Goal: Task Accomplishment & Management: Manage account settings

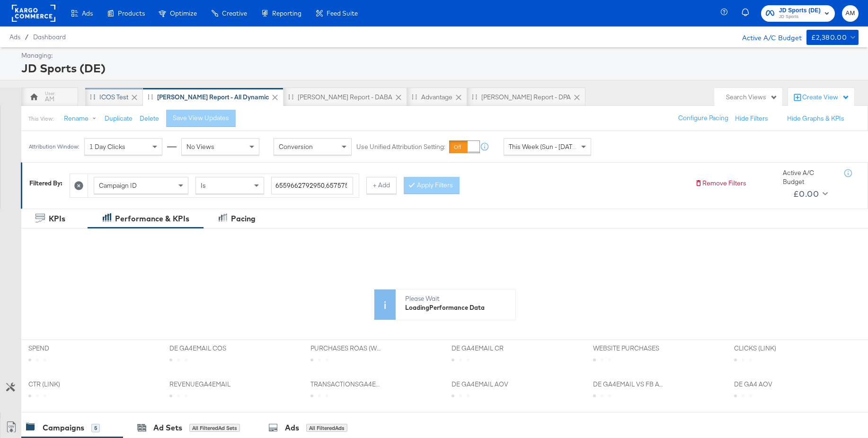
click at [103, 97] on div "iCOS Test" at bounding box center [113, 97] width 29 height 9
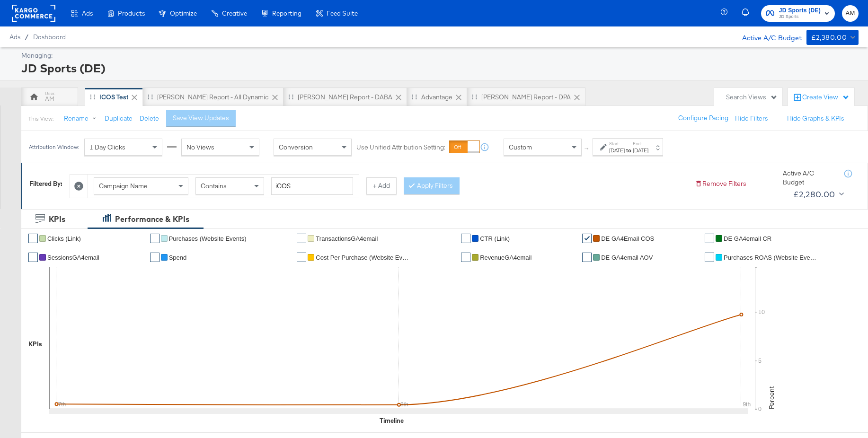
click at [797, 19] on span "JD Sports" at bounding box center [800, 17] width 42 height 8
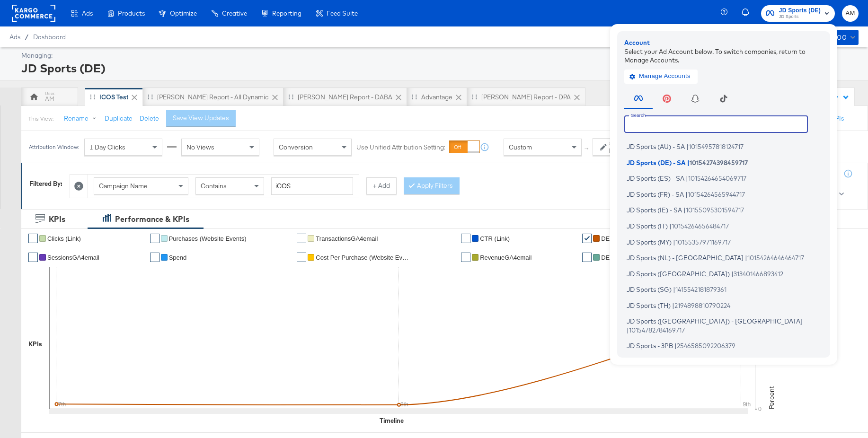
click at [665, 122] on input "text" at bounding box center [716, 124] width 184 height 17
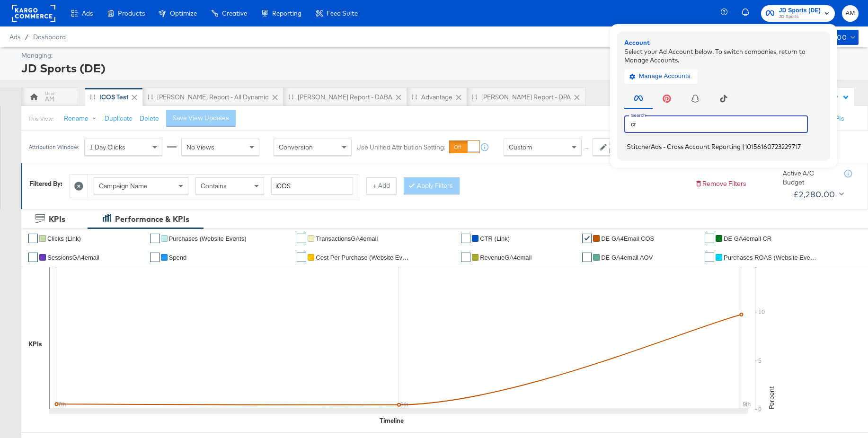
type input "cr"
click at [643, 145] on span "StitcherAds - Cross Account Reporting" at bounding box center [684, 147] width 114 height 8
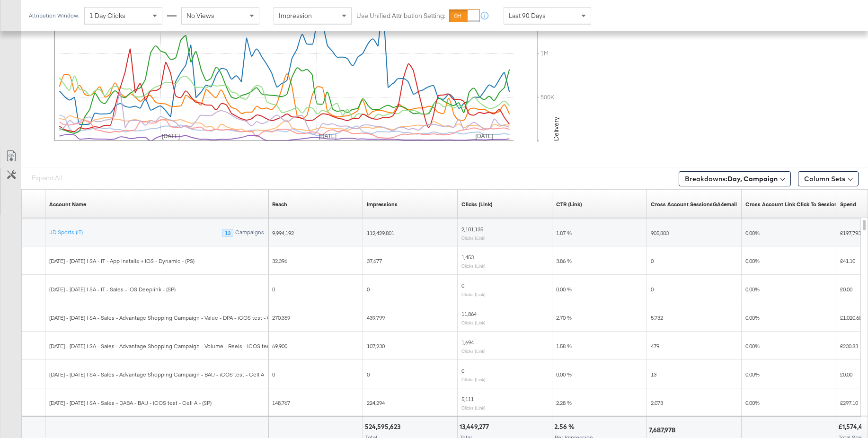
scroll to position [505, 0]
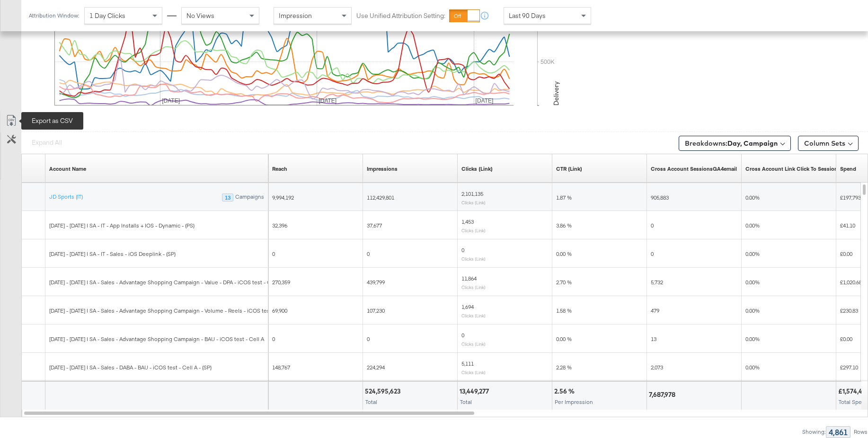
click at [12, 120] on icon at bounding box center [11, 120] width 11 height 11
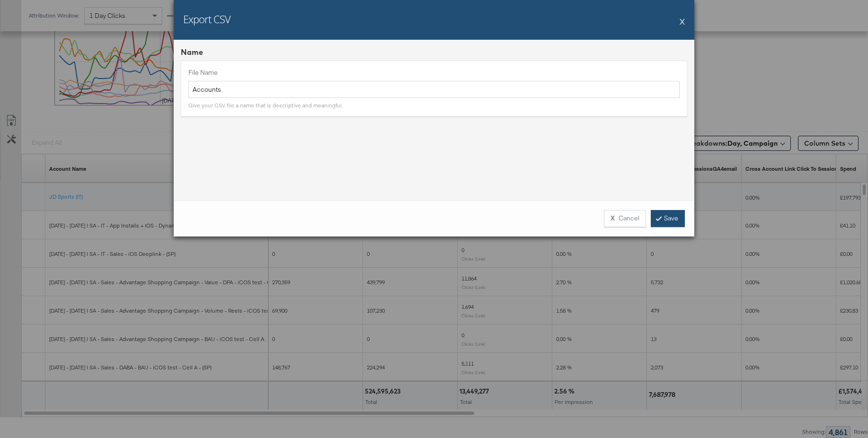
click at [664, 213] on link "Save" at bounding box center [668, 218] width 34 height 17
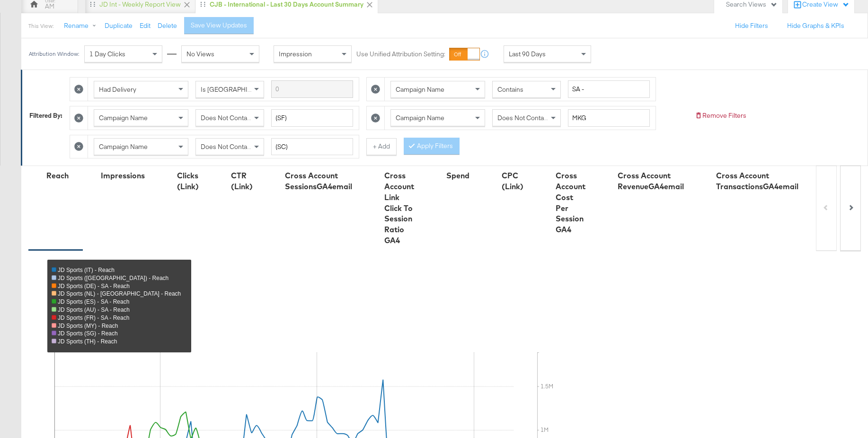
scroll to position [0, 0]
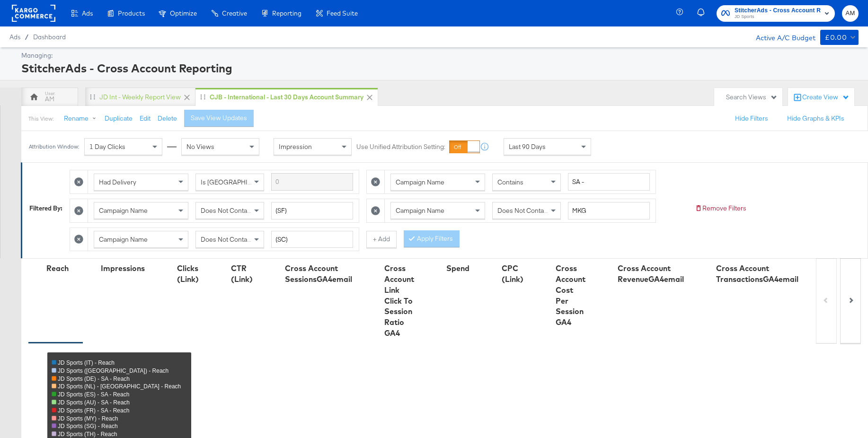
click at [749, 16] on span "JD Sports" at bounding box center [778, 17] width 86 height 8
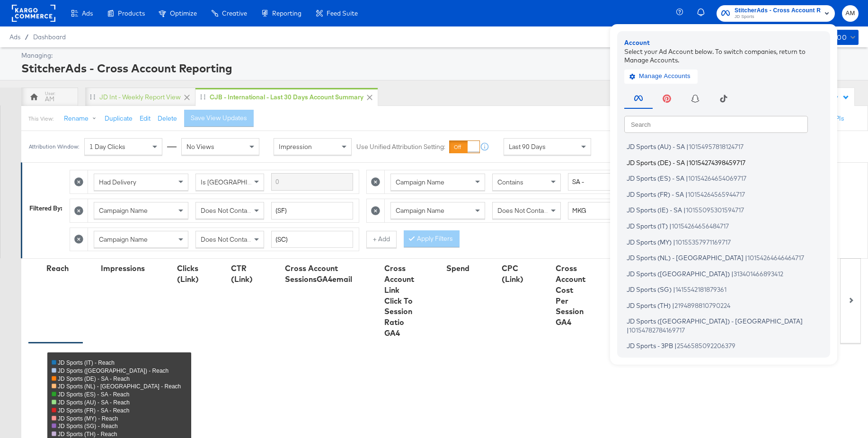
click at [650, 163] on span "JD Sports (DE) - SA" at bounding box center [656, 163] width 58 height 8
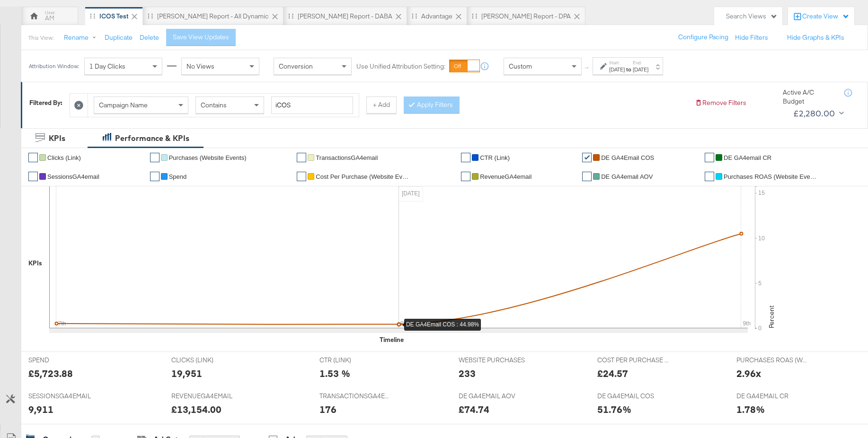
scroll to position [121, 0]
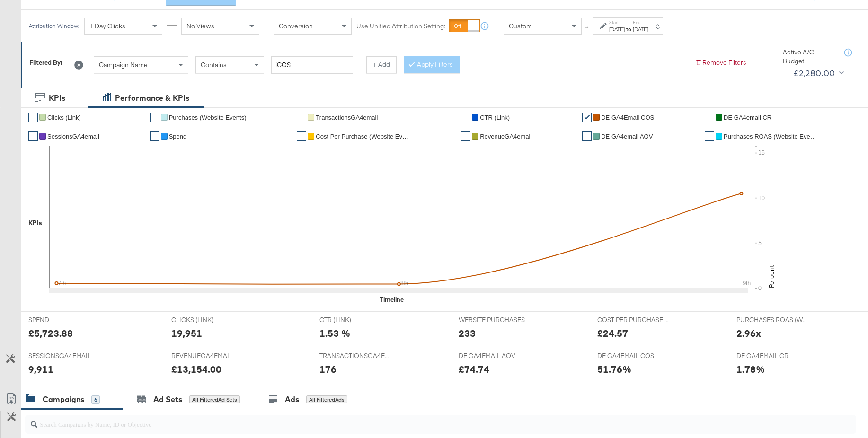
click at [625, 27] on div "Sep 7th 2025" at bounding box center [617, 30] width 16 height 8
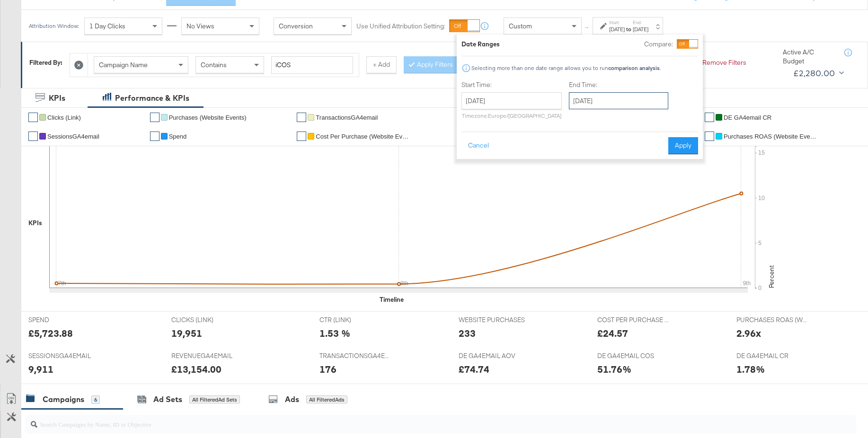
drag, startPoint x: 605, startPoint y: 99, endPoint x: 606, endPoint y: 134, distance: 35.1
click at [605, 99] on input "September 24th 2025" at bounding box center [618, 100] width 99 height 17
drag, startPoint x: 598, startPoint y: 161, endPoint x: 644, endPoint y: 156, distance: 46.7
click at [598, 161] on td "8" at bounding box center [596, 161] width 16 height 13
type input "September 8th 2025"
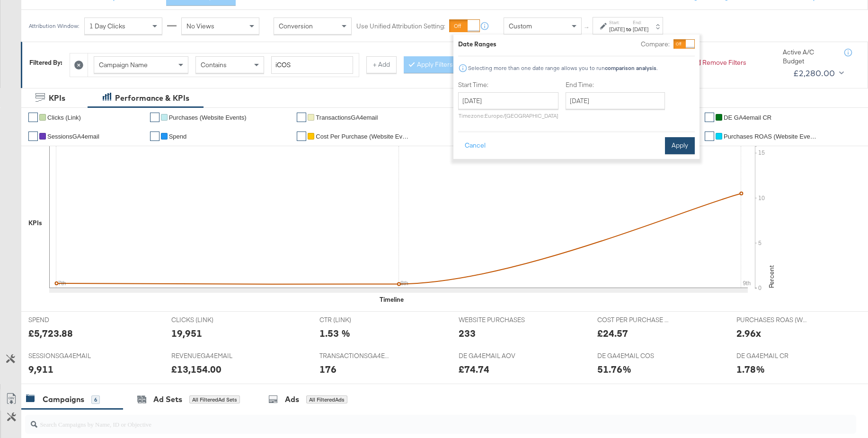
click at [687, 146] on button "Apply" at bounding box center [680, 145] width 30 height 17
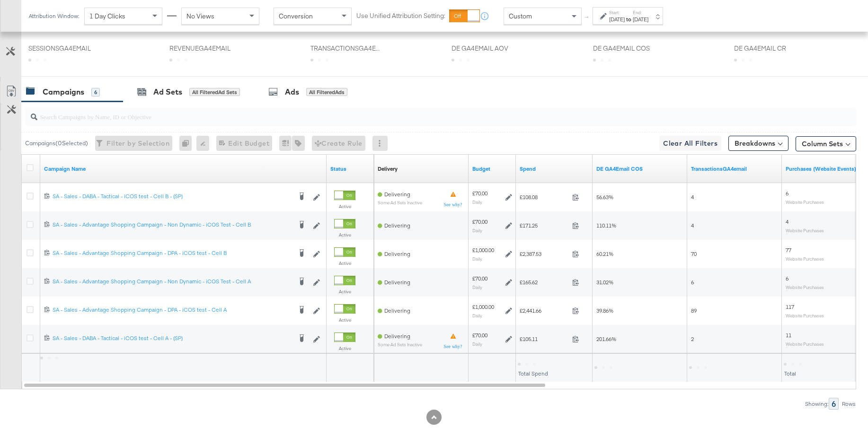
scroll to position [430, 0]
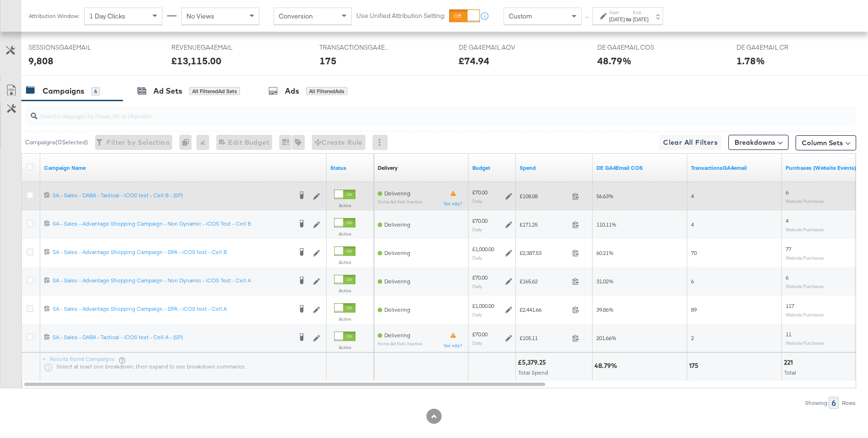
click at [33, 196] on icon at bounding box center [30, 195] width 7 height 7
click at [0, 0] on input "checkbox" at bounding box center [0, 0] width 0 height 0
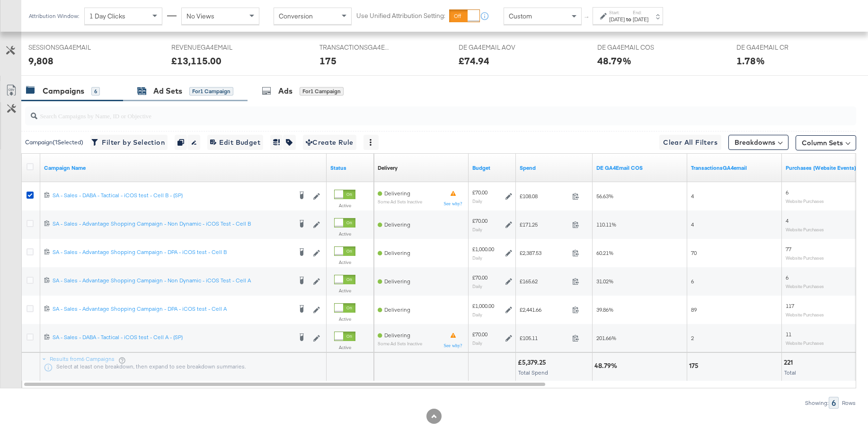
click at [158, 94] on div "Ad Sets" at bounding box center [167, 91] width 29 height 11
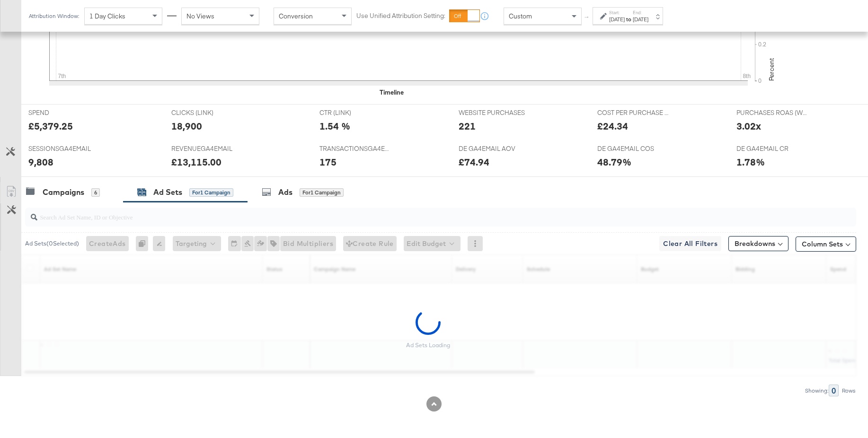
scroll to position [329, 0]
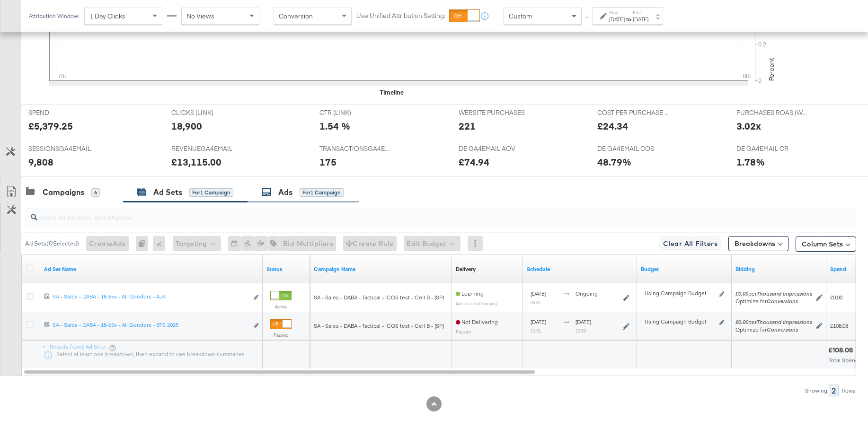
drag, startPoint x: 285, startPoint y: 193, endPoint x: 360, endPoint y: 188, distance: 75.4
click at [285, 193] on div "Ads" at bounding box center [285, 192] width 14 height 11
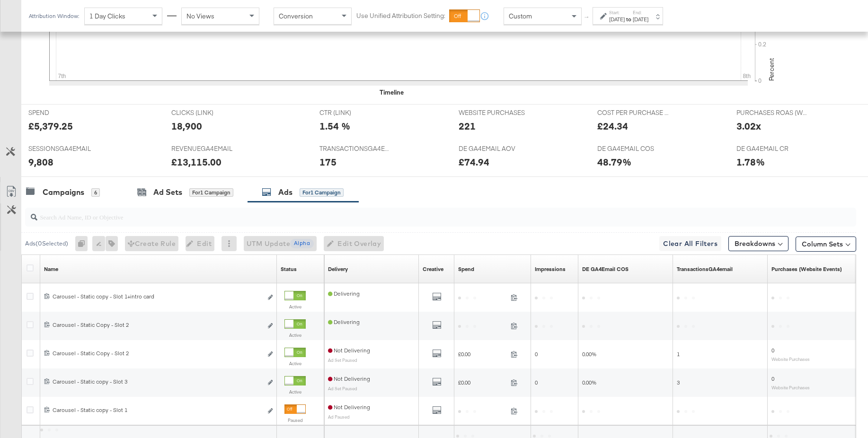
scroll to position [414, 0]
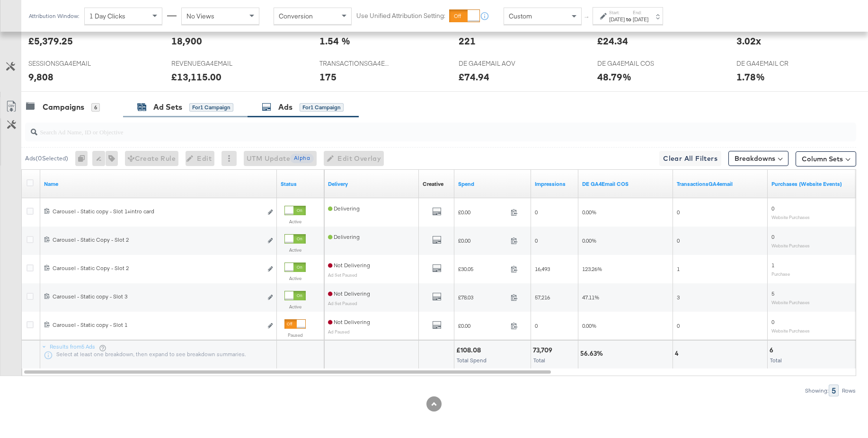
click at [169, 108] on div "Ad Sets" at bounding box center [167, 107] width 29 height 11
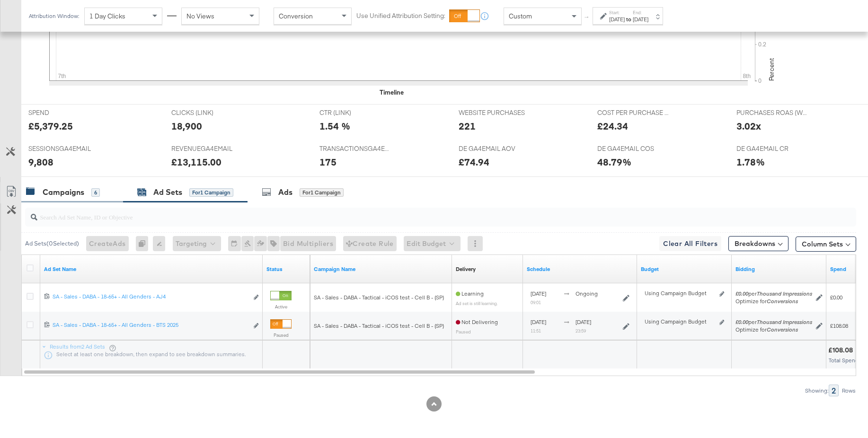
click at [67, 192] on div "Campaigns" at bounding box center [64, 192] width 42 height 11
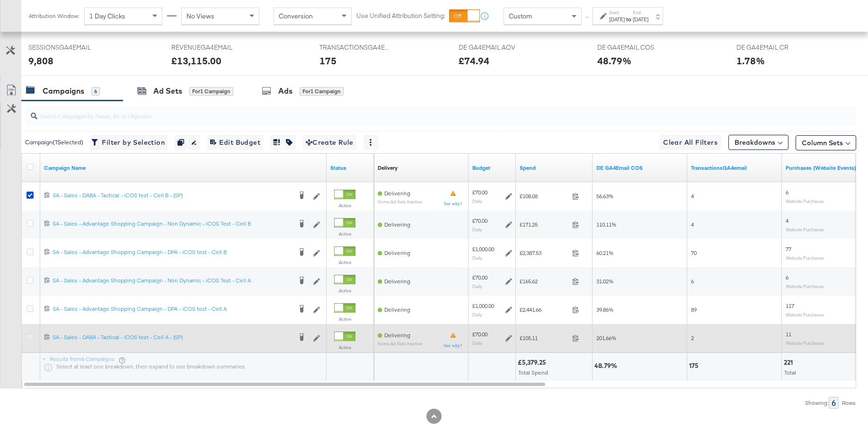
click at [31, 337] on icon at bounding box center [30, 337] width 7 height 7
click at [0, 0] on input "checkbox" at bounding box center [0, 0] width 0 height 0
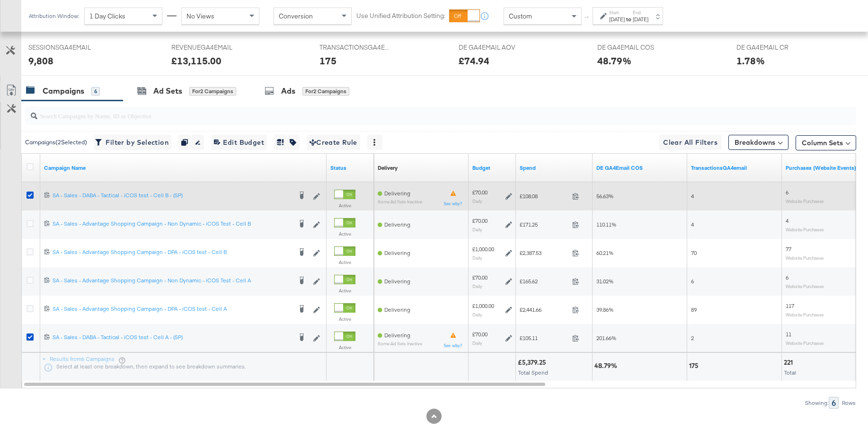
click at [31, 192] on icon at bounding box center [30, 195] width 7 height 7
click at [0, 0] on input "checkbox" at bounding box center [0, 0] width 0 height 0
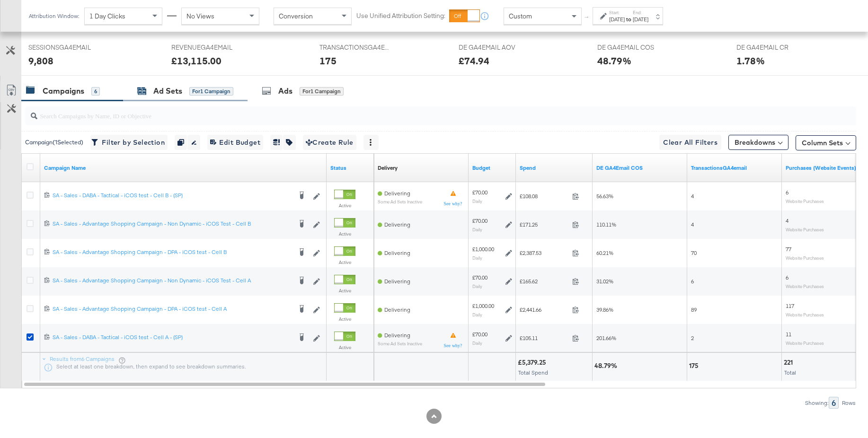
click at [161, 96] on div "Ad Sets" at bounding box center [167, 91] width 29 height 11
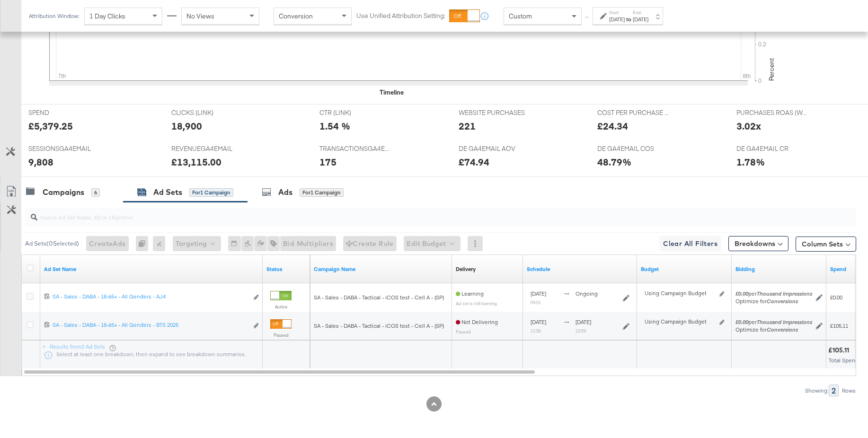
drag, startPoint x: 31, startPoint y: 295, endPoint x: 273, endPoint y: 282, distance: 242.8
click at [31, 295] on icon at bounding box center [30, 296] width 7 height 7
click at [0, 0] on input "checkbox" at bounding box center [0, 0] width 0 height 0
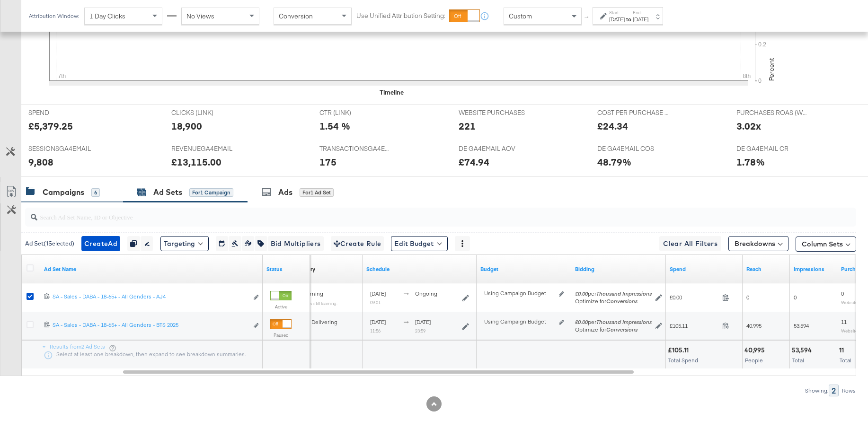
click at [71, 188] on div "Campaigns" at bounding box center [64, 192] width 42 height 11
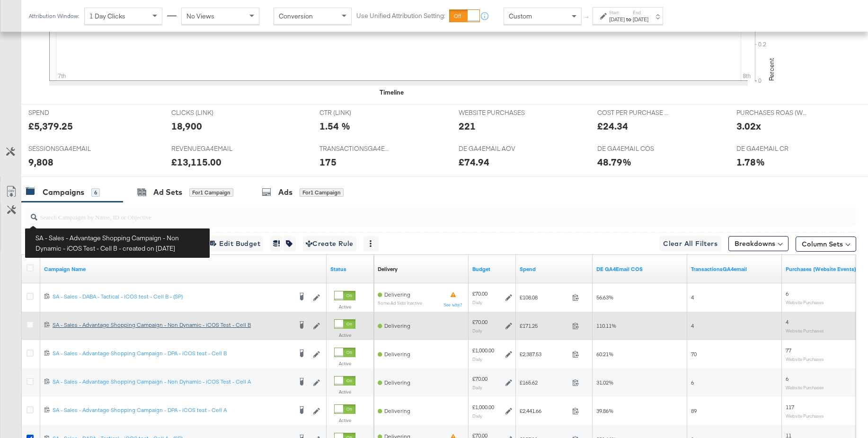
scroll to position [430, 0]
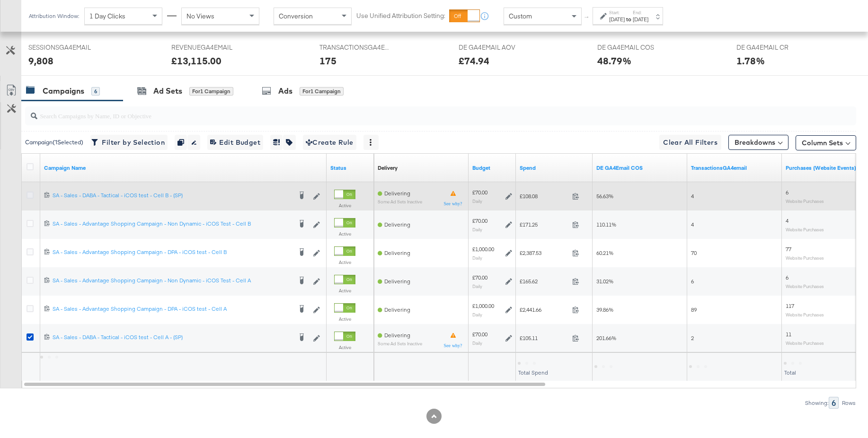
click at [29, 196] on icon at bounding box center [30, 195] width 7 height 7
click at [0, 0] on input "checkbox" at bounding box center [0, 0] width 0 height 0
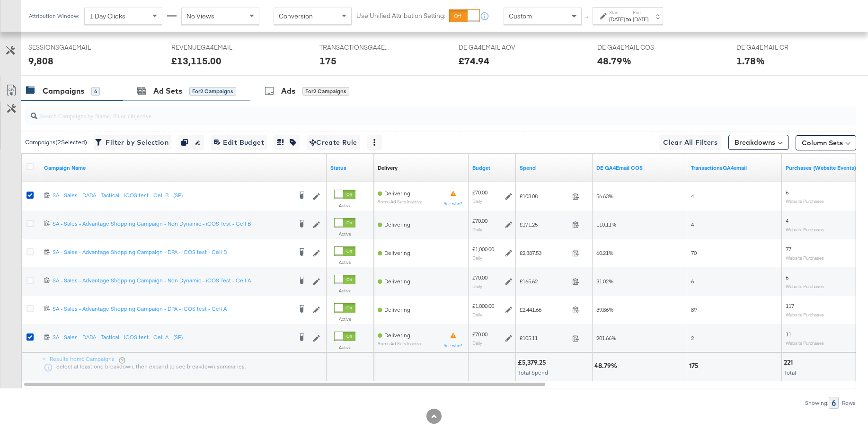
click at [155, 97] on div "Ad Sets for 2 Campaigns" at bounding box center [186, 91] width 127 height 20
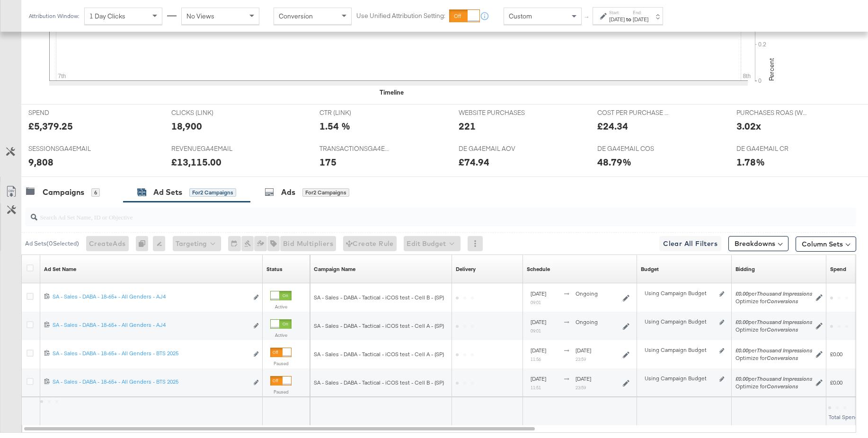
scroll to position [385, 0]
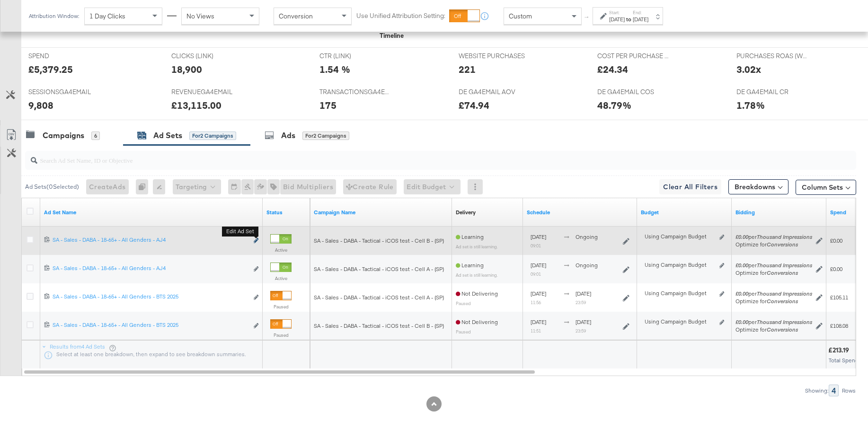
click at [256, 239] on icon "link" at bounding box center [256, 240] width 5 height 5
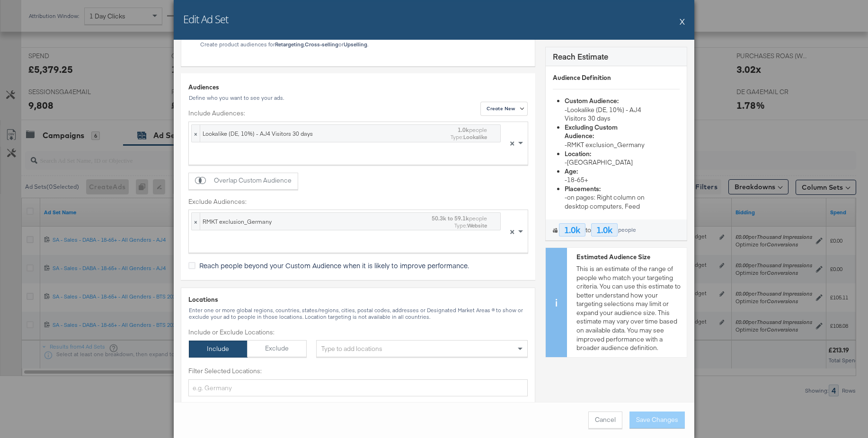
scroll to position [0, 0]
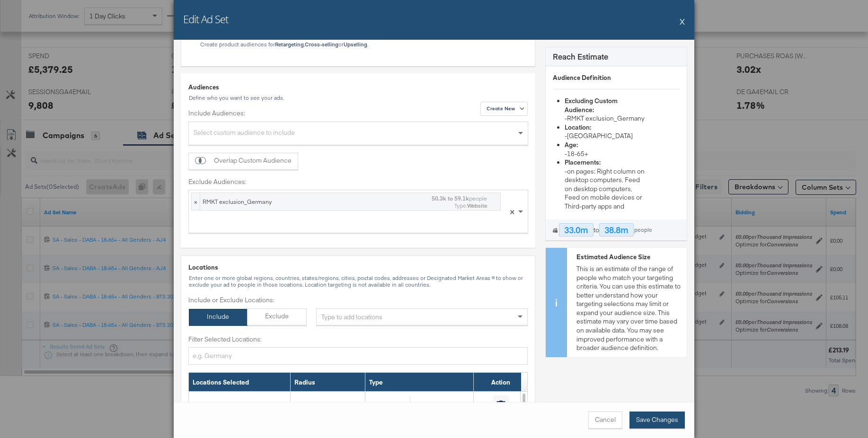
click at [666, 424] on button "Save Changes" at bounding box center [657, 420] width 55 height 17
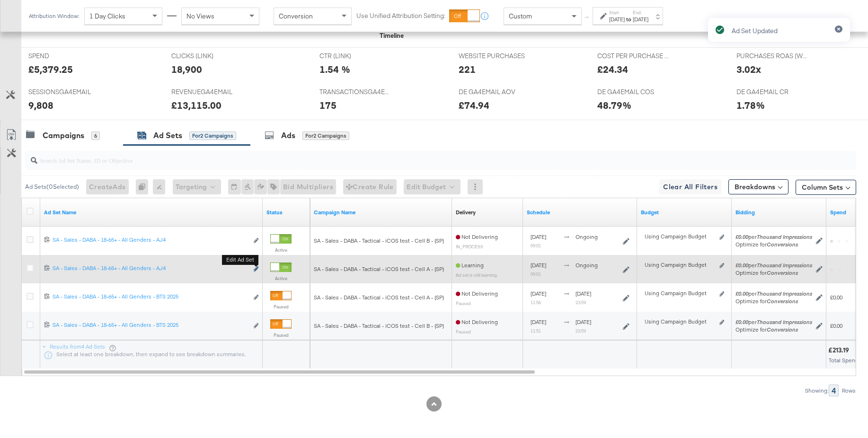
click at [256, 268] on icon "link" at bounding box center [256, 269] width 5 height 5
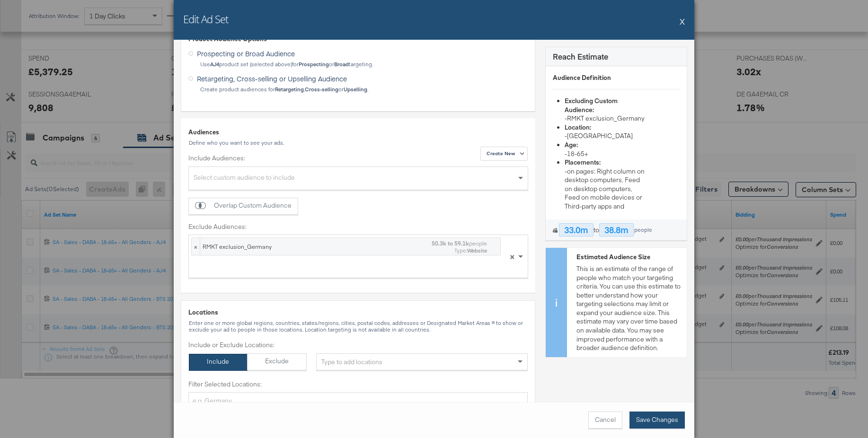
click at [655, 420] on button "Save Changes" at bounding box center [657, 420] width 55 height 17
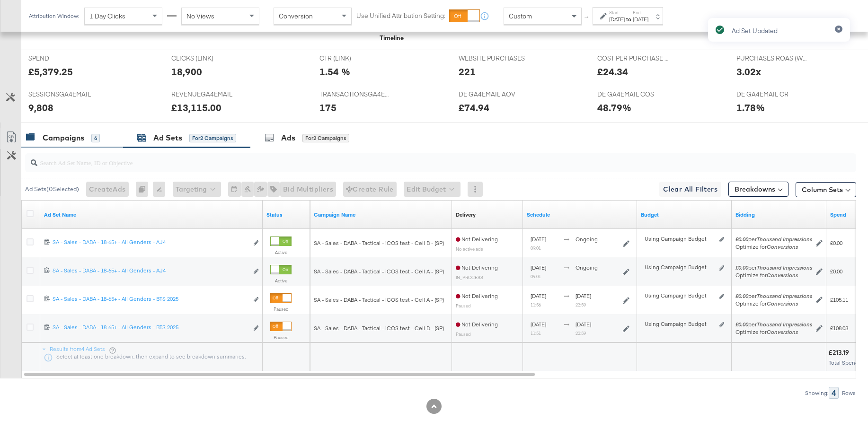
click at [76, 143] on div "Campaigns 6" at bounding box center [72, 138] width 102 height 20
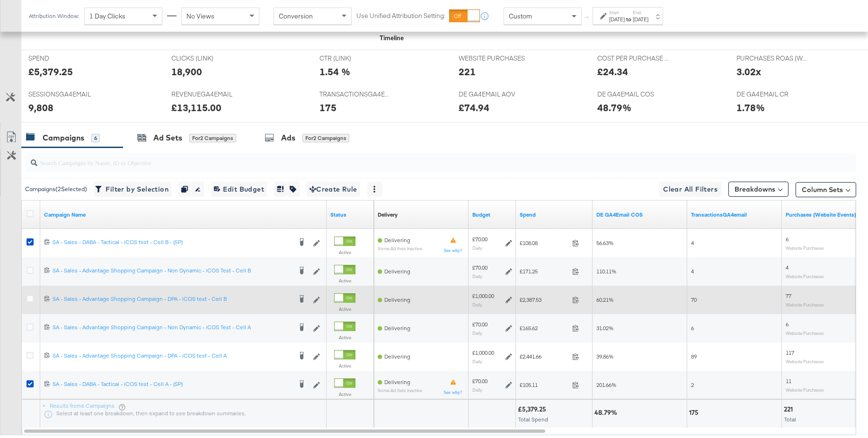
click at [508, 301] on icon at bounding box center [509, 300] width 7 height 7
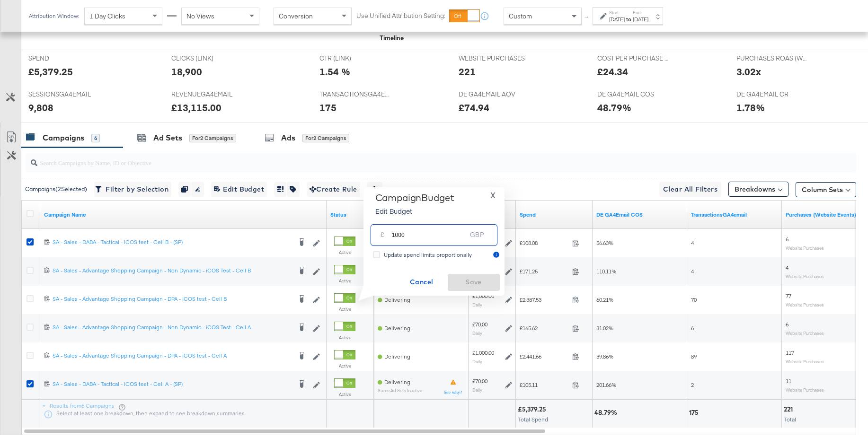
drag, startPoint x: 414, startPoint y: 236, endPoint x: 381, endPoint y: 235, distance: 33.6
click at [381, 235] on div "£ 1000 GBP" at bounding box center [434, 234] width 127 height 21
type input "1300"
click at [472, 280] on span "Save" at bounding box center [474, 282] width 45 height 12
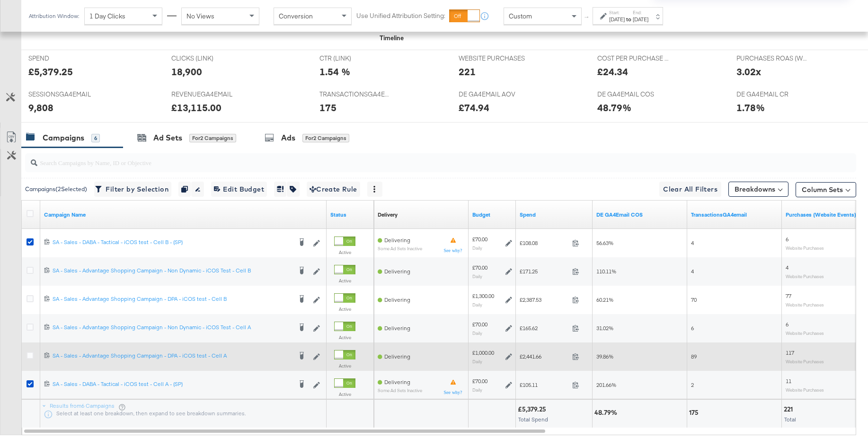
click at [508, 358] on icon at bounding box center [509, 357] width 7 height 7
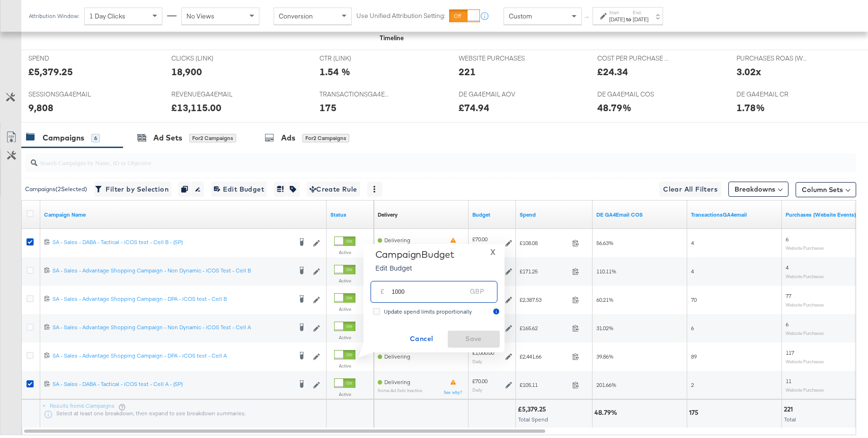
drag, startPoint x: 410, startPoint y: 294, endPoint x: 377, endPoint y: 293, distance: 33.2
click at [377, 293] on div "£ 1000 GBP" at bounding box center [434, 291] width 127 height 21
type input "1300"
click at [473, 342] on span "Save" at bounding box center [474, 339] width 45 height 12
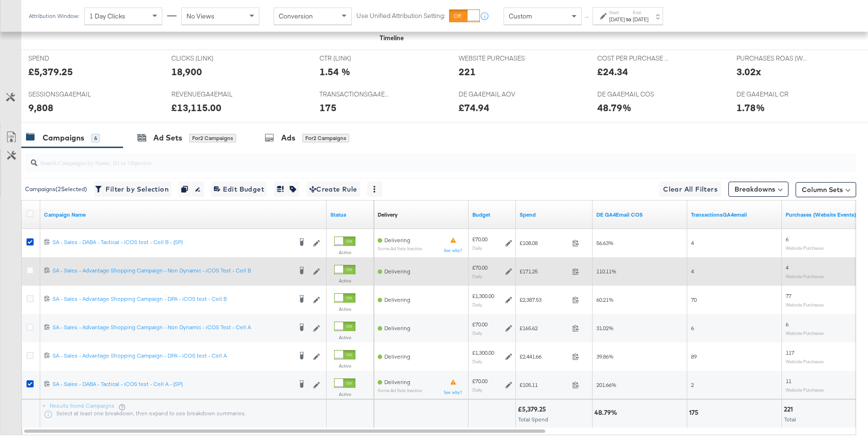
click at [510, 272] on icon at bounding box center [509, 271] width 7 height 7
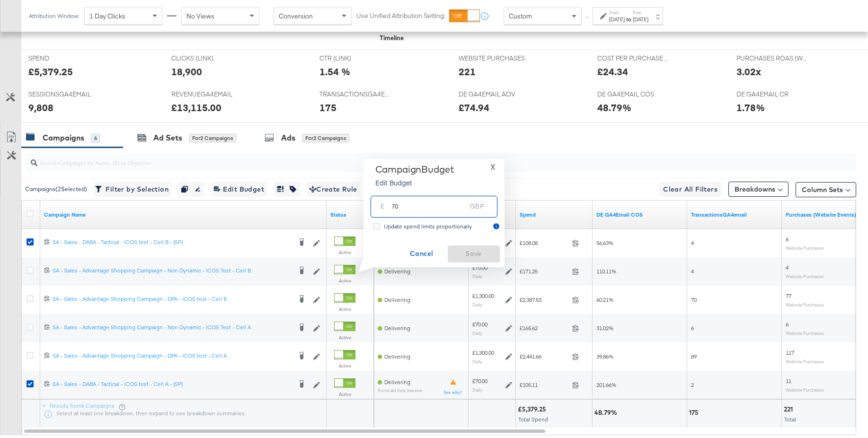
drag, startPoint x: 400, startPoint y: 205, endPoint x: 385, endPoint y: 204, distance: 14.7
click at [385, 204] on div "£ 70 GBP" at bounding box center [434, 206] width 127 height 21
type input "100"
click at [467, 254] on span "Save" at bounding box center [474, 254] width 45 height 12
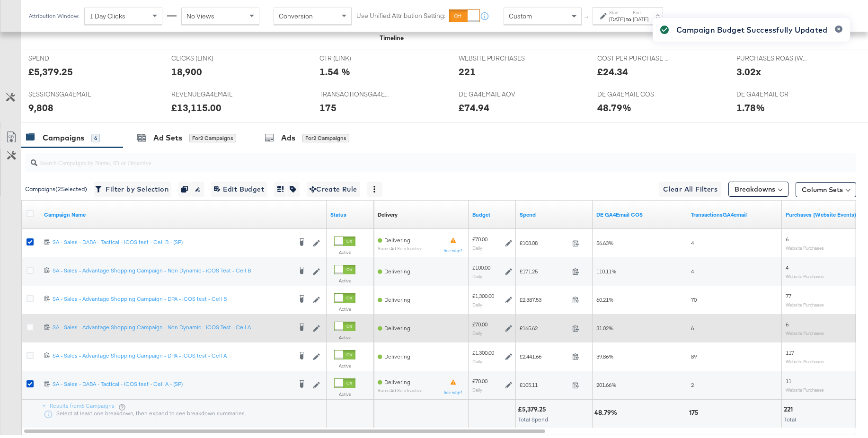
click at [509, 330] on icon at bounding box center [509, 328] width 7 height 7
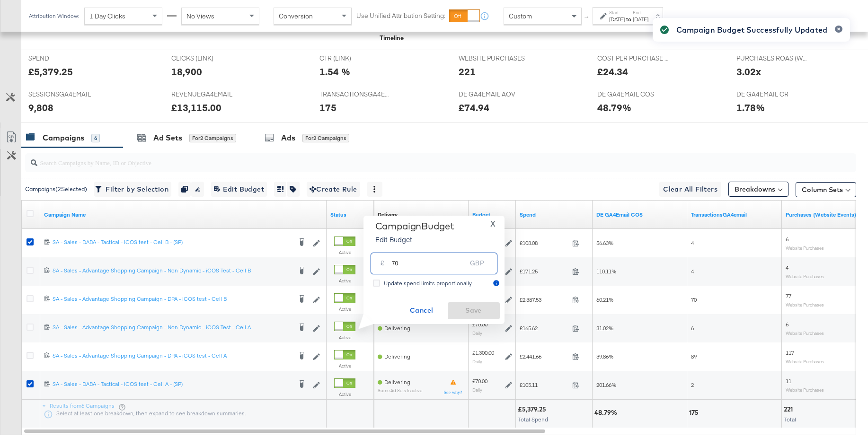
drag, startPoint x: 404, startPoint y: 266, endPoint x: 377, endPoint y: 264, distance: 26.6
click at [377, 264] on div "£ 70 GBP" at bounding box center [434, 263] width 127 height 21
type input "100"
click at [464, 310] on span "Save" at bounding box center [474, 311] width 45 height 12
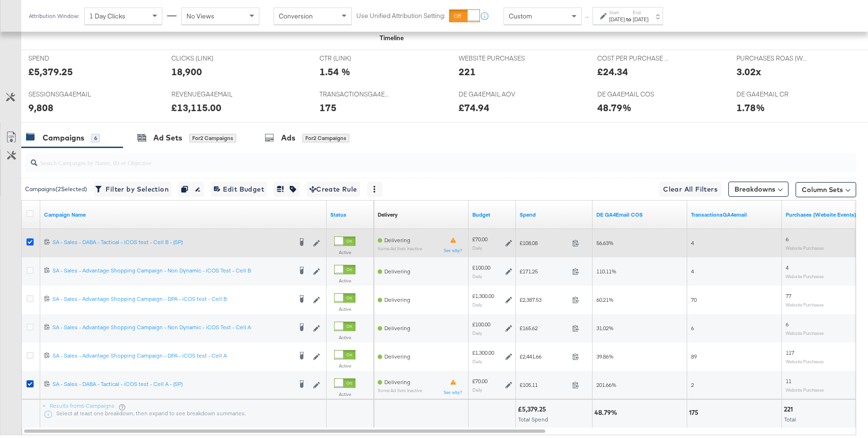
click at [32, 242] on icon at bounding box center [30, 242] width 7 height 7
click at [0, 0] on input "checkbox" at bounding box center [0, 0] width 0 height 0
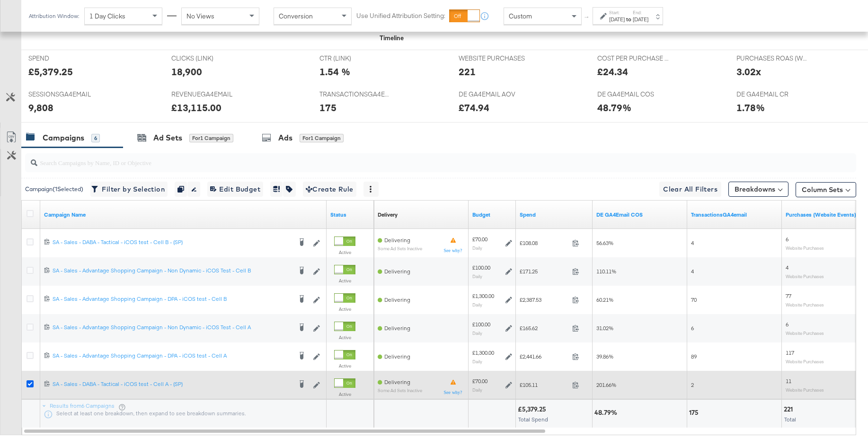
click at [27, 382] on icon at bounding box center [30, 384] width 7 height 7
click at [0, 0] on input "checkbox" at bounding box center [0, 0] width 0 height 0
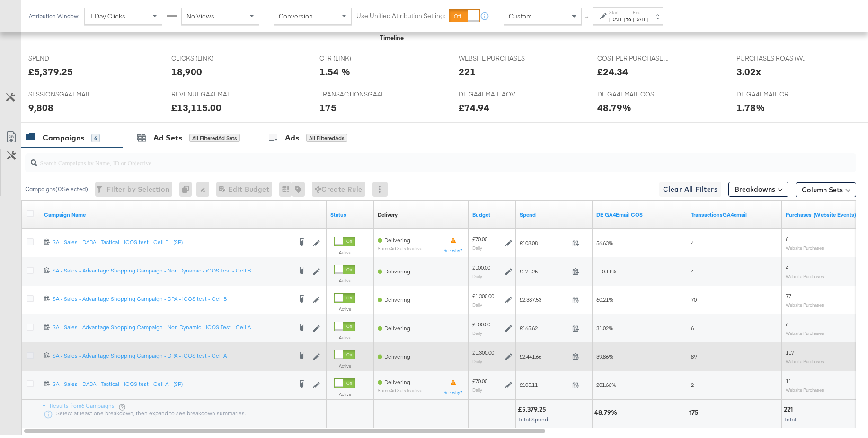
click at [32, 356] on icon at bounding box center [30, 355] width 7 height 7
click at [0, 0] on input "checkbox" at bounding box center [0, 0] width 0 height 0
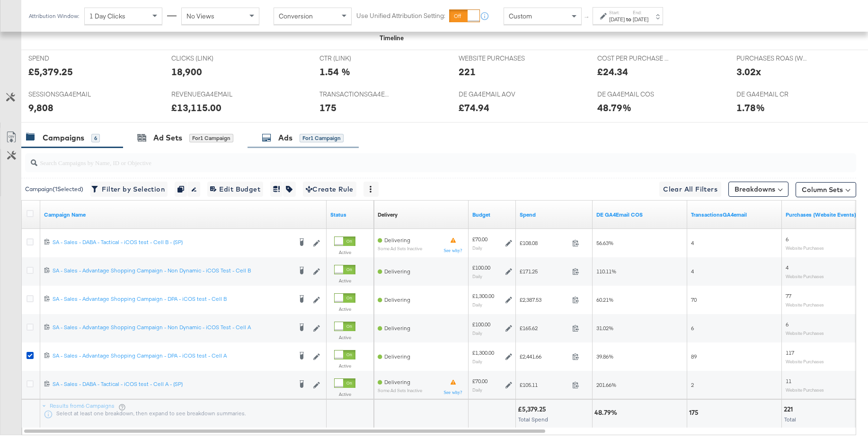
click at [283, 140] on div "Ads" at bounding box center [285, 138] width 14 height 11
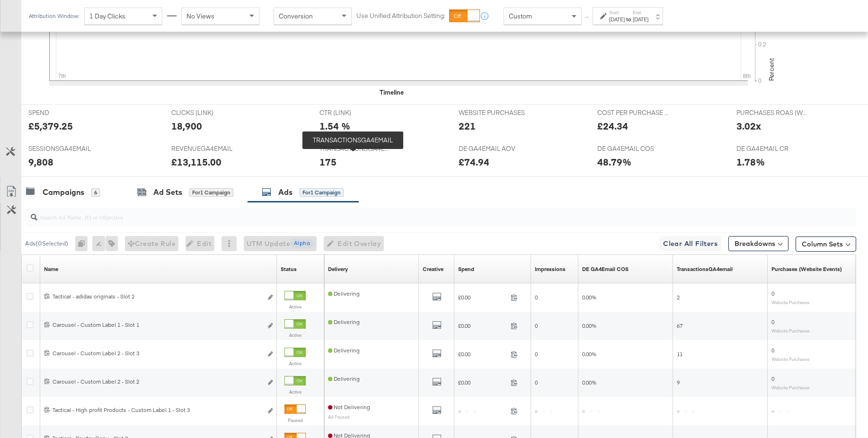
scroll to position [383, 0]
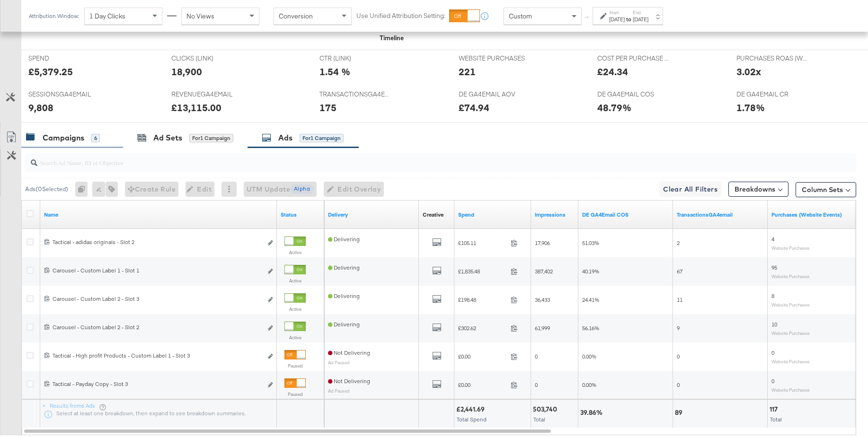
click at [62, 147] on div "Campaigns 6" at bounding box center [72, 138] width 102 height 20
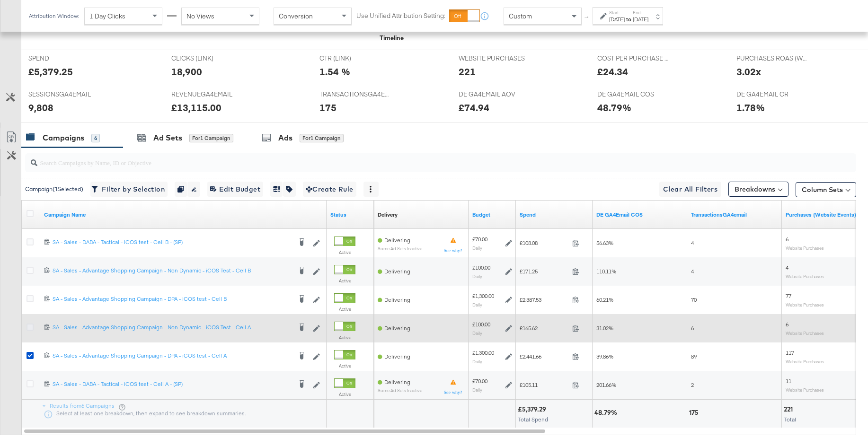
click at [32, 326] on icon at bounding box center [30, 327] width 7 height 7
click at [0, 0] on input "checkbox" at bounding box center [0, 0] width 0 height 0
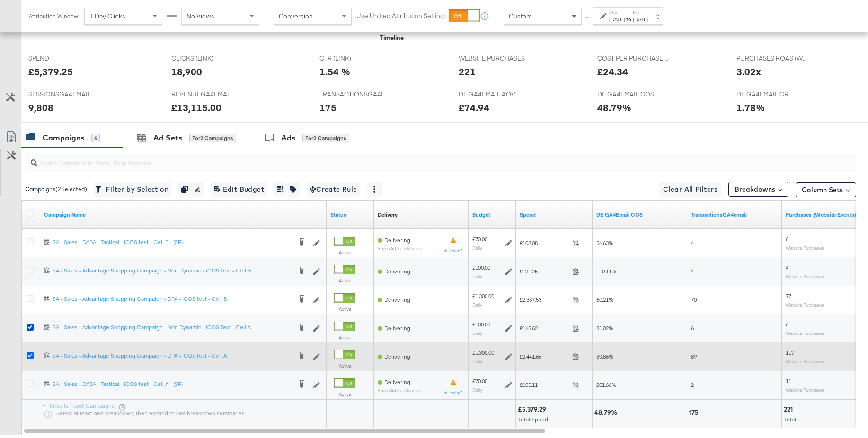
click at [30, 353] on icon at bounding box center [30, 355] width 7 height 7
click at [0, 0] on input "checkbox" at bounding box center [0, 0] width 0 height 0
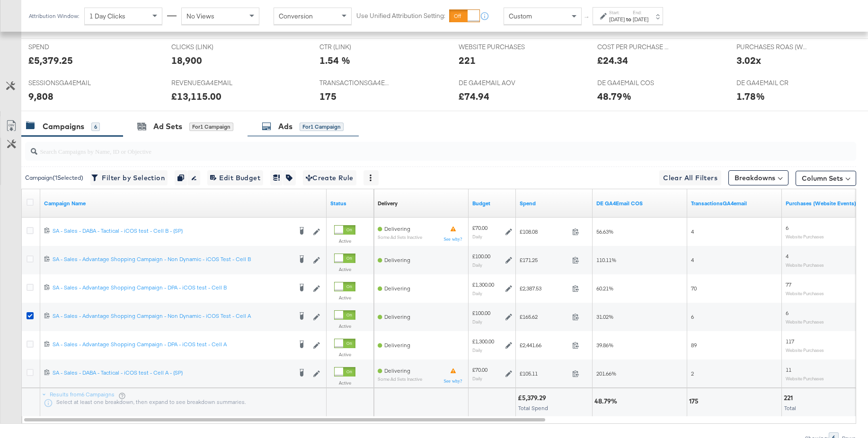
click at [285, 131] on div "Ads" at bounding box center [285, 126] width 14 height 11
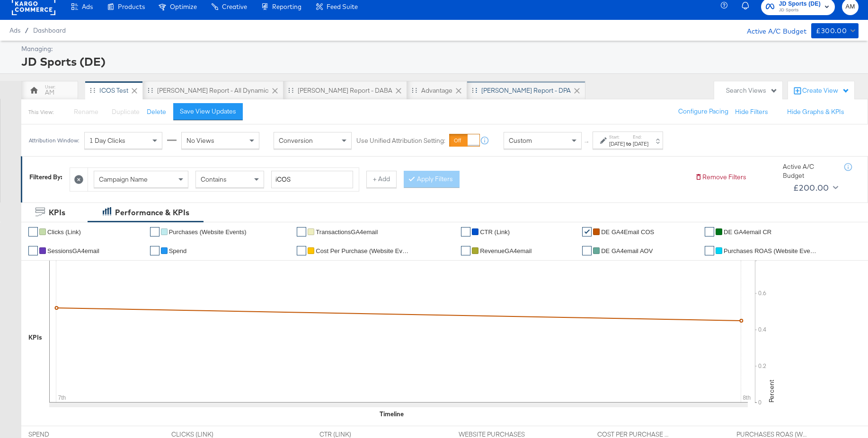
scroll to position [8, 0]
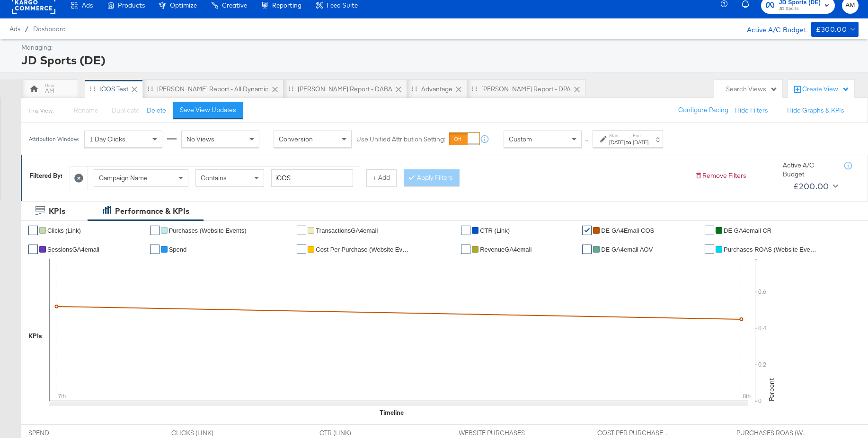
click at [625, 137] on label "Start:" at bounding box center [617, 136] width 16 height 6
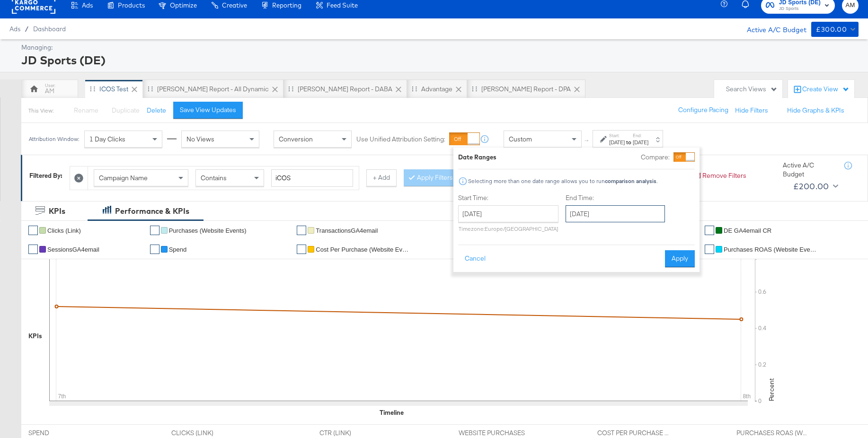
click at [610, 212] on input "[DATE]" at bounding box center [615, 213] width 99 height 17
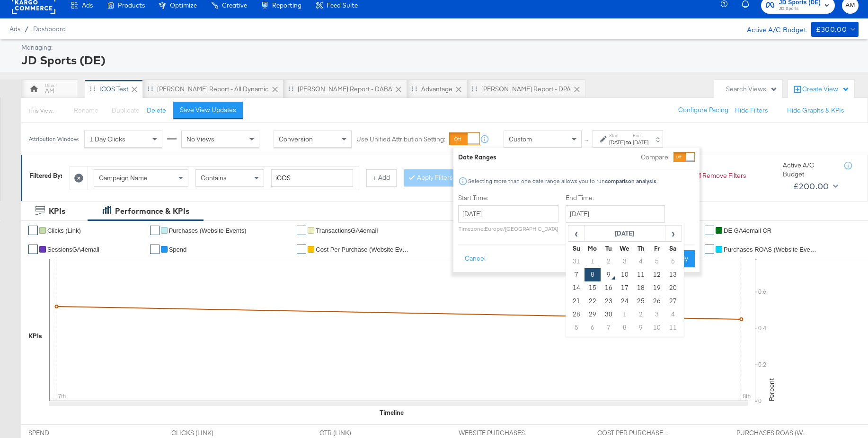
drag, startPoint x: 610, startPoint y: 275, endPoint x: 619, endPoint y: 274, distance: 8.6
click at [610, 275] on td "9" at bounding box center [609, 274] width 16 height 13
type input "September 9th 2025"
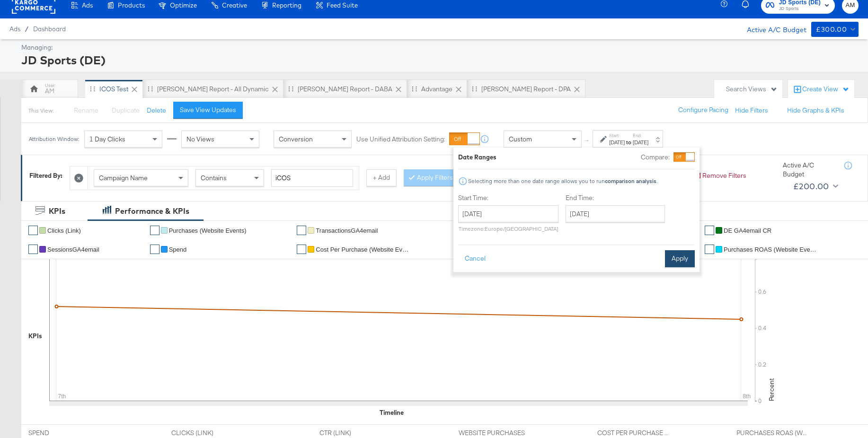
click at [684, 259] on button "Apply" at bounding box center [680, 258] width 30 height 17
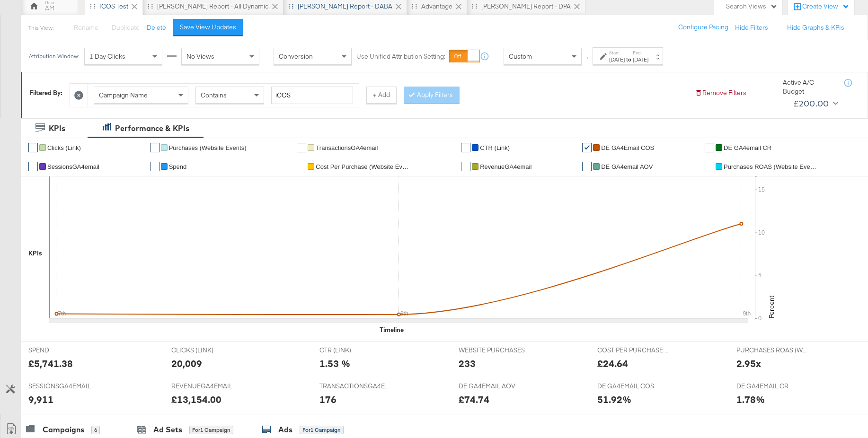
scroll to position [0, 0]
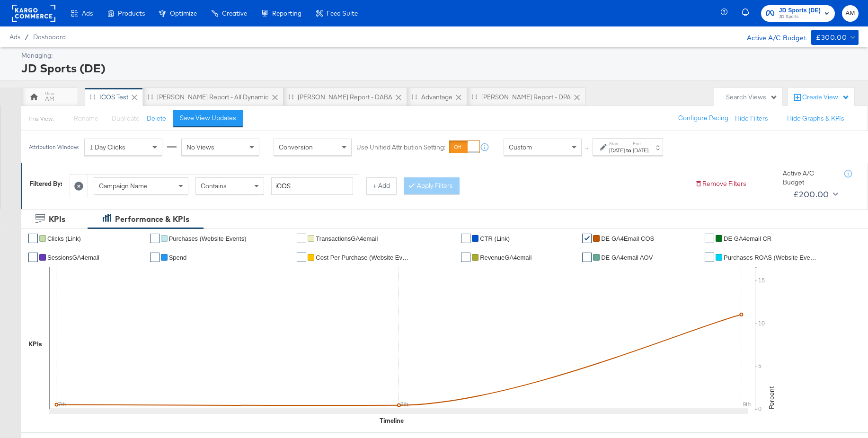
click at [28, 16] on rect at bounding box center [34, 13] width 44 height 17
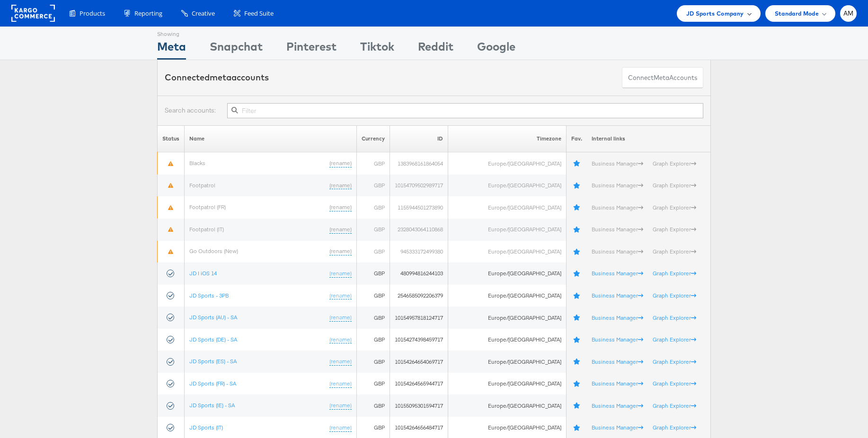
click at [729, 9] on span "JD Sports Company" at bounding box center [716, 14] width 58 height 10
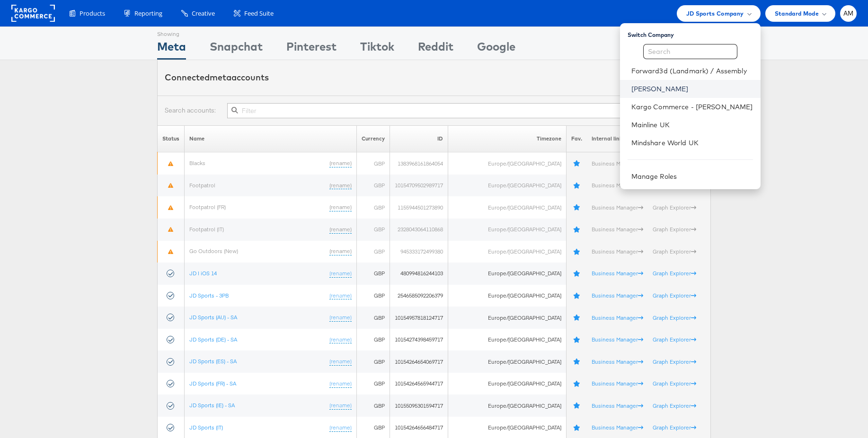
click at [662, 89] on link "John Lewis" at bounding box center [693, 88] width 122 height 9
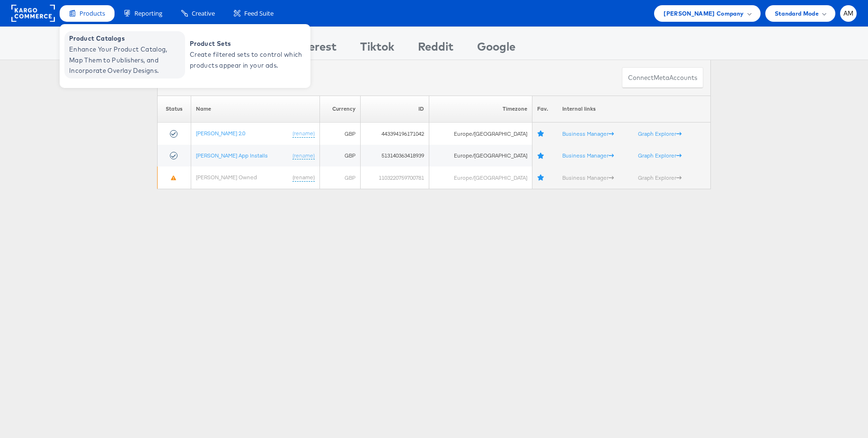
click at [96, 39] on span "Product Catalogs" at bounding box center [126, 38] width 114 height 11
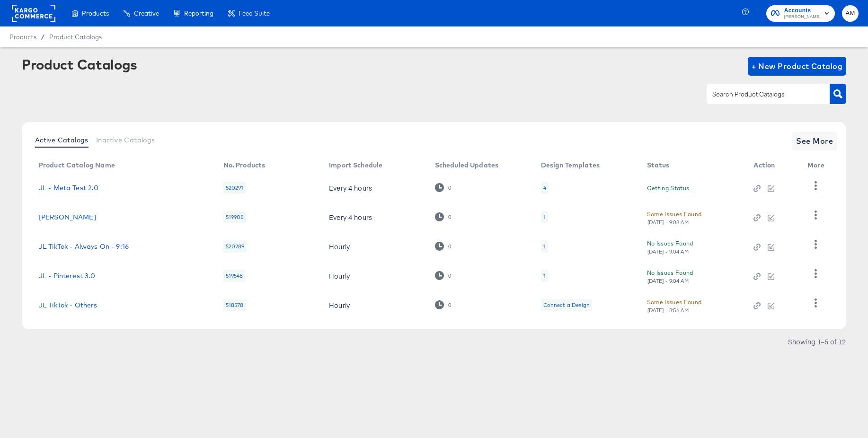
click at [732, 94] on input "text" at bounding box center [761, 94] width 101 height 11
type input "snap"
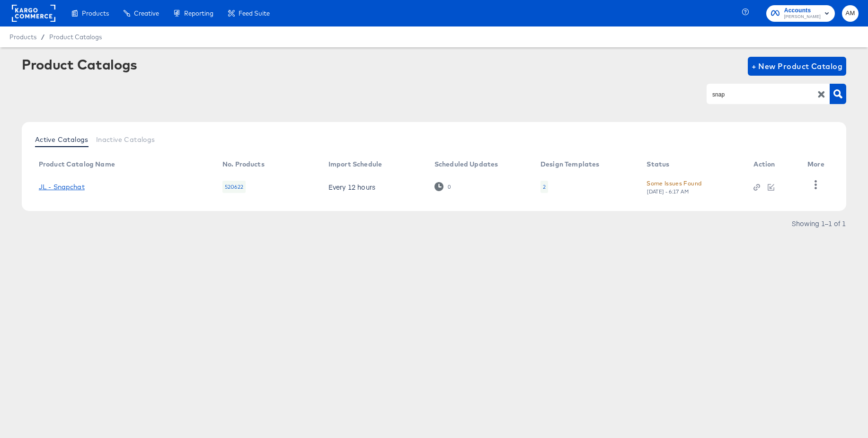
click at [76, 185] on link "JL - Snapchat" at bounding box center [62, 187] width 46 height 8
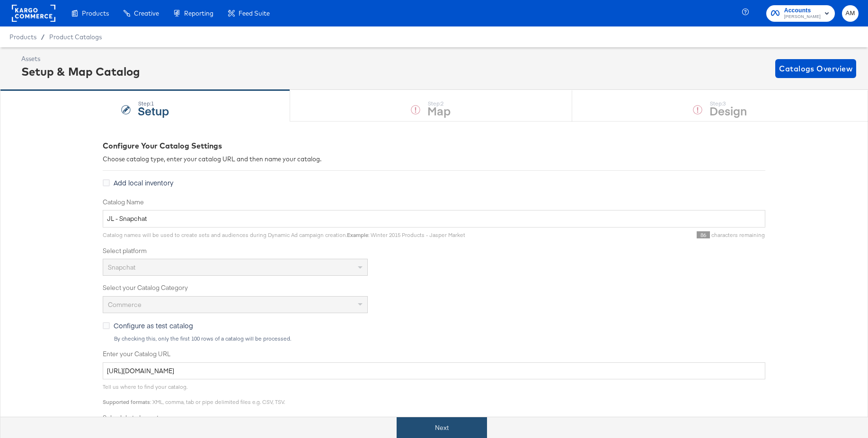
click at [439, 429] on button "Next" at bounding box center [442, 428] width 90 height 21
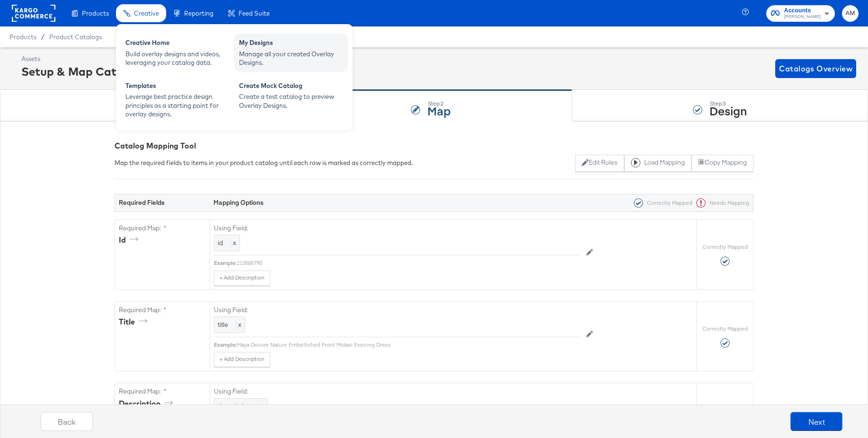
click at [258, 50] on div "Manage all your created Overlay Designs." at bounding box center [291, 59] width 104 height 18
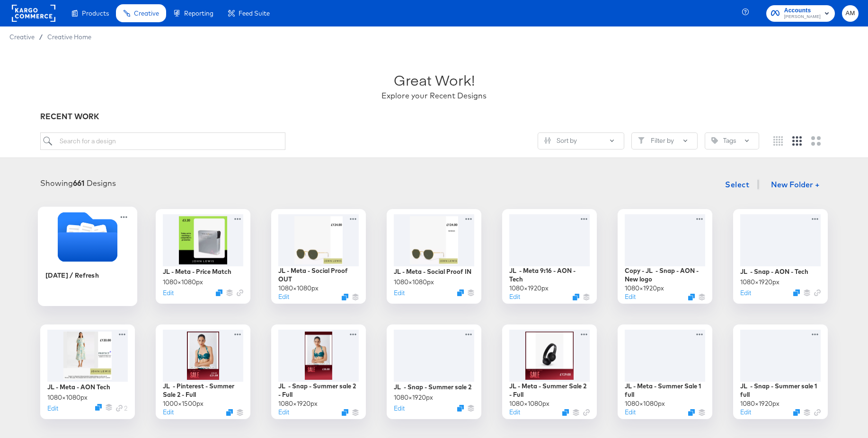
click at [93, 236] on icon "Folder" at bounding box center [88, 246] width 60 height 29
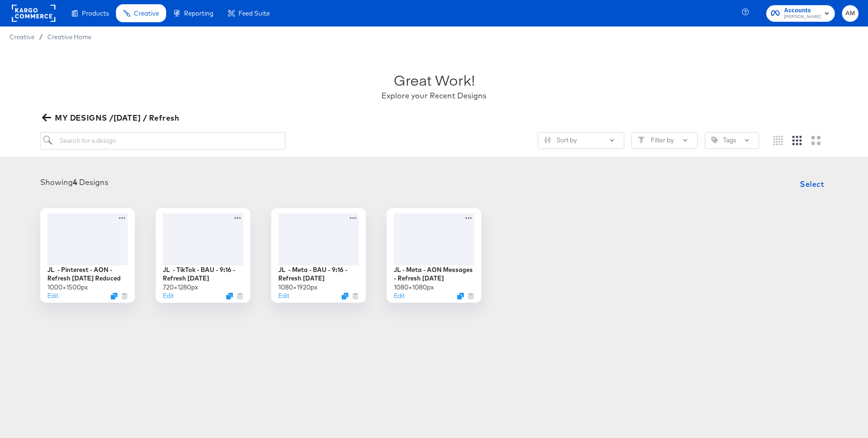
click at [48, 117] on icon "button" at bounding box center [46, 118] width 9 height 8
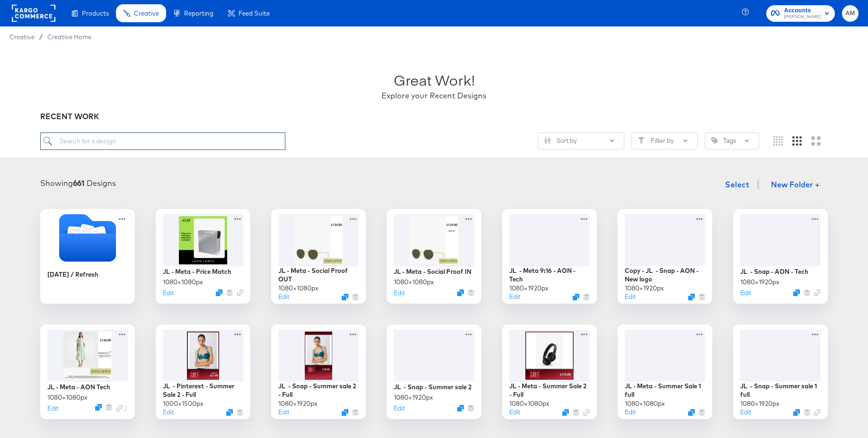
click at [183, 146] on input "search" at bounding box center [162, 142] width 245 height 18
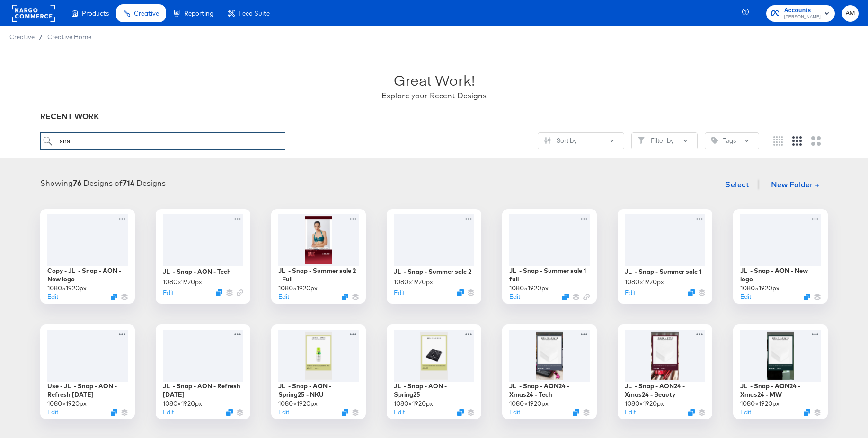
type input "sna"
click at [205, 232] on div at bounding box center [203, 239] width 85 height 54
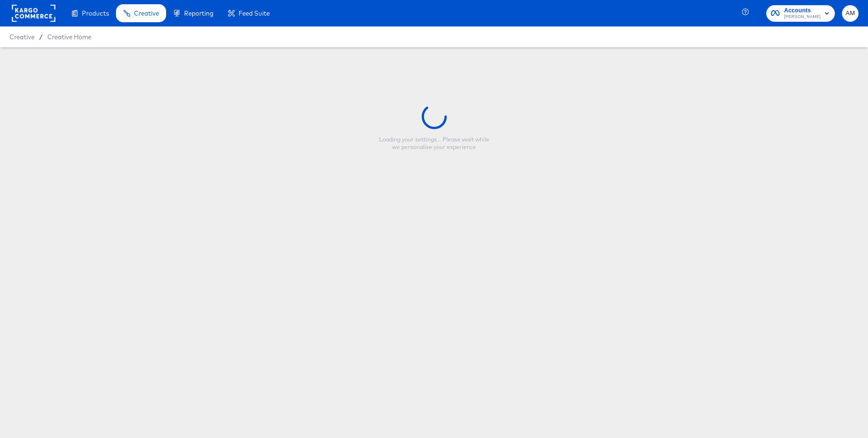
type input "JL - Snap - AON - Tech"
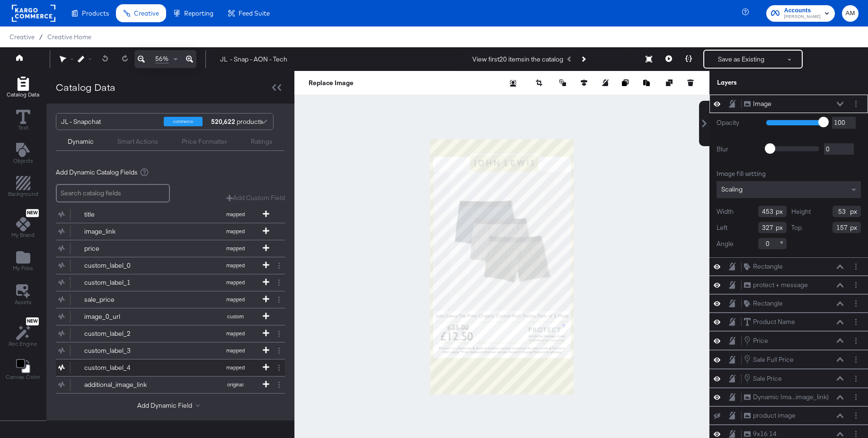
click at [115, 367] on div "custom_label_4" at bounding box center [118, 368] width 69 height 9
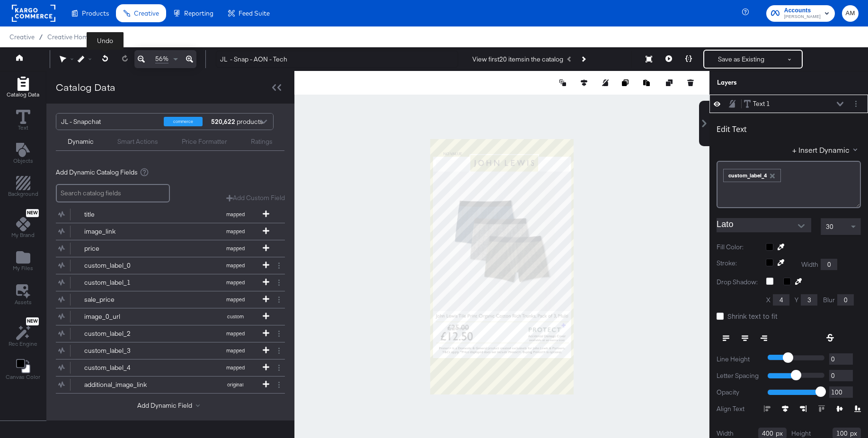
click at [105, 60] on icon at bounding box center [105, 58] width 6 height 7
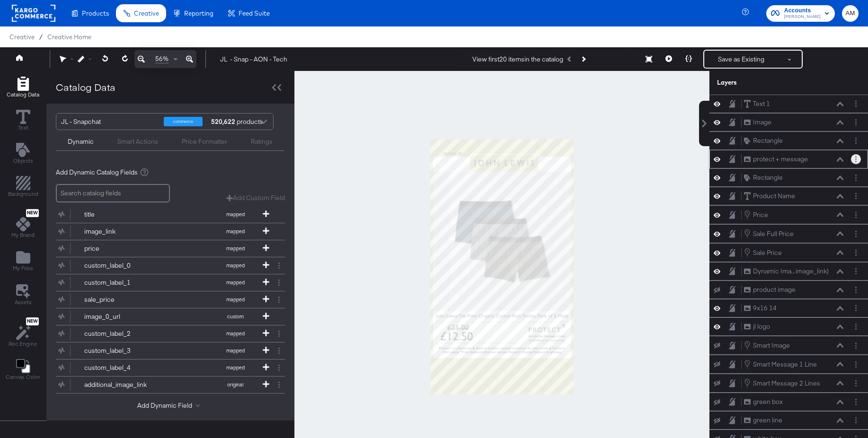
click at [857, 163] on button "Layer Options" at bounding box center [856, 159] width 10 height 10
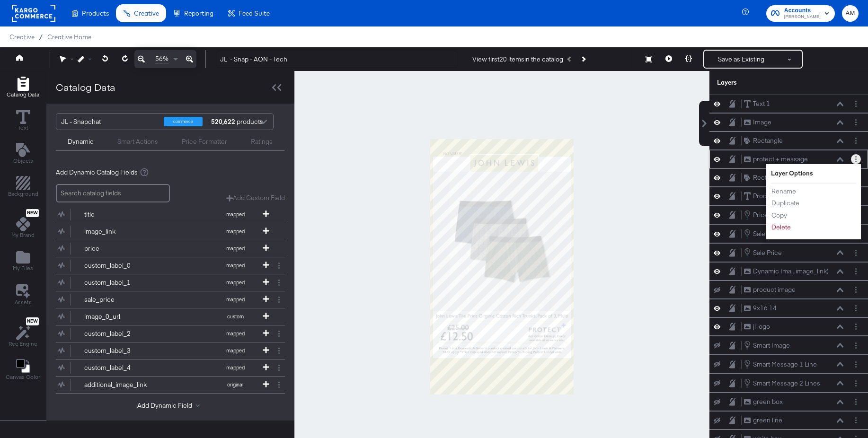
click at [841, 160] on icon at bounding box center [840, 159] width 7 height 4
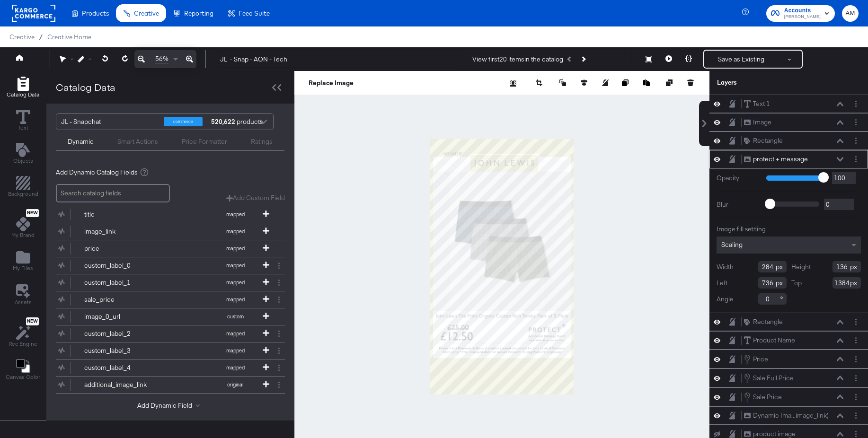
click at [841, 160] on icon at bounding box center [840, 159] width 7 height 4
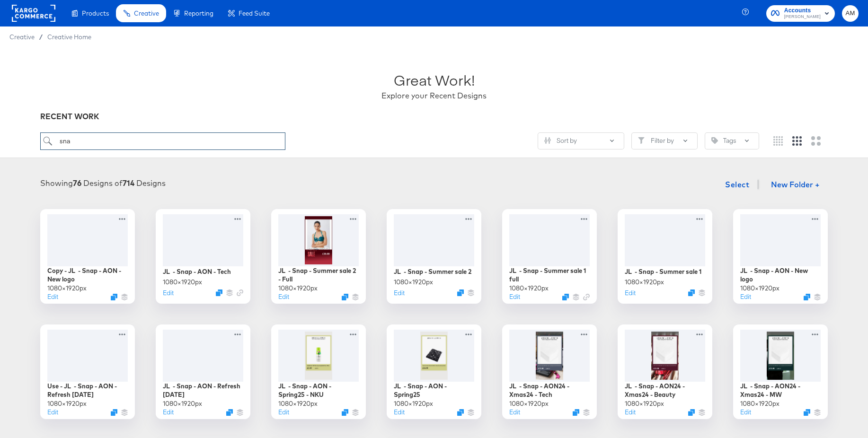
drag, startPoint x: 78, startPoint y: 141, endPoint x: 34, endPoint y: 141, distance: 44.0
click at [34, 141] on div "Great Work! Explore your Recent Designs RECENT WORK sna Sort by Filter by Tags" at bounding box center [434, 102] width 868 height 111
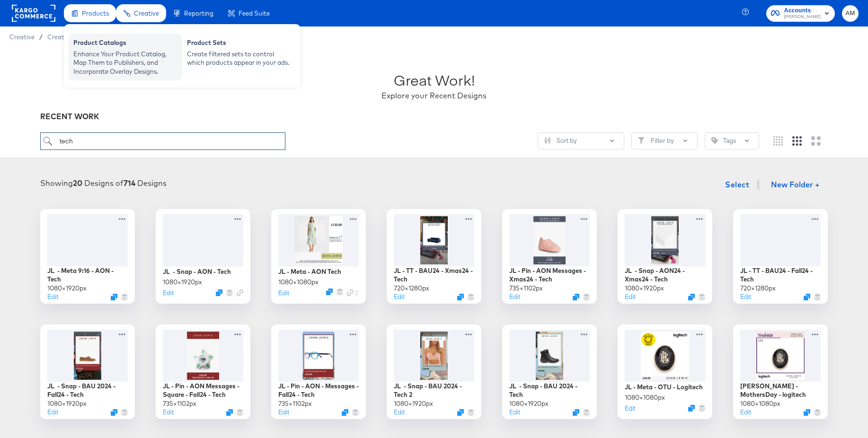
type input "tech"
click at [120, 48] on div "Product Catalogs" at bounding box center [125, 43] width 104 height 11
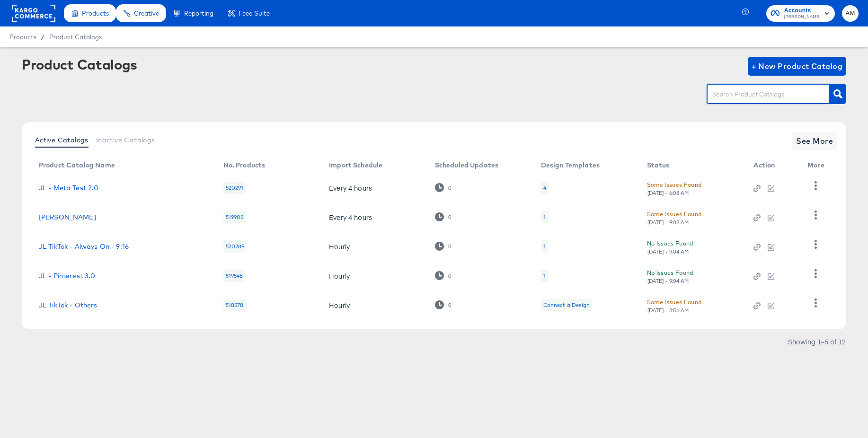
click at [742, 96] on input "text" at bounding box center [761, 94] width 101 height 11
type input "snap"
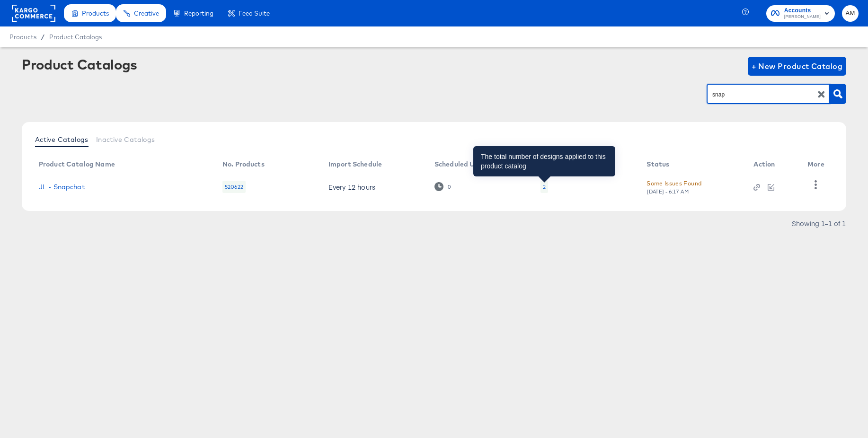
click at [544, 186] on div "2" at bounding box center [544, 187] width 3 height 8
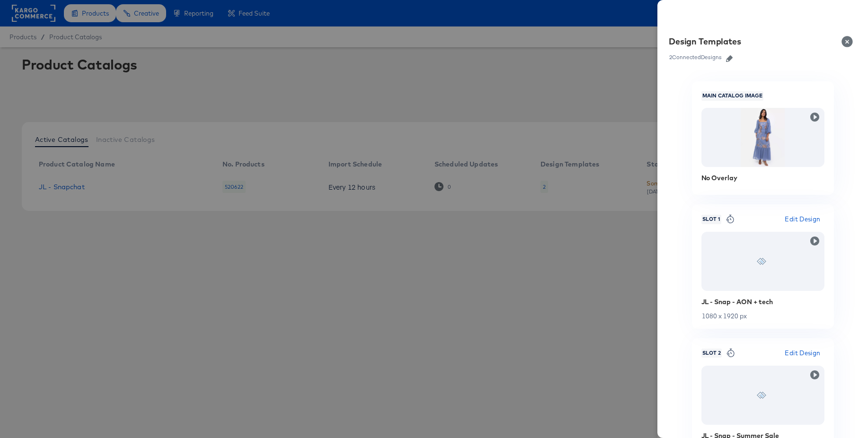
click at [731, 59] on icon "button" at bounding box center [729, 58] width 7 height 7
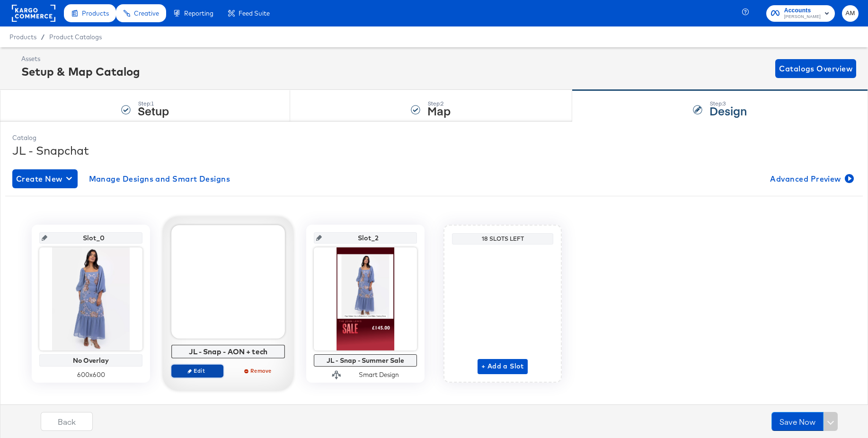
click at [202, 370] on span "Edit" at bounding box center [198, 370] width 44 height 7
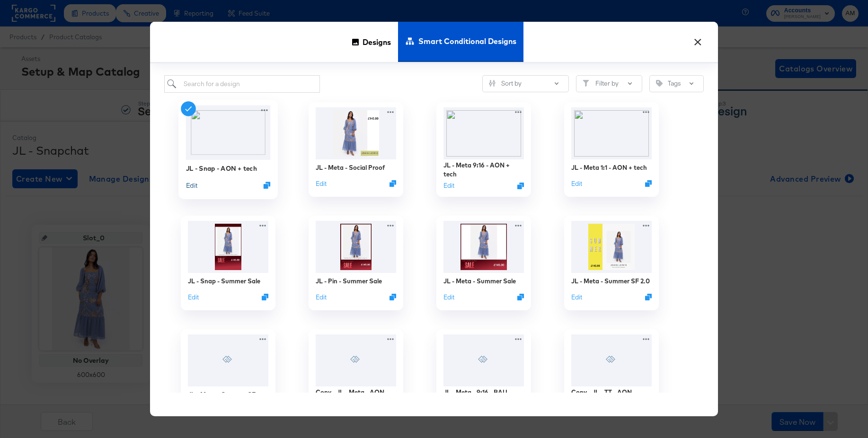
click at [192, 187] on button "Edit" at bounding box center [191, 185] width 11 height 9
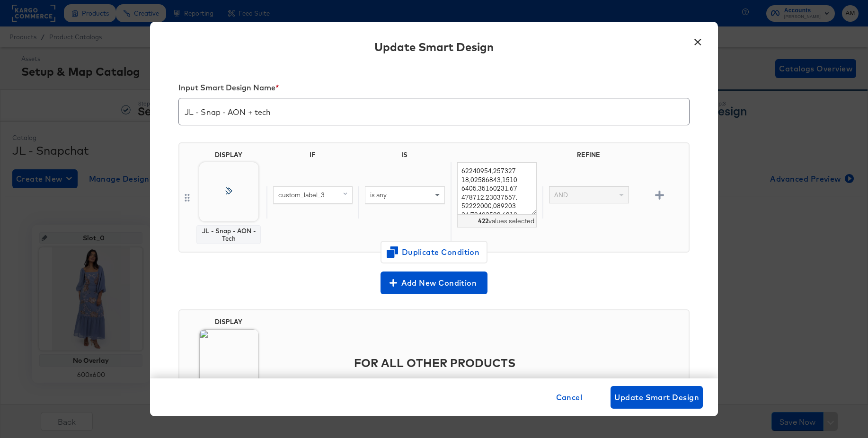
scroll to position [66, 0]
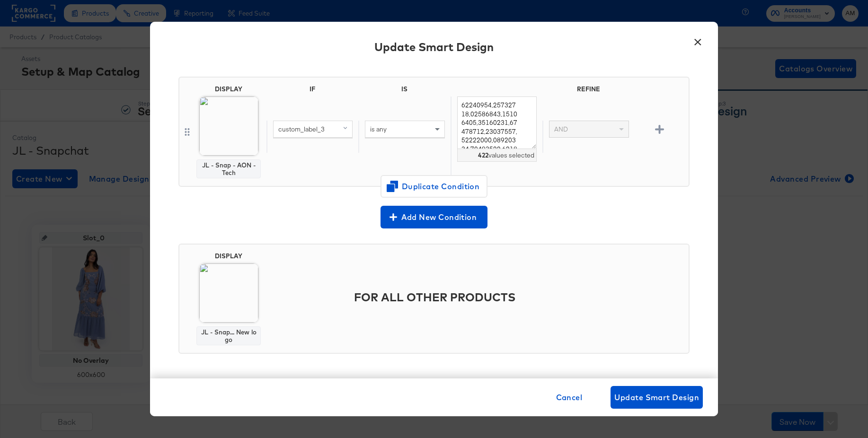
click at [696, 43] on button "×" at bounding box center [697, 39] width 17 height 17
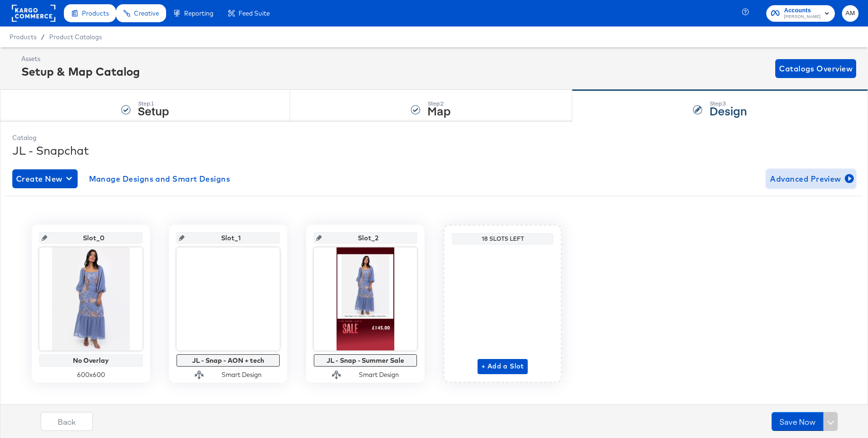
click at [783, 179] on span "Advanced Preview" at bounding box center [811, 178] width 82 height 13
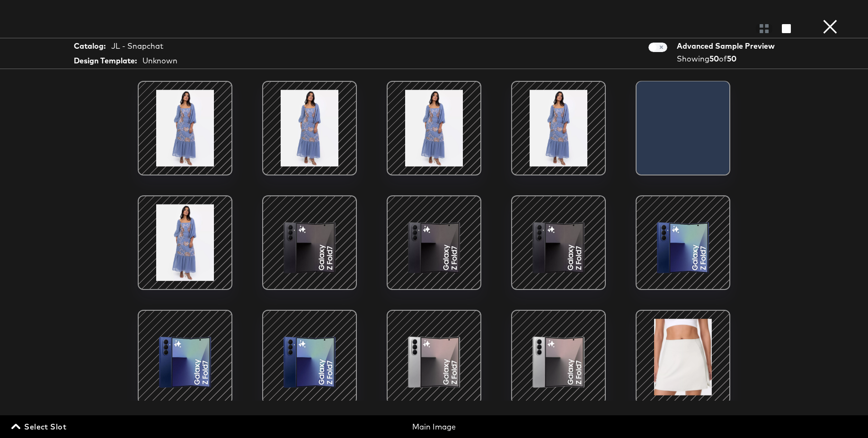
click at [54, 428] on span "Select Slot" at bounding box center [39, 426] width 53 height 13
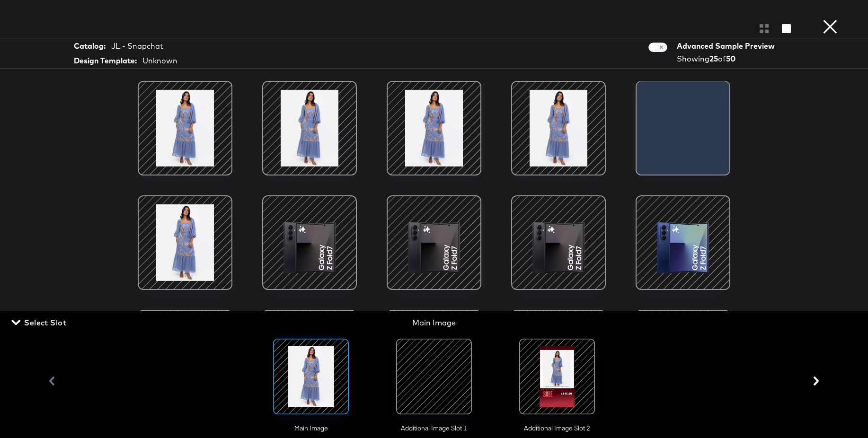
click at [433, 379] on div at bounding box center [434, 377] width 64 height 64
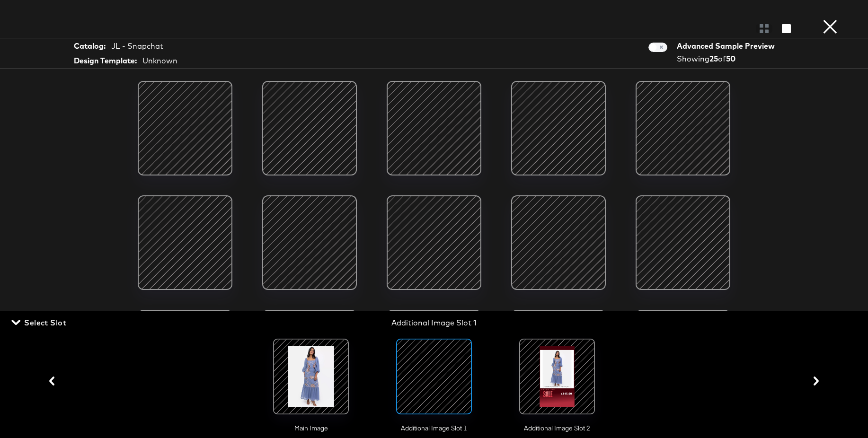
click at [203, 128] on div at bounding box center [185, 128] width 80 height 80
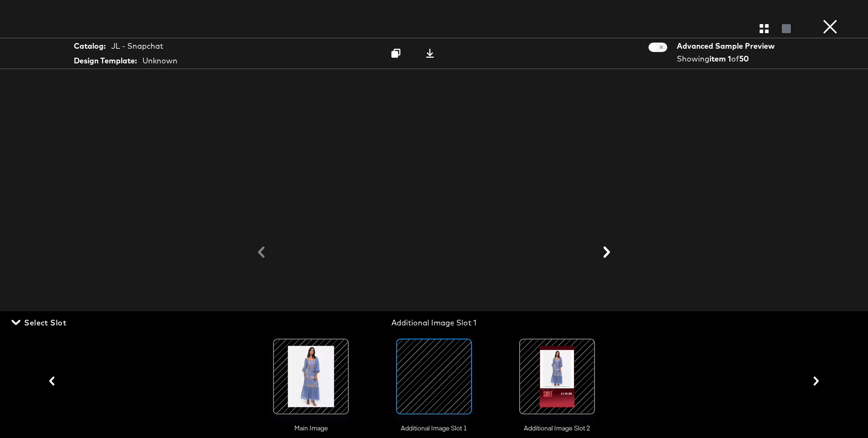
click at [55, 321] on span "Select Slot" at bounding box center [39, 322] width 53 height 13
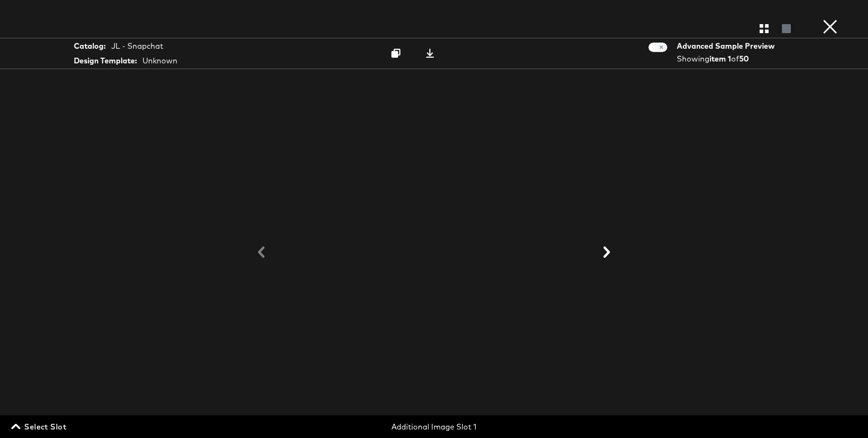
click at [607, 252] on icon at bounding box center [607, 252] width 7 height 11
click at [765, 30] on icon "button" at bounding box center [764, 28] width 9 height 9
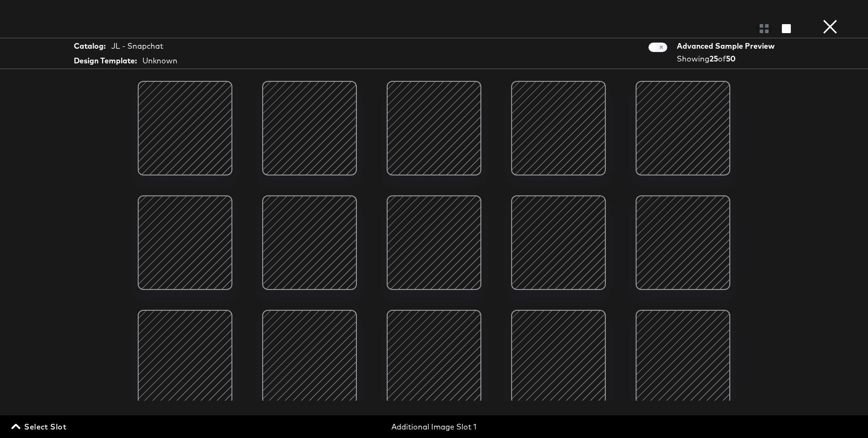
click at [297, 232] on div at bounding box center [309, 243] width 80 height 80
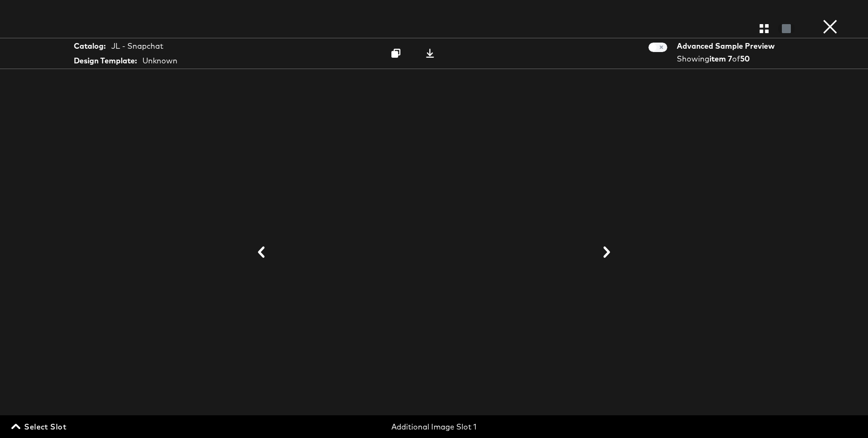
click at [827, 19] on button "×" at bounding box center [830, 9] width 19 height 19
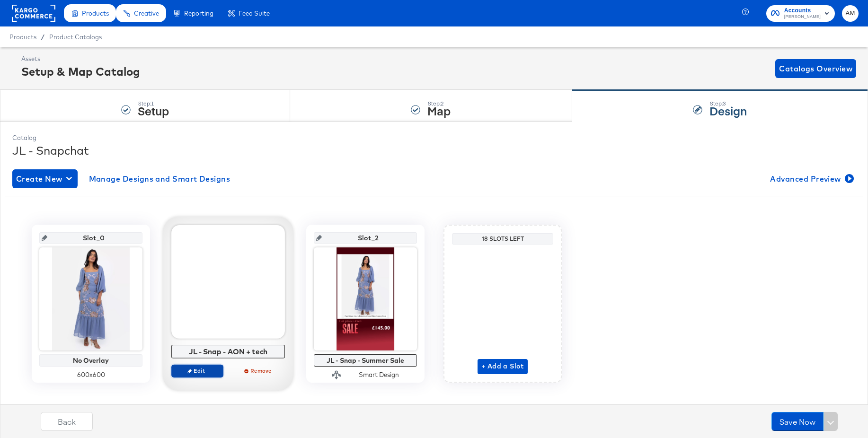
click at [203, 372] on span "Edit" at bounding box center [198, 370] width 44 height 7
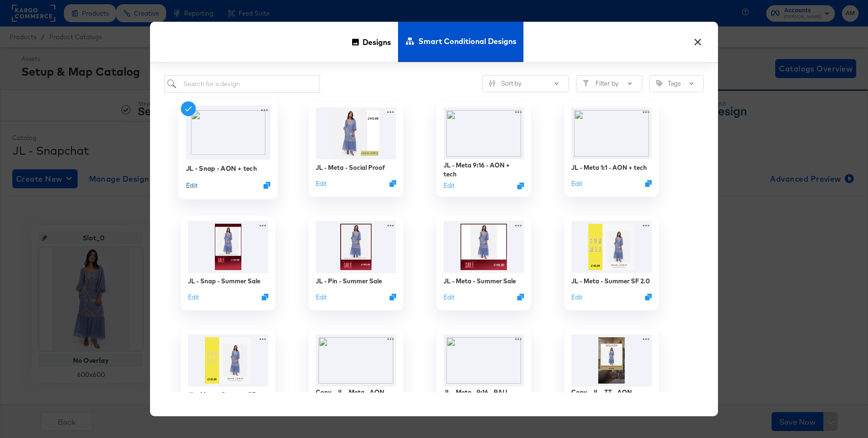
click at [191, 186] on button "Edit" at bounding box center [191, 185] width 11 height 9
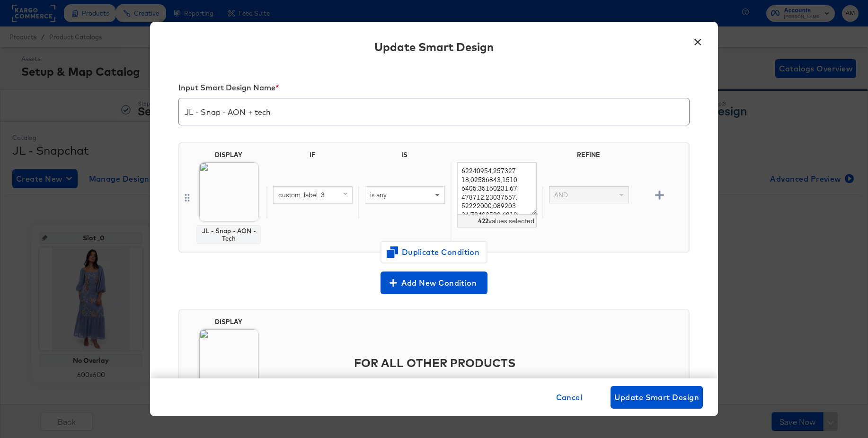
click at [327, 198] on div "custom_label_3" at bounding box center [313, 195] width 79 height 16
type input "4"
click at [306, 289] on div "custom_label_4" at bounding box center [299, 291] width 46 height 9
click at [630, 395] on span "Update Smart Design" at bounding box center [657, 397] width 85 height 13
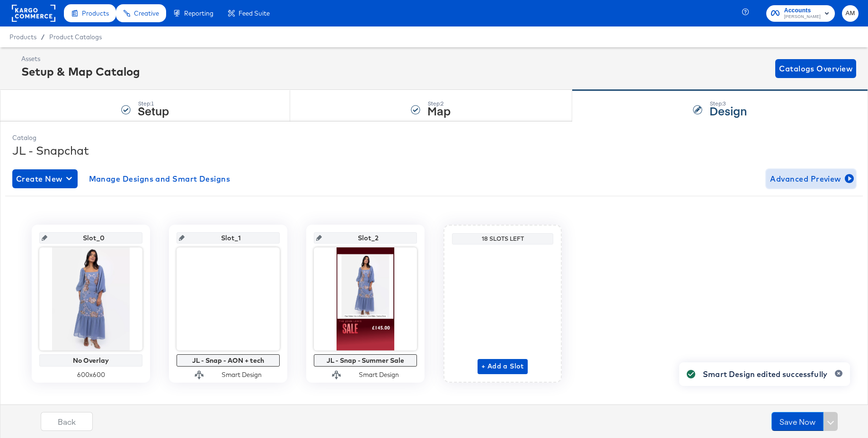
click at [792, 178] on span "Advanced Preview" at bounding box center [811, 178] width 82 height 13
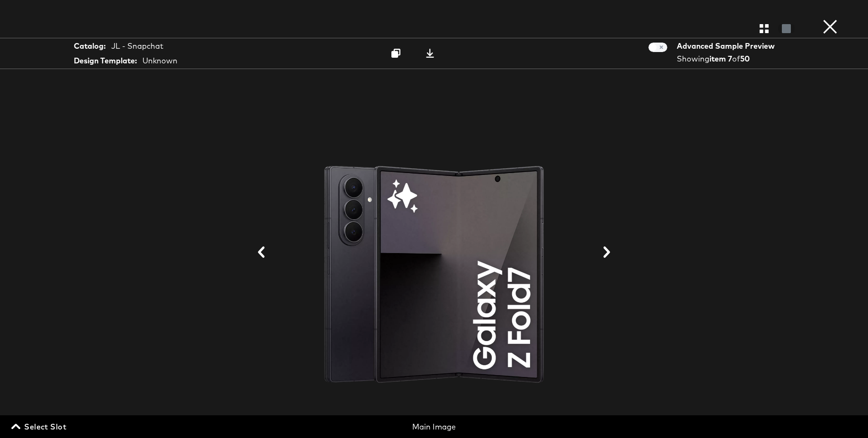
click at [52, 428] on span "Select Slot" at bounding box center [39, 426] width 53 height 13
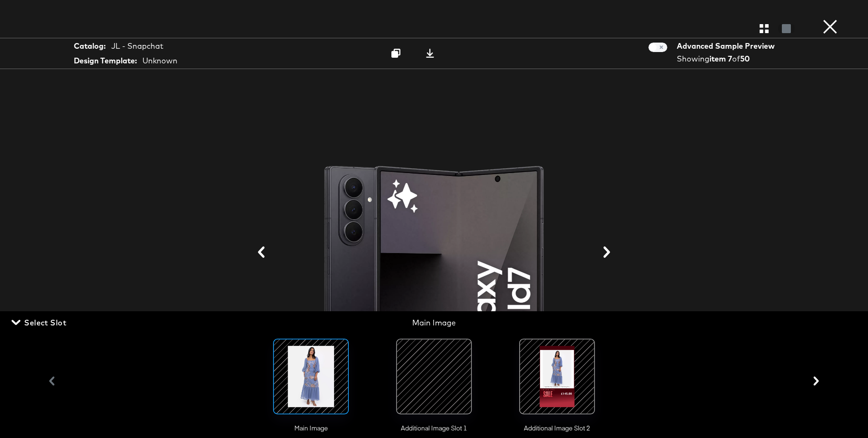
click at [428, 391] on div at bounding box center [434, 377] width 64 height 64
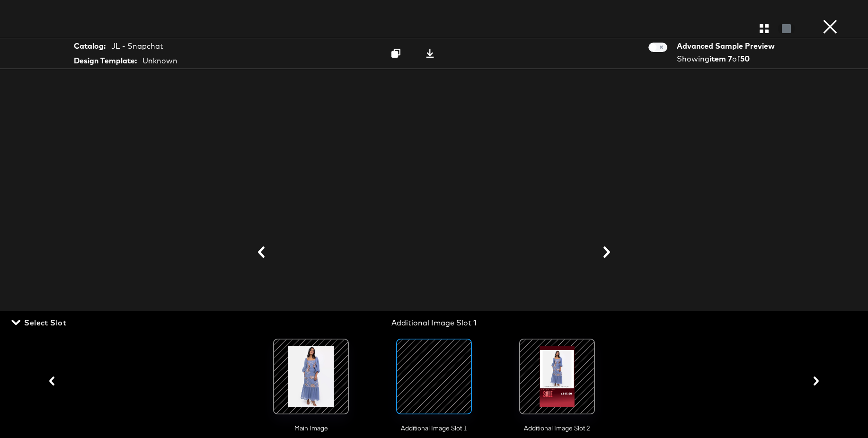
drag, startPoint x: 48, startPoint y: 321, endPoint x: 232, endPoint y: 267, distance: 192.1
click at [49, 321] on span "Select Slot" at bounding box center [39, 322] width 53 height 13
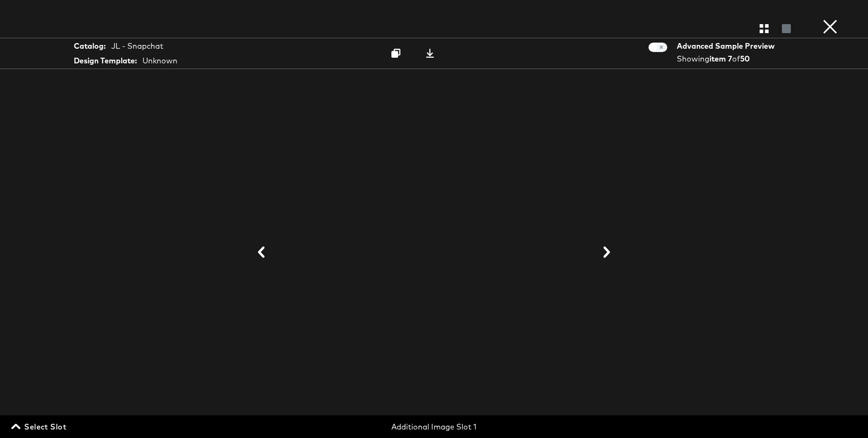
click at [831, 19] on button "×" at bounding box center [830, 9] width 19 height 19
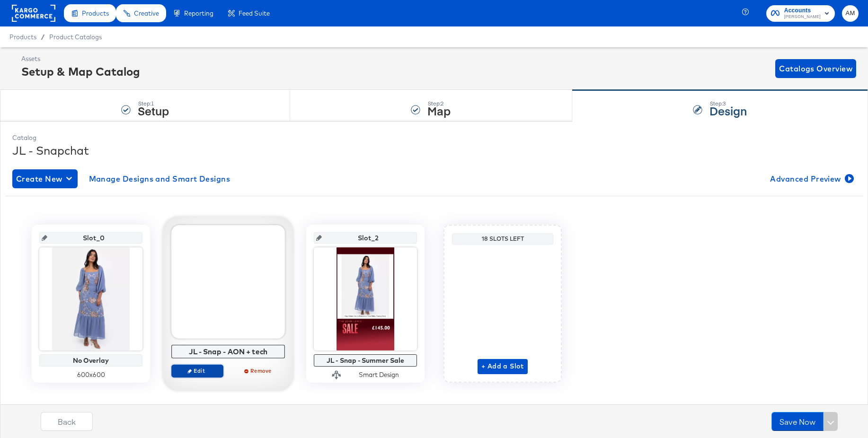
click at [191, 368] on span "Edit" at bounding box center [198, 370] width 44 height 7
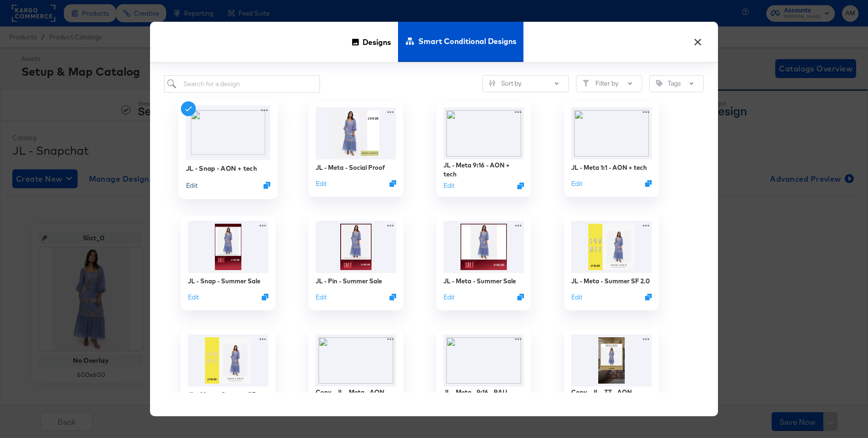
click at [190, 186] on button "Edit" at bounding box center [191, 185] width 11 height 9
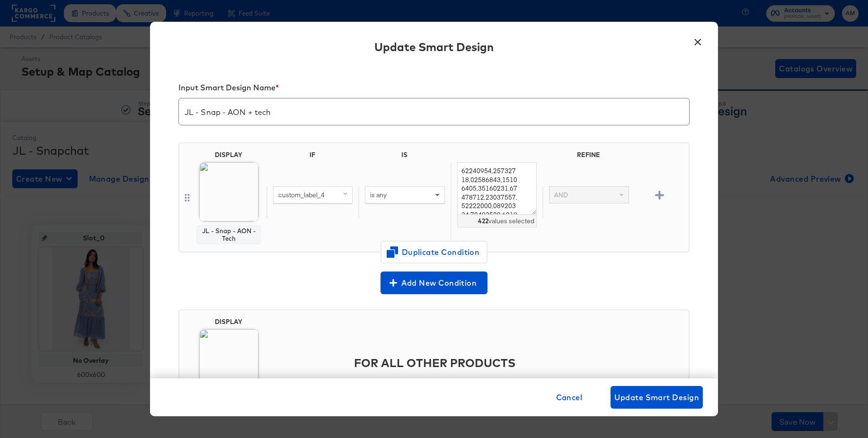
click at [329, 196] on div "custom_label_4" at bounding box center [313, 195] width 79 height 16
type input "3"
click at [299, 278] on div "custom_label_3" at bounding box center [300, 276] width 49 height 9
click at [629, 394] on span "Update Smart Design" at bounding box center [657, 397] width 85 height 13
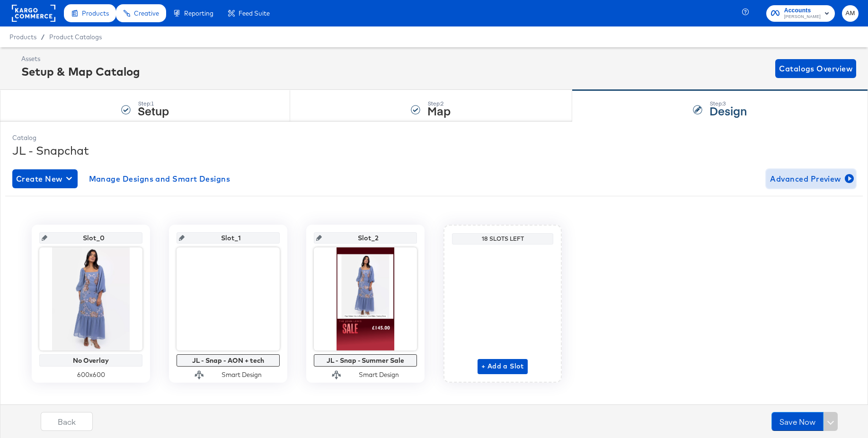
click at [786, 179] on span "Advanced Preview" at bounding box center [811, 178] width 82 height 13
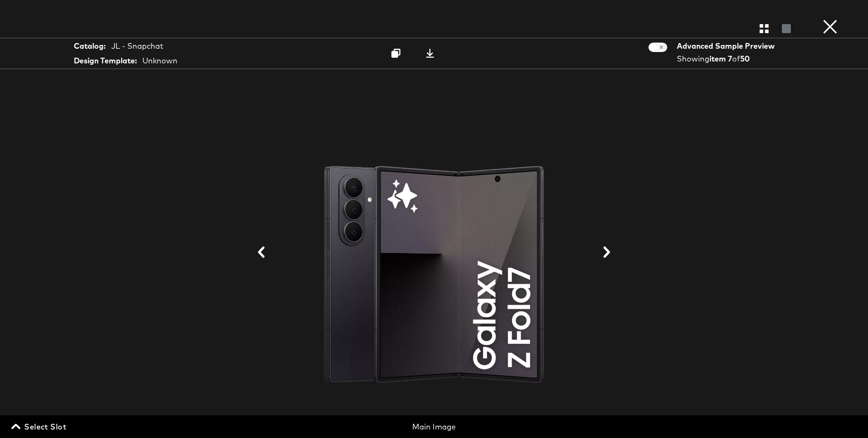
click at [55, 426] on span "Select Slot" at bounding box center [39, 426] width 53 height 13
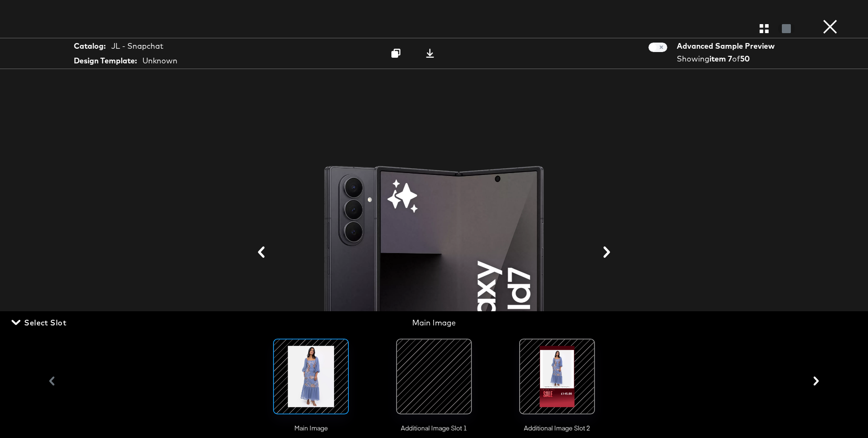
click at [425, 376] on div at bounding box center [434, 377] width 64 height 64
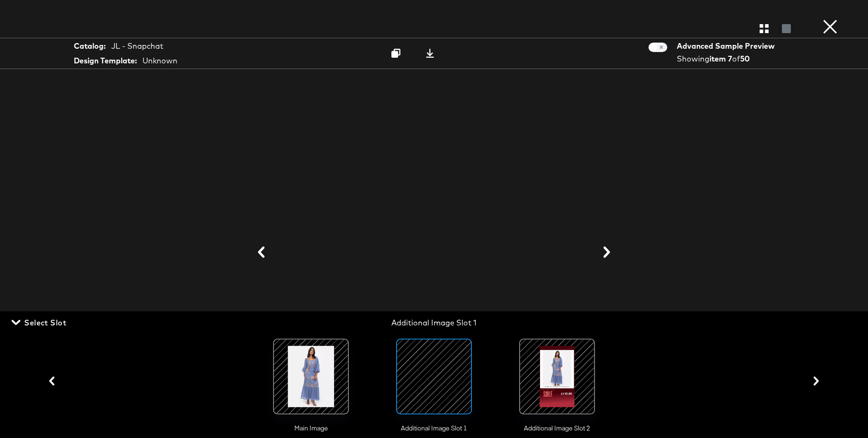
click at [34, 320] on span "Select Slot" at bounding box center [39, 322] width 53 height 13
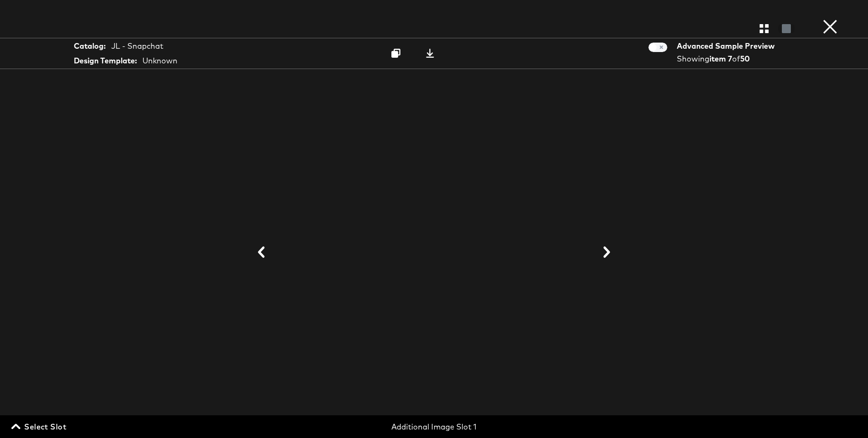
click at [830, 19] on button "×" at bounding box center [830, 9] width 19 height 19
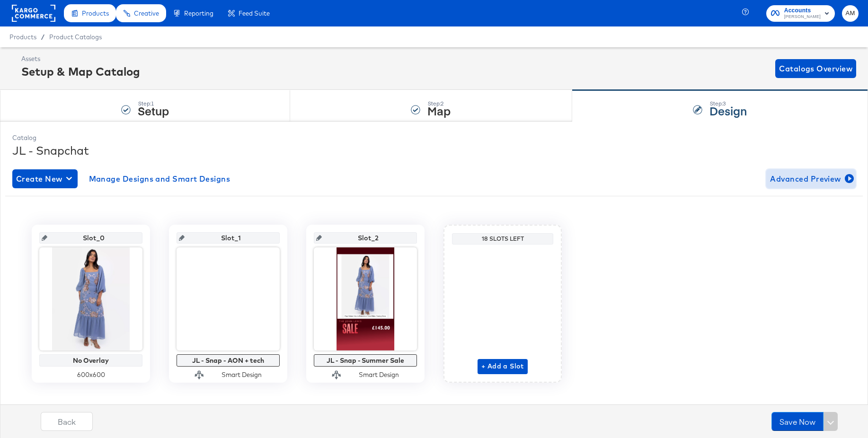
click at [789, 178] on span "Advanced Preview" at bounding box center [811, 178] width 82 height 13
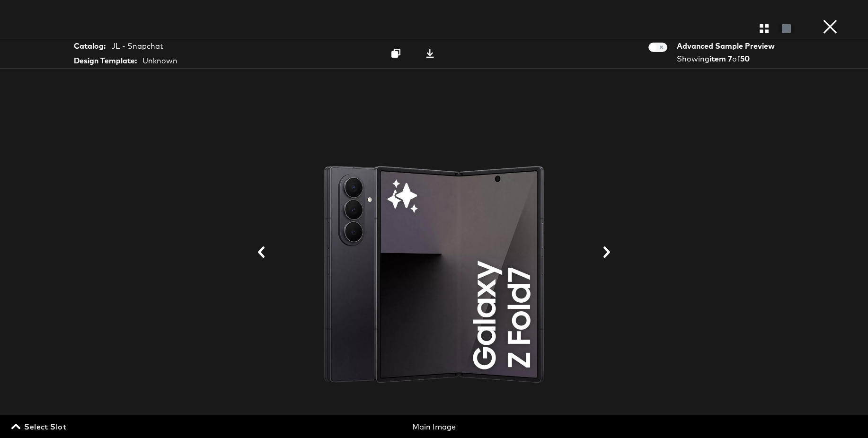
drag, startPoint x: 49, startPoint y: 425, endPoint x: 198, endPoint y: 404, distance: 150.7
click at [50, 425] on span "Select Slot" at bounding box center [39, 426] width 53 height 13
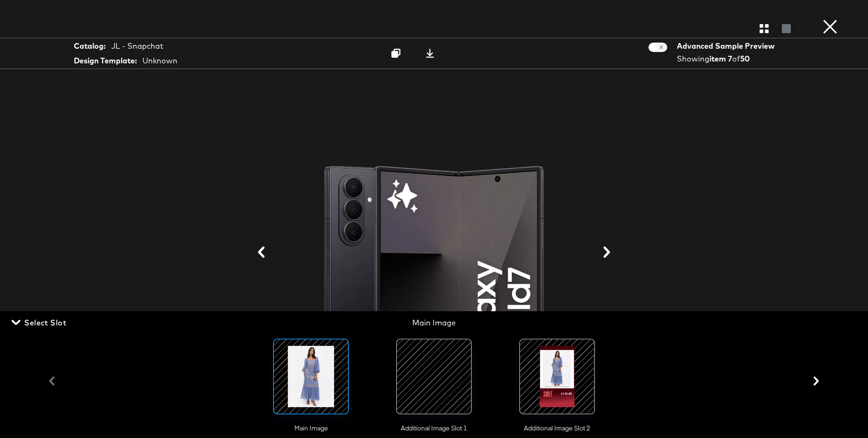
drag, startPoint x: 430, startPoint y: 370, endPoint x: 421, endPoint y: 369, distance: 9.0
click at [430, 370] on div at bounding box center [434, 377] width 64 height 64
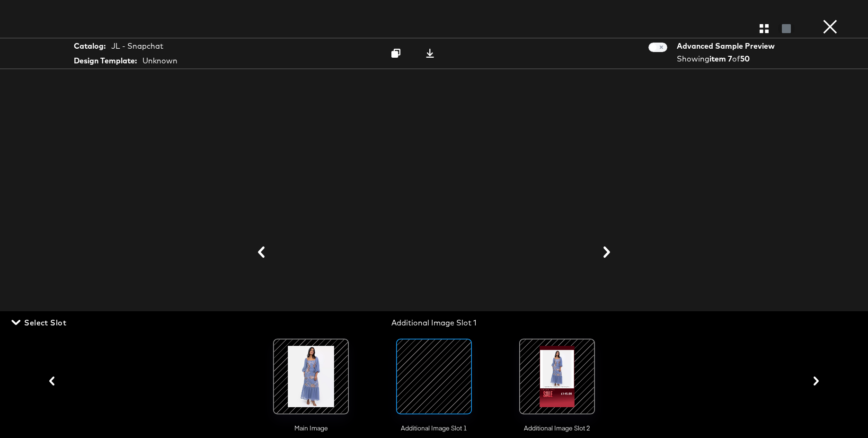
click at [45, 319] on span "Select Slot" at bounding box center [39, 322] width 53 height 13
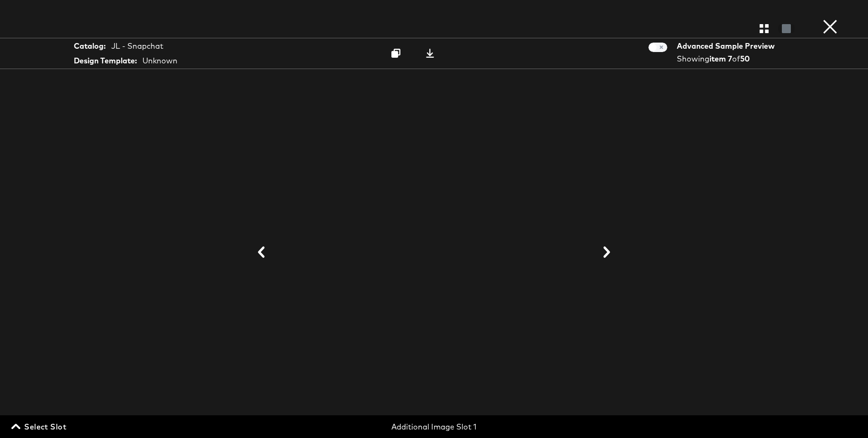
click at [832, 19] on button "×" at bounding box center [830, 9] width 19 height 19
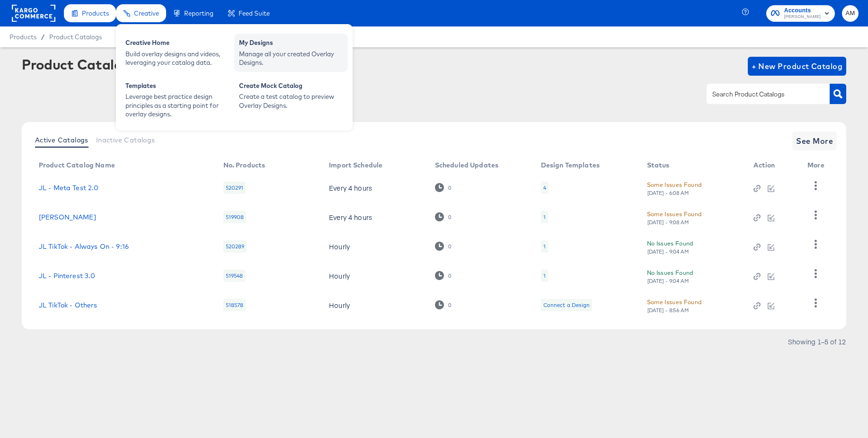
click at [260, 54] on div "Manage all your created Overlay Designs." at bounding box center [291, 59] width 104 height 18
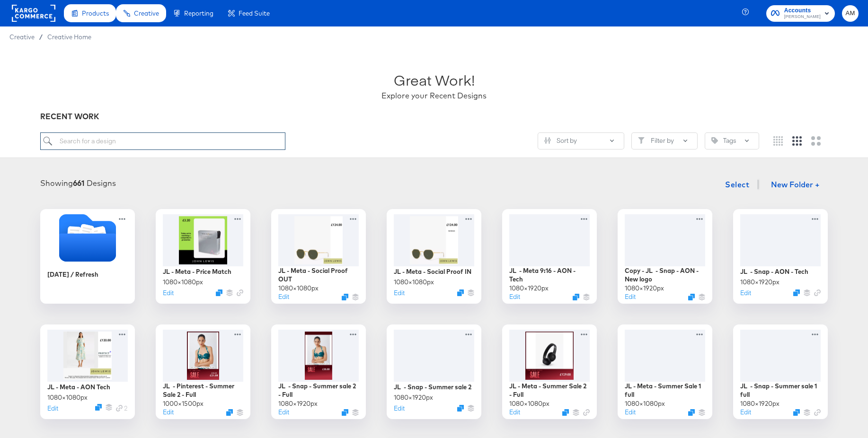
click at [200, 142] on input "search" at bounding box center [162, 142] width 245 height 18
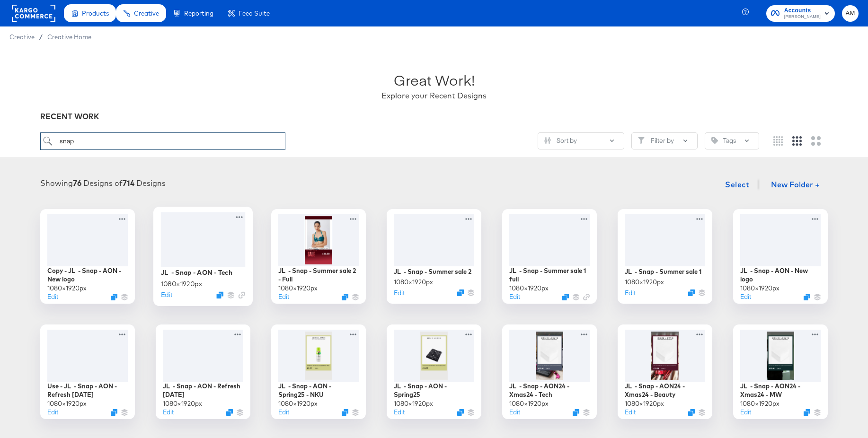
type input "snap"
click at [202, 231] on div at bounding box center [203, 239] width 85 height 54
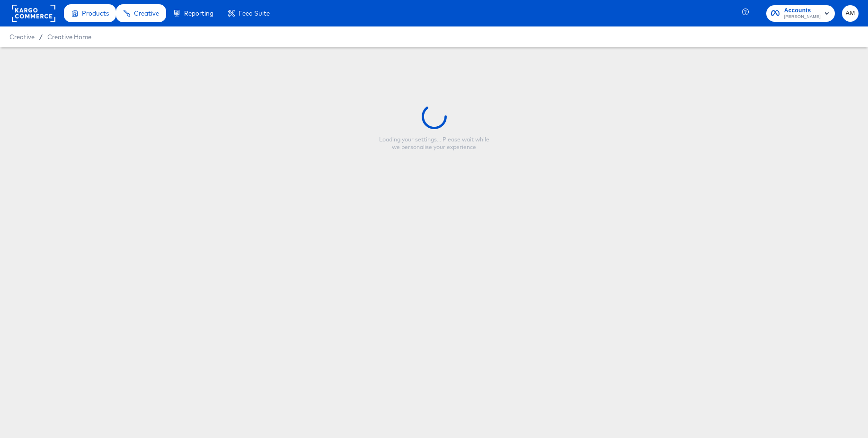
type input "JL - Snap - AON - Tech"
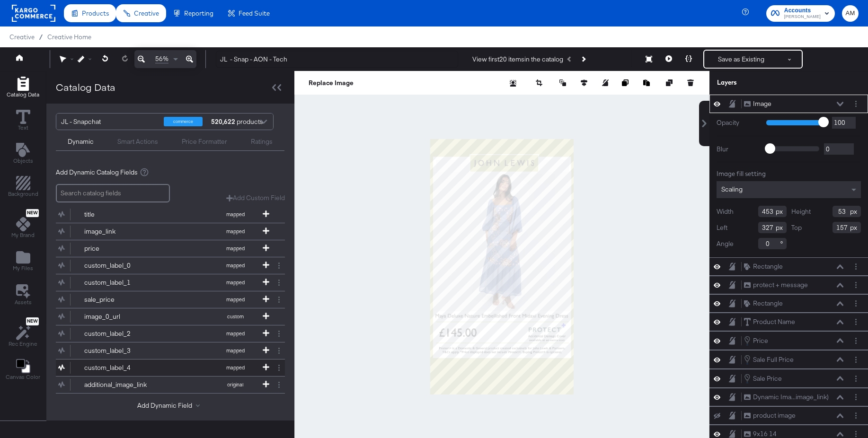
click at [105, 367] on div "custom_label_4" at bounding box center [118, 368] width 69 height 9
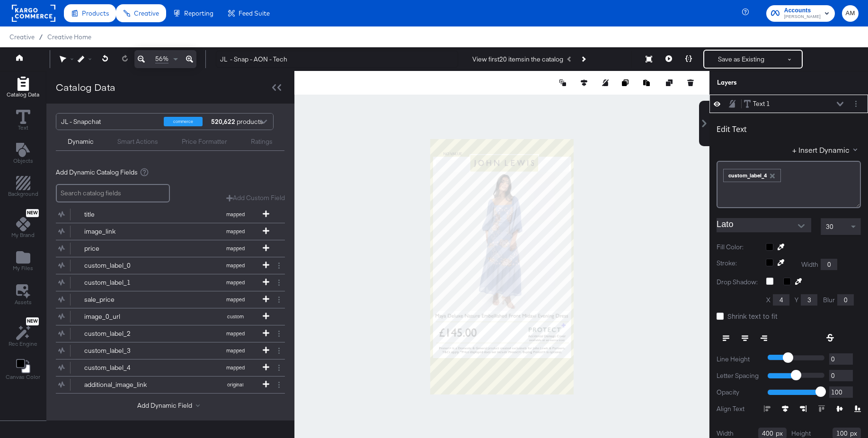
type input "109"
type input "296"
click at [668, 56] on icon at bounding box center [669, 58] width 7 height 7
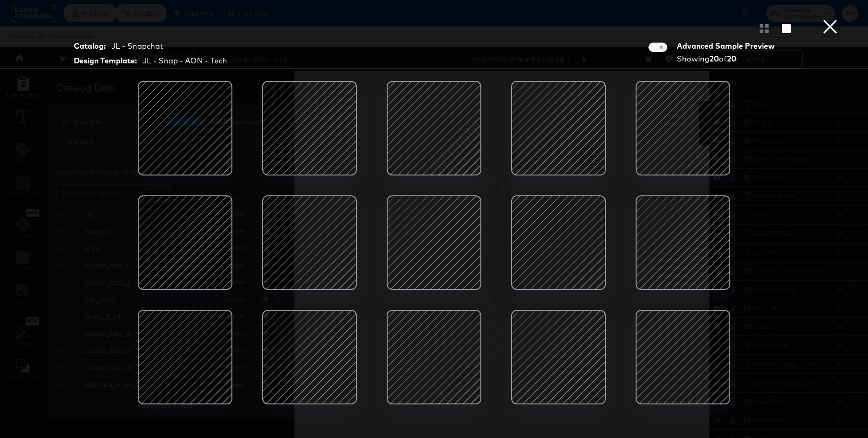
click at [829, 19] on button "×" at bounding box center [830, 9] width 19 height 19
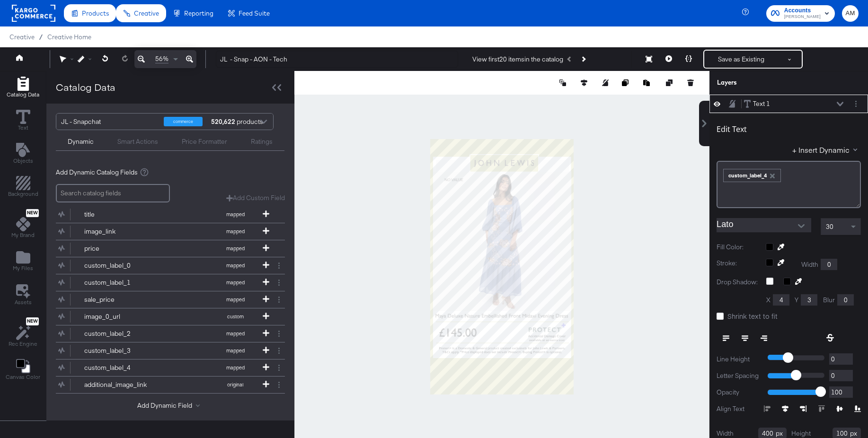
scroll to position [9, 0]
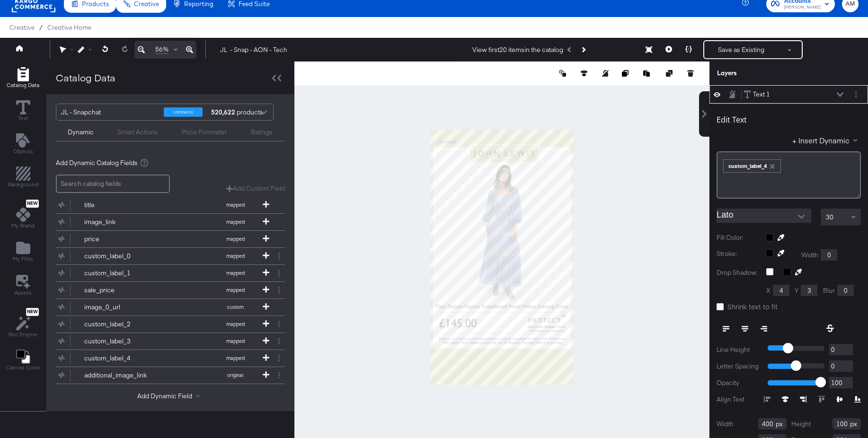
type input "62"
type input "82"
click at [671, 47] on icon at bounding box center [669, 49] width 7 height 7
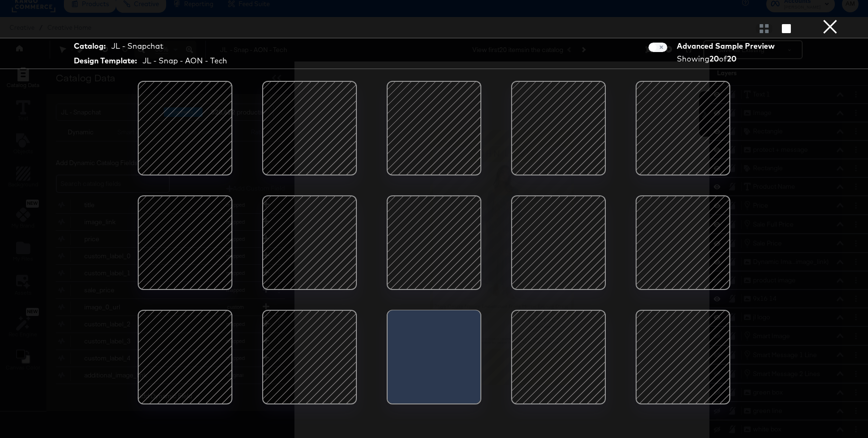
click at [305, 226] on div at bounding box center [309, 243] width 80 height 80
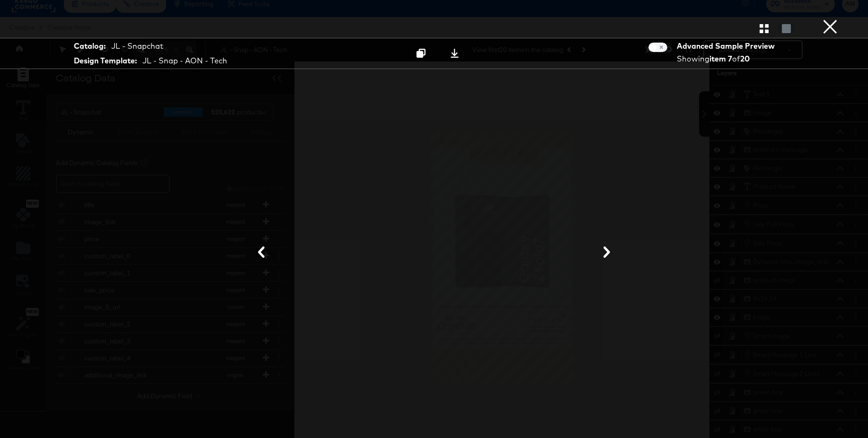
click at [257, 252] on icon at bounding box center [261, 252] width 11 height 11
click at [606, 253] on icon at bounding box center [606, 252] width 11 height 11
click at [262, 250] on icon at bounding box center [261, 252] width 7 height 11
click at [606, 252] on icon at bounding box center [606, 252] width 11 height 11
click at [605, 252] on icon at bounding box center [606, 252] width 11 height 11
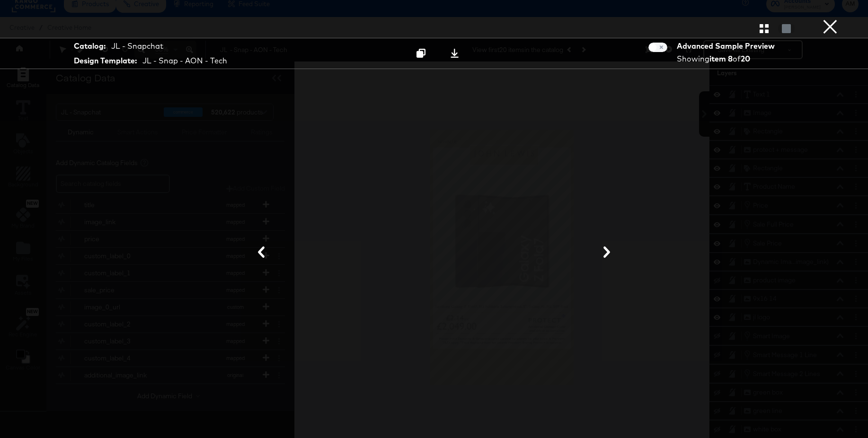
click at [605, 252] on icon at bounding box center [606, 252] width 11 height 11
click at [830, 19] on button "×" at bounding box center [830, 9] width 19 height 19
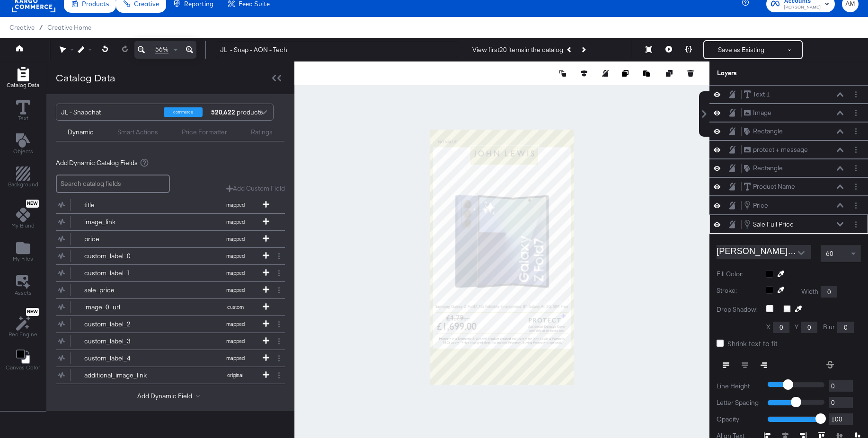
scroll to position [68, 0]
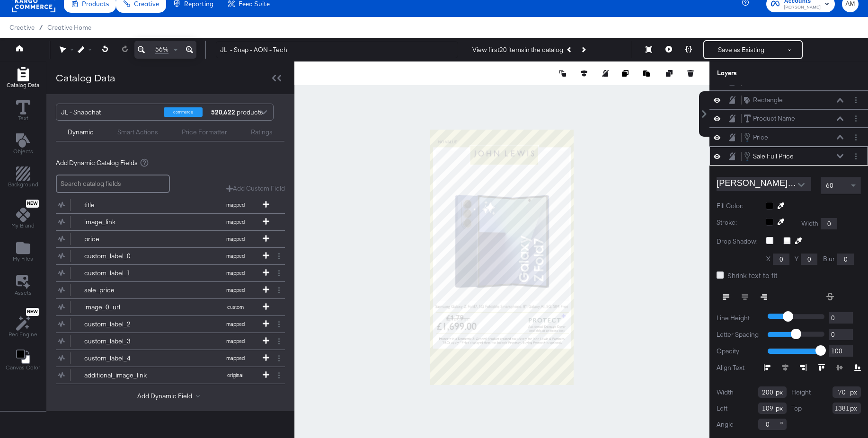
click at [721, 276] on icon at bounding box center [720, 275] width 7 height 7
click at [0, 0] on input "Shrink text to fit" at bounding box center [0, 0] width 0 height 0
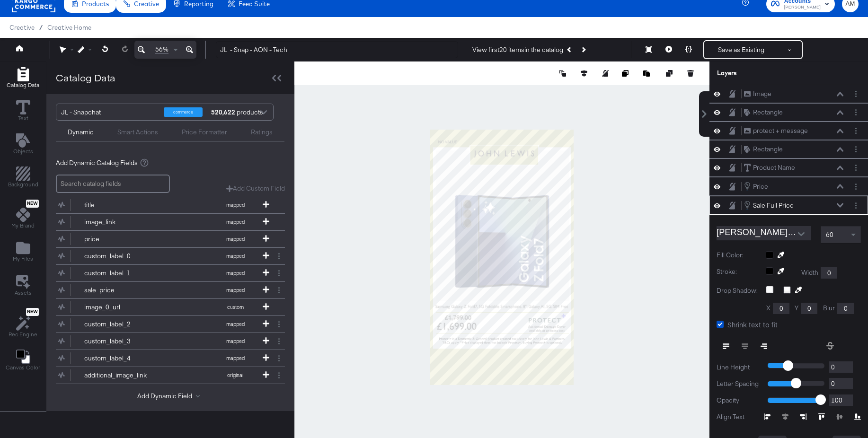
click at [654, 277] on div at bounding box center [501, 258] width 415 height 392
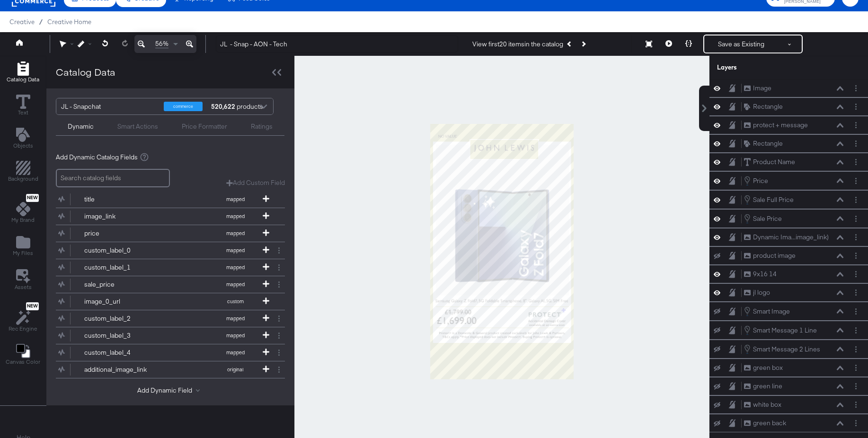
scroll to position [18, 0]
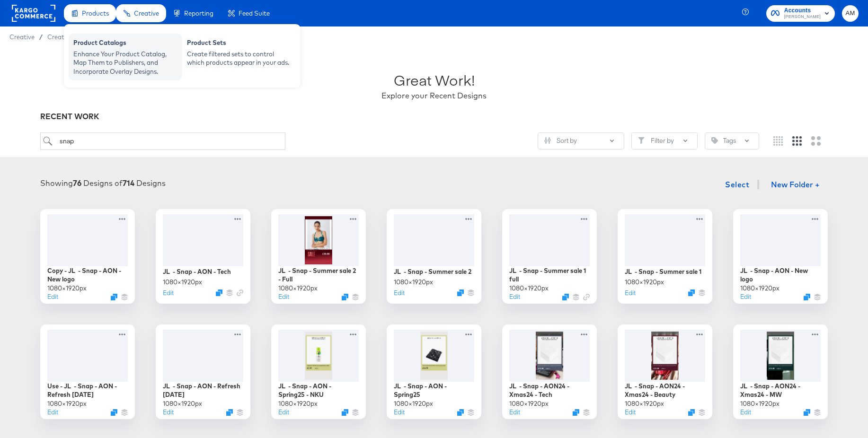
click at [97, 51] on div "Enhance Your Product Catalog, Map Them to Publishers, and Incorporate Overlay D…" at bounding box center [125, 63] width 104 height 27
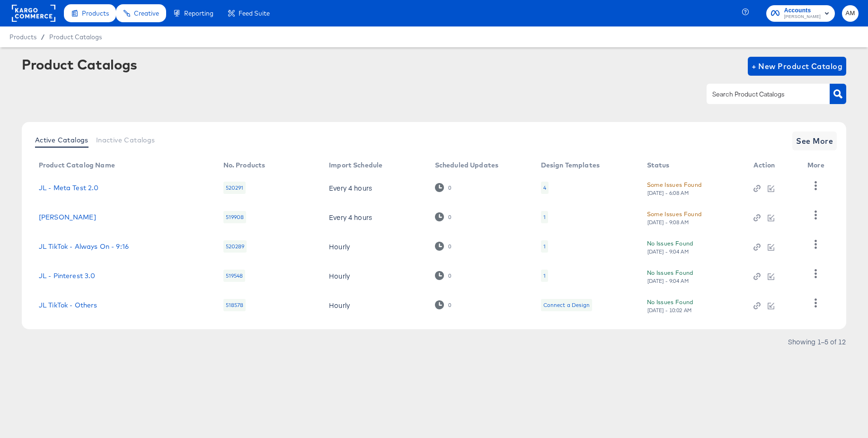
click at [725, 87] on div at bounding box center [768, 94] width 123 height 20
type input "snap"
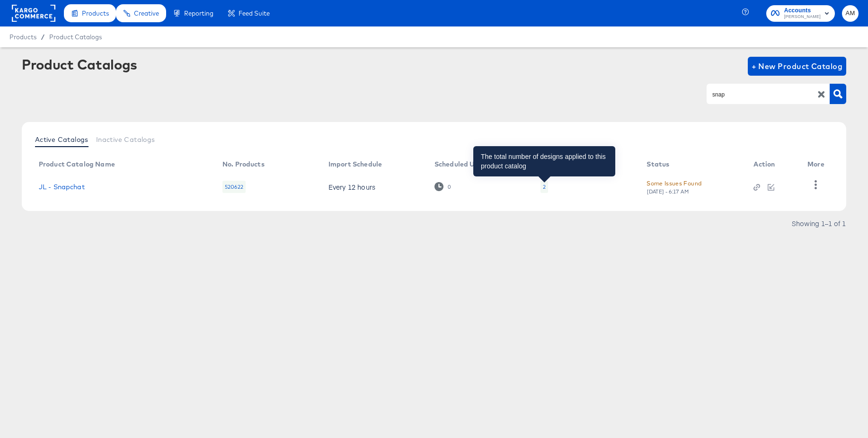
click at [543, 187] on div "2" at bounding box center [544, 187] width 3 height 8
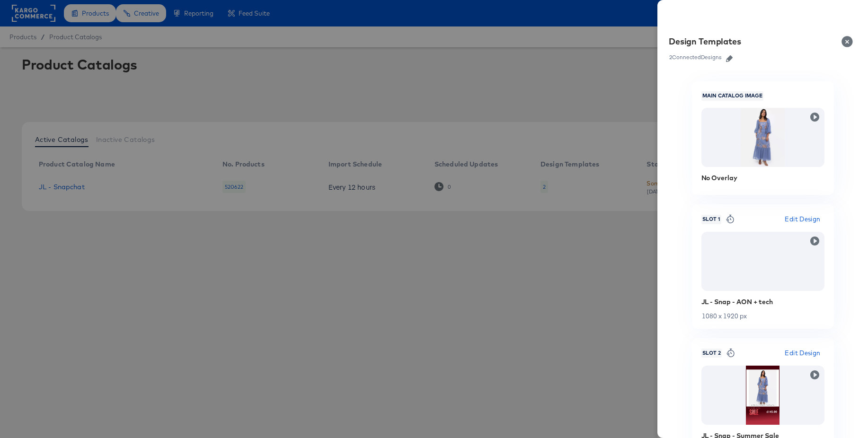
click at [733, 57] on icon "button" at bounding box center [729, 58] width 7 height 7
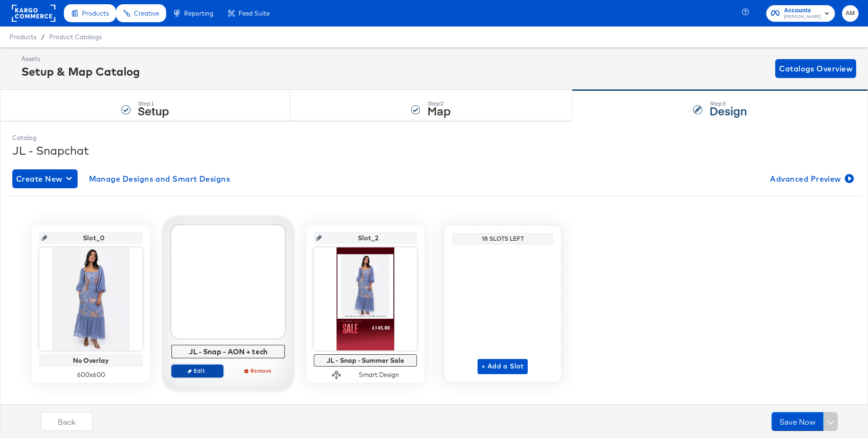
click at [193, 373] on span "Edit" at bounding box center [198, 370] width 44 height 7
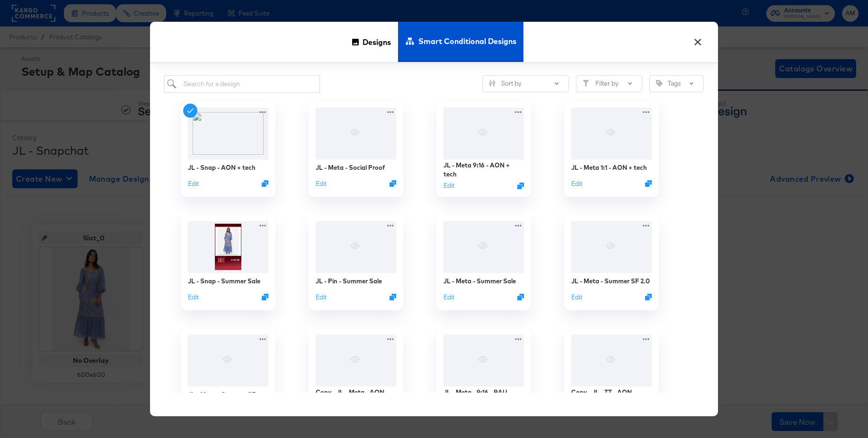
scroll to position [1, 0]
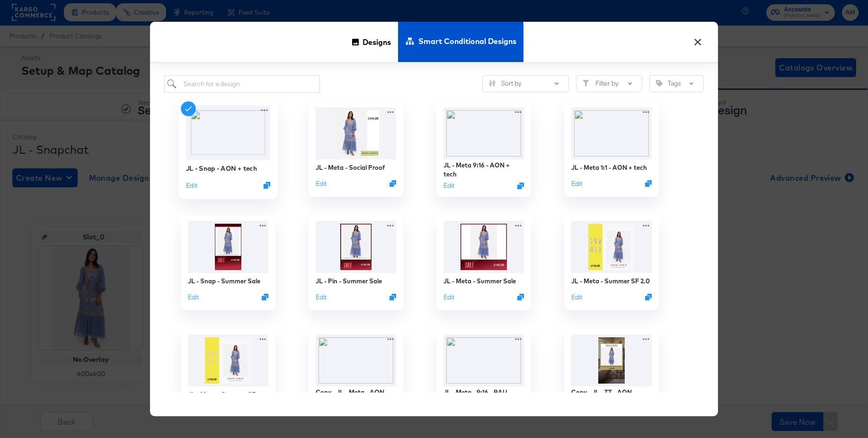
click at [185, 184] on div "JL - Snap - AON + tech Edit" at bounding box center [227, 149] width 99 height 99
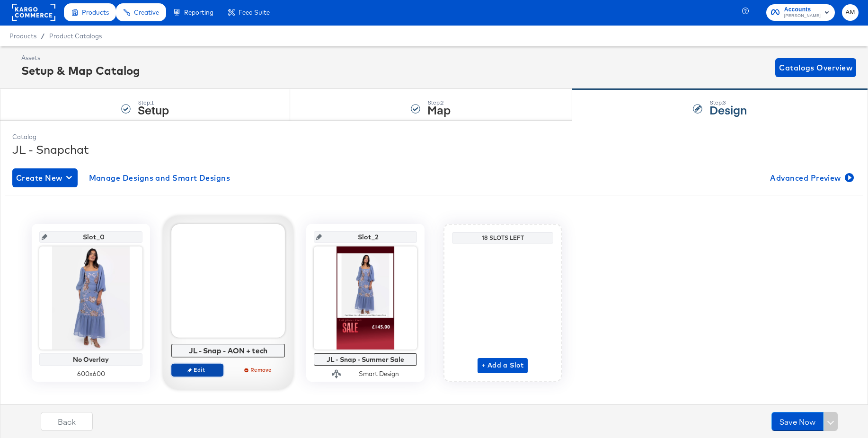
click at [196, 371] on span "Edit" at bounding box center [198, 369] width 44 height 7
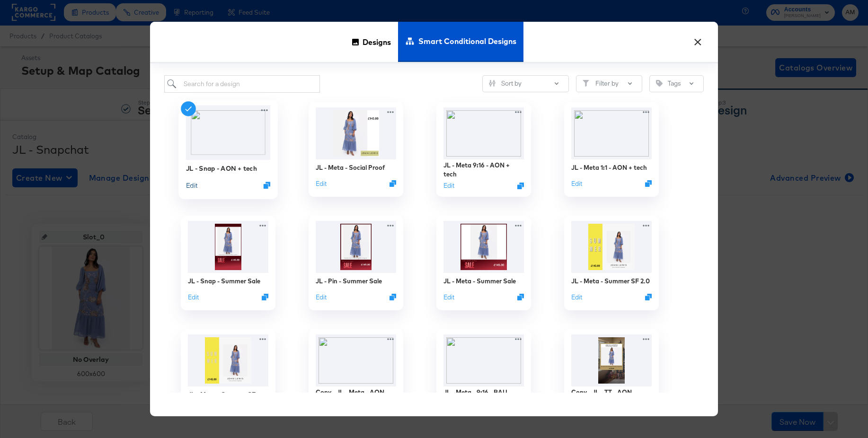
click at [196, 185] on button "Edit" at bounding box center [191, 185] width 11 height 9
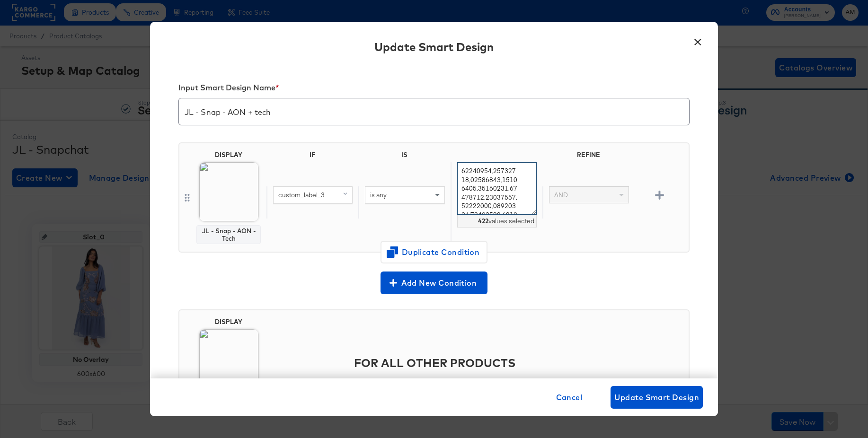
drag, startPoint x: 490, startPoint y: 171, endPoint x: 456, endPoint y: 170, distance: 33.2
click at [456, 170] on div "422 values selected" at bounding box center [497, 202] width 92 height 80
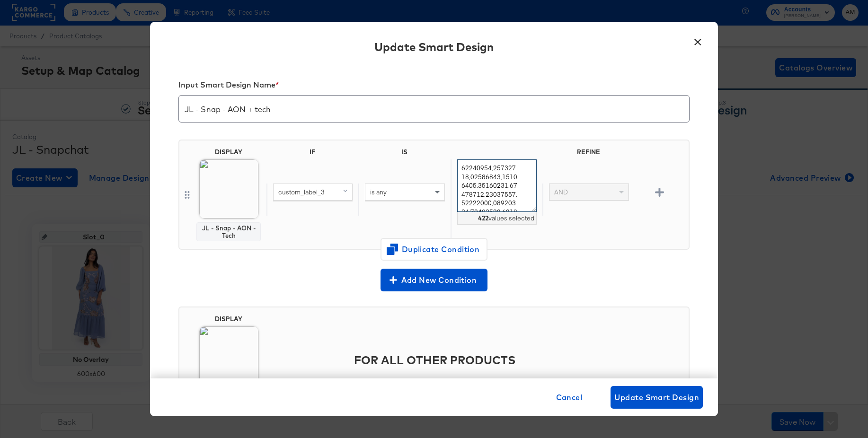
scroll to position [4, 0]
drag, startPoint x: 492, startPoint y: 168, endPoint x: 465, endPoint y: 175, distance: 28.0
click at [465, 175] on textarea at bounding box center [497, 185] width 80 height 53
click at [702, 40] on button "×" at bounding box center [697, 39] width 17 height 17
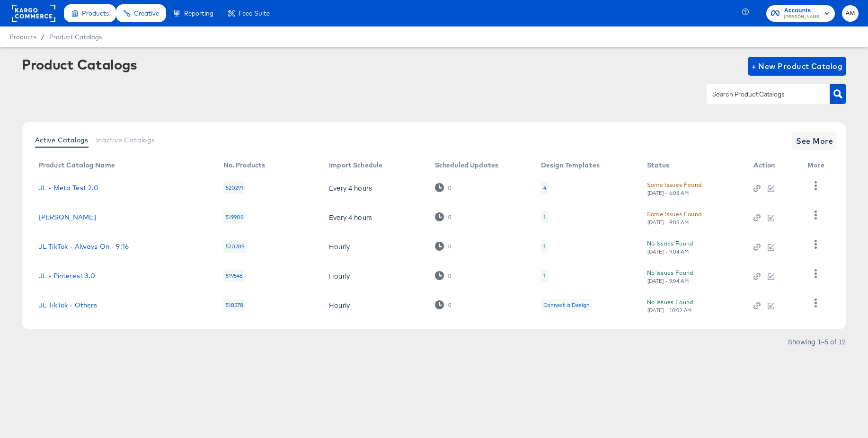
click at [722, 95] on input "text" at bounding box center [761, 94] width 101 height 11
type input "snap"
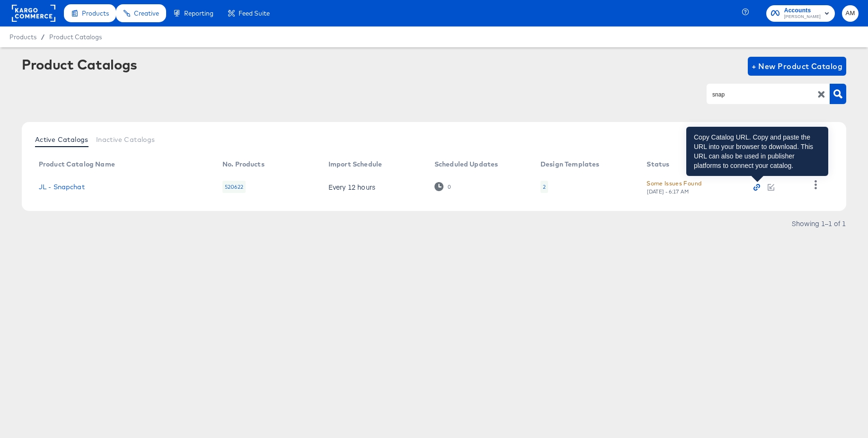
click at [756, 188] on icon "button" at bounding box center [757, 187] width 7 height 7
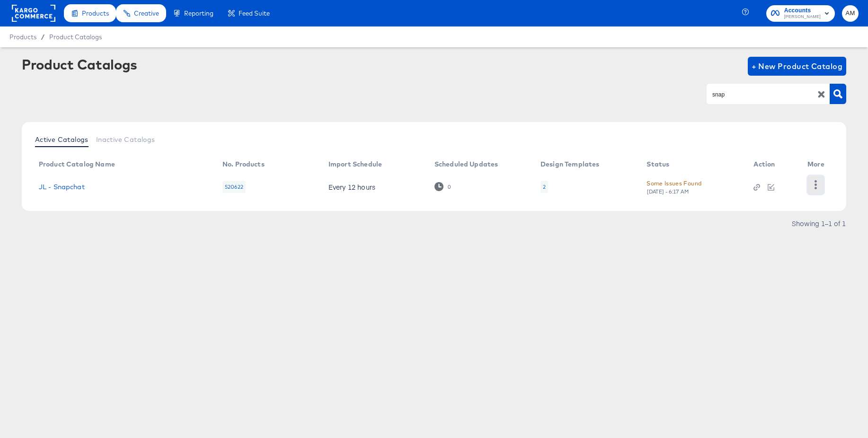
click at [820, 183] on icon "button" at bounding box center [816, 184] width 9 height 9
click at [792, 183] on div "HUD Checks (Internal)" at bounding box center [777, 184] width 95 height 15
click at [661, 228] on div "Showing 1–1 of 1" at bounding box center [434, 228] width 825 height 15
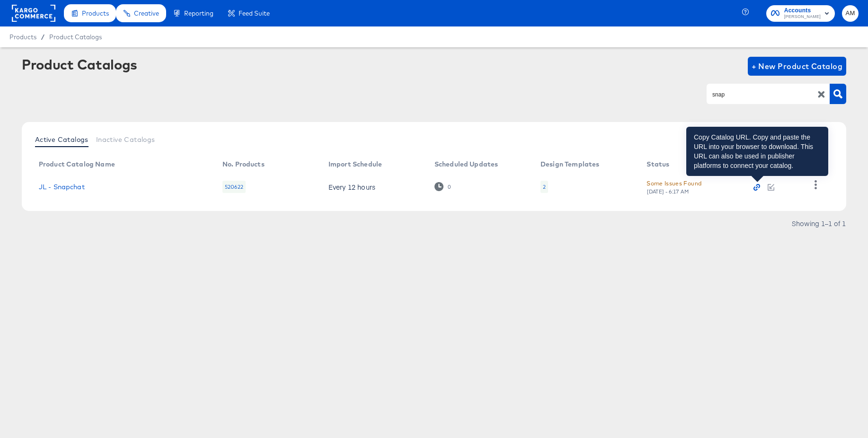
click at [758, 187] on icon "button" at bounding box center [757, 187] width 7 height 7
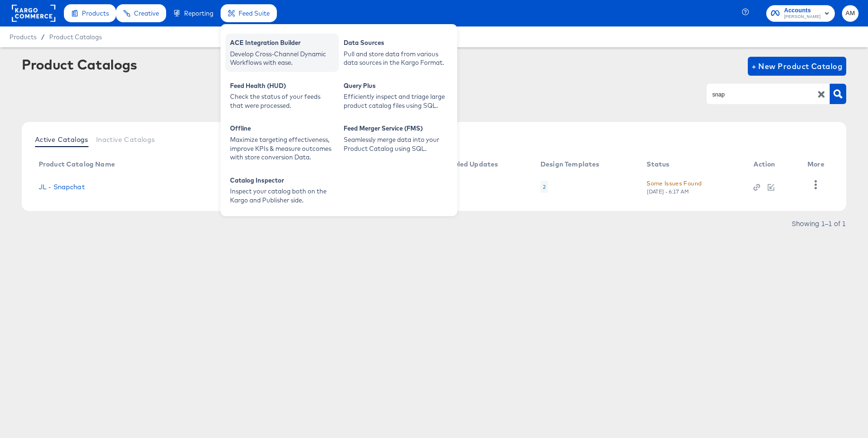
click at [257, 53] on div "Develop Cross-Channel Dynamic Workflows with ease." at bounding box center [282, 59] width 104 height 18
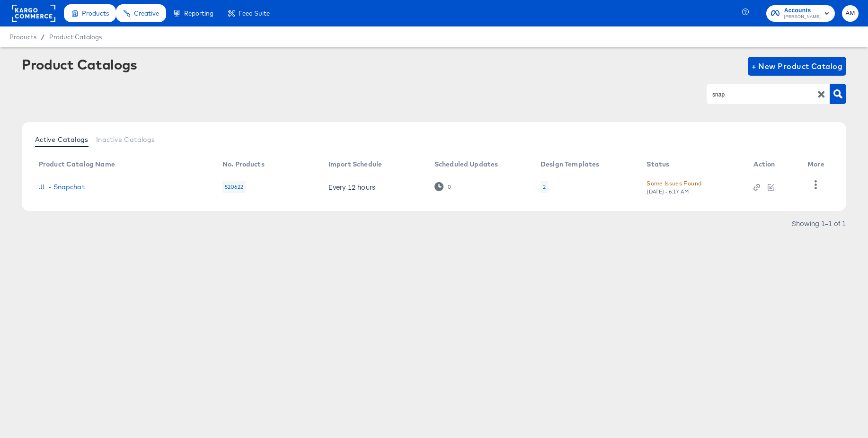
click at [133, 85] on div "snap" at bounding box center [434, 93] width 825 height 21
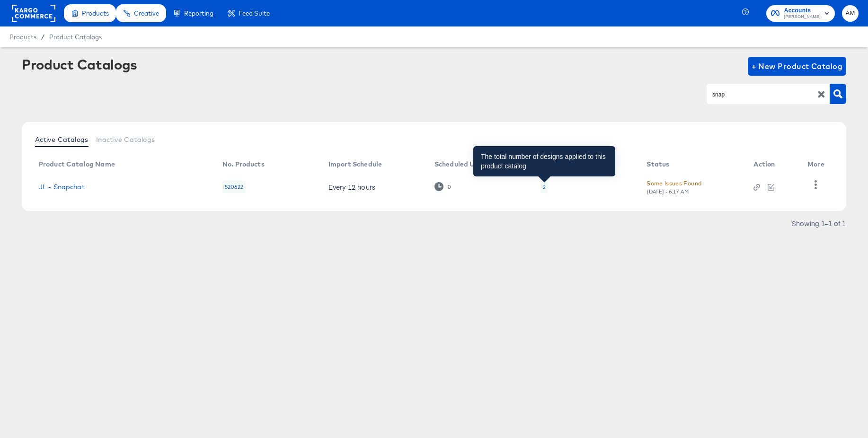
click at [543, 188] on div "2" at bounding box center [544, 187] width 3 height 8
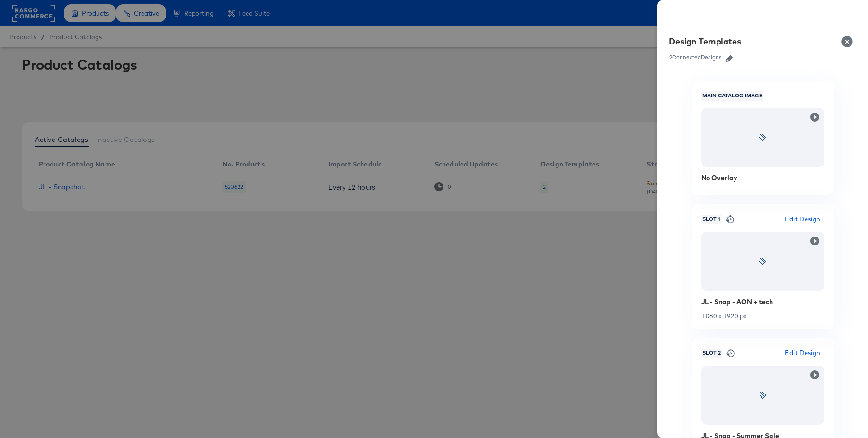
click at [729, 60] on icon "button" at bounding box center [729, 58] width 7 height 7
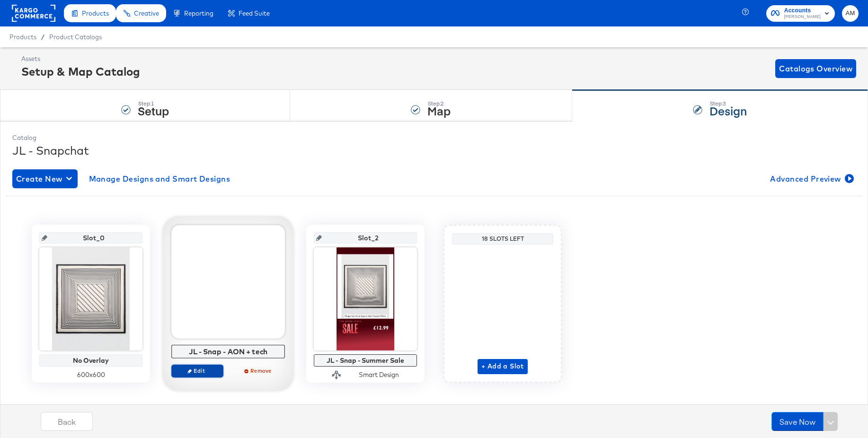
click at [182, 370] on span "Edit" at bounding box center [198, 370] width 44 height 7
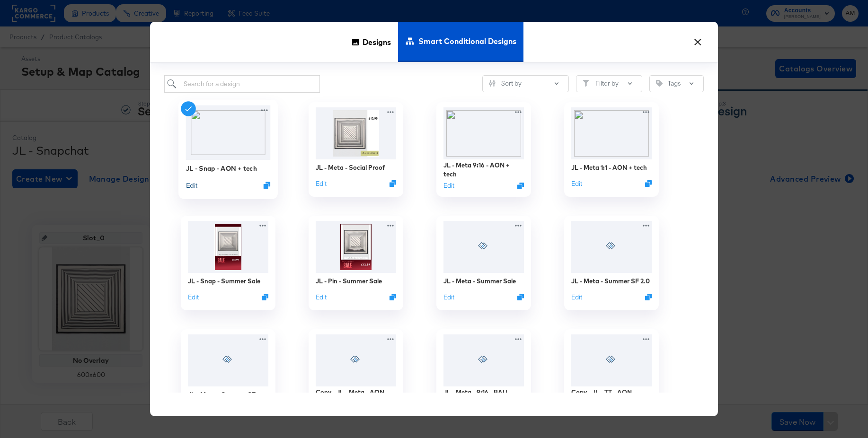
click at [193, 186] on button "Edit" at bounding box center [191, 185] width 11 height 9
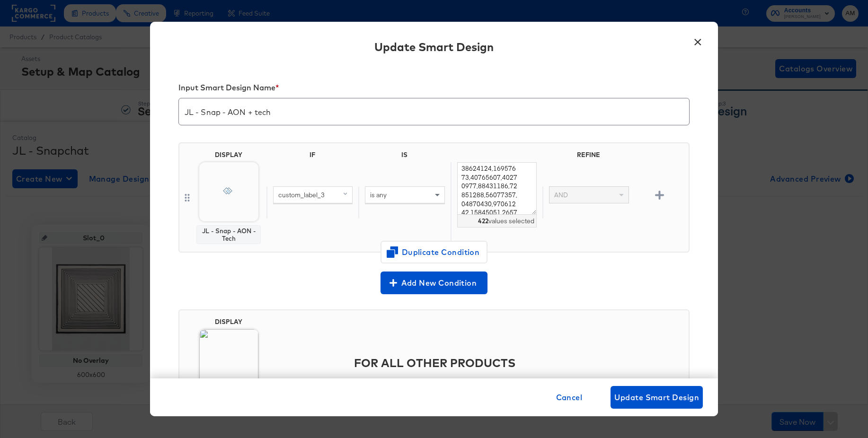
scroll to position [2048, 0]
drag, startPoint x: 474, startPoint y: 198, endPoint x: 480, endPoint y: 205, distance: 8.7
click at [480, 205] on textarea at bounding box center [497, 188] width 80 height 53
click at [503, 194] on textarea at bounding box center [497, 188] width 80 height 53
drag, startPoint x: 505, startPoint y: 197, endPoint x: 508, endPoint y: 202, distance: 6.1
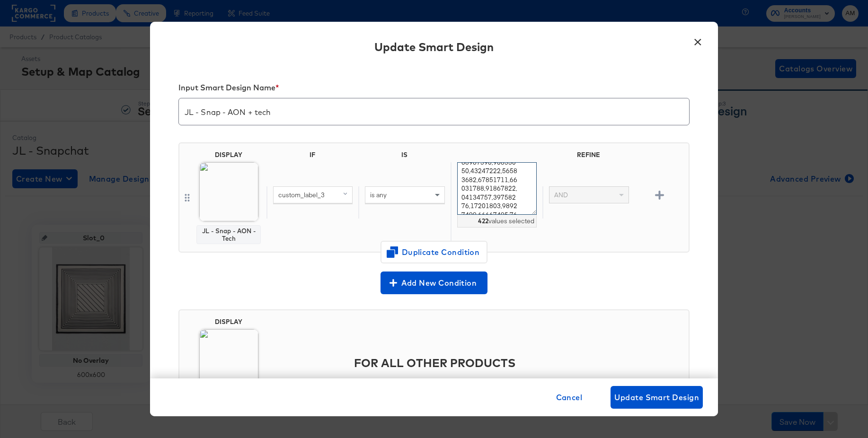
click at [508, 202] on textarea at bounding box center [497, 188] width 80 height 53
click at [487, 211] on textarea at bounding box center [497, 188] width 80 height 53
drag, startPoint x: 486, startPoint y: 207, endPoint x: 441, endPoint y: 139, distance: 81.7
click at [441, 139] on div "DISPLAY JL - Snap - AON - Tech IF IS REFINE custom_label_3 is any 422 values se…" at bounding box center [433, 201] width 511 height 133
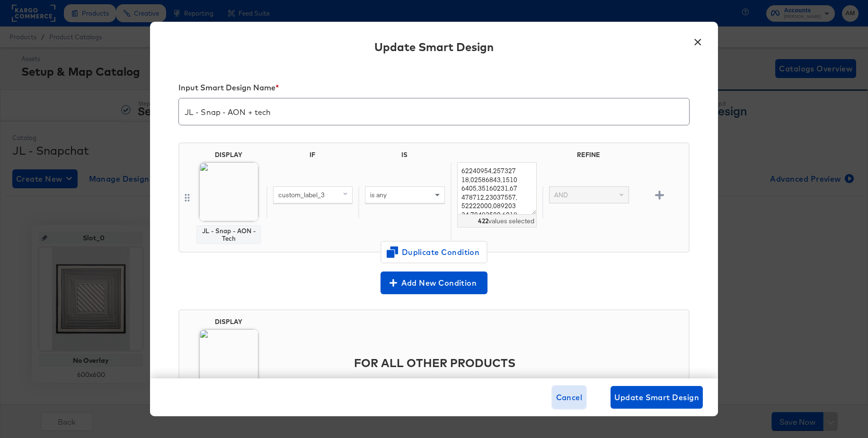
click at [565, 399] on span "Cancel" at bounding box center [569, 397] width 27 height 13
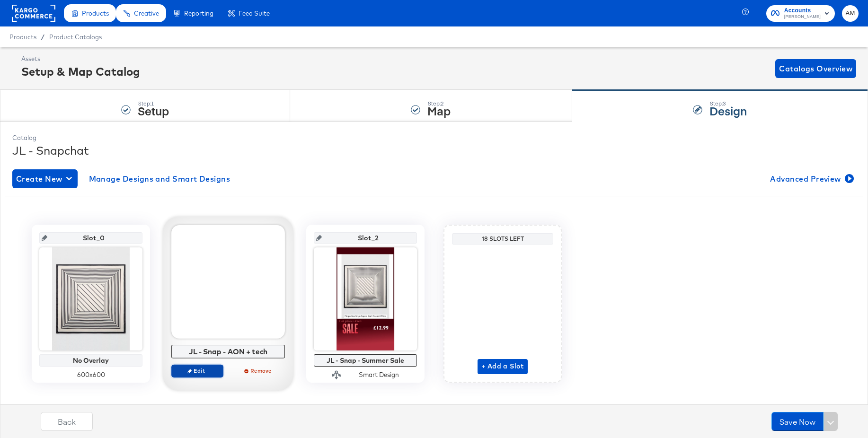
click at [185, 370] on span "Edit" at bounding box center [198, 370] width 44 height 7
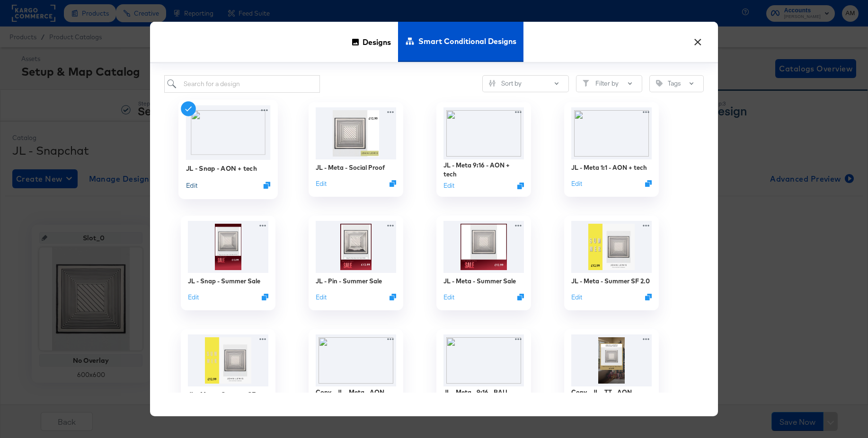
click at [193, 188] on button "Edit" at bounding box center [191, 185] width 11 height 9
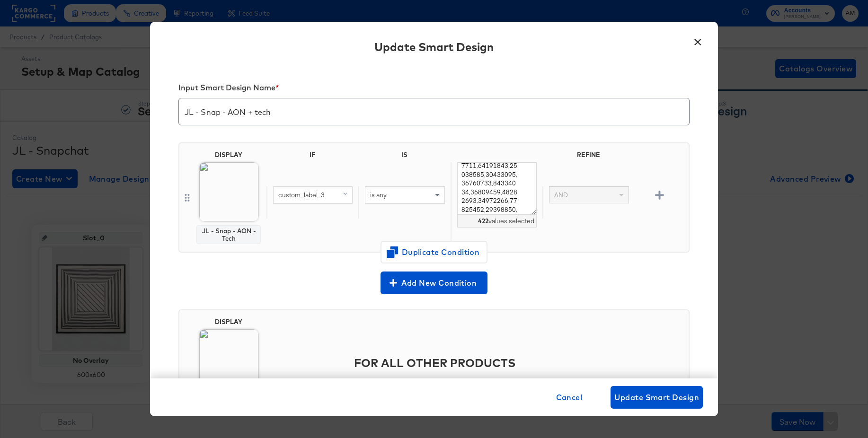
scroll to position [305, 0]
drag, startPoint x: 695, startPoint y: 41, endPoint x: 443, endPoint y: 28, distance: 252.2
click at [695, 41] on button "×" at bounding box center [697, 39] width 17 height 17
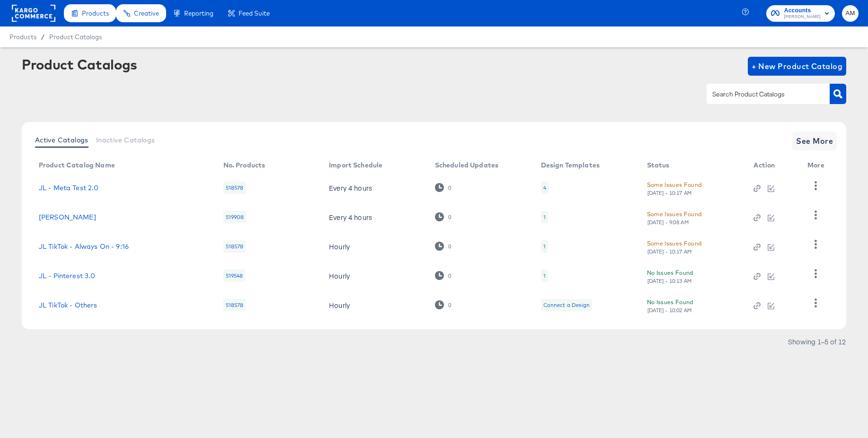
click at [38, 12] on rect at bounding box center [34, 13] width 44 height 17
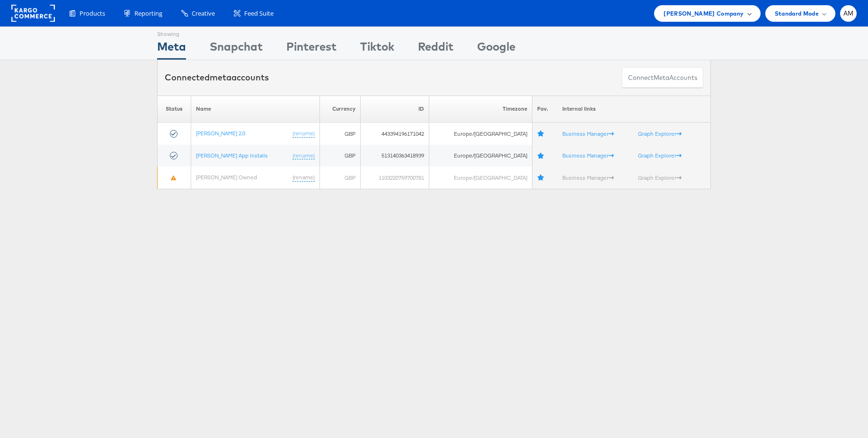
click at [705, 16] on span "John Lewis Company" at bounding box center [704, 14] width 80 height 10
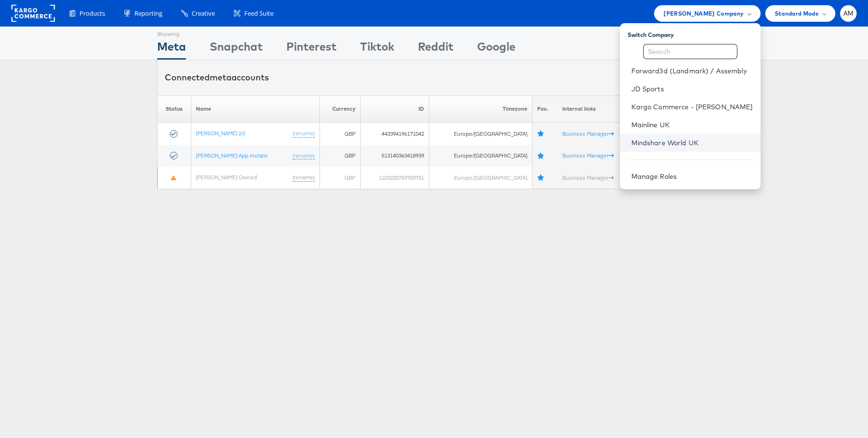
click at [666, 141] on link "Mindshare World UK" at bounding box center [693, 142] width 122 height 9
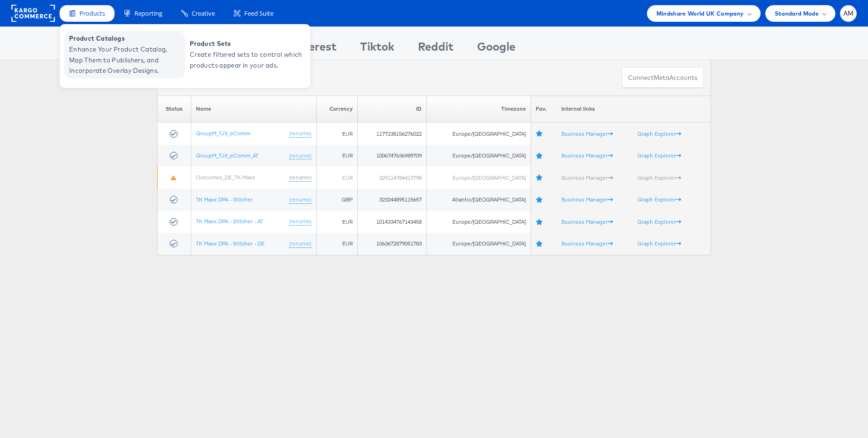
click at [100, 54] on span "Enhance Your Product Catalog, Map Them to Publishers, and Incorporate Overlay D…" at bounding box center [126, 60] width 114 height 32
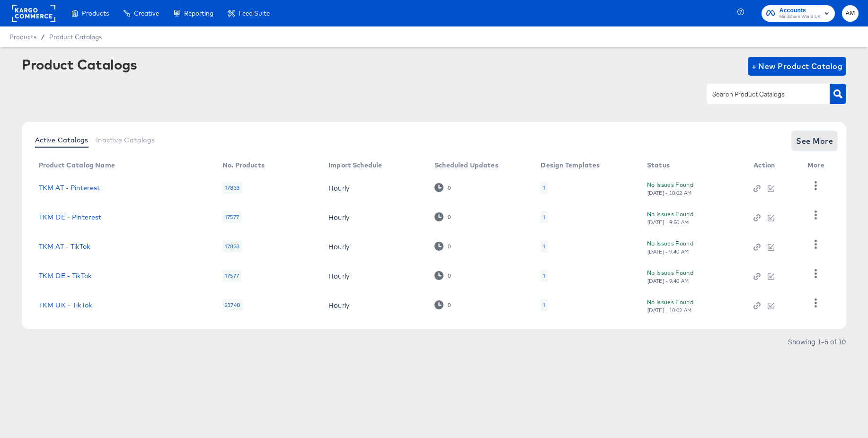
click at [820, 139] on span "See More" at bounding box center [814, 140] width 37 height 13
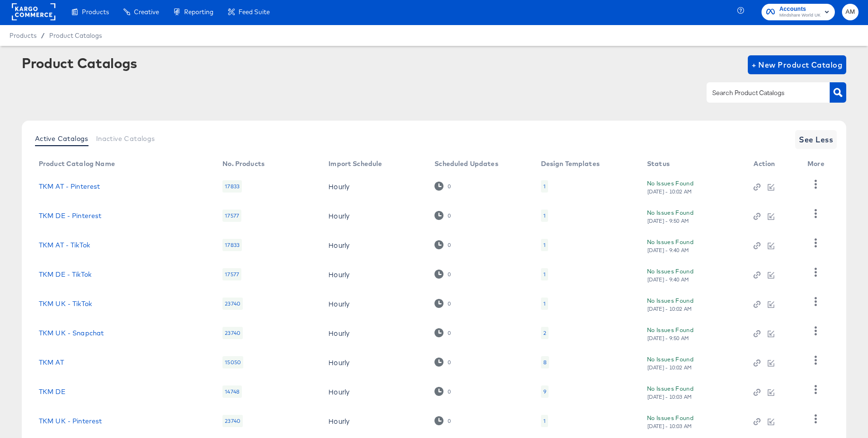
scroll to position [91, 0]
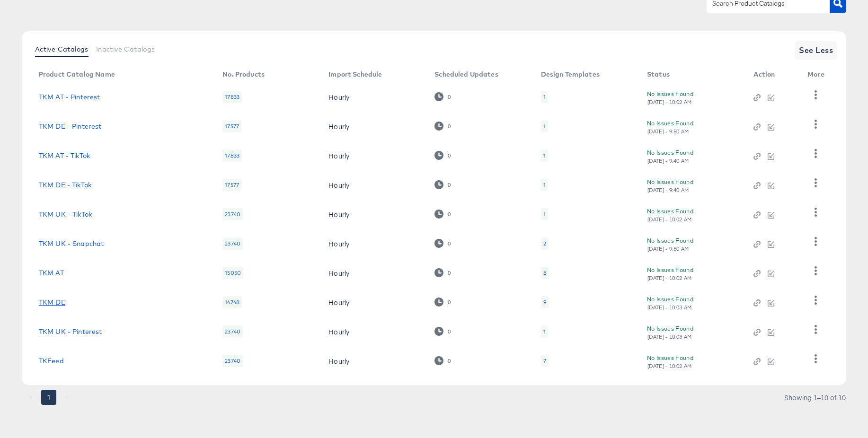
click at [54, 303] on link "TKM DE" at bounding box center [52, 303] width 27 height 8
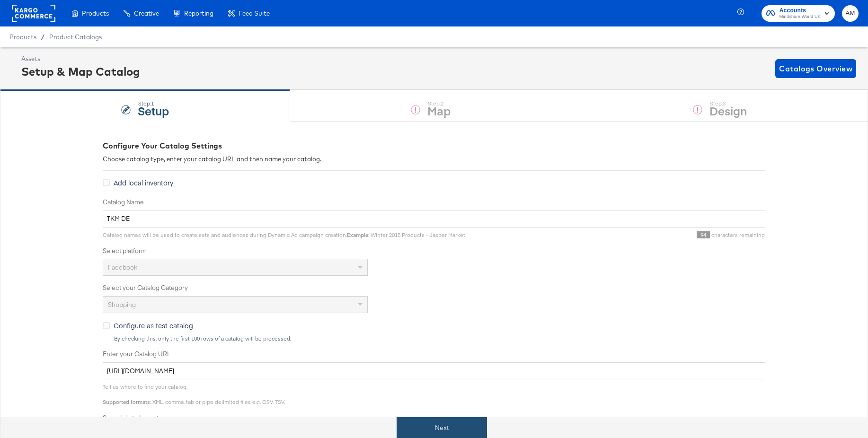
drag, startPoint x: 427, startPoint y: 434, endPoint x: 420, endPoint y: 429, distance: 8.5
click at [427, 434] on button "Next" at bounding box center [442, 428] width 90 height 21
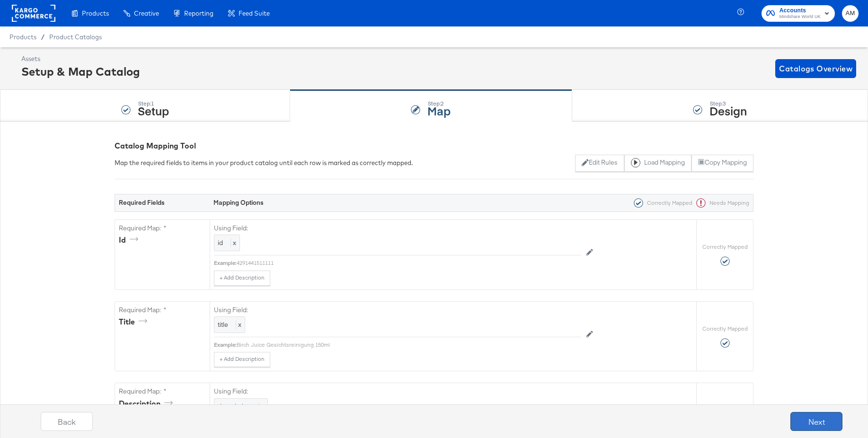
click at [798, 421] on button "Next" at bounding box center [817, 421] width 52 height 19
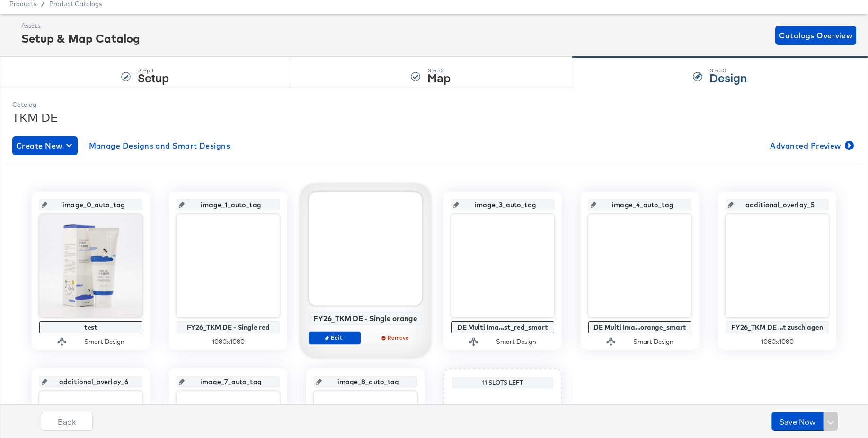
scroll to position [15, 0]
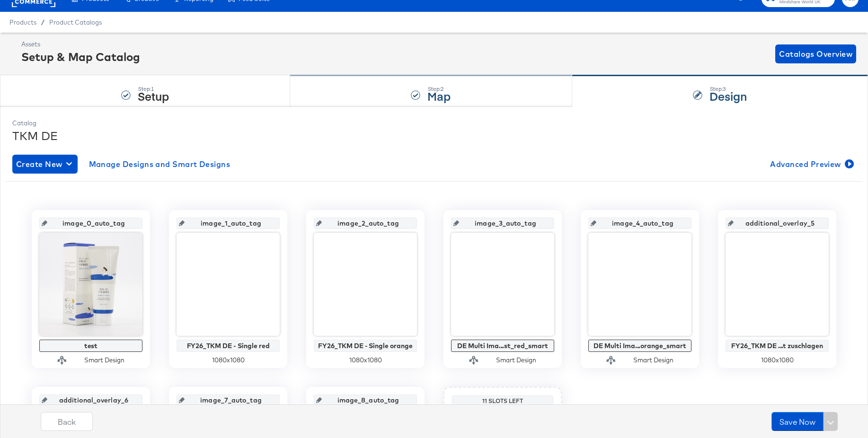
click at [412, 92] on div at bounding box center [415, 94] width 9 height 9
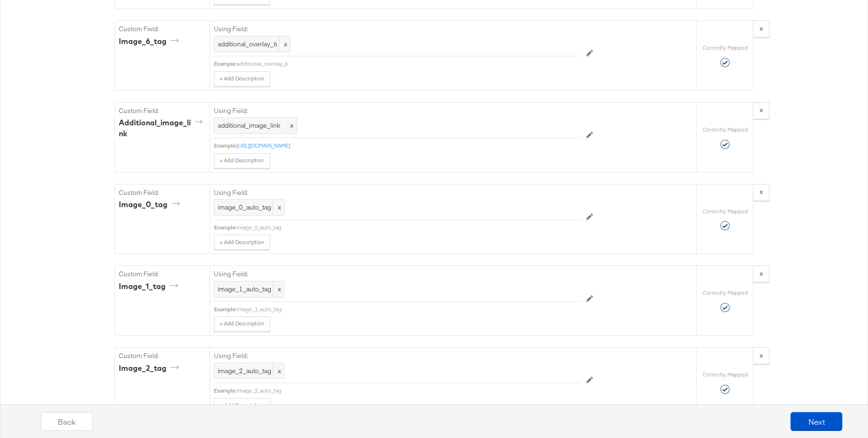
scroll to position [1567, 0]
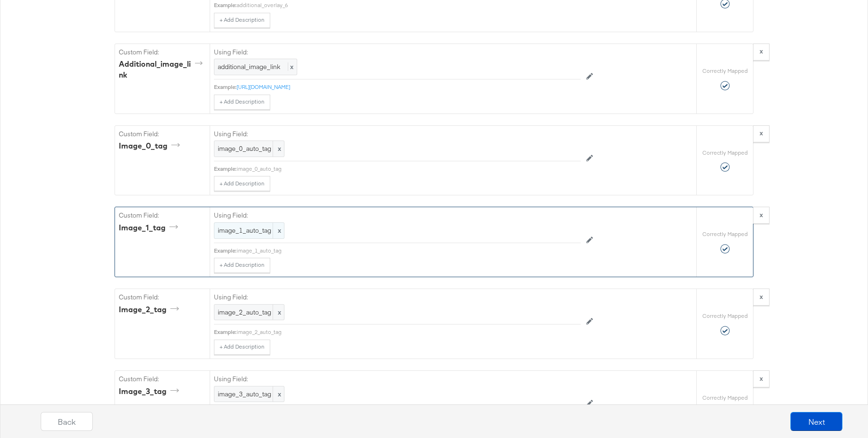
click at [247, 230] on span "image_1_auto_tag" at bounding box center [249, 230] width 63 height 9
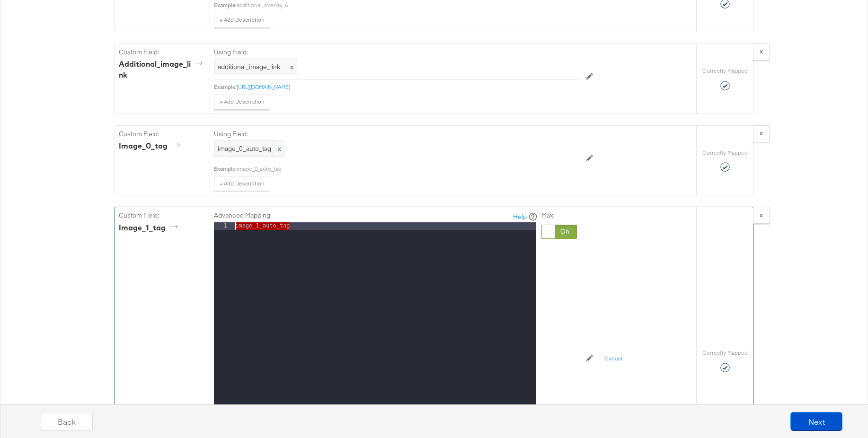
drag, startPoint x: 313, startPoint y: 230, endPoint x: 186, endPoint y: 219, distance: 127.4
click at [186, 219] on div "Custom Field: image_1_tag Advanced Mapping: Help 1 image_1_auto_tag XXXXXXXXXXX…" at bounding box center [405, 360] width 581 height 307
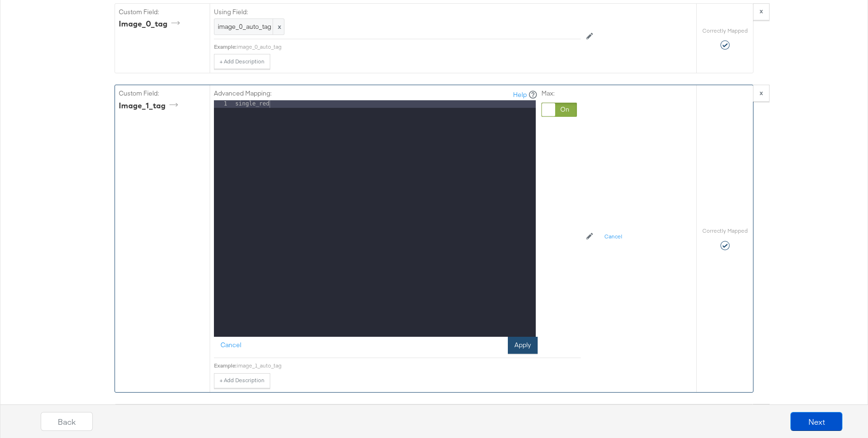
click at [525, 341] on button "Apply" at bounding box center [523, 345] width 30 height 17
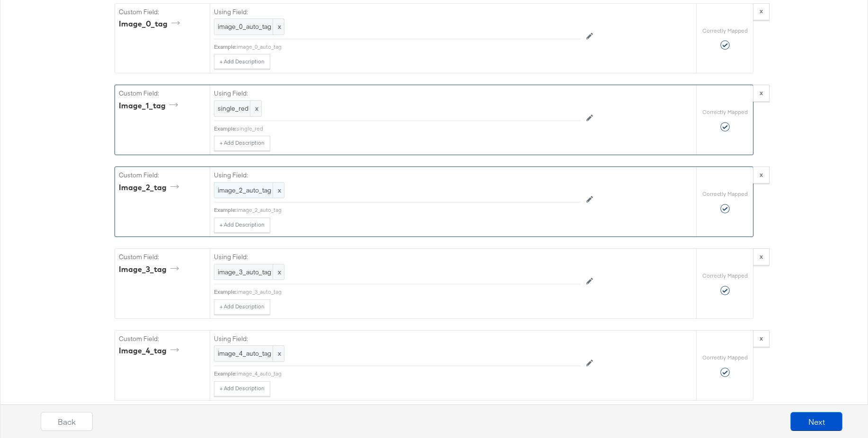
click at [259, 190] on span "image_2_auto_tag" at bounding box center [249, 190] width 63 height 9
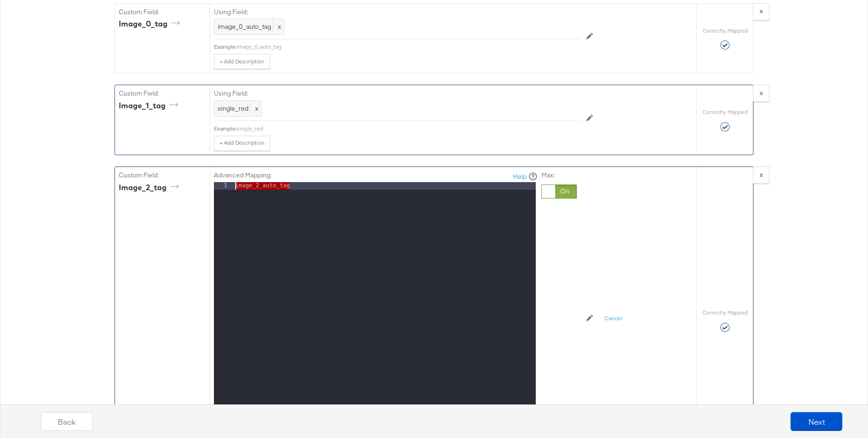
drag, startPoint x: 279, startPoint y: 188, endPoint x: 199, endPoint y: 187, distance: 80.0
click at [199, 187] on div "Custom Field: image_2_tag Advanced Mapping: Help 1 image_2_auto_tag XXXXXXXXXXX…" at bounding box center [405, 320] width 581 height 307
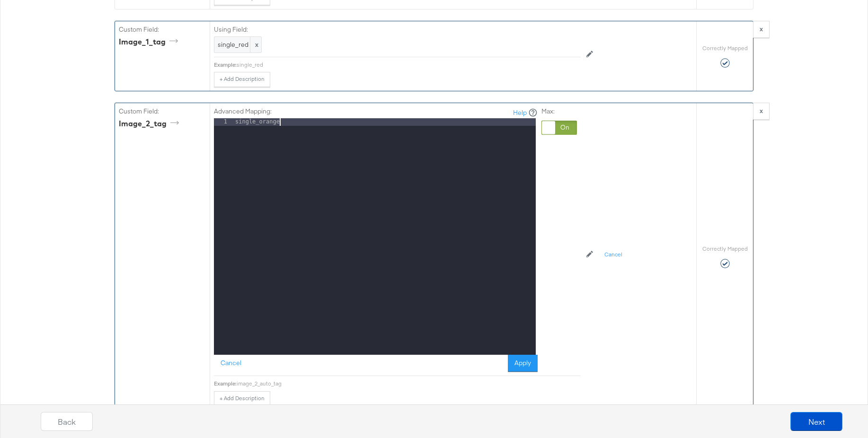
scroll to position [1810, 0]
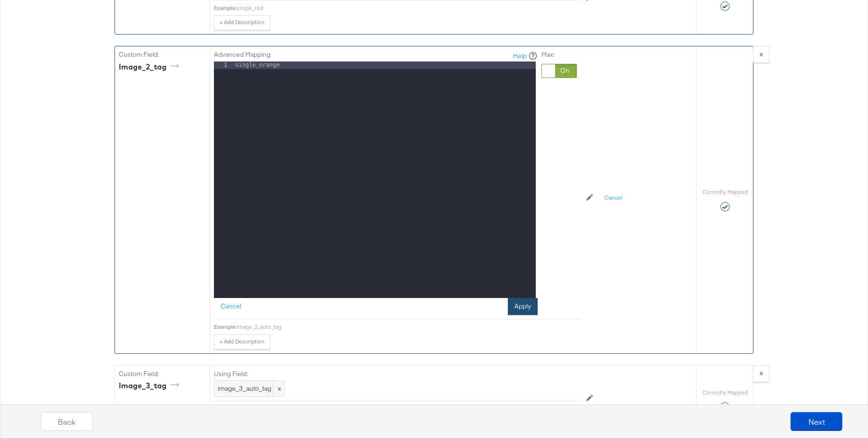
click at [518, 308] on button "Apply" at bounding box center [523, 306] width 30 height 17
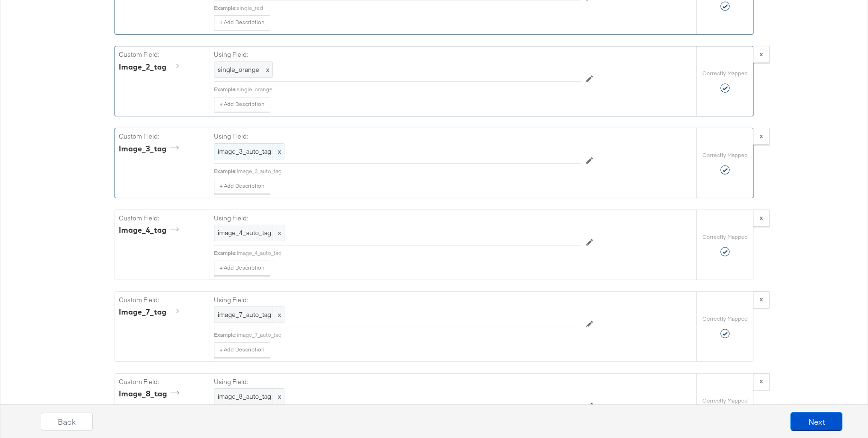
click at [250, 153] on span "image_3_auto_tag" at bounding box center [249, 151] width 63 height 9
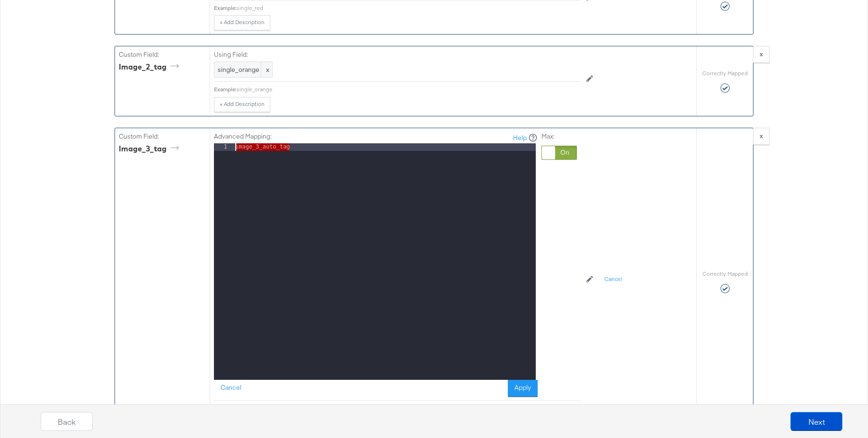
drag, startPoint x: 295, startPoint y: 149, endPoint x: 197, endPoint y: 144, distance: 98.1
click at [197, 144] on div "Custom Field: image_3_tag Advanced Mapping: Help 1 image_3_auto_tag XXXXXXXXXXX…" at bounding box center [405, 281] width 581 height 307
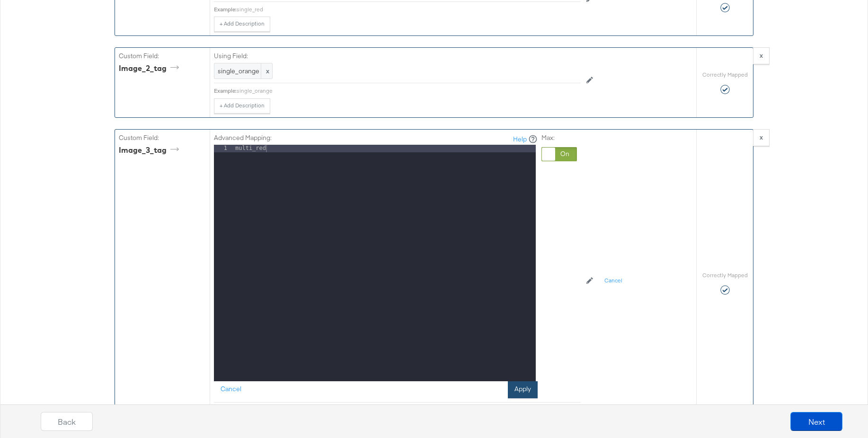
click at [519, 391] on button "Apply" at bounding box center [523, 390] width 30 height 17
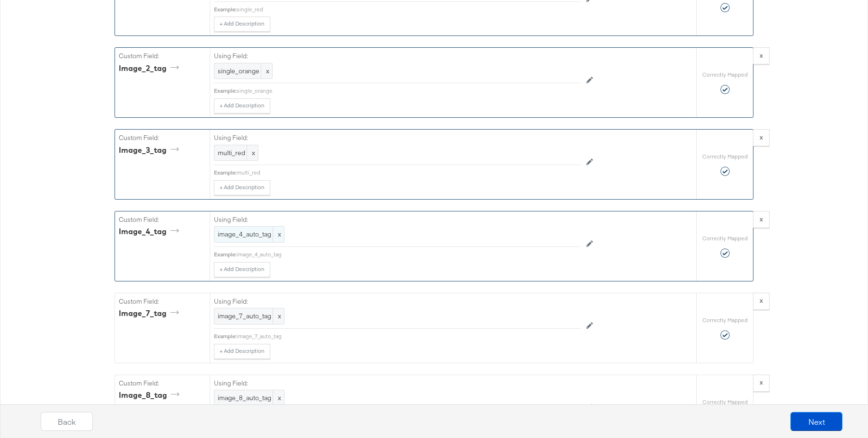
click at [249, 237] on span "image_4_auto_tag" at bounding box center [249, 234] width 63 height 9
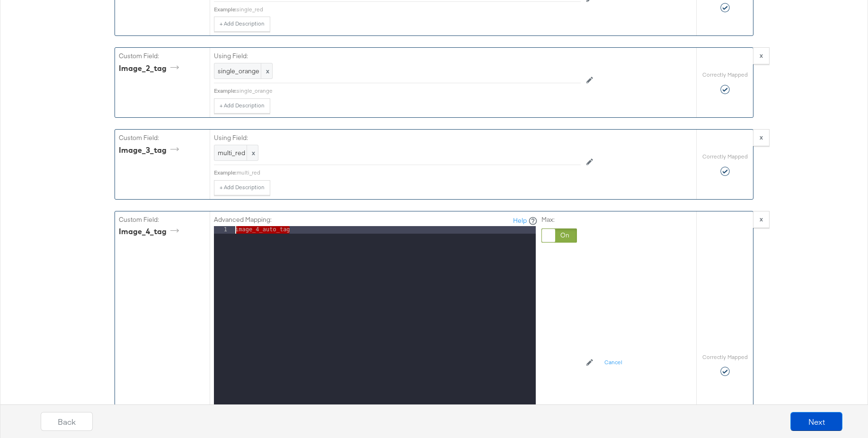
drag, startPoint x: 302, startPoint y: 232, endPoint x: 195, endPoint y: 228, distance: 107.1
click at [195, 228] on div "Custom Field: image_4_tag Advanced Mapping: Help 1 image_4_auto_tag XXXXXXXXXXX…" at bounding box center [405, 365] width 581 height 307
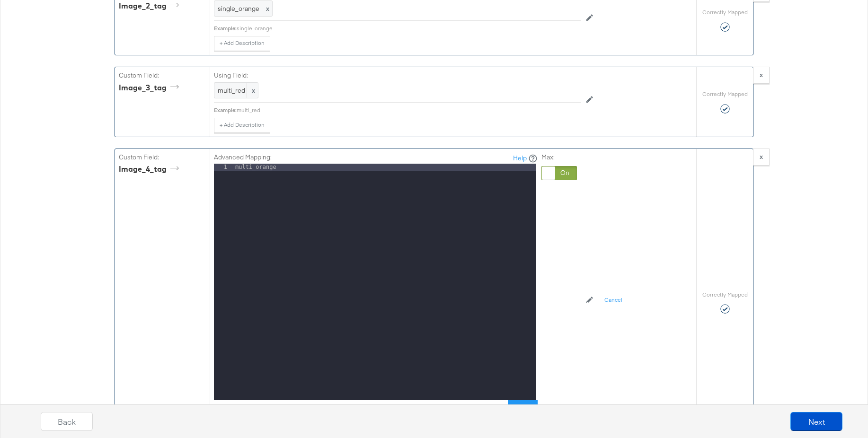
scroll to position [1924, 0]
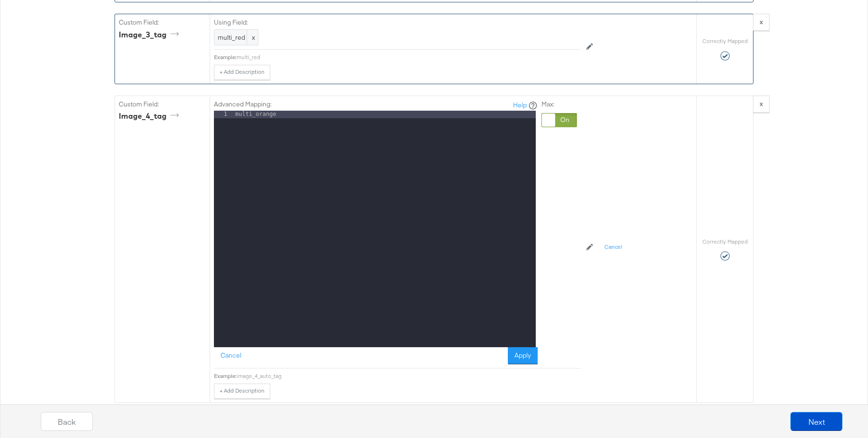
click at [524, 357] on button "Apply" at bounding box center [523, 356] width 30 height 17
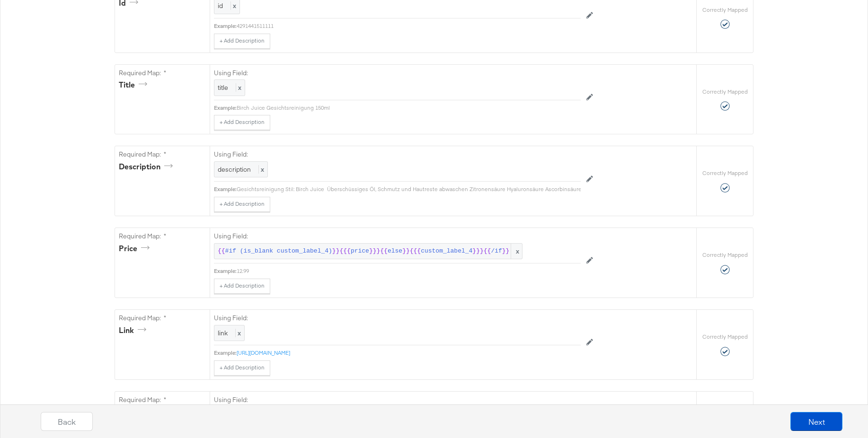
scroll to position [0, 0]
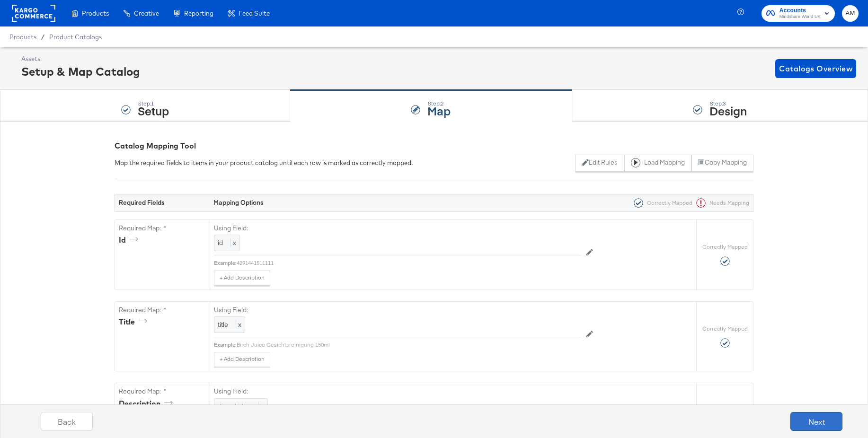
click at [809, 422] on button "Next" at bounding box center [817, 421] width 52 height 19
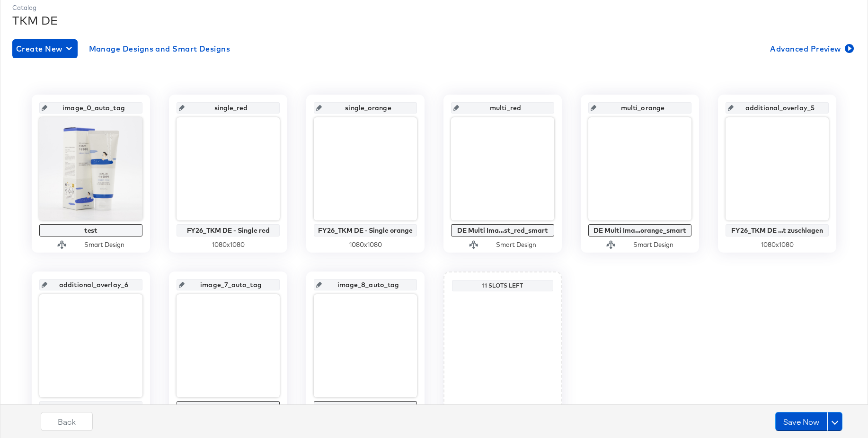
scroll to position [132, 0]
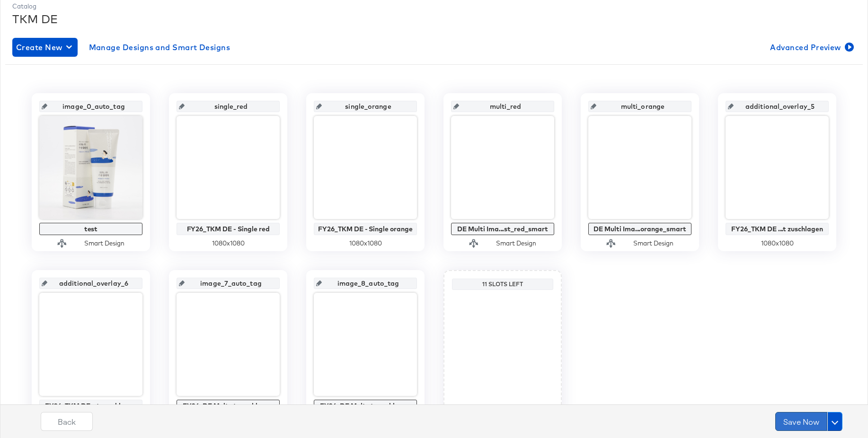
click at [793, 421] on button "Save Now" at bounding box center [802, 421] width 52 height 19
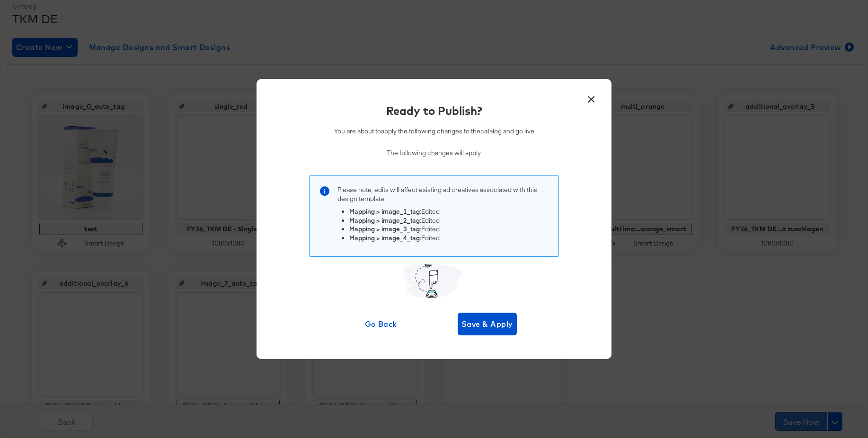
scroll to position [0, 0]
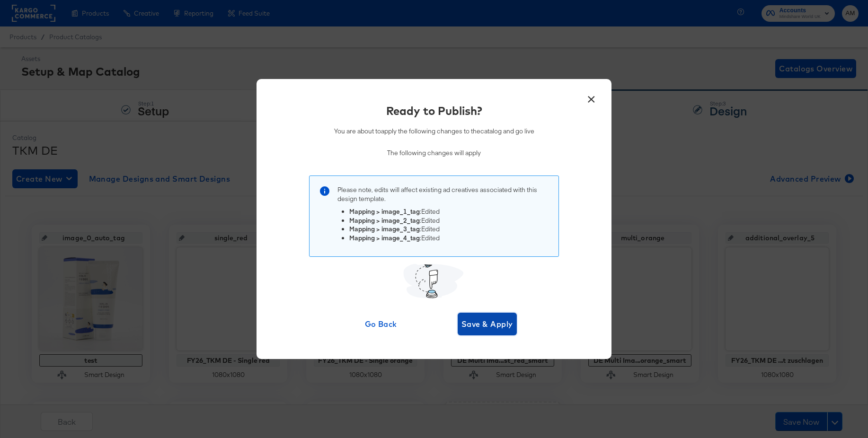
click at [487, 327] on span "Save & Apply" at bounding box center [488, 324] width 52 height 13
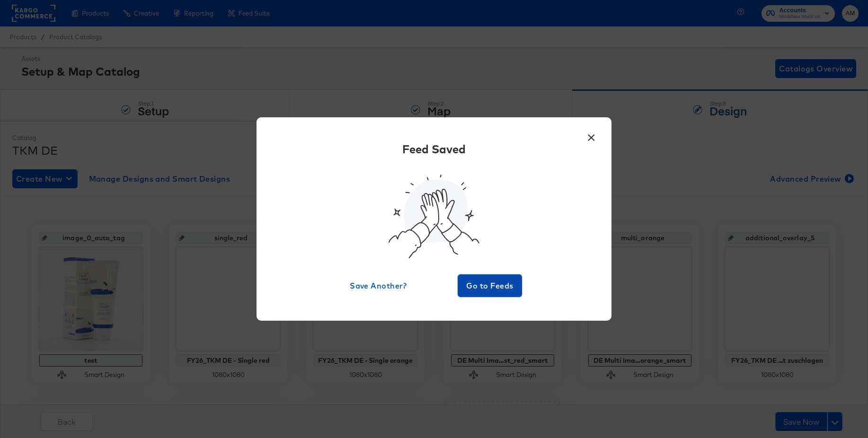
click at [478, 287] on span "Go to Feeds" at bounding box center [490, 285] width 57 height 13
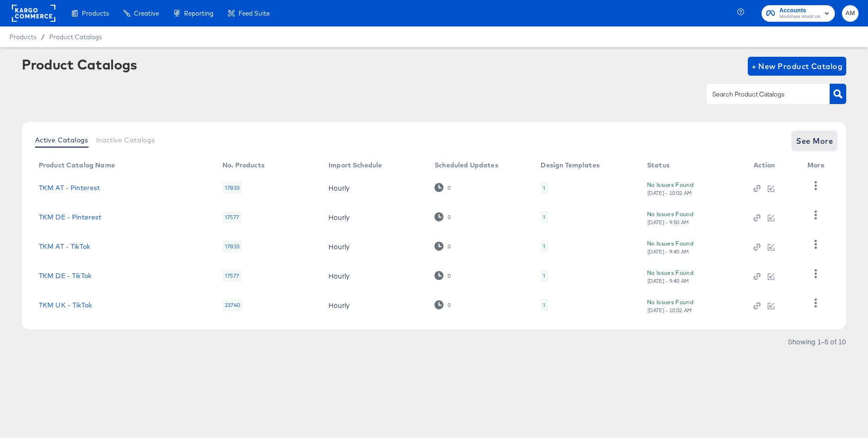
click at [816, 142] on span "See More" at bounding box center [814, 140] width 37 height 13
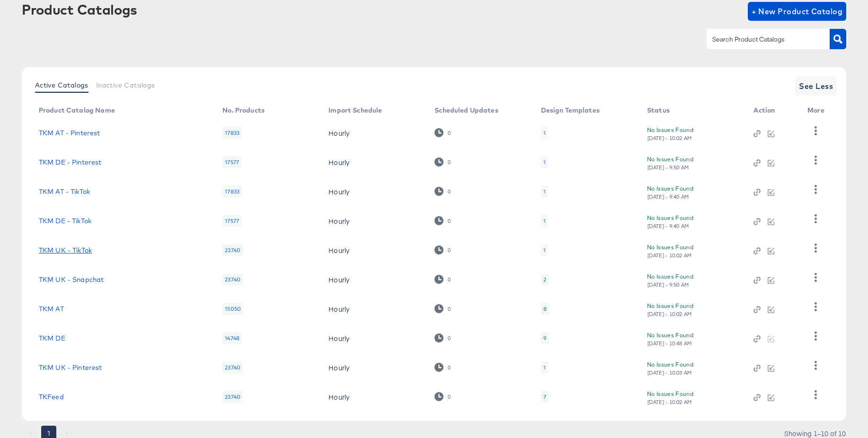
scroll to position [82, 0]
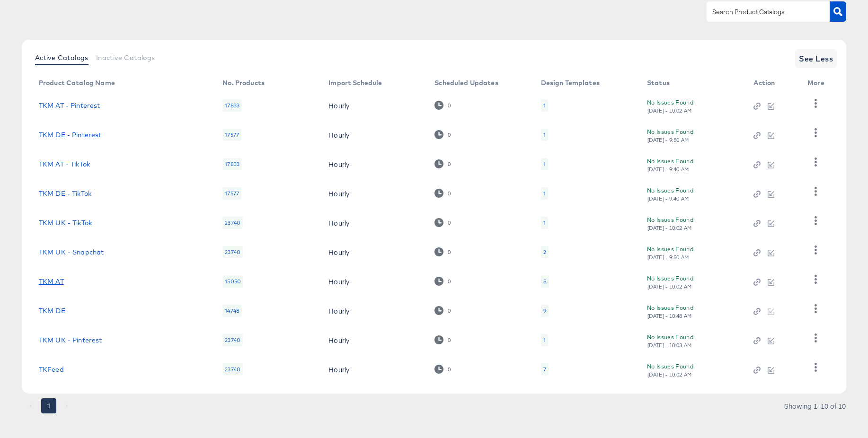
click at [55, 282] on link "TKM AT" at bounding box center [51, 282] width 25 height 8
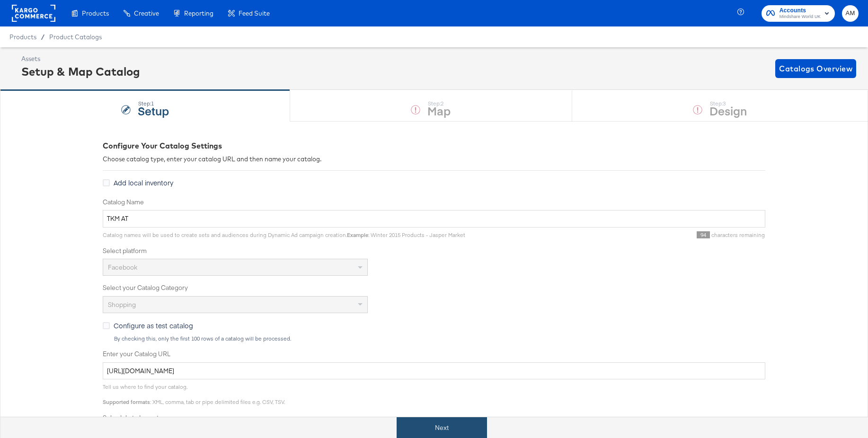
click at [439, 424] on button "Next" at bounding box center [442, 428] width 90 height 21
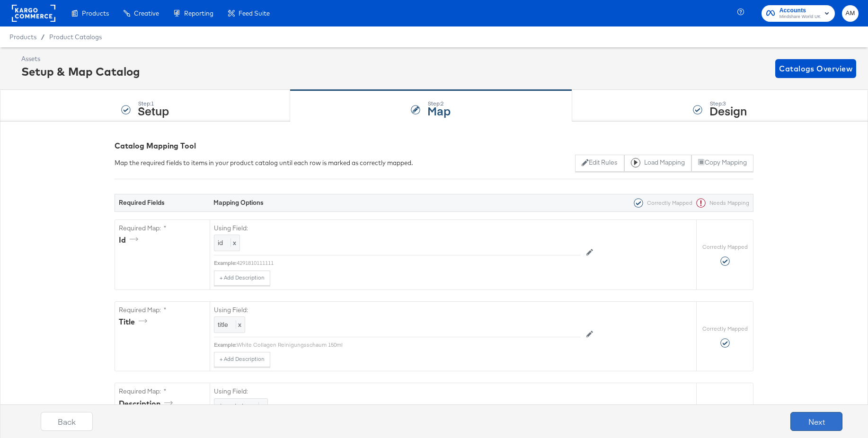
click at [810, 417] on button "Next" at bounding box center [817, 421] width 52 height 19
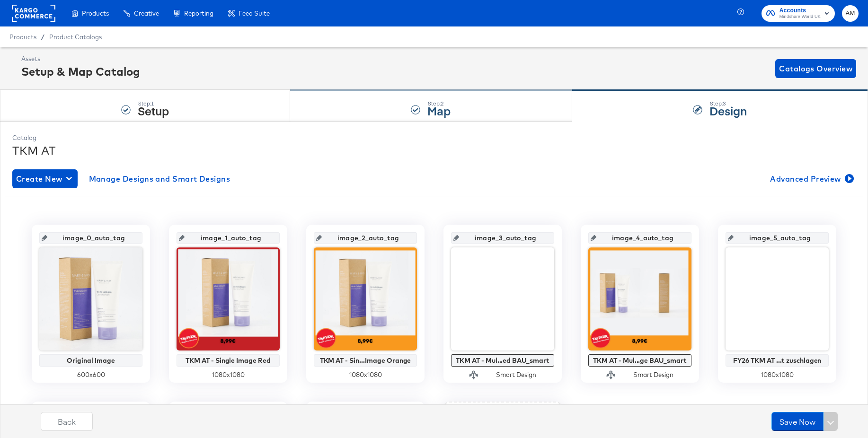
click at [431, 113] on strong "Map" at bounding box center [439, 111] width 23 height 16
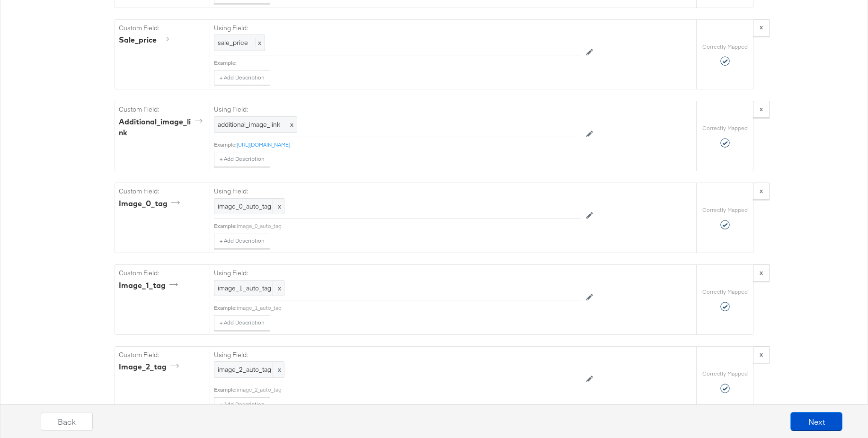
scroll to position [1282, 0]
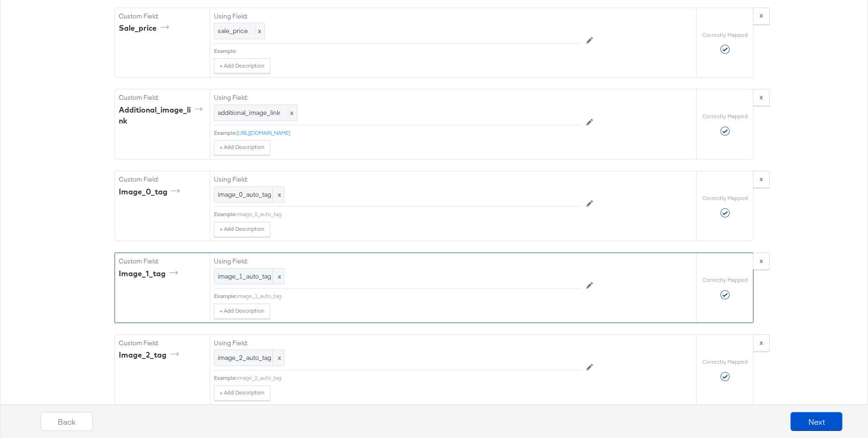
click at [235, 274] on span "image_1_auto_tag" at bounding box center [249, 276] width 63 height 9
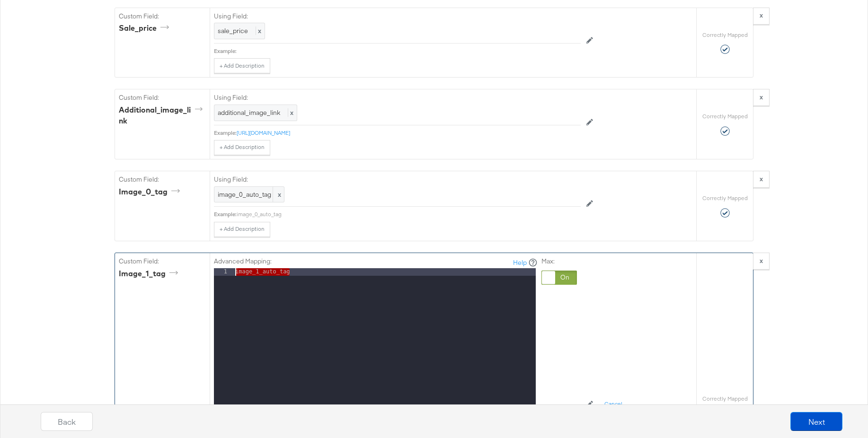
drag, startPoint x: 255, startPoint y: 274, endPoint x: 206, endPoint y: 274, distance: 48.8
click at [206, 274] on div "Custom Field: image_1_tag Advanced Mapping: Help 1 image_1_auto_tag XXXXXXXXXXX…" at bounding box center [405, 406] width 581 height 307
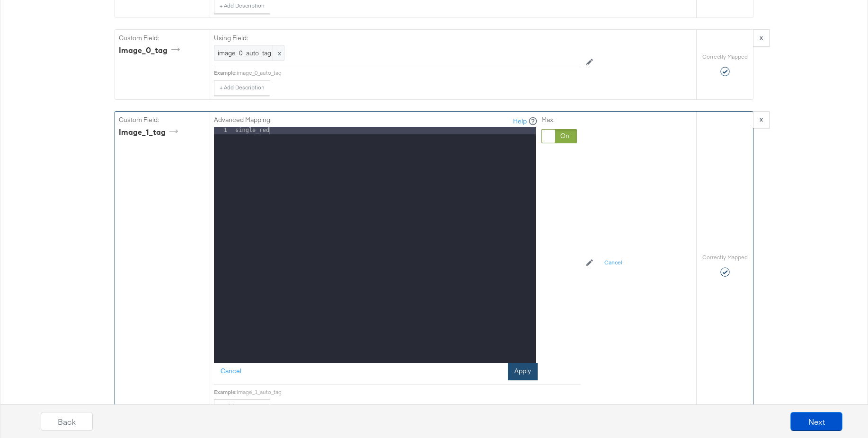
click at [524, 368] on button "Apply" at bounding box center [523, 372] width 30 height 17
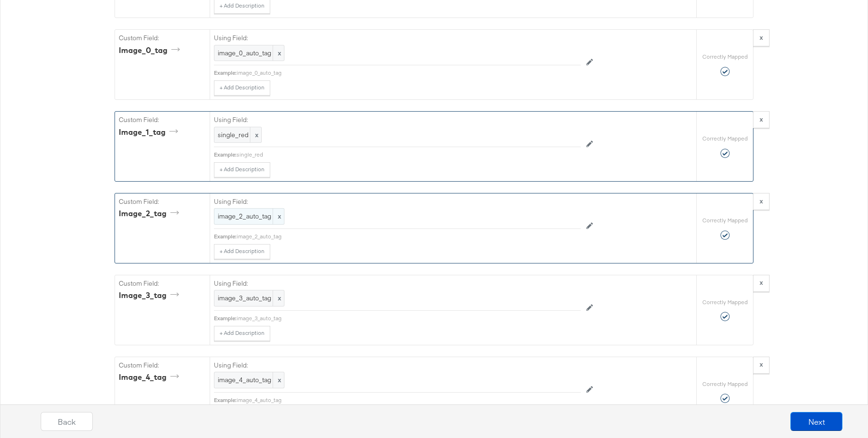
click at [247, 218] on span "image_2_auto_tag" at bounding box center [249, 216] width 63 height 9
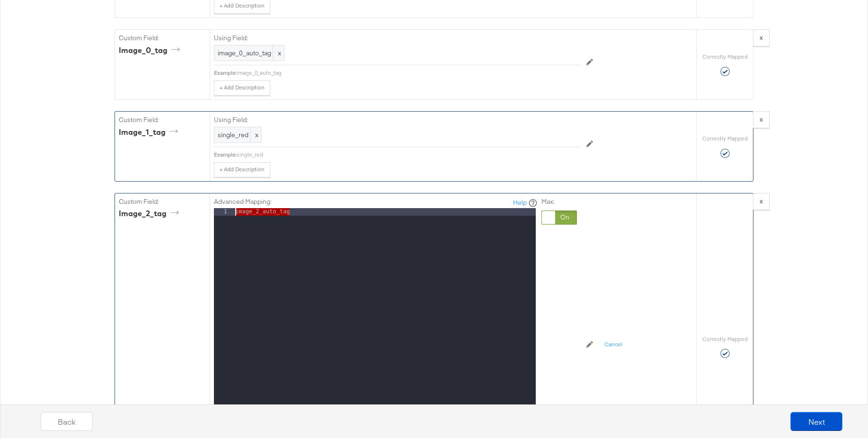
drag, startPoint x: 308, startPoint y: 215, endPoint x: 212, endPoint y: 213, distance: 95.7
click at [212, 213] on div "Advanced Mapping: Help 1 image_2_auto_tag XXXXXXXXXXXXXXXXXXXXXXXXXXXXXXXXXXXXX…" at bounding box center [453, 347] width 487 height 307
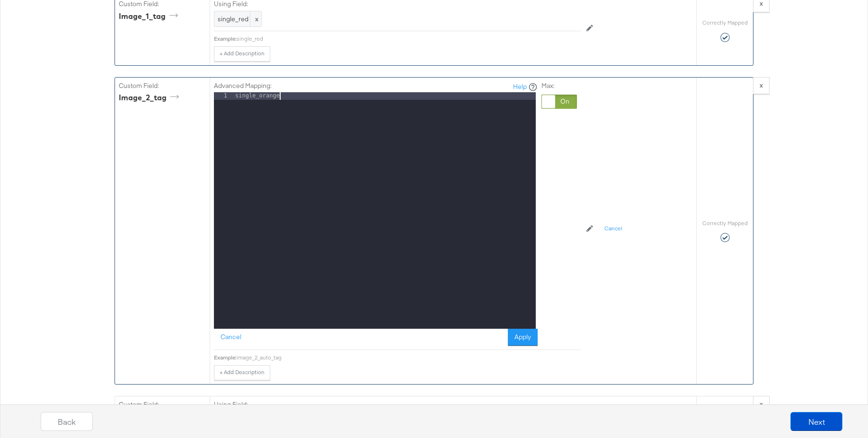
scroll to position [1555, 0]
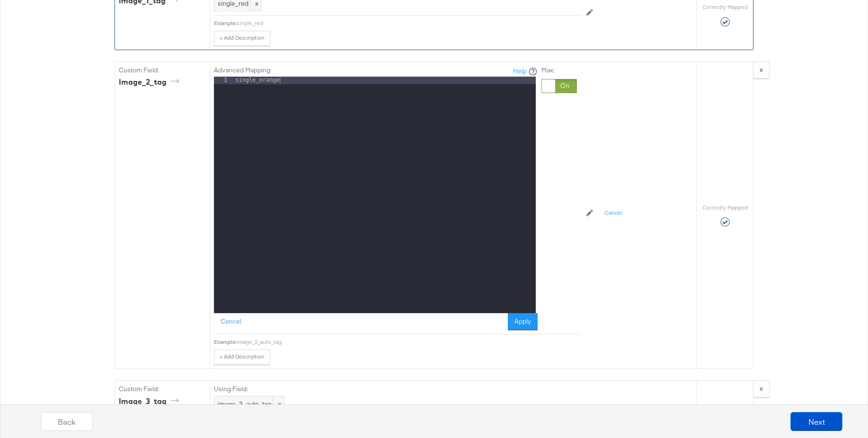
click at [527, 326] on button "Apply" at bounding box center [523, 321] width 30 height 17
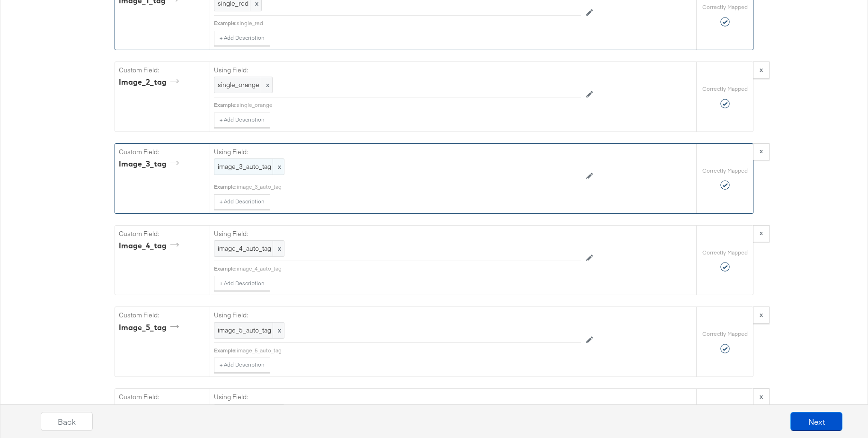
click at [242, 170] on span "image_3_auto_tag" at bounding box center [249, 166] width 63 height 9
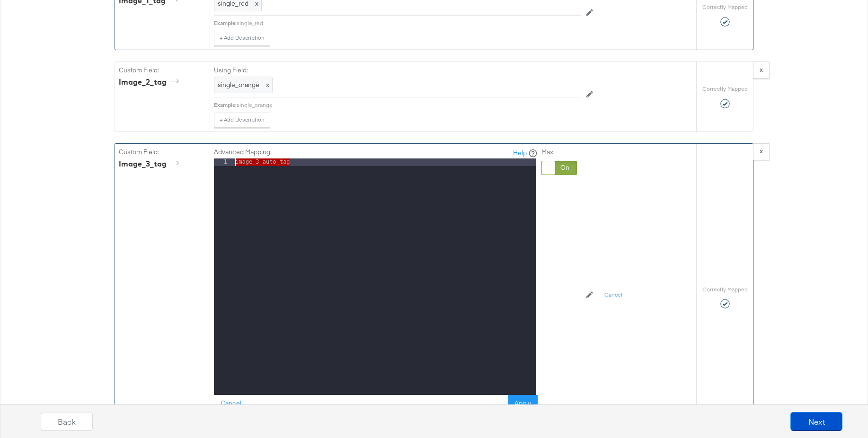
drag, startPoint x: 300, startPoint y: 168, endPoint x: 211, endPoint y: 159, distance: 89.0
click at [211, 159] on div "Advanced Mapping: Help 1 image_3_auto_tag XXXXXXXXXXXXXXXXXXXXXXXXXXXXXXXXXXXXX…" at bounding box center [453, 297] width 487 height 307
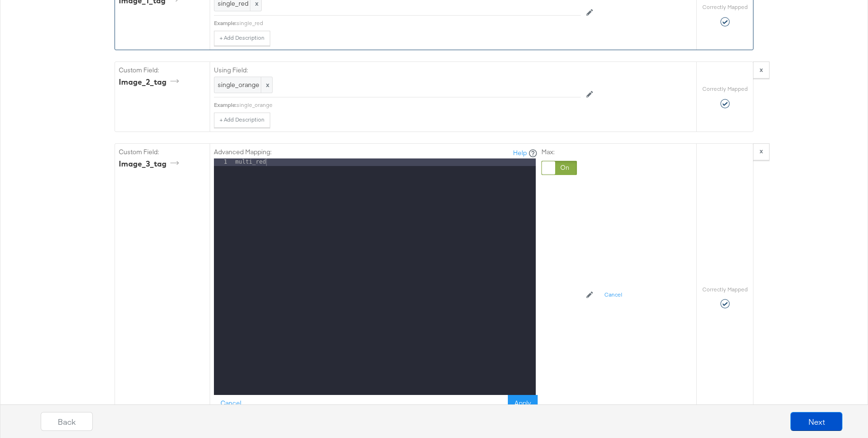
click at [522, 400] on div "Back Next" at bounding box center [442, 418] width 868 height 41
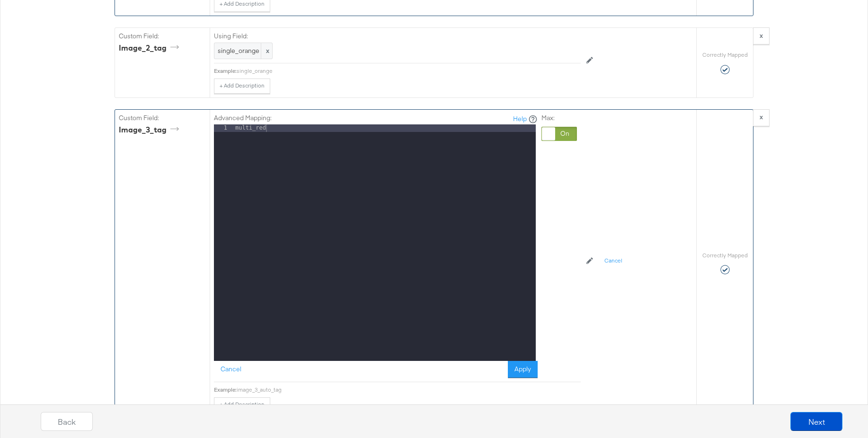
scroll to position [1625, 0]
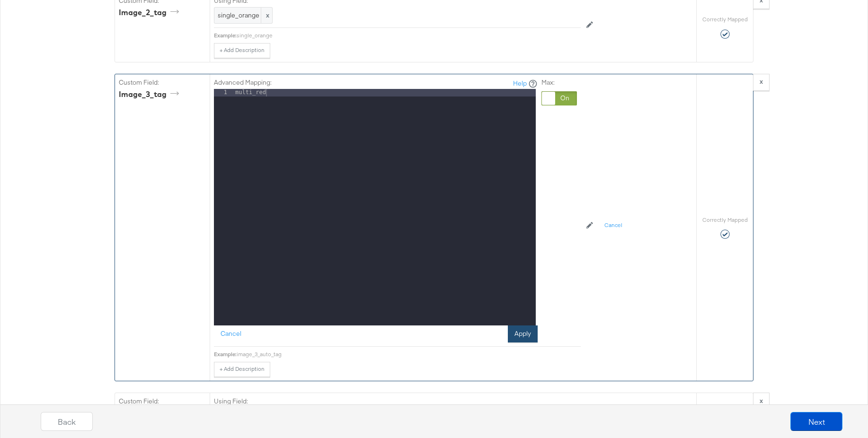
click at [517, 334] on button "Apply" at bounding box center [523, 334] width 30 height 17
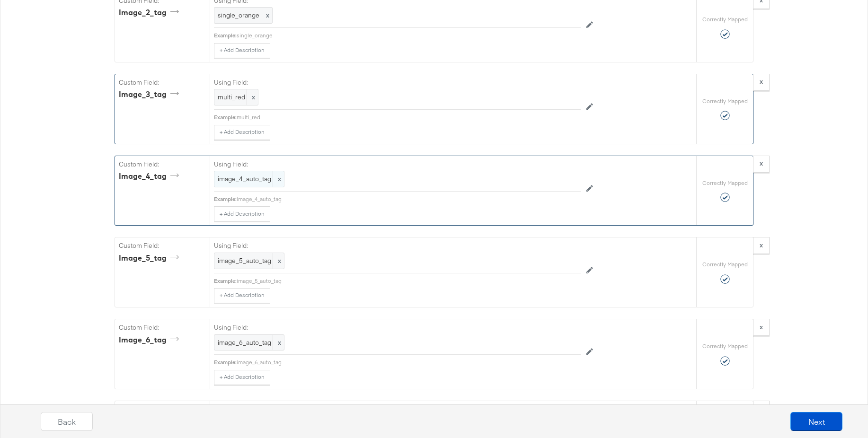
click at [239, 177] on span "image_4_auto_tag" at bounding box center [249, 179] width 63 height 9
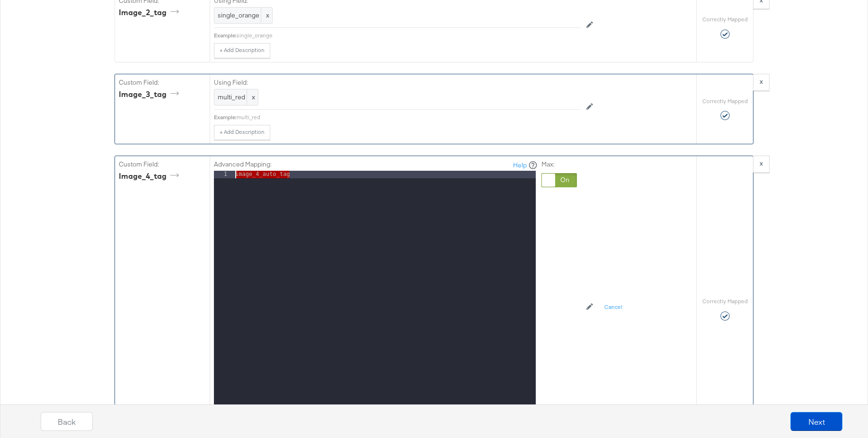
drag, startPoint x: 298, startPoint y: 175, endPoint x: 200, endPoint y: 175, distance: 98.5
click at [200, 175] on div "Custom Field: image_4_tag Advanced Mapping: Help 1 image_4_auto_tag XXXXXXXXXXX…" at bounding box center [405, 309] width 581 height 307
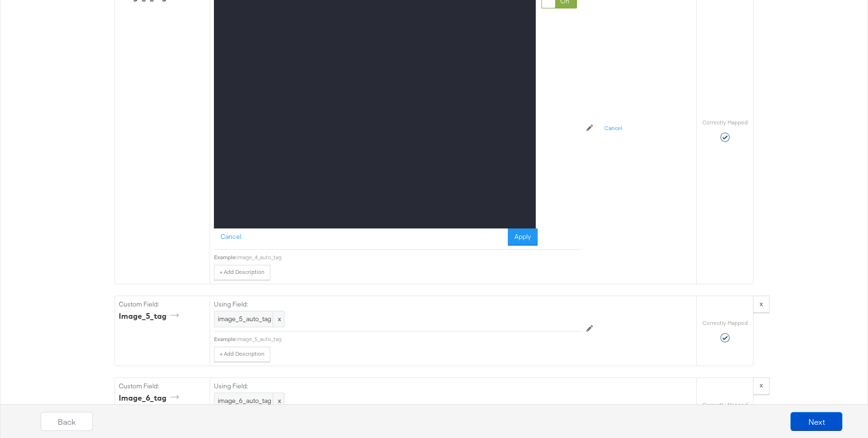
drag, startPoint x: 512, startPoint y: 240, endPoint x: 530, endPoint y: 243, distance: 17.7
click at [513, 240] on button "Apply" at bounding box center [523, 237] width 30 height 17
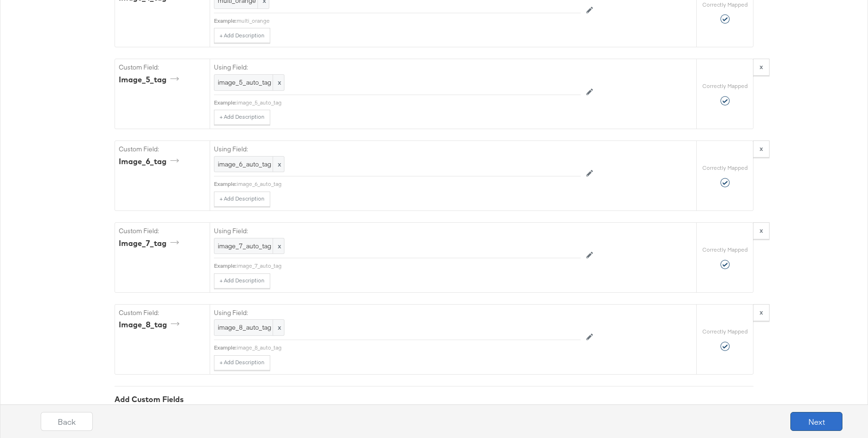
click at [816, 418] on button "Next" at bounding box center [817, 421] width 52 height 19
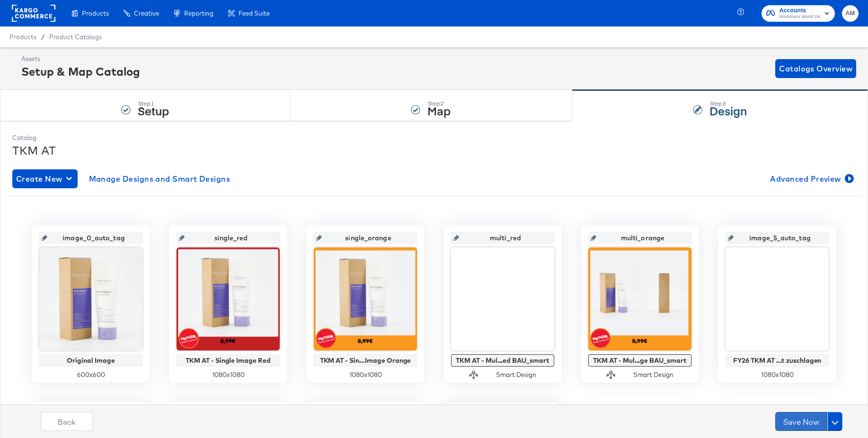
click at [799, 425] on button "Save Now" at bounding box center [802, 421] width 52 height 19
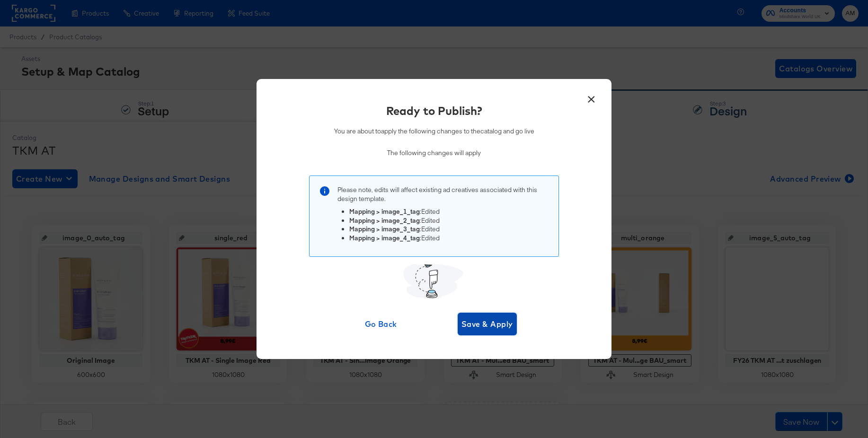
click at [490, 329] on span "Save & Apply" at bounding box center [488, 324] width 52 height 13
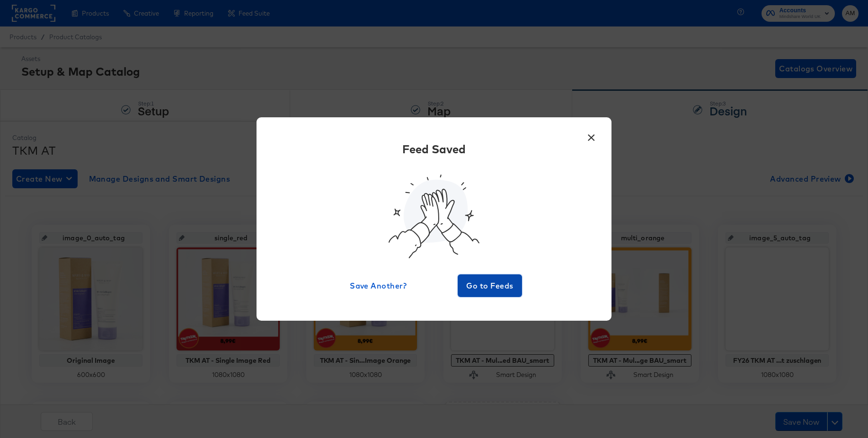
click at [494, 284] on span "Go to Feeds" at bounding box center [490, 285] width 57 height 13
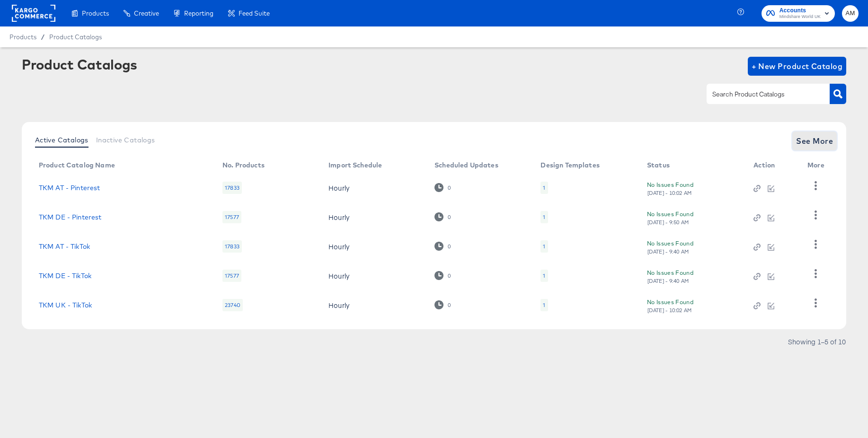
click at [807, 140] on span "See More" at bounding box center [814, 140] width 37 height 13
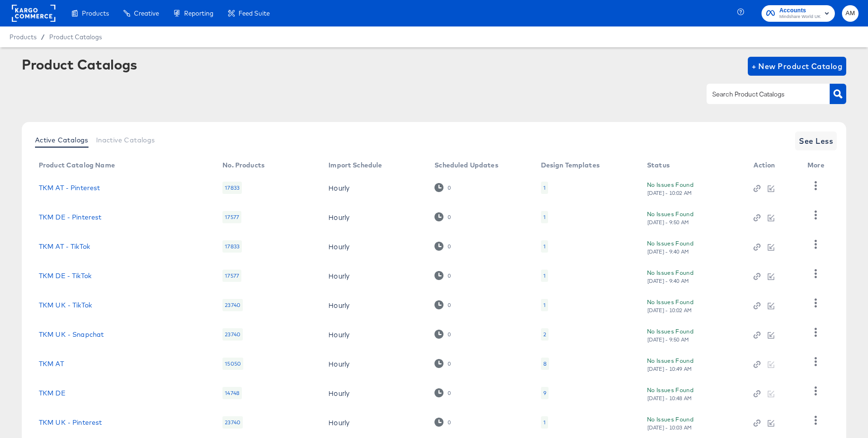
scroll to position [91, 0]
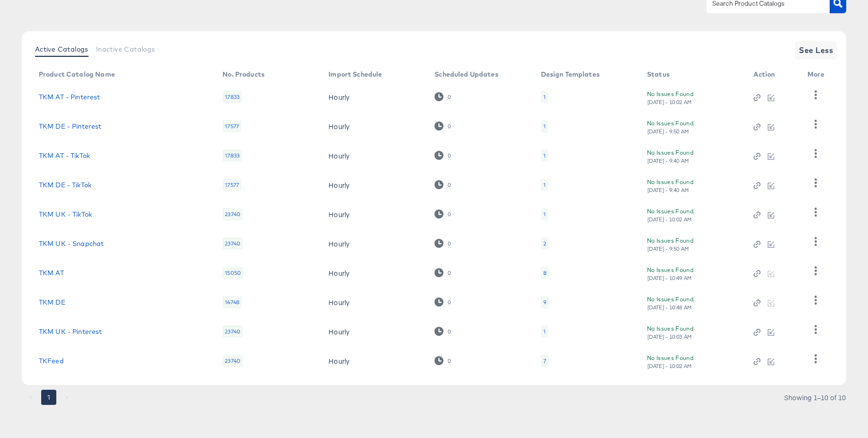
click at [544, 361] on div "7" at bounding box center [545, 361] width 3 height 8
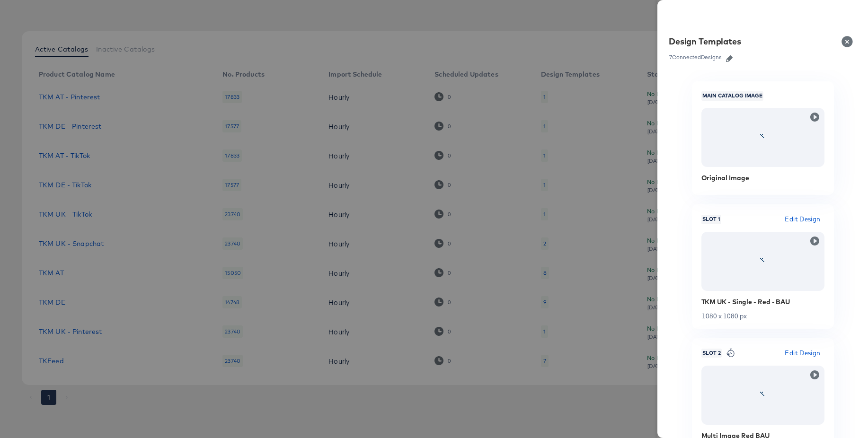
click at [731, 58] on icon "button" at bounding box center [729, 58] width 7 height 7
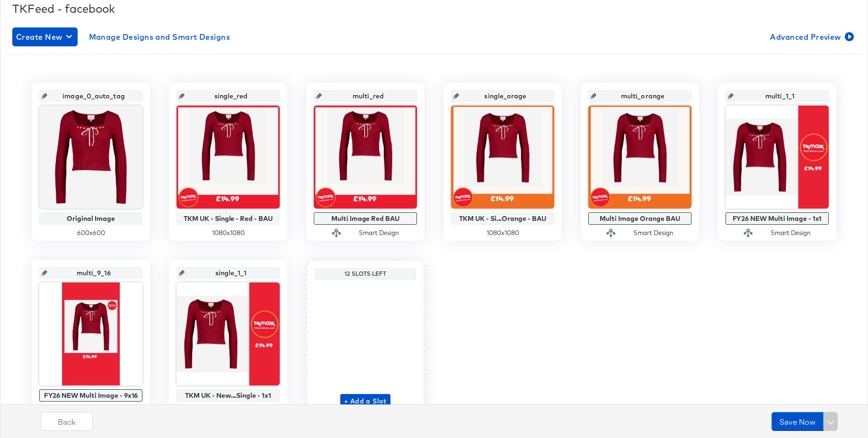
scroll to position [156, 0]
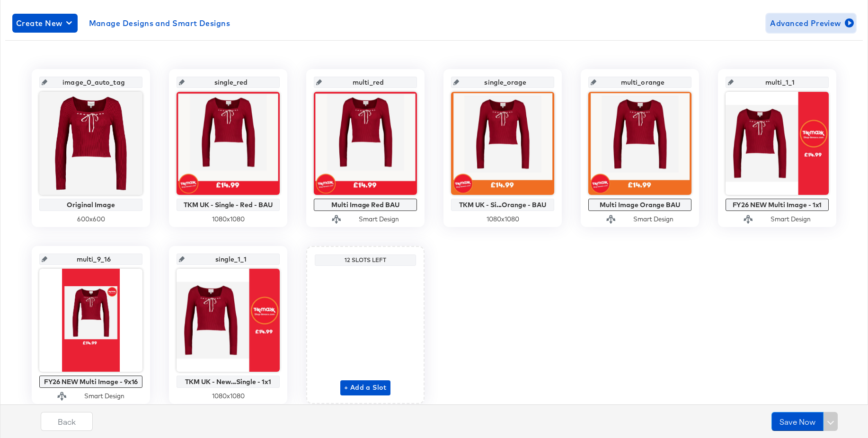
click at [794, 20] on span "Advanced Preview" at bounding box center [811, 23] width 82 height 13
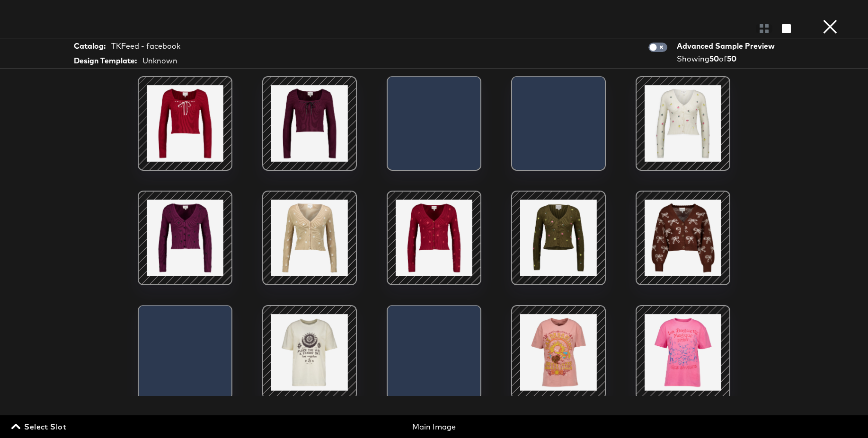
click at [34, 424] on span "Select Slot" at bounding box center [39, 426] width 53 height 13
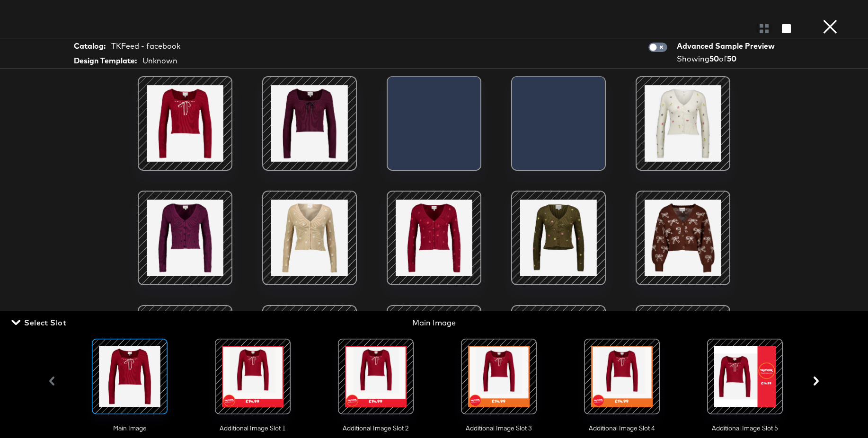
click at [255, 375] on div at bounding box center [253, 377] width 64 height 64
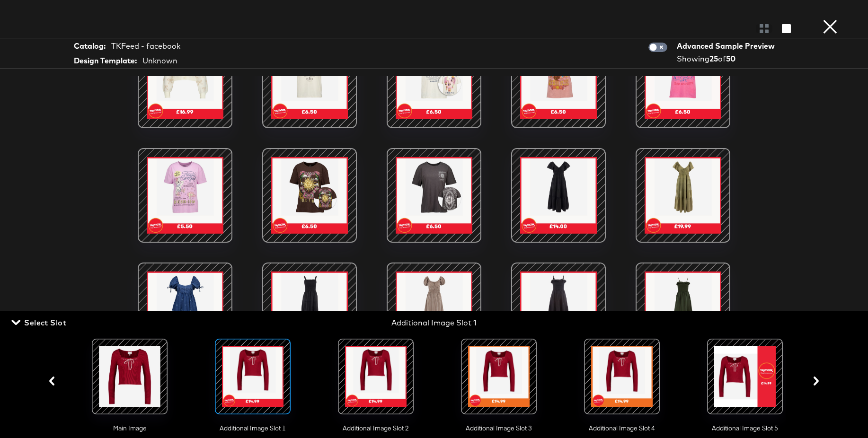
scroll to position [190, 0]
click at [48, 321] on span "Select Slot" at bounding box center [39, 322] width 53 height 13
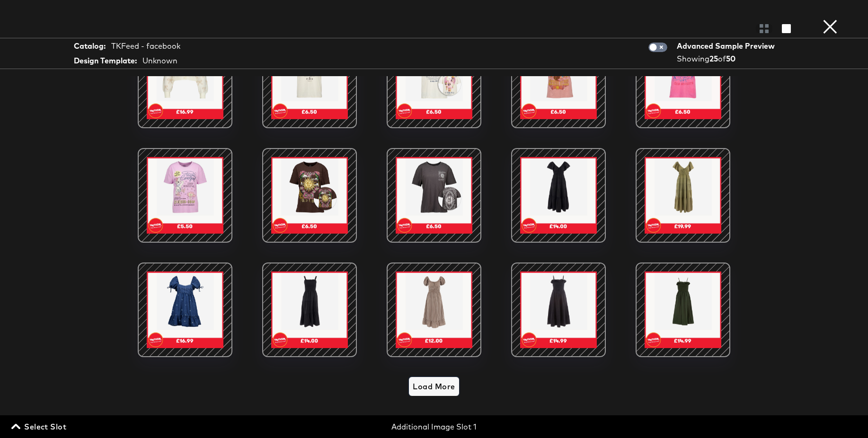
click at [445, 388] on span "Load More" at bounding box center [434, 386] width 42 height 13
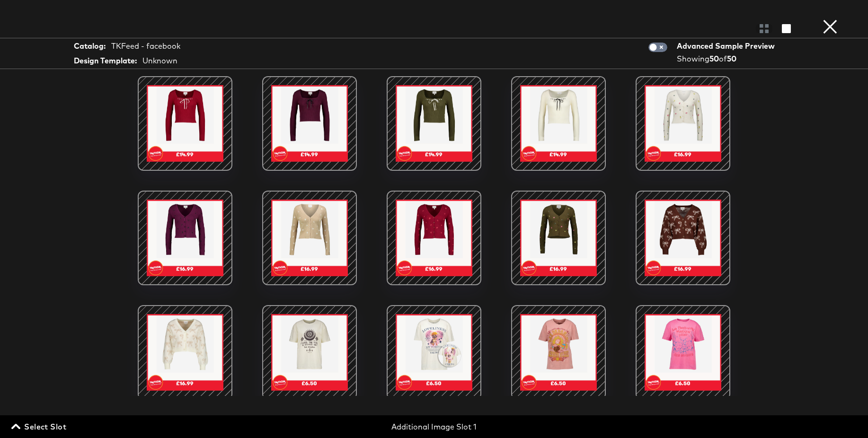
scroll to position [0, 0]
click at [830, 19] on button "×" at bounding box center [830, 9] width 19 height 19
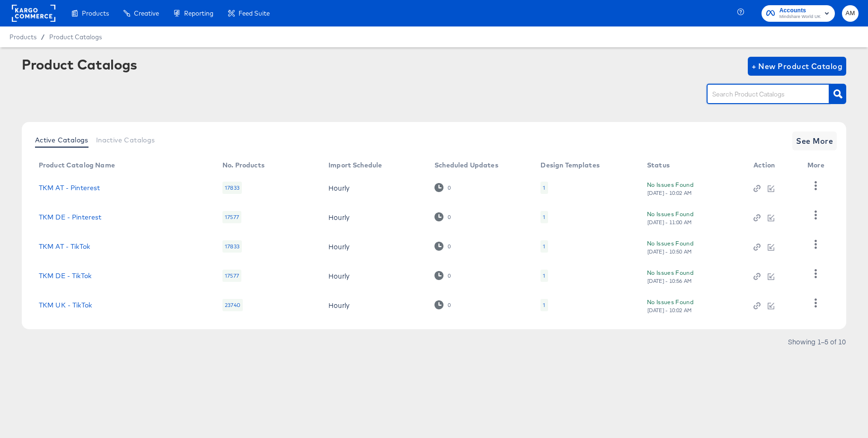
click at [726, 97] on input "text" at bounding box center [761, 94] width 101 height 11
click at [801, 141] on span "See More" at bounding box center [814, 140] width 37 height 13
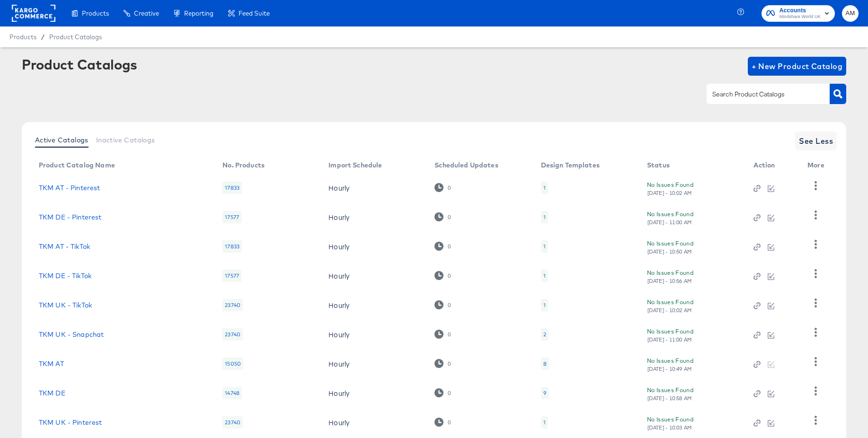
scroll to position [91, 0]
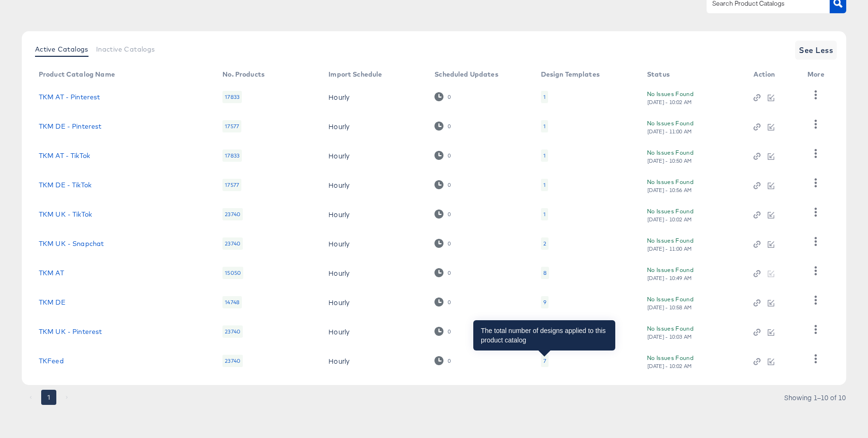
click at [544, 361] on div "7" at bounding box center [545, 361] width 3 height 8
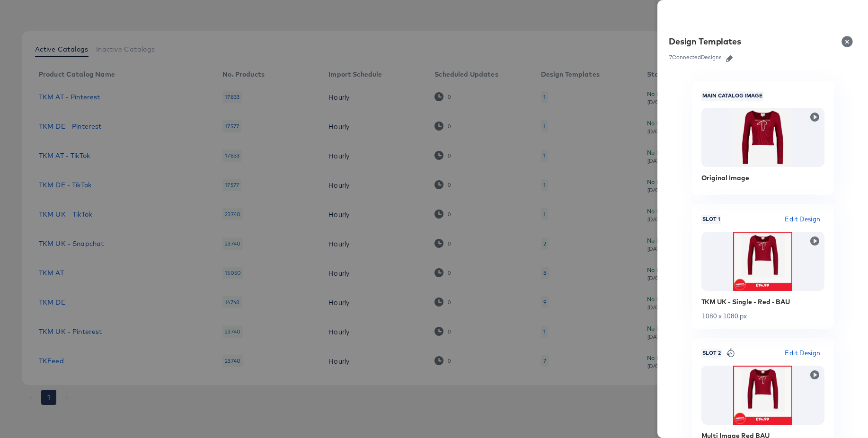
click at [730, 59] on icon "button" at bounding box center [729, 58] width 7 height 7
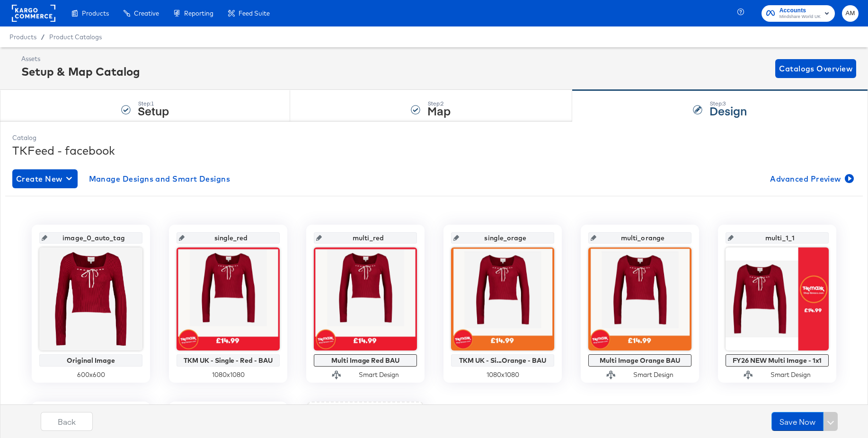
scroll to position [123, 0]
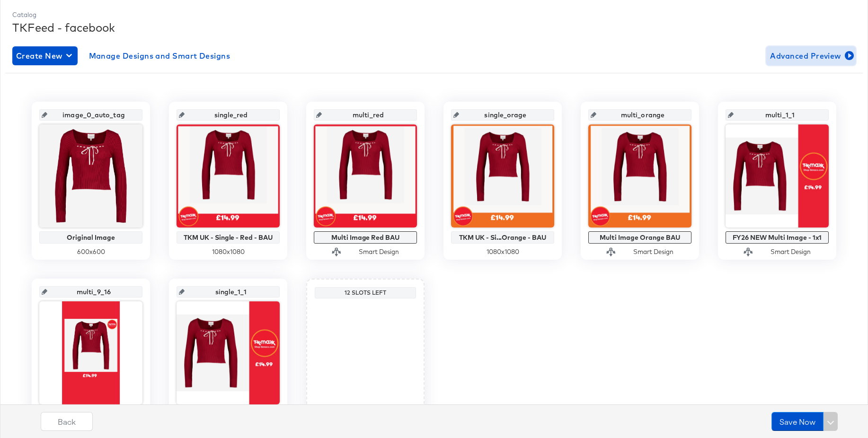
click at [798, 56] on span "Advanced Preview" at bounding box center [811, 55] width 82 height 13
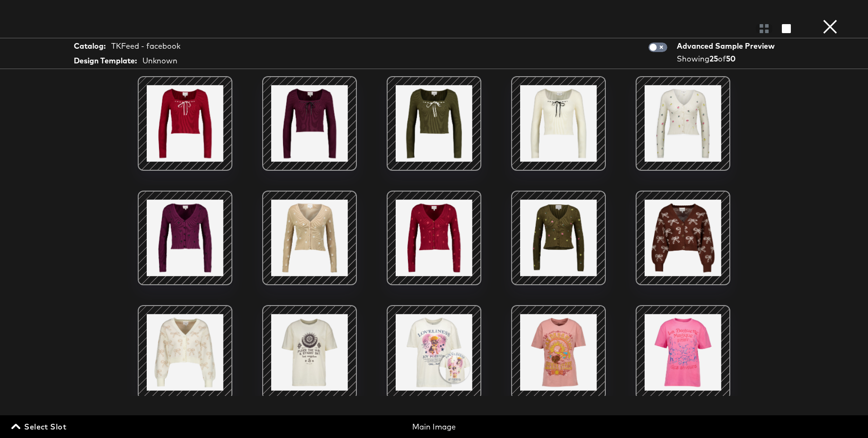
click at [45, 428] on span "Select Slot" at bounding box center [39, 426] width 53 height 13
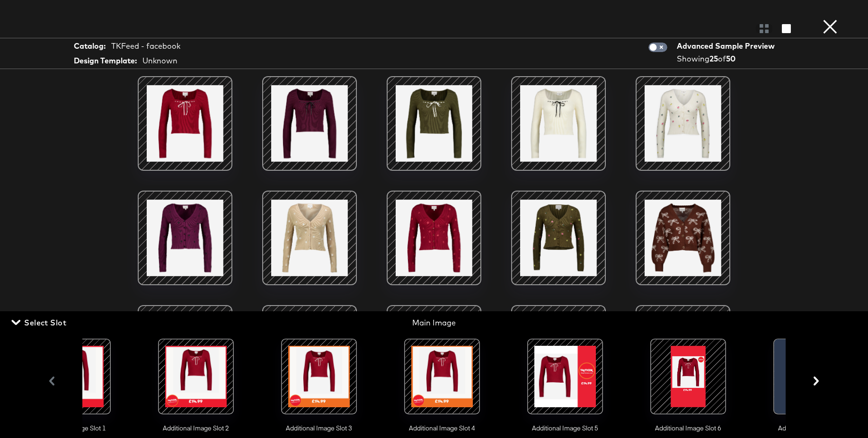
scroll to position [0, 179]
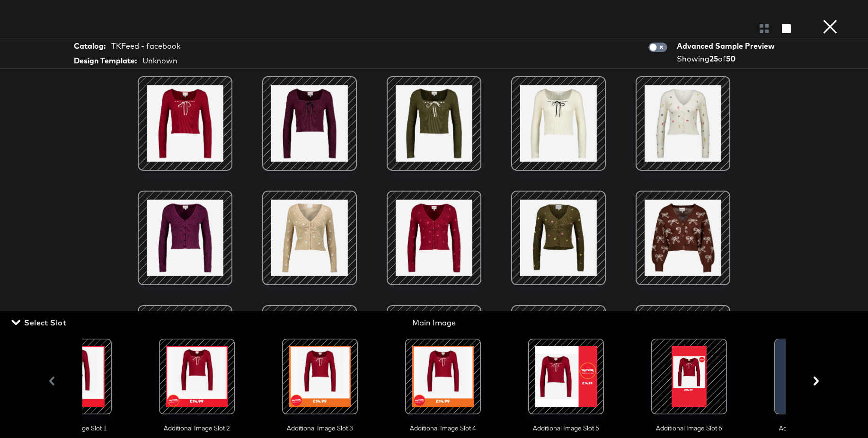
click at [564, 375] on div at bounding box center [566, 377] width 64 height 64
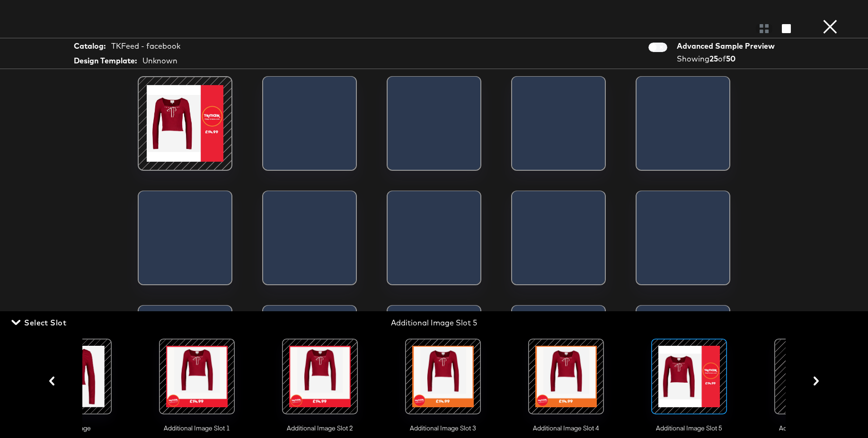
scroll to position [0, 7]
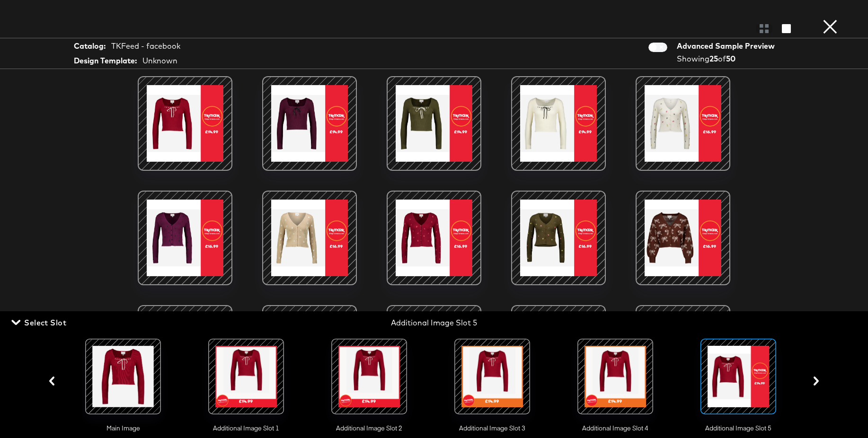
drag, startPoint x: 47, startPoint y: 323, endPoint x: 102, endPoint y: 323, distance: 54.4
click at [47, 323] on span "Select Slot" at bounding box center [39, 322] width 53 height 13
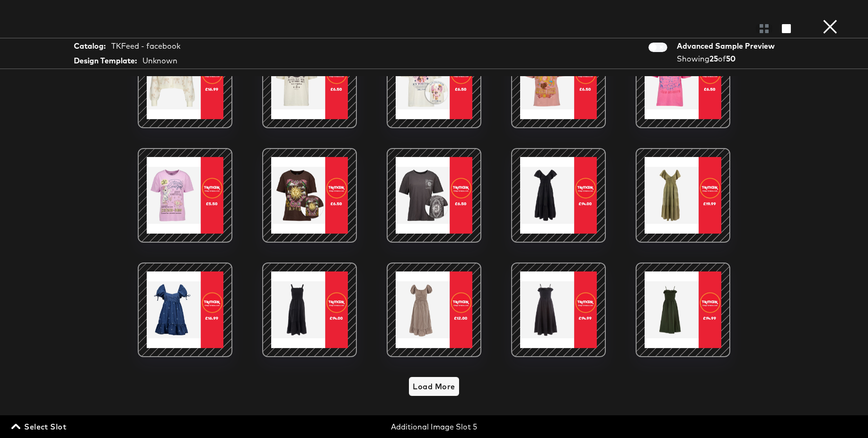
scroll to position [190, 0]
drag, startPoint x: 437, startPoint y: 389, endPoint x: 519, endPoint y: 267, distance: 148.0
click at [437, 389] on span "Load More" at bounding box center [434, 386] width 42 height 13
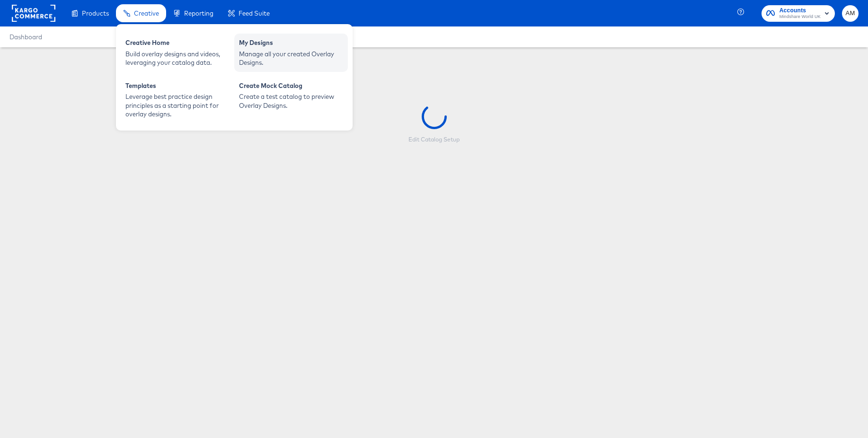
click at [272, 46] on div "My Designs" at bounding box center [291, 43] width 104 height 11
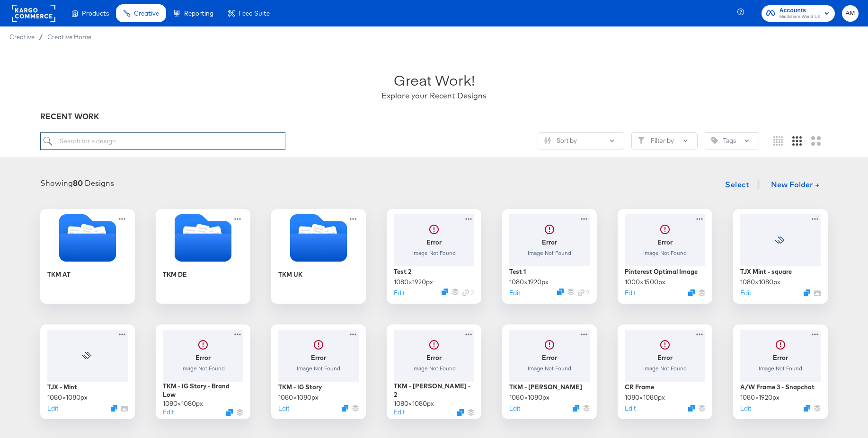
click at [135, 146] on input "search" at bounding box center [162, 142] width 245 height 18
click at [201, 247] on icon "Folder" at bounding box center [203, 246] width 60 height 29
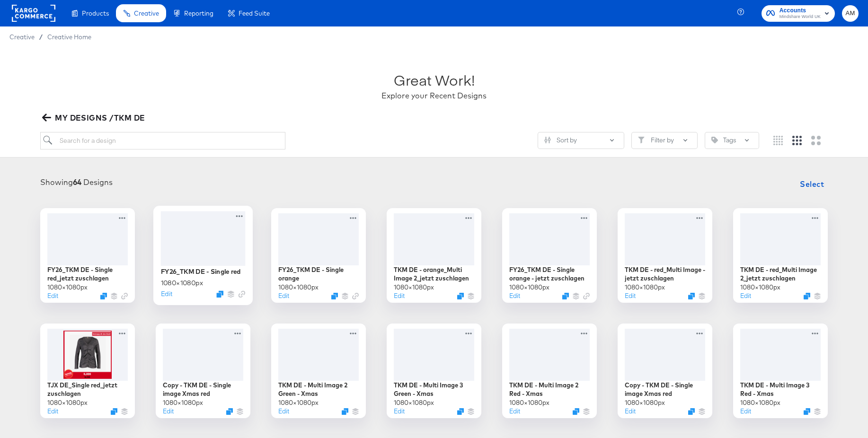
click at [206, 243] on div at bounding box center [203, 238] width 85 height 54
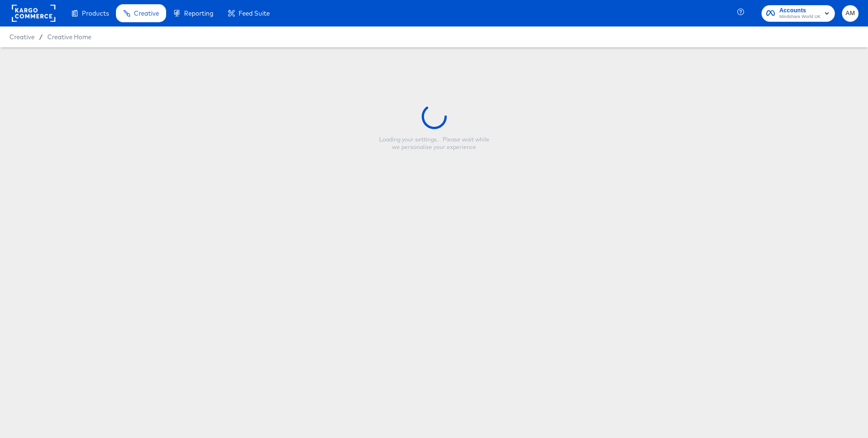
type input "FY26_TKM DE - Single red"
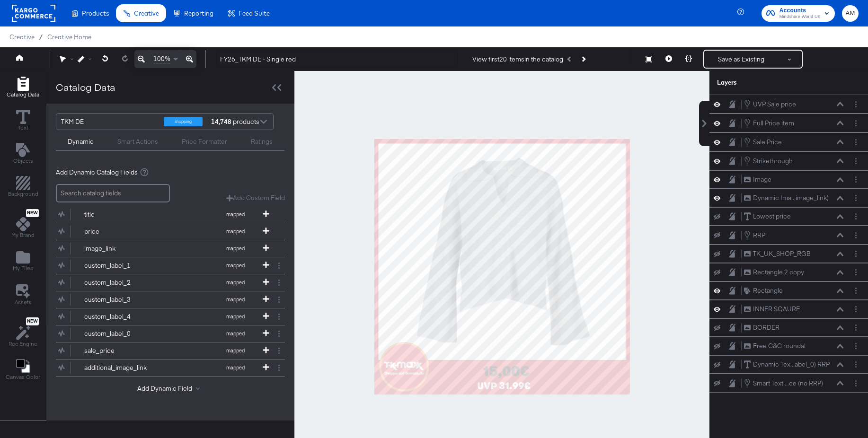
click at [646, 223] on div at bounding box center [501, 267] width 415 height 392
click at [669, 60] on icon at bounding box center [669, 58] width 7 height 7
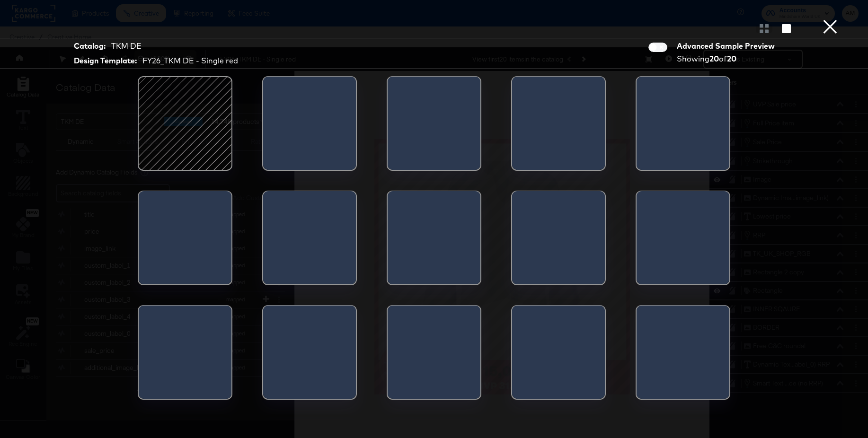
click at [204, 125] on div at bounding box center [185, 123] width 80 height 80
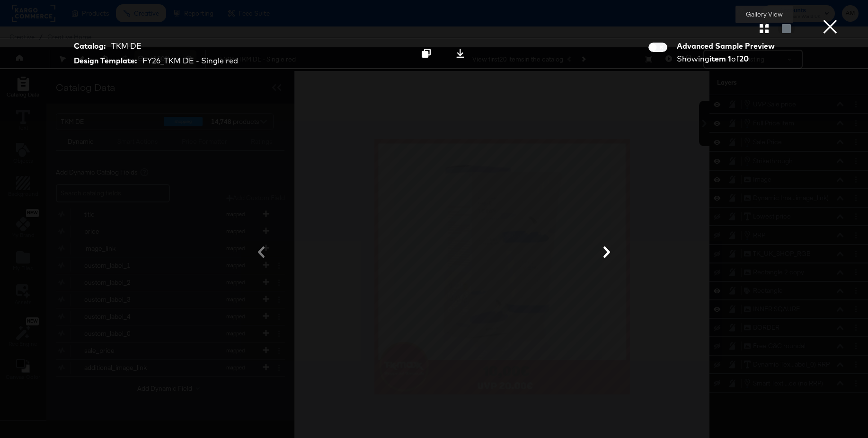
click at [764, 29] on icon "button" at bounding box center [764, 28] width 9 height 9
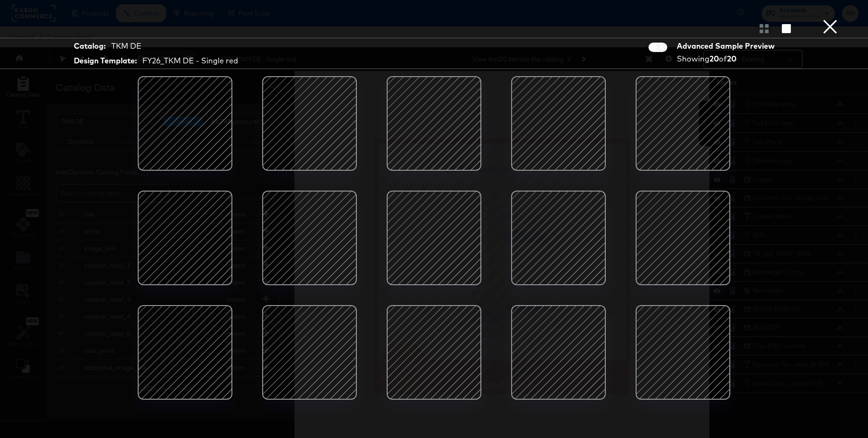
click at [442, 241] on div at bounding box center [434, 238] width 80 height 80
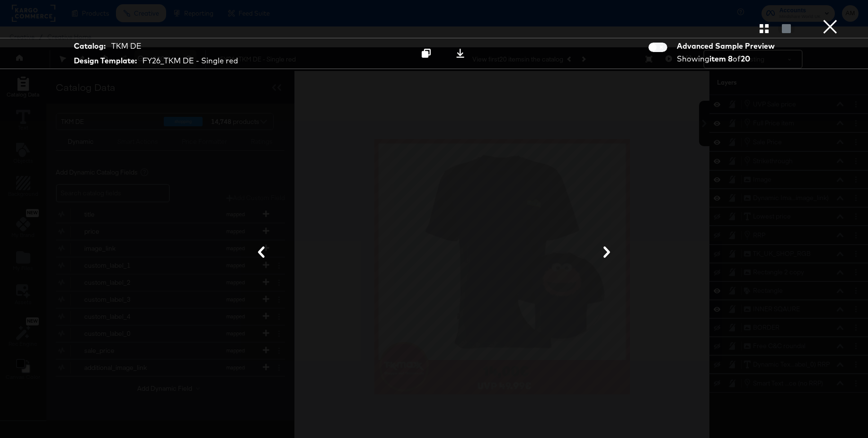
click at [262, 254] on icon at bounding box center [261, 252] width 7 height 11
click at [427, 53] on icon at bounding box center [426, 53] width 9 height 9
click at [831, 19] on button "×" at bounding box center [830, 9] width 19 height 19
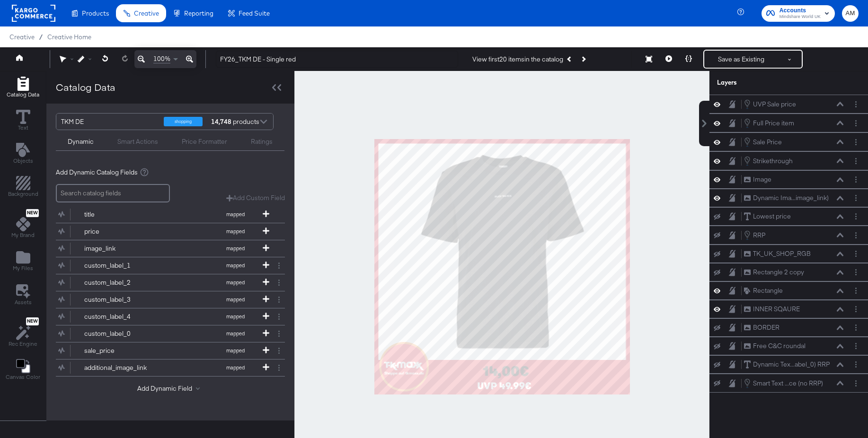
click at [39, 15] on rect at bounding box center [34, 13] width 44 height 17
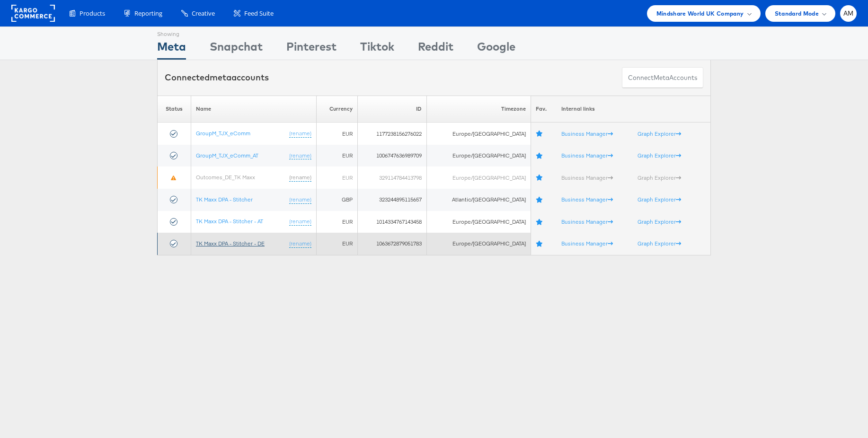
click at [234, 242] on link "TK Maxx DPA - Stitcher - DE" at bounding box center [230, 243] width 69 height 7
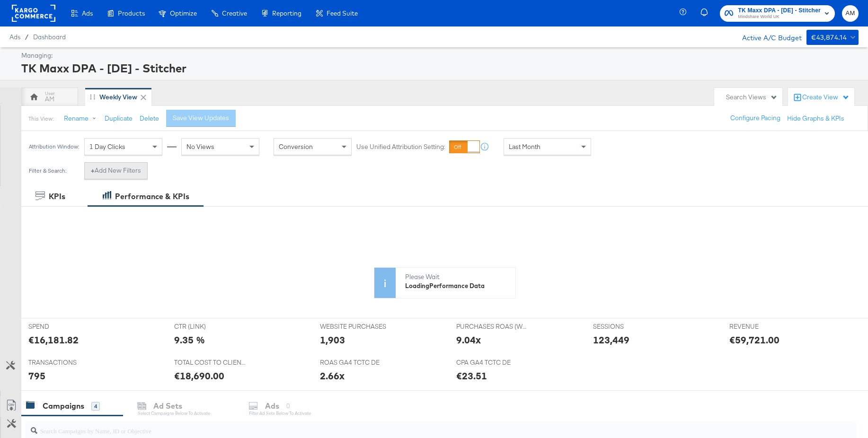
click at [138, 171] on button "+ Add New Filters" at bounding box center [115, 170] width 63 height 17
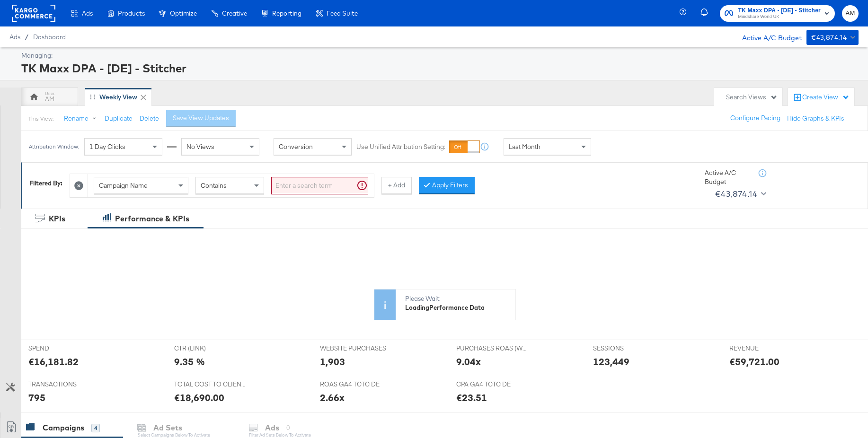
click at [142, 188] on span "Campaign Name" at bounding box center [123, 185] width 49 height 9
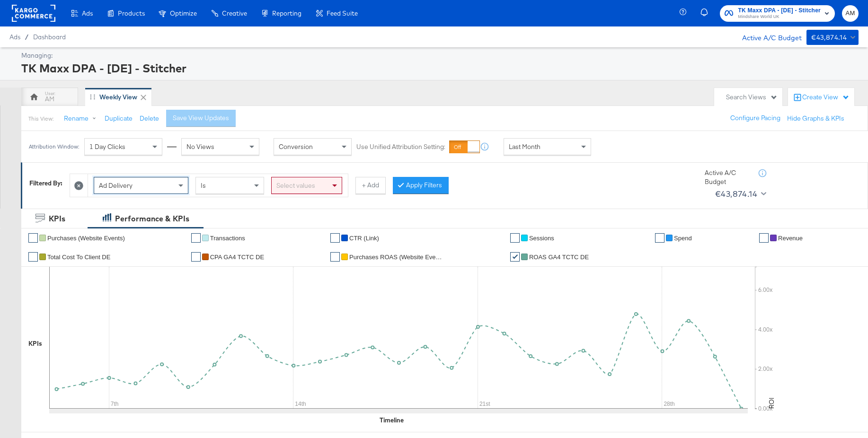
click at [298, 188] on div "Select values" at bounding box center [307, 186] width 70 height 16
click at [417, 186] on button "Apply Filters" at bounding box center [421, 185] width 56 height 17
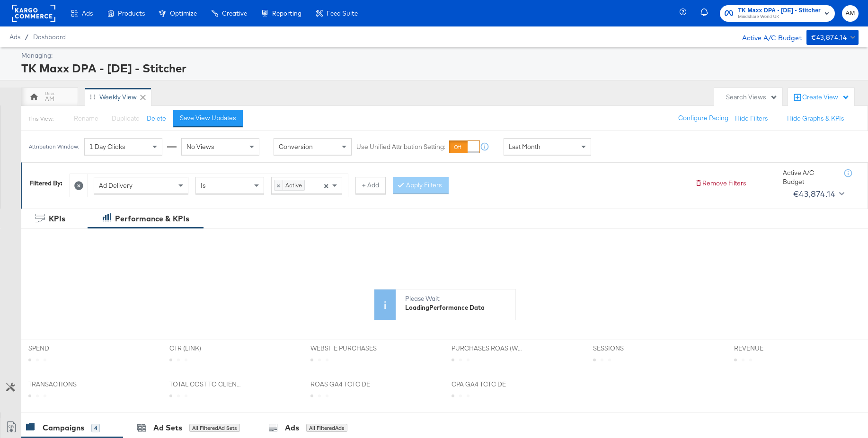
click at [533, 143] on span "Last Month" at bounding box center [525, 147] width 32 height 9
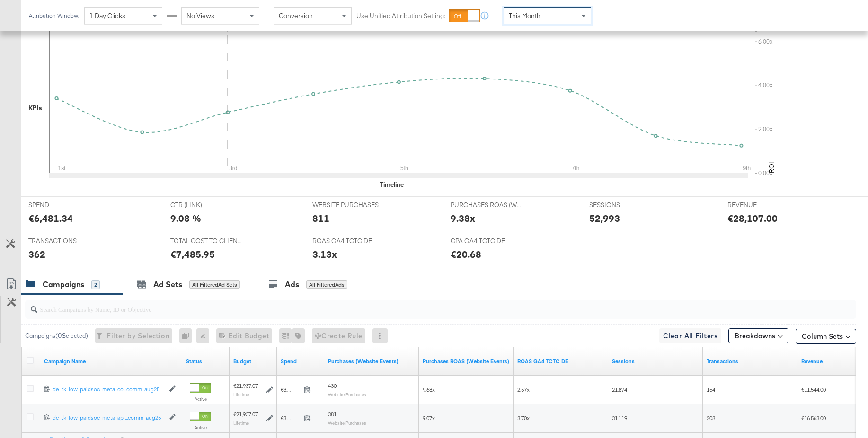
scroll to position [328, 0]
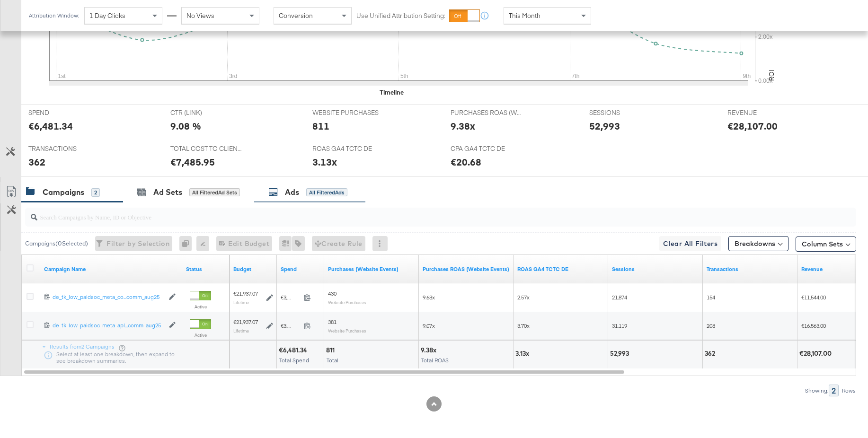
click at [292, 195] on div "Ads" at bounding box center [292, 192] width 14 height 11
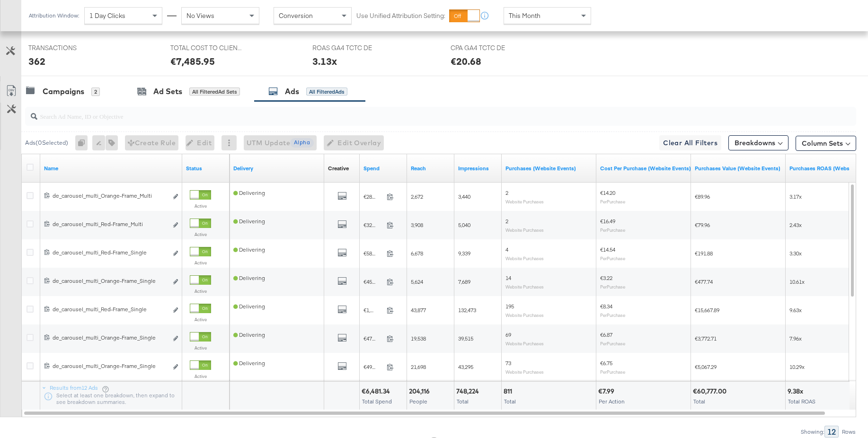
scroll to position [470, 0]
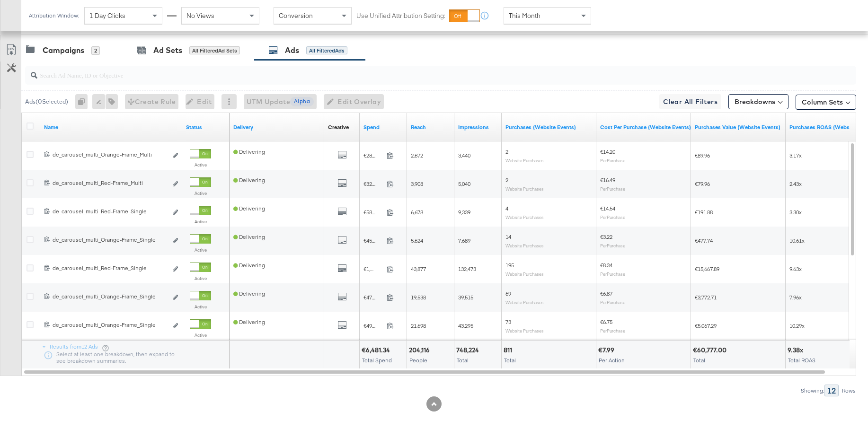
click at [98, 80] on input "search" at bounding box center [408, 71] width 743 height 18
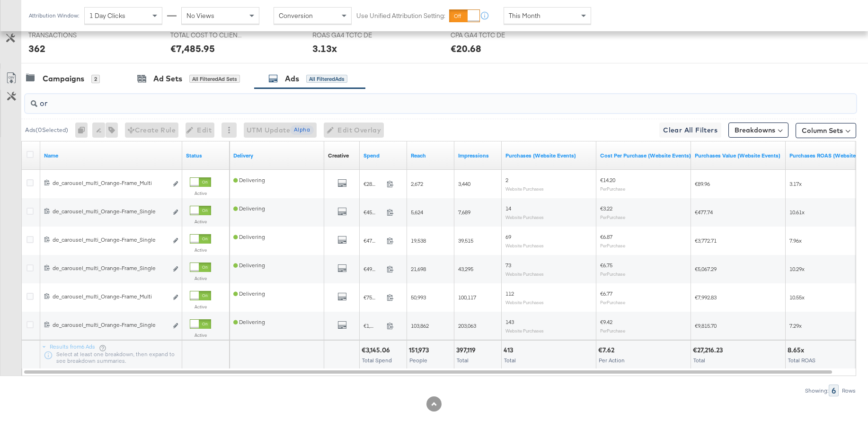
type input "o"
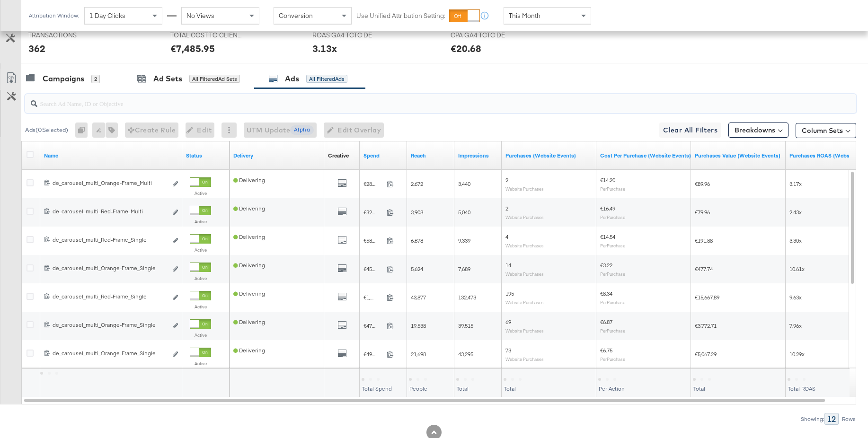
scroll to position [470, 0]
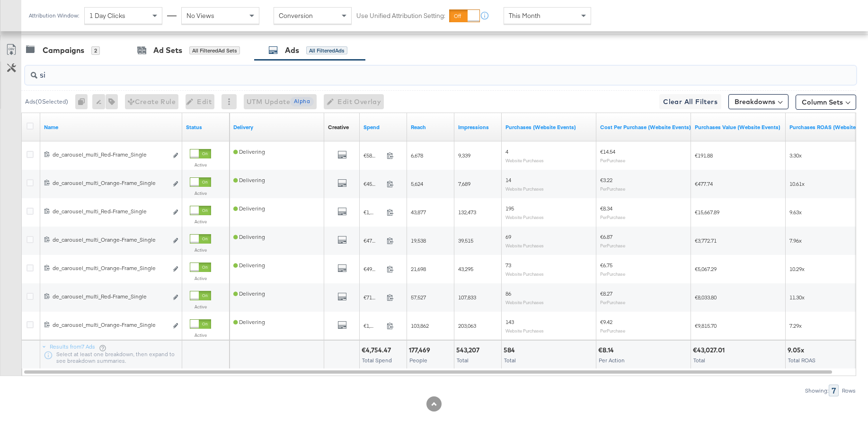
type input "s"
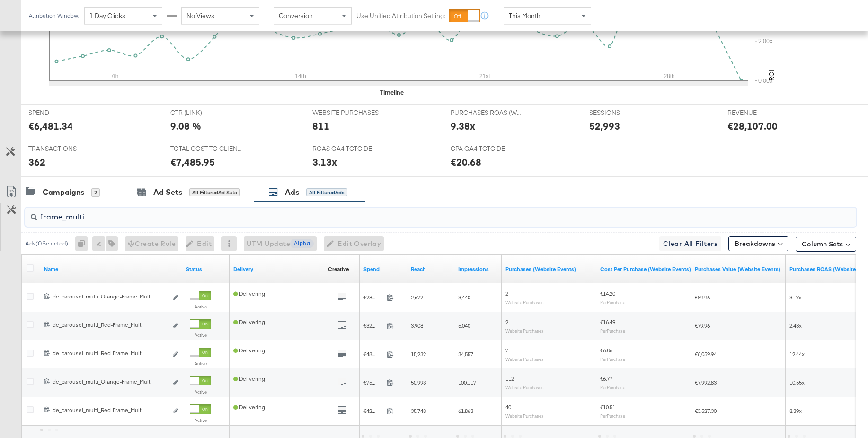
scroll to position [413, 0]
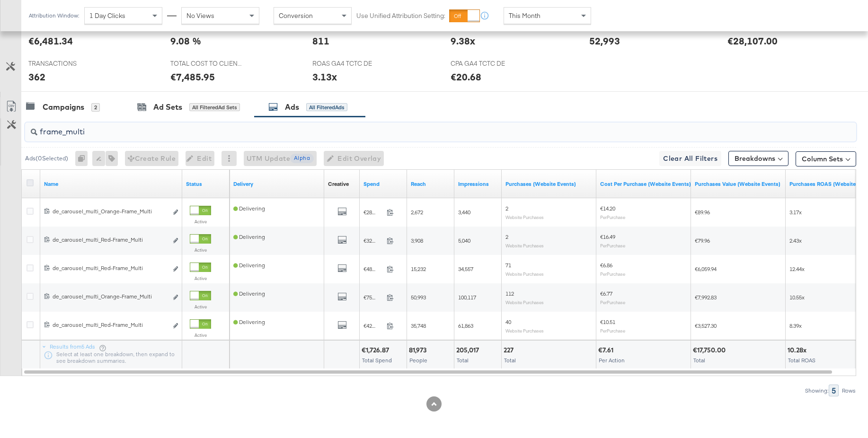
type input "frame_multi"
click at [27, 180] on icon at bounding box center [30, 182] width 7 height 7
click at [0, 0] on input "checkbox" at bounding box center [0, 0] width 0 height 0
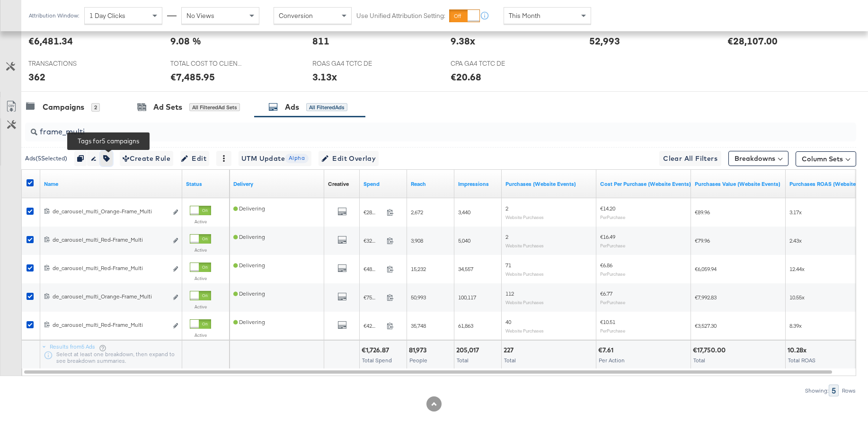
click at [107, 160] on icon "button" at bounding box center [106, 158] width 7 height 7
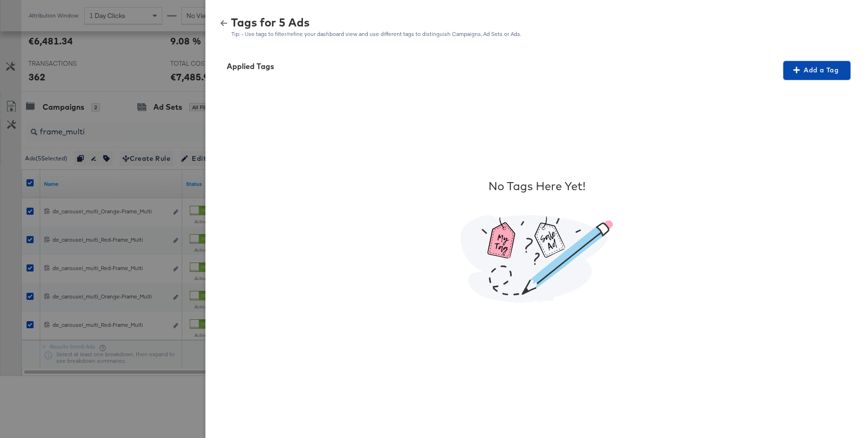
click at [821, 71] on span "Add a Tag" at bounding box center [817, 70] width 60 height 12
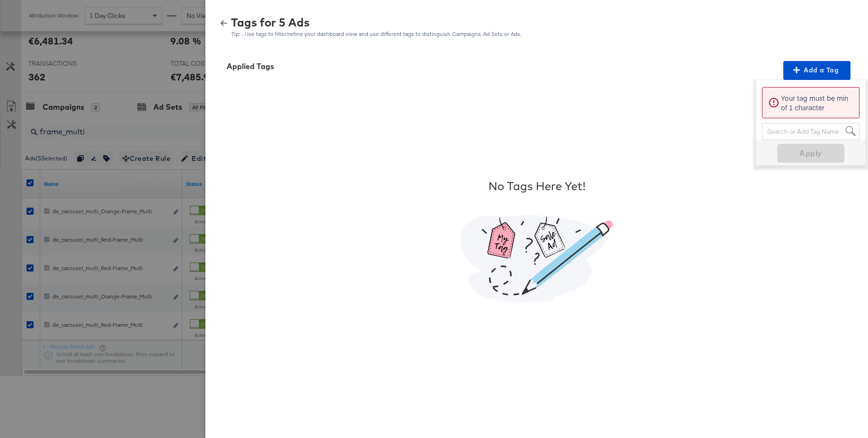
click at [780, 132] on div "Search or Add Tag Name" at bounding box center [811, 132] width 97 height 16
paste input "Multi-Image"
type input "Multi-Image"
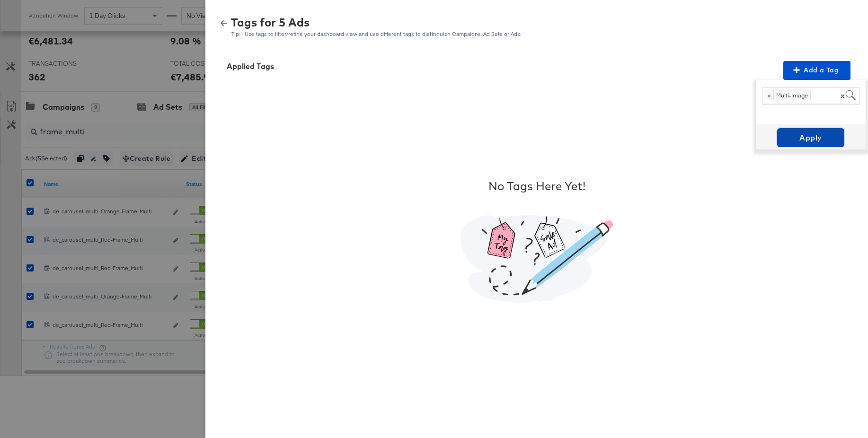
click at [808, 136] on span "Apply" at bounding box center [811, 137] width 60 height 13
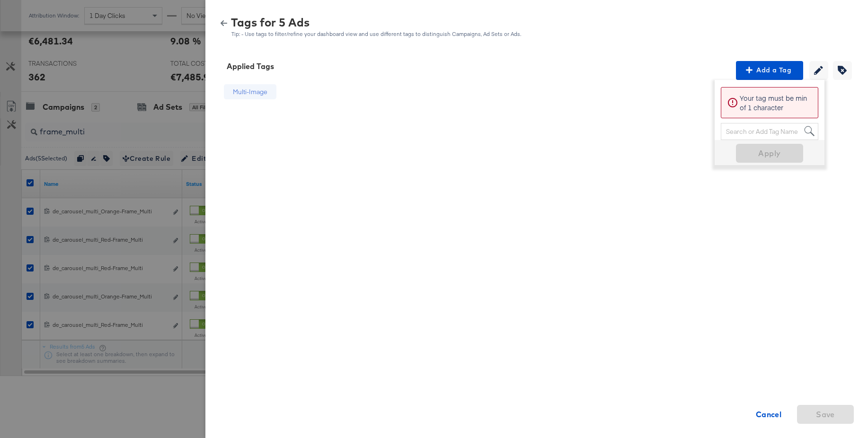
drag, startPoint x: 227, startPoint y: 24, endPoint x: 184, endPoint y: 80, distance: 71.2
click at [227, 25] on button "button" at bounding box center [224, 23] width 14 height 7
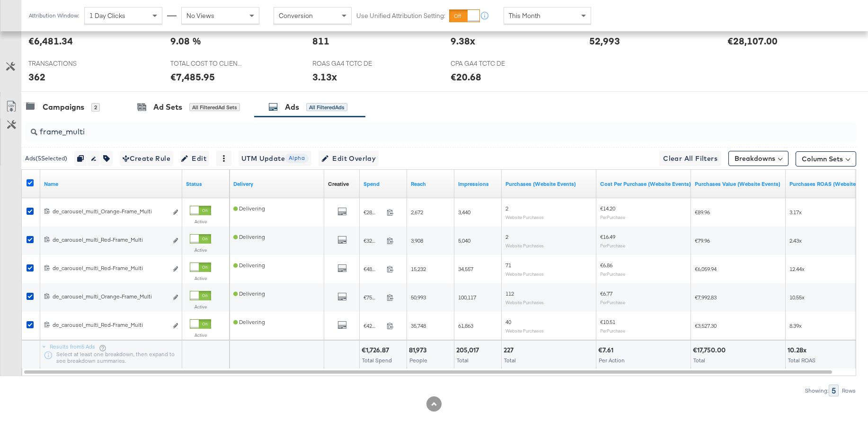
click at [29, 182] on icon at bounding box center [30, 182] width 7 height 7
click at [0, 0] on input "checkbox" at bounding box center [0, 0] width 0 height 0
click at [92, 132] on input "frame_multi" at bounding box center [408, 128] width 743 height 18
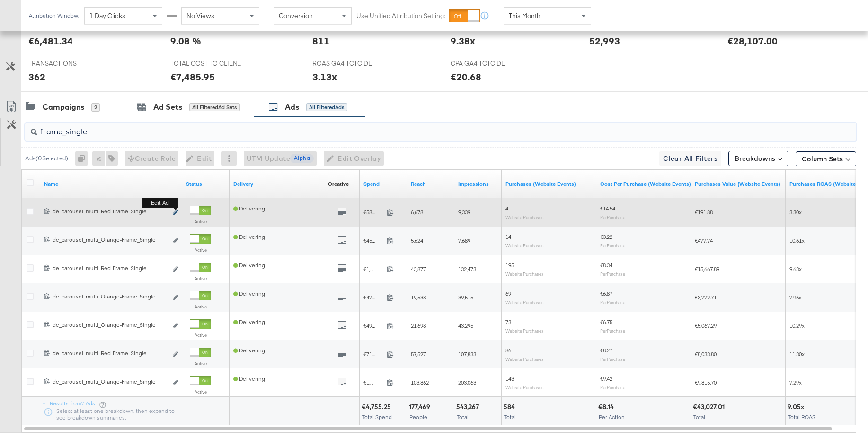
scroll to position [470, 0]
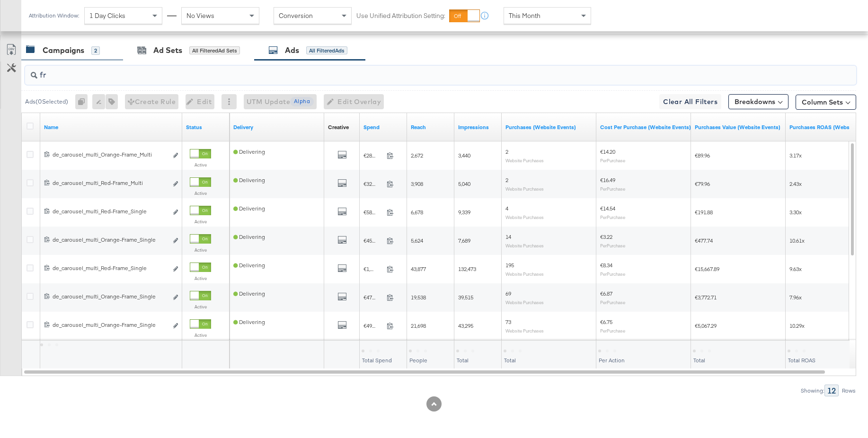
type input "f"
click at [64, 52] on div "Campaigns" at bounding box center [64, 50] width 42 height 11
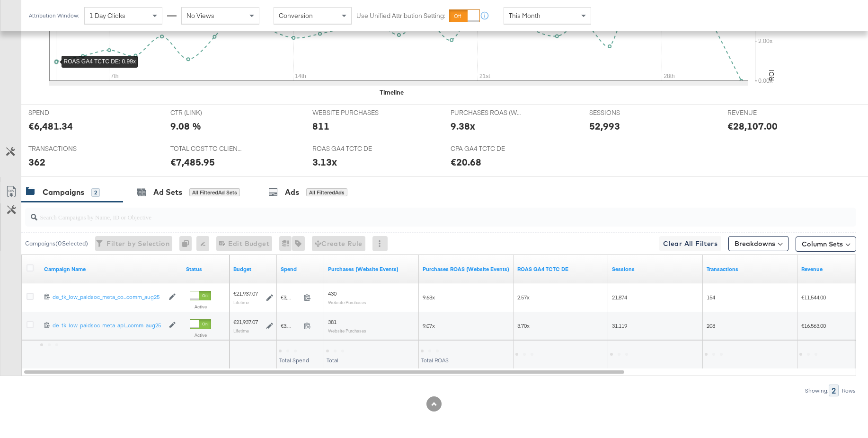
scroll to position [328, 0]
drag, startPoint x: 28, startPoint y: 298, endPoint x: 113, endPoint y: 258, distance: 94.2
click at [29, 298] on icon at bounding box center [30, 296] width 7 height 7
click at [0, 0] on input "checkbox" at bounding box center [0, 0] width 0 height 0
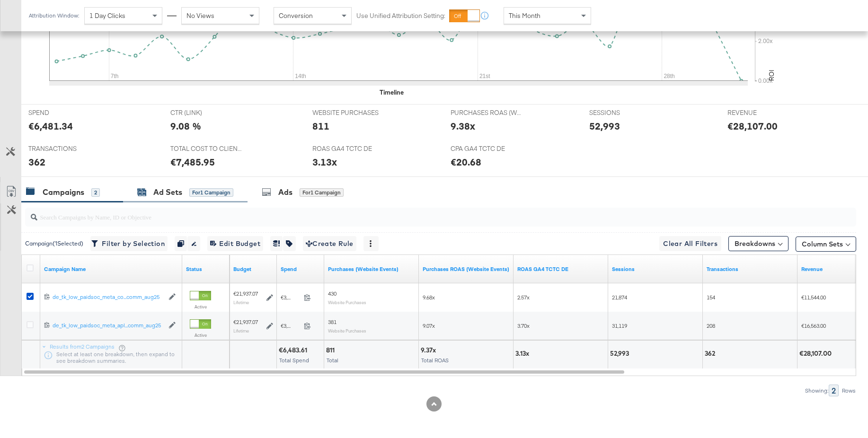
click at [165, 190] on div "Ad Sets" at bounding box center [167, 192] width 29 height 11
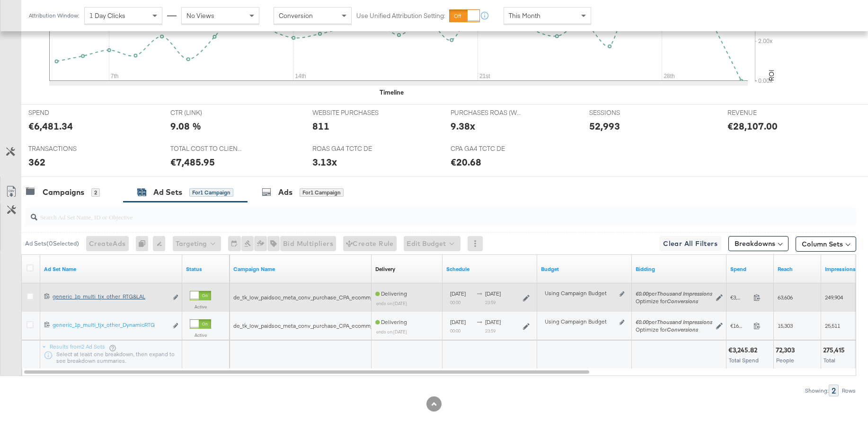
drag, startPoint x: 31, startPoint y: 296, endPoint x: 78, endPoint y: 293, distance: 47.5
click at [31, 296] on icon at bounding box center [30, 296] width 7 height 7
click at [0, 0] on input "checkbox" at bounding box center [0, 0] width 0 height 0
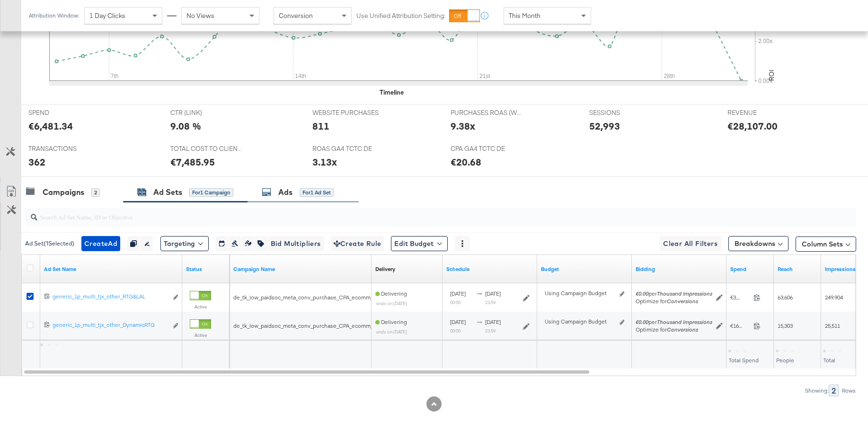
click at [288, 192] on div "Ads" at bounding box center [285, 192] width 14 height 11
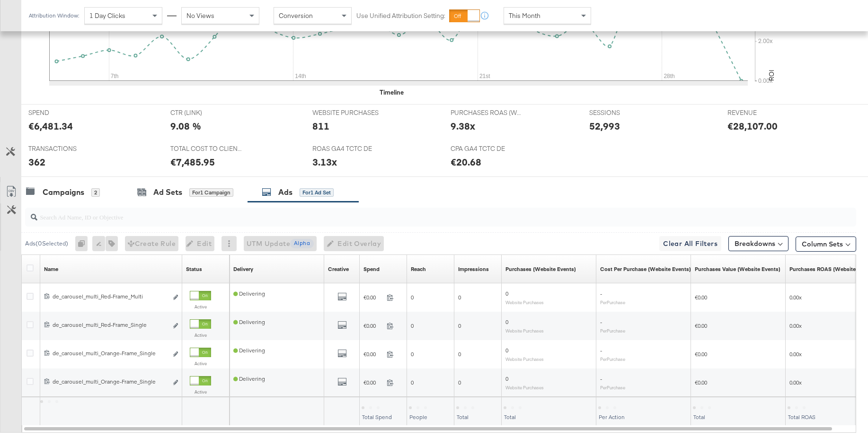
scroll to position [385, 0]
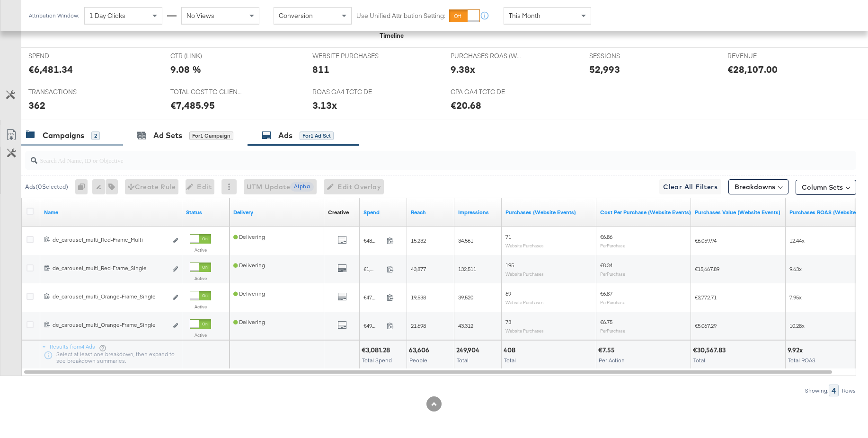
drag, startPoint x: 160, startPoint y: 134, endPoint x: 89, endPoint y: 194, distance: 93.1
click at [160, 134] on div "Ad Sets" at bounding box center [167, 135] width 29 height 11
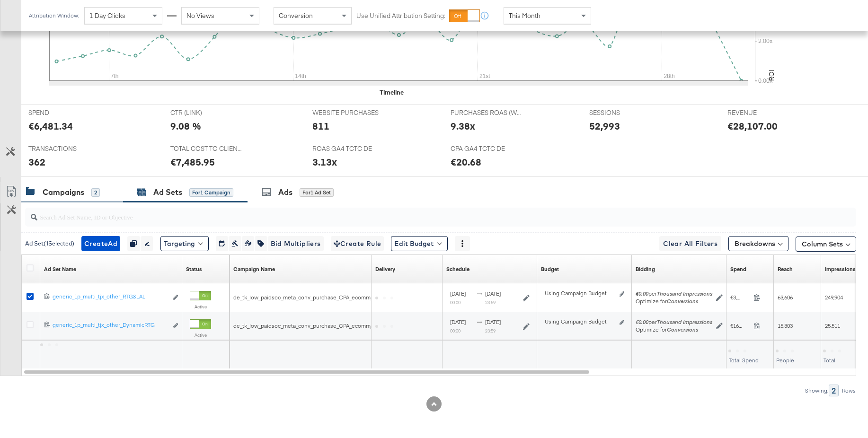
scroll to position [328, 0]
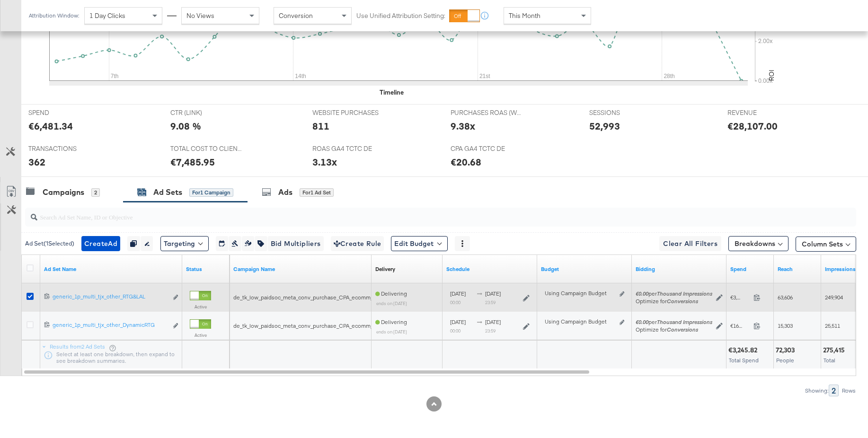
drag, startPoint x: 32, startPoint y: 327, endPoint x: 31, endPoint y: 306, distance: 20.4
click at [32, 326] on icon at bounding box center [30, 324] width 7 height 7
click at [0, 0] on input "checkbox" at bounding box center [0, 0] width 0 height 0
click at [32, 296] on icon at bounding box center [30, 296] width 7 height 7
click at [0, 0] on input "checkbox" at bounding box center [0, 0] width 0 height 0
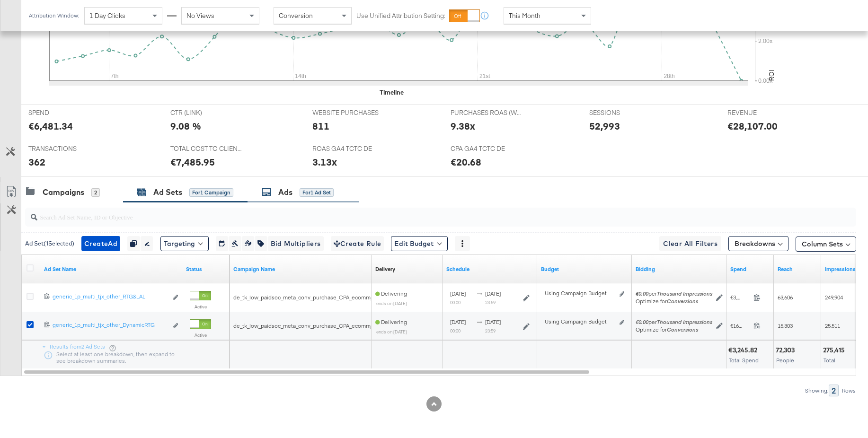
click at [291, 192] on div "Ads" at bounding box center [285, 192] width 14 height 11
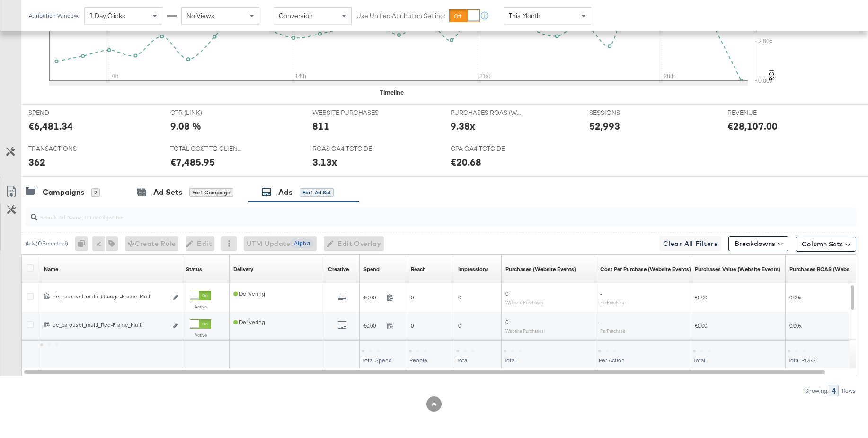
scroll to position [385, 0]
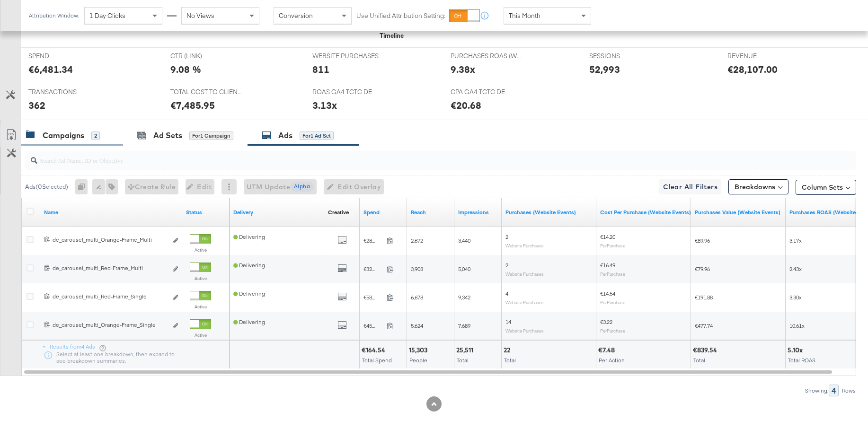
click at [65, 139] on div "Campaigns" at bounding box center [64, 135] width 42 height 11
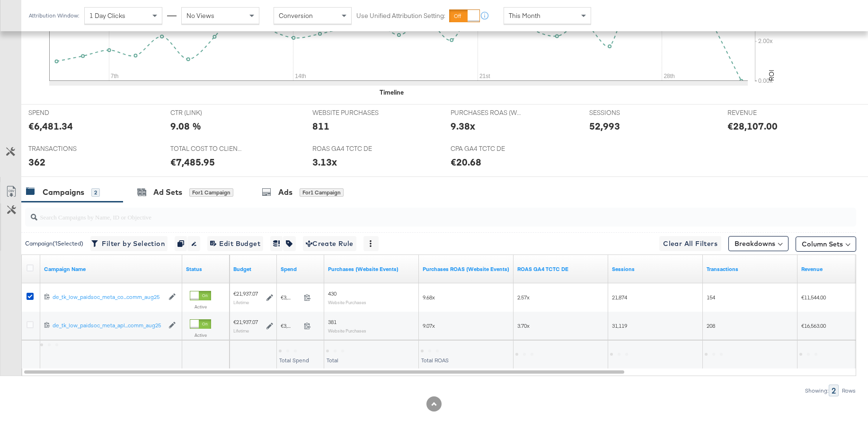
scroll to position [328, 0]
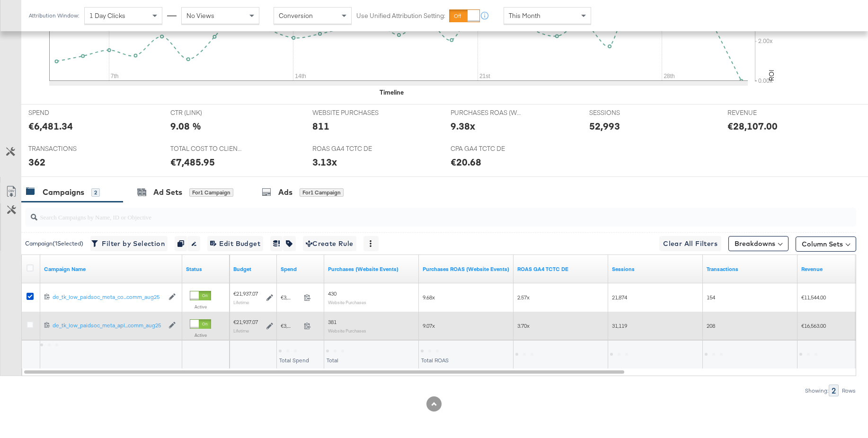
drag, startPoint x: 29, startPoint y: 326, endPoint x: 30, endPoint y: 321, distance: 5.2
click at [29, 326] on icon at bounding box center [30, 324] width 7 height 7
click at [0, 0] on input "checkbox" at bounding box center [0, 0] width 0 height 0
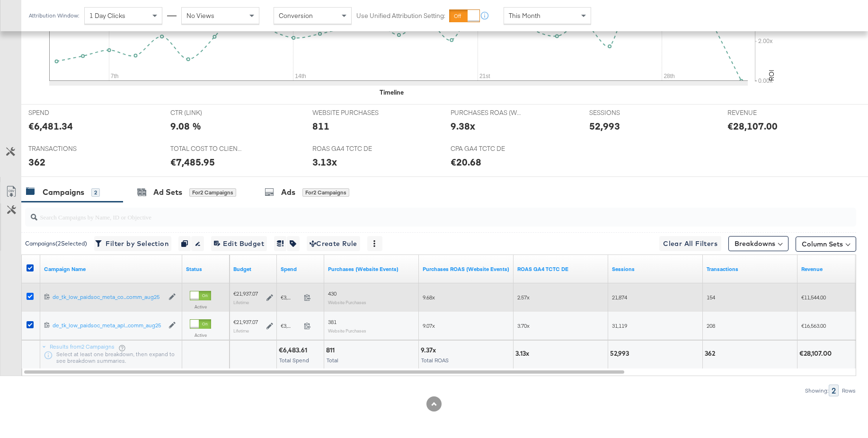
click at [30, 296] on icon at bounding box center [30, 296] width 7 height 7
click at [0, 0] on input "checkbox" at bounding box center [0, 0] width 0 height 0
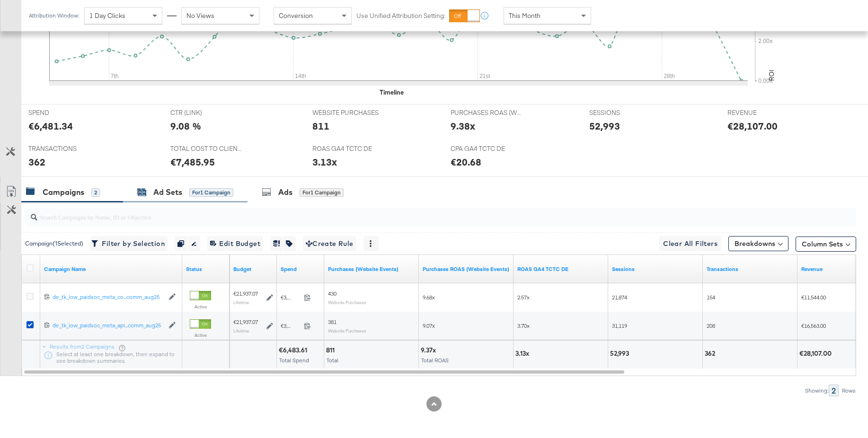
click at [164, 193] on div "Ad Sets" at bounding box center [167, 192] width 29 height 11
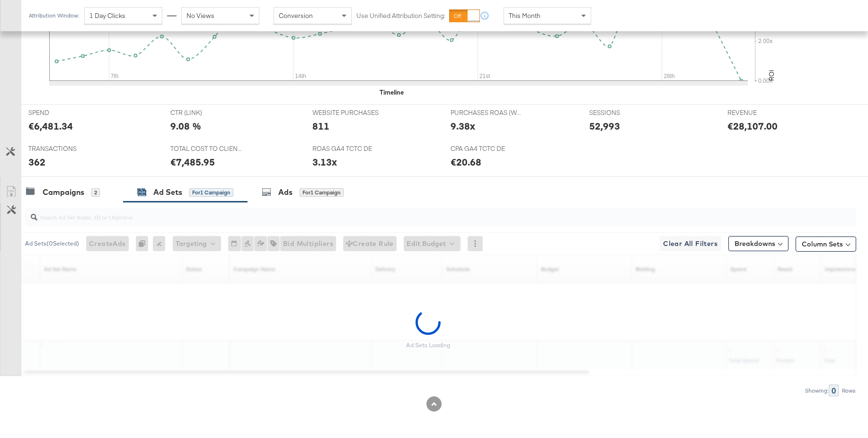
scroll to position [300, 0]
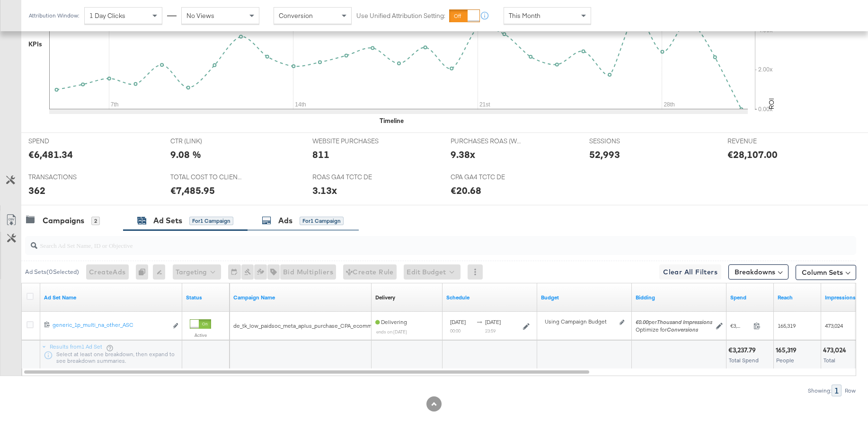
click at [282, 219] on div "Ads" at bounding box center [285, 220] width 14 height 11
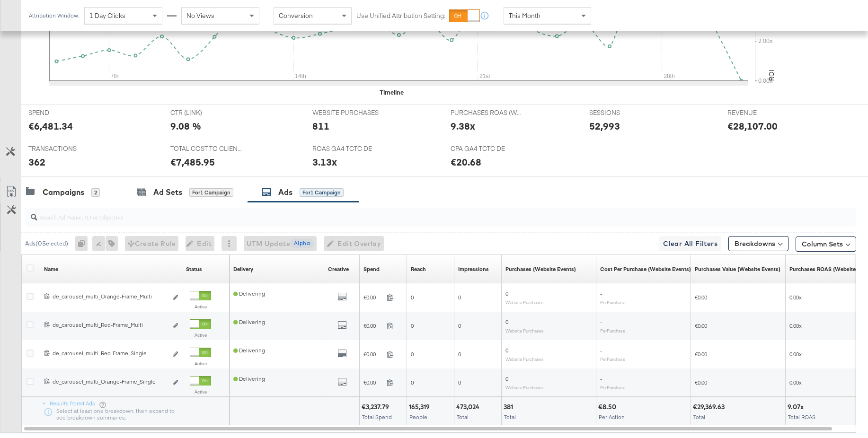
scroll to position [385, 0]
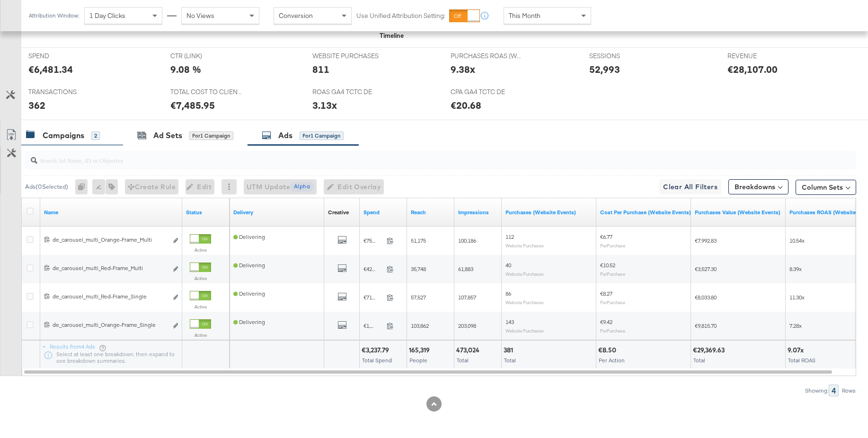
click at [63, 134] on div "Campaigns" at bounding box center [64, 135] width 42 height 11
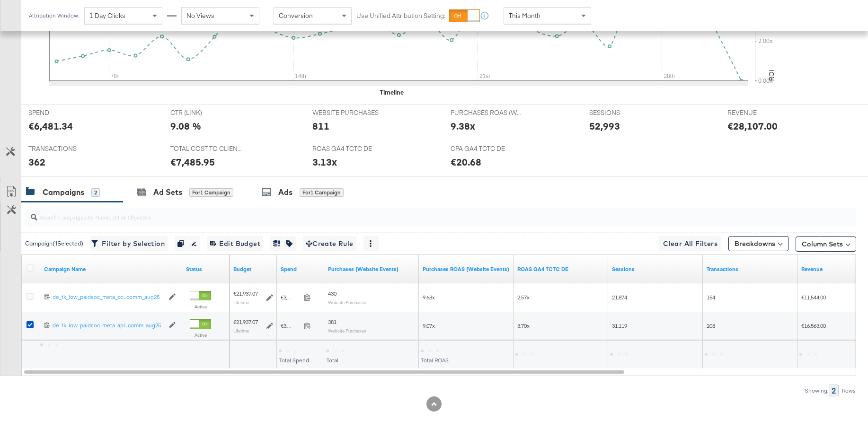
scroll to position [328, 0]
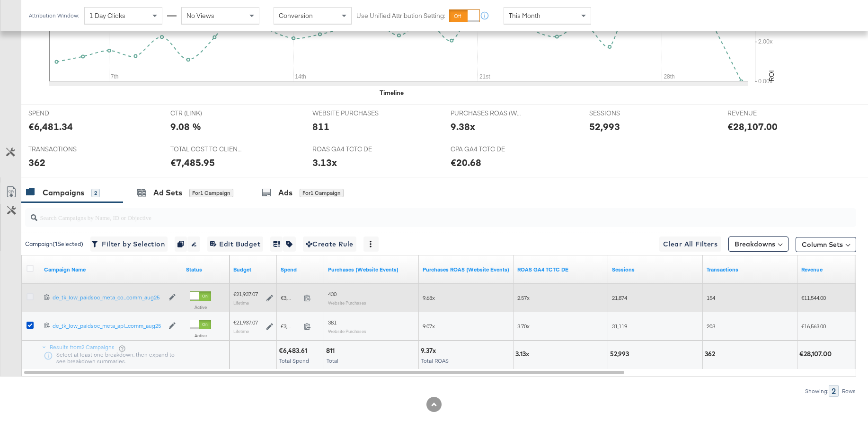
click at [30, 298] on icon at bounding box center [30, 297] width 7 height 7
click at [0, 0] on input "checkbox" at bounding box center [0, 0] width 0 height 0
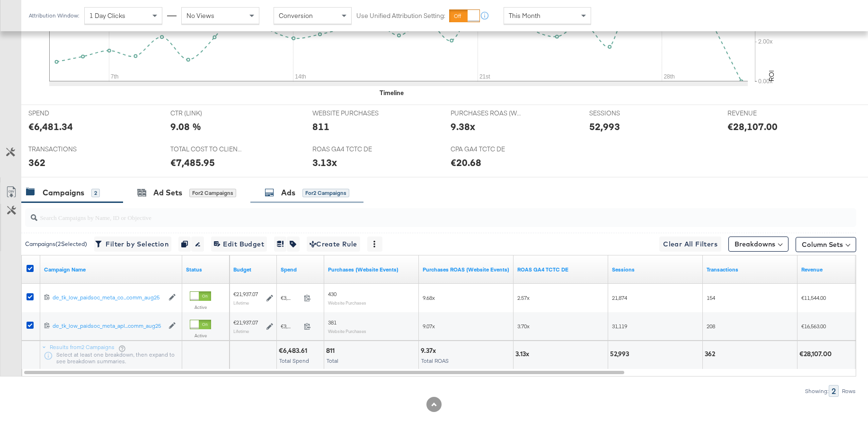
click at [284, 193] on div "Ads" at bounding box center [288, 192] width 14 height 11
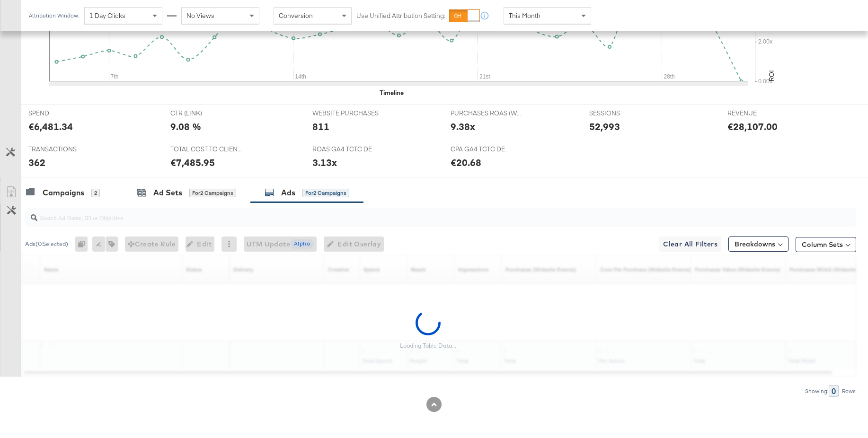
click at [69, 219] on input "search" at bounding box center [408, 214] width 743 height 18
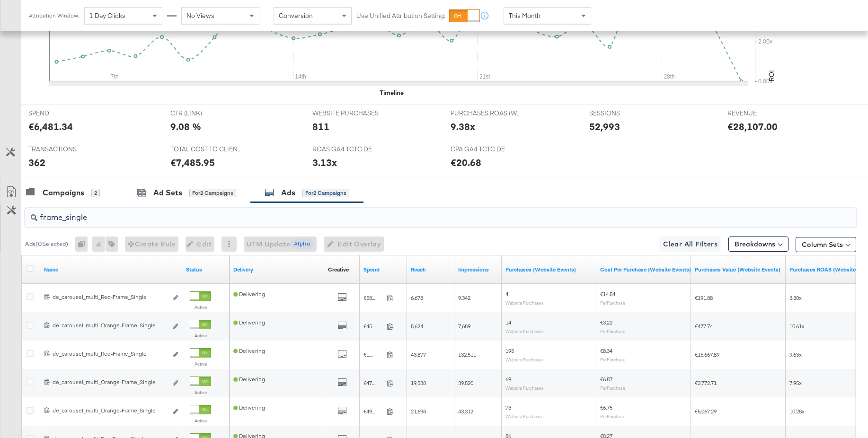
type input "frame_single"
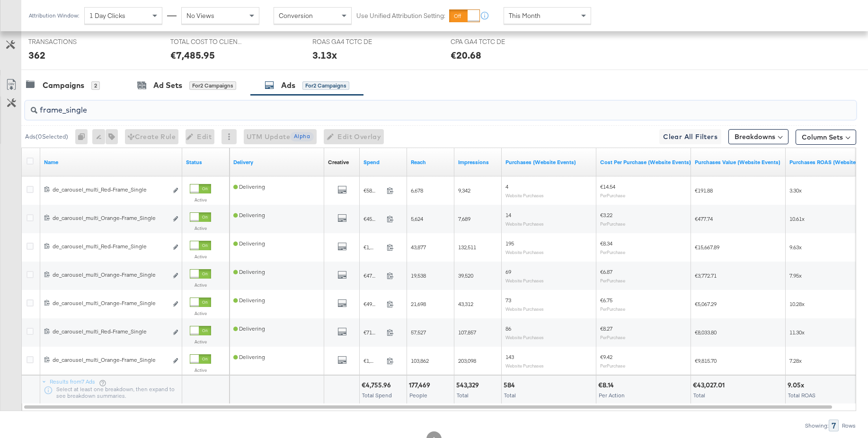
scroll to position [403, 0]
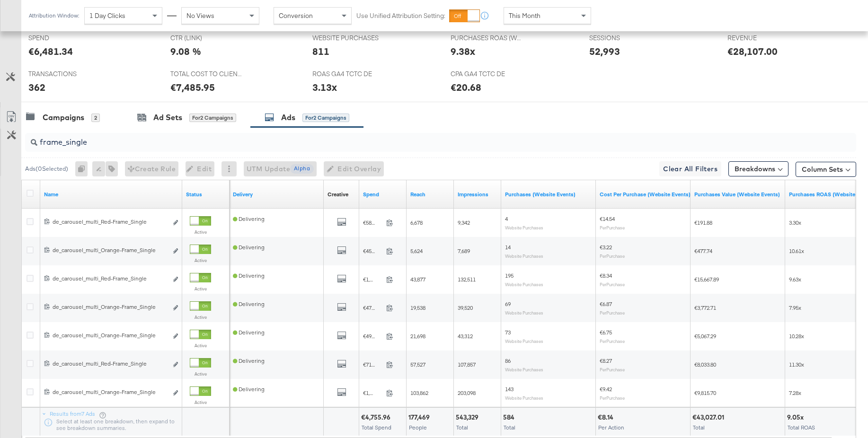
drag, startPoint x: 30, startPoint y: 194, endPoint x: 45, endPoint y: 202, distance: 17.6
click at [30, 194] on icon at bounding box center [30, 193] width 7 height 7
click at [0, 0] on input "checkbox" at bounding box center [0, 0] width 0 height 0
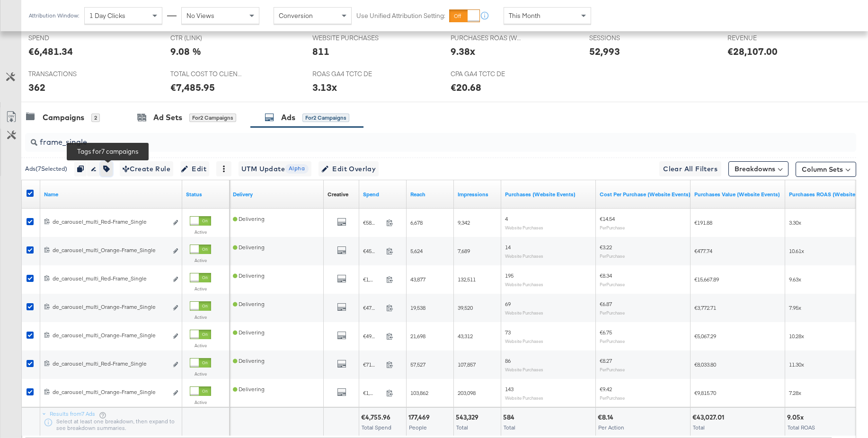
click at [110, 169] on icon "button" at bounding box center [106, 169] width 7 height 7
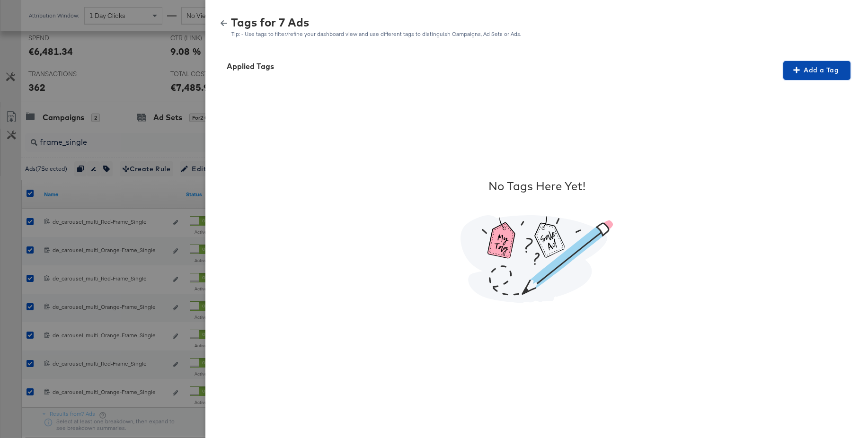
click at [805, 73] on span "Add a Tag" at bounding box center [817, 70] width 60 height 12
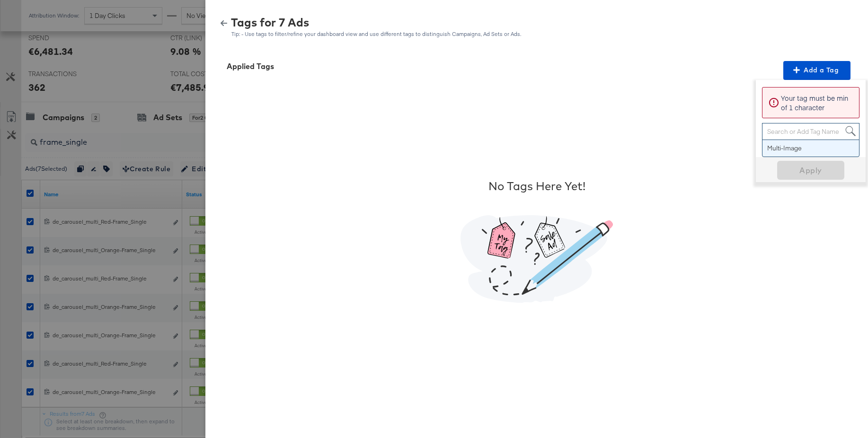
click at [785, 130] on div "Search or Add Tag Name" at bounding box center [811, 132] width 97 height 16
paste input "Logo + Border"
type input "Logo + Border"
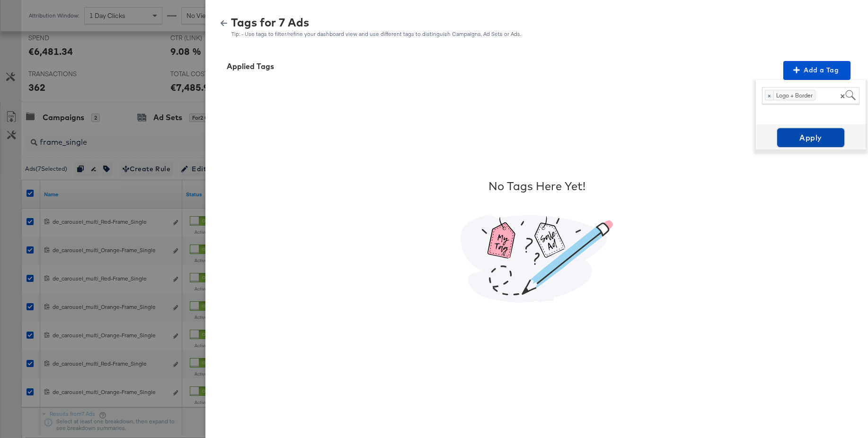
click at [798, 136] on span "Apply" at bounding box center [811, 137] width 60 height 13
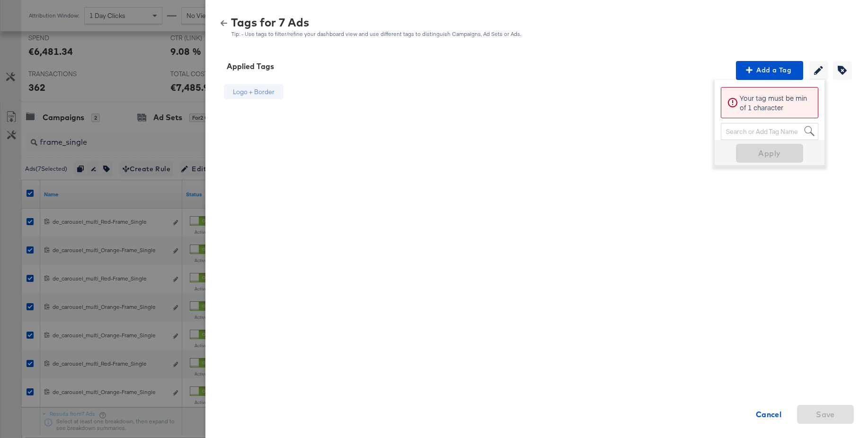
click at [224, 23] on icon "button" at bounding box center [224, 23] width 7 height 6
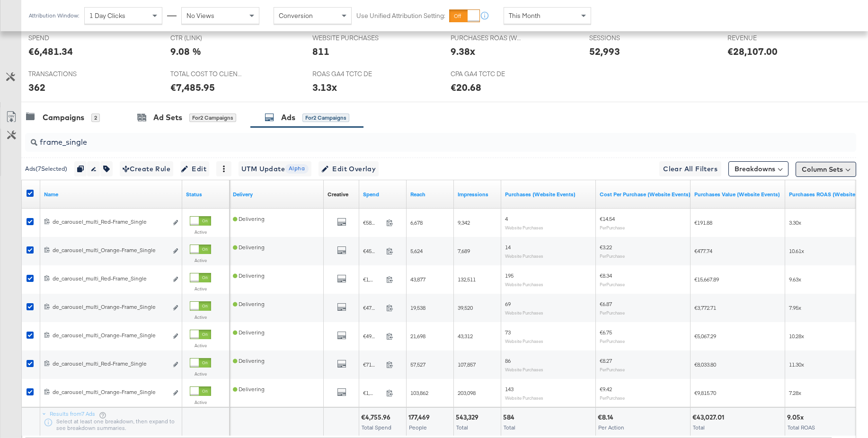
scroll to position [0, 0]
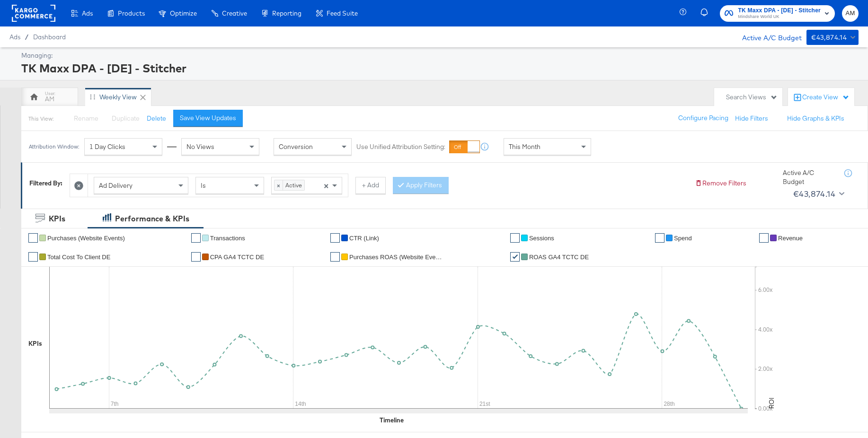
click at [771, 13] on span "Mindshare World UK" at bounding box center [779, 17] width 83 height 8
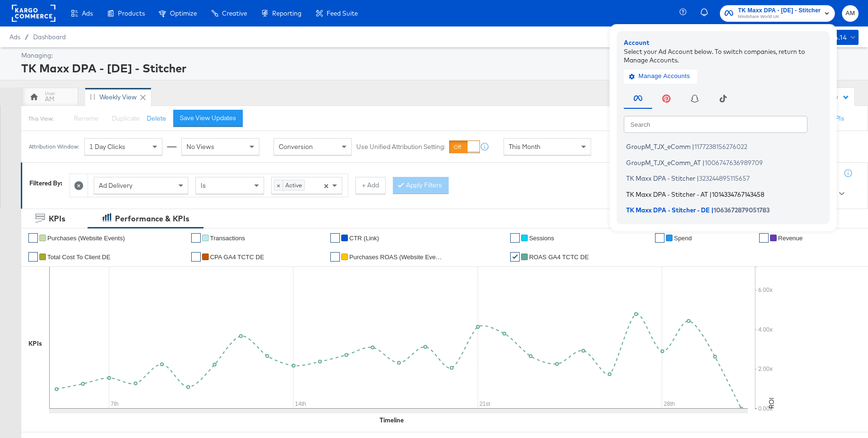
click at [670, 193] on span "TK Maxx DPA - Stitcher - AT" at bounding box center [667, 194] width 82 height 8
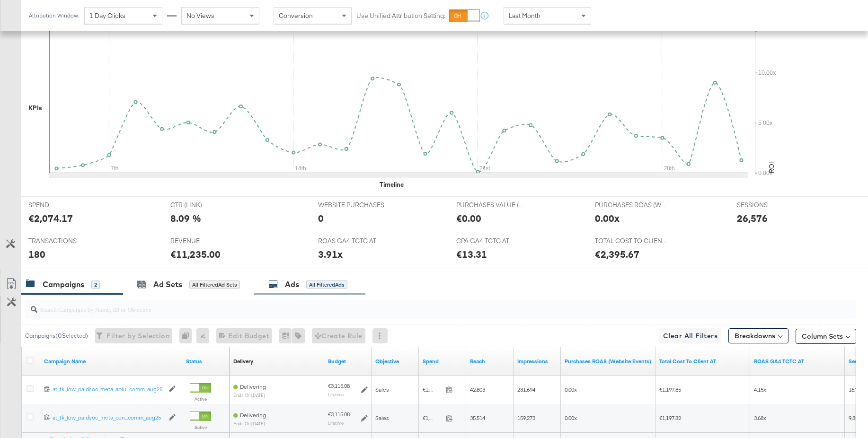
scroll to position [328, 0]
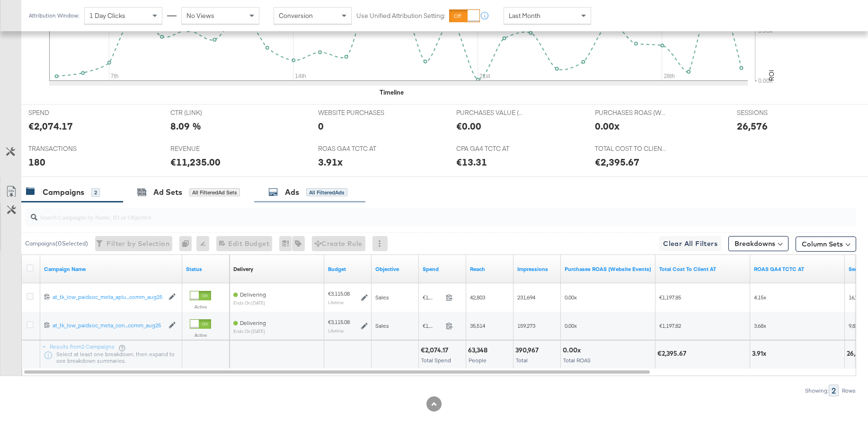
click at [291, 196] on div "Ads" at bounding box center [292, 192] width 14 height 11
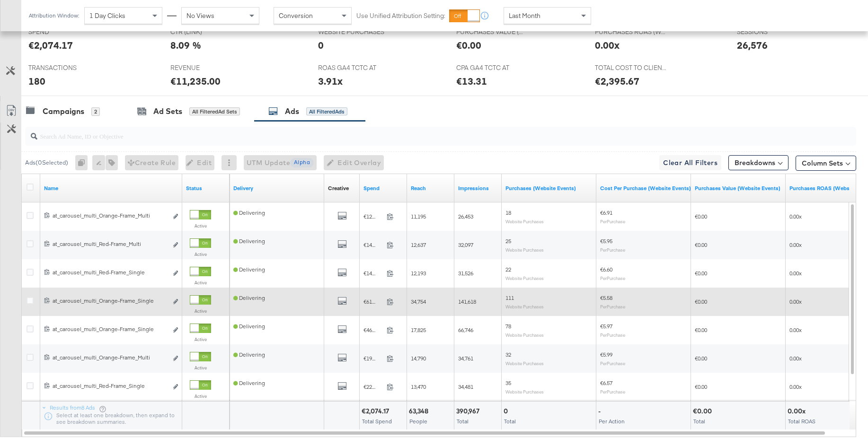
scroll to position [378, 0]
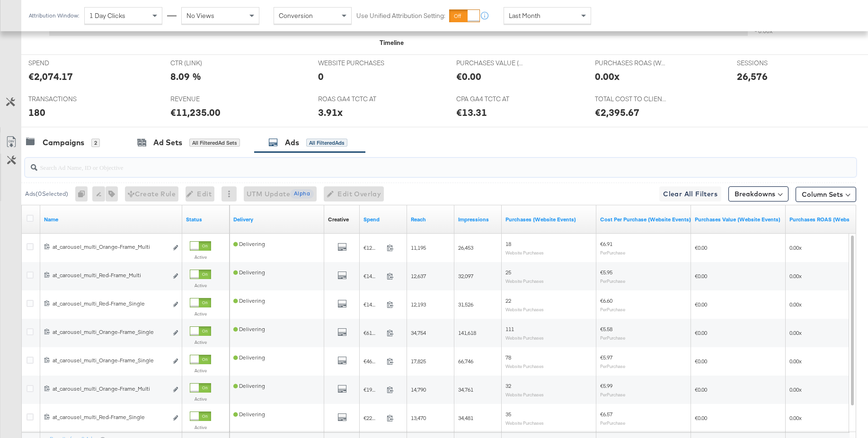
click at [149, 168] on input "search" at bounding box center [408, 163] width 743 height 18
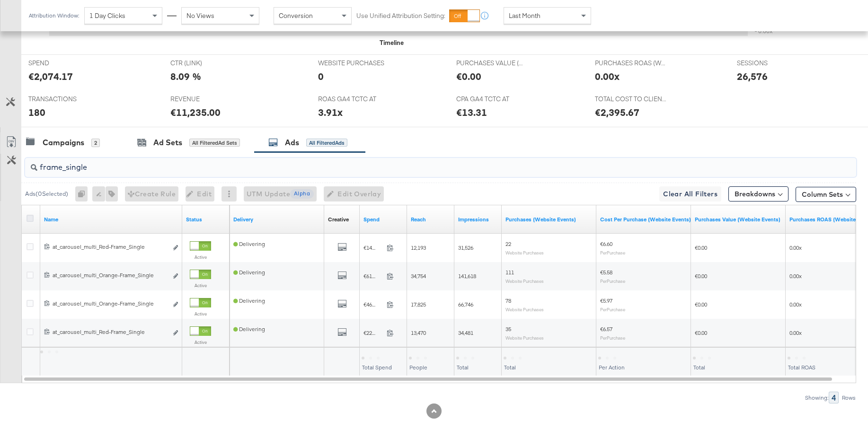
type input "frame_single"
click at [29, 220] on icon at bounding box center [30, 218] width 7 height 7
click at [0, 0] on input "checkbox" at bounding box center [0, 0] width 0 height 0
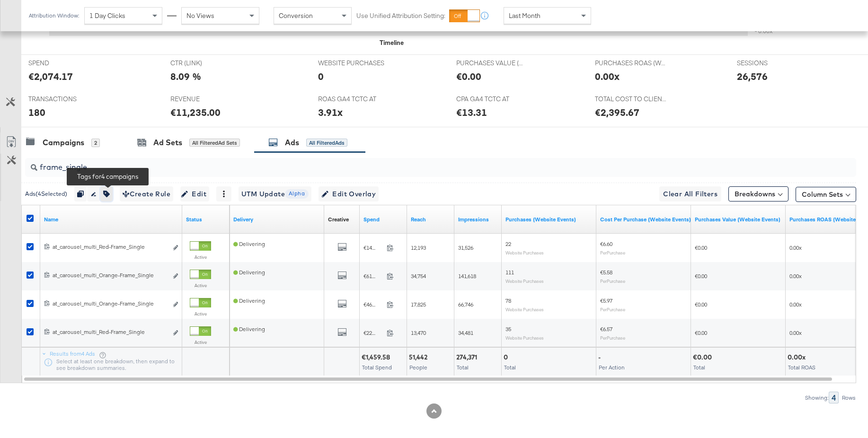
click at [109, 195] on icon "button" at bounding box center [106, 194] width 7 height 7
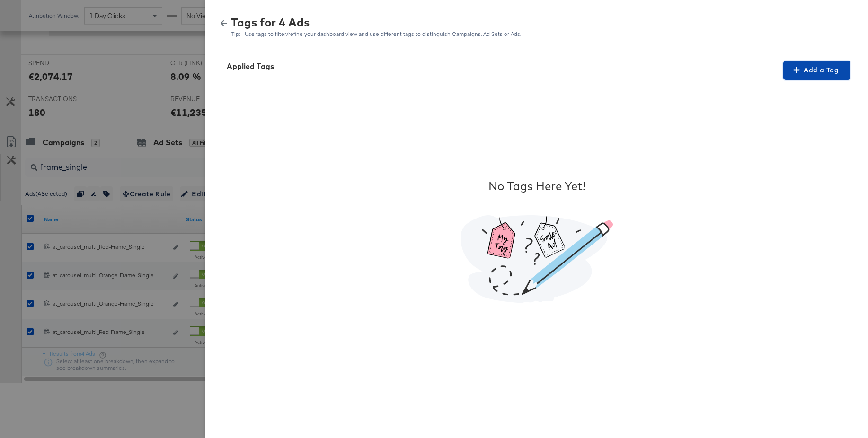
click at [822, 70] on span "Add a Tag" at bounding box center [817, 70] width 60 height 12
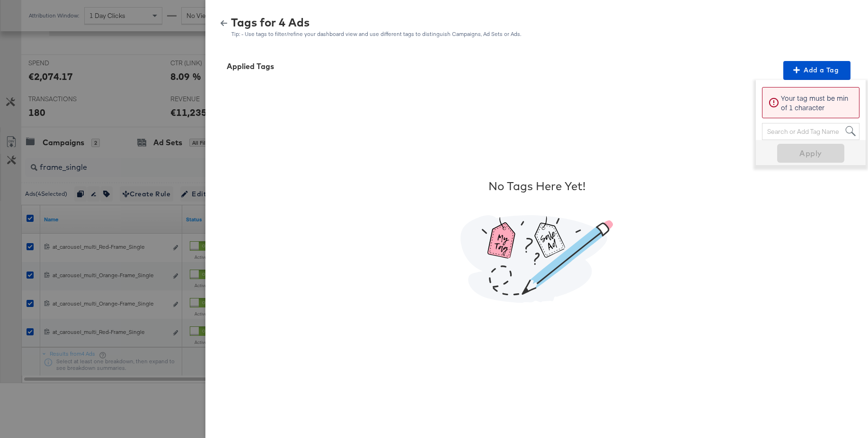
click at [788, 129] on div "Search or Add Tag Name" at bounding box center [811, 132] width 97 height 16
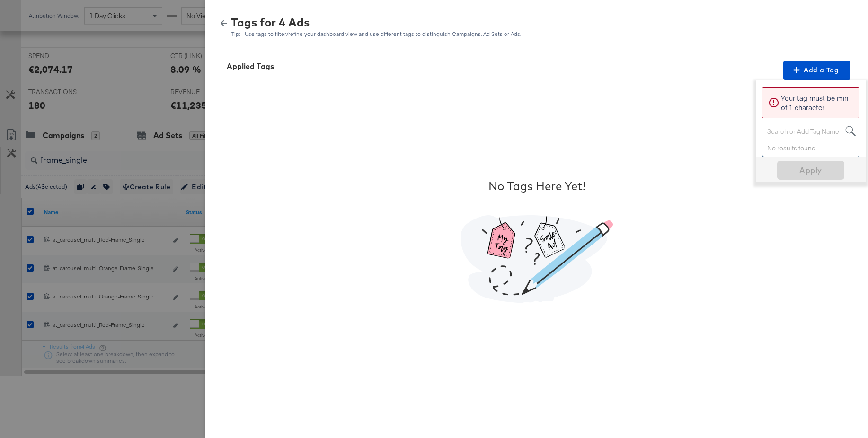
paste input "Logo + Border"
type input "Logo + Border"
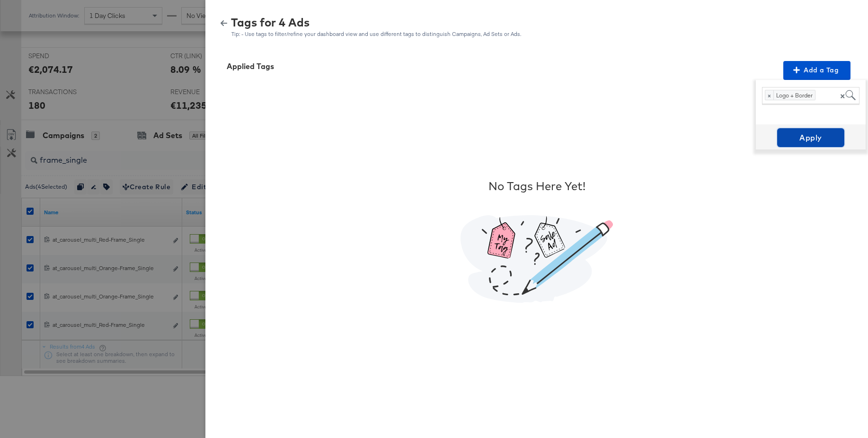
click at [808, 139] on span "Apply" at bounding box center [811, 137] width 60 height 13
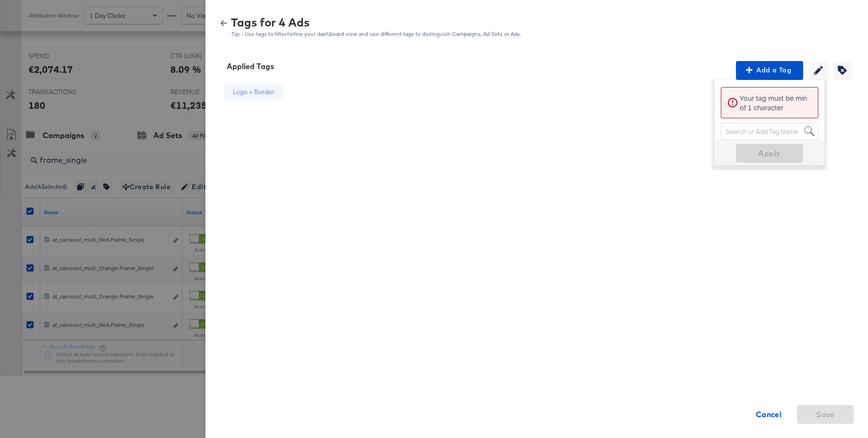
drag, startPoint x: 226, startPoint y: 23, endPoint x: 274, endPoint y: 16, distance: 48.8
click at [226, 23] on icon "button" at bounding box center [224, 23] width 7 height 6
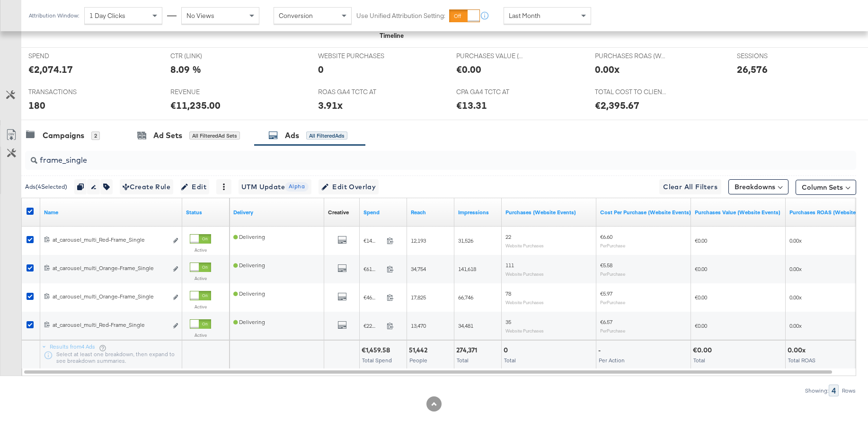
drag, startPoint x: 28, startPoint y: 211, endPoint x: 36, endPoint y: 212, distance: 7.2
click at [29, 211] on icon at bounding box center [30, 211] width 7 height 7
click at [0, 0] on input "checkbox" at bounding box center [0, 0] width 0 height 0
click at [96, 161] on input "frame_single" at bounding box center [408, 156] width 743 height 18
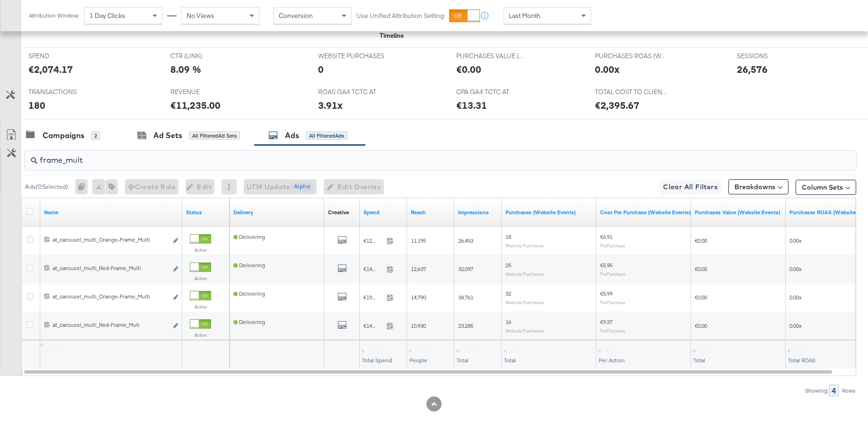
scroll to position [357, 0]
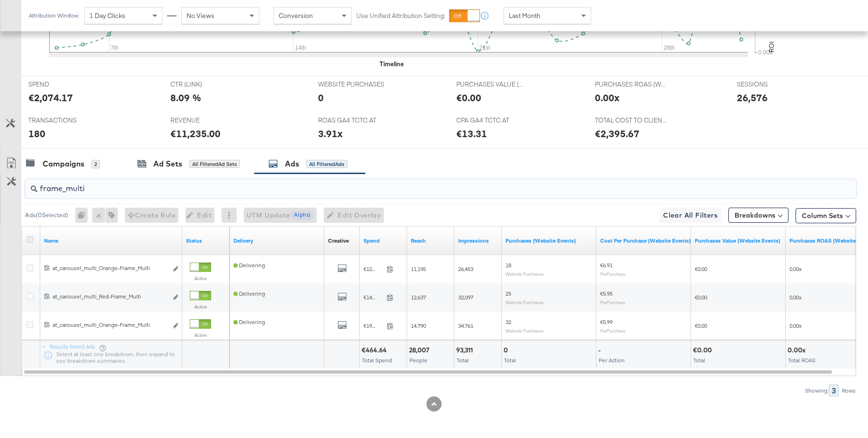
click at [28, 241] on icon at bounding box center [30, 239] width 7 height 7
click at [0, 0] on input "checkbox" at bounding box center [0, 0] width 0 height 0
drag, startPoint x: 58, startPoint y: 190, endPoint x: 24, endPoint y: 187, distance: 34.2
click at [24, 187] on div "frame_multi" at bounding box center [438, 189] width 835 height 30
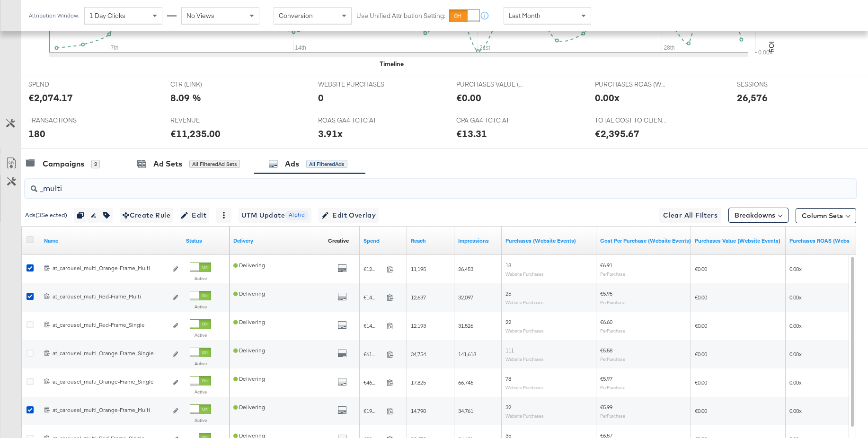
click at [30, 240] on icon at bounding box center [30, 239] width 7 height 7
click at [0, 0] on input "checkbox" at bounding box center [0, 0] width 0 height 0
click at [30, 240] on icon at bounding box center [30, 239] width 7 height 7
click at [0, 0] on input "checkbox" at bounding box center [0, 0] width 0 height 0
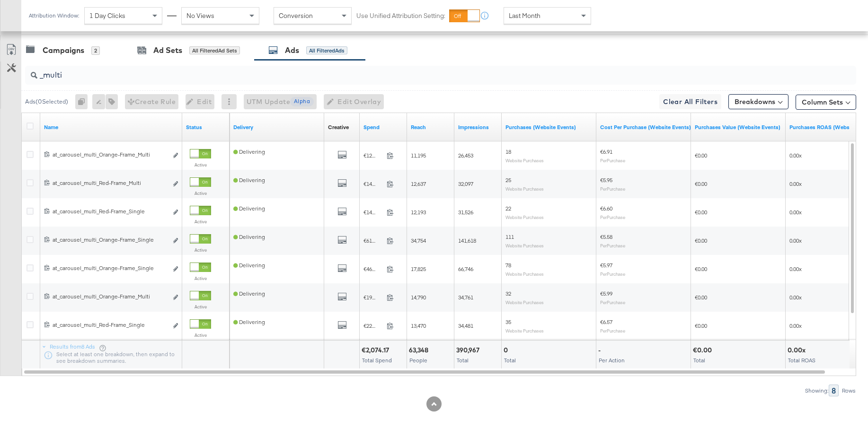
scroll to position [470, 0]
click at [75, 76] on input "_multi" at bounding box center [408, 71] width 743 height 18
type input "_"
type input "f"
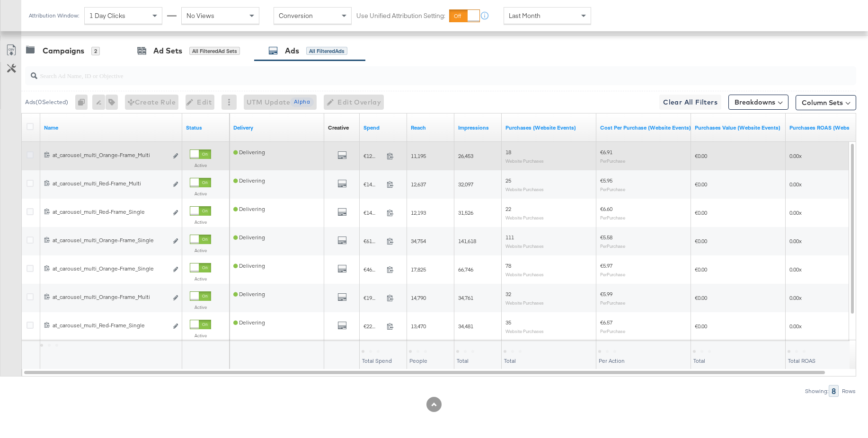
click at [31, 155] on icon at bounding box center [30, 155] width 7 height 7
click at [0, 0] on input "checkbox" at bounding box center [0, 0] width 0 height 0
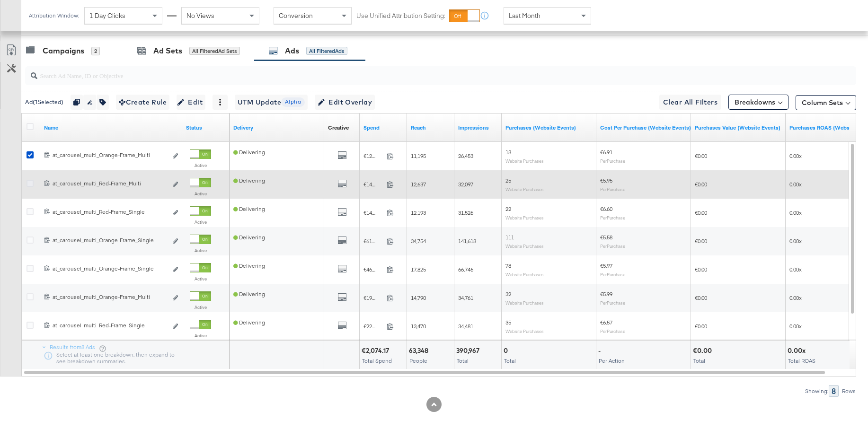
click at [28, 186] on icon at bounding box center [30, 183] width 7 height 7
click at [0, 0] on input "checkbox" at bounding box center [0, 0] width 0 height 0
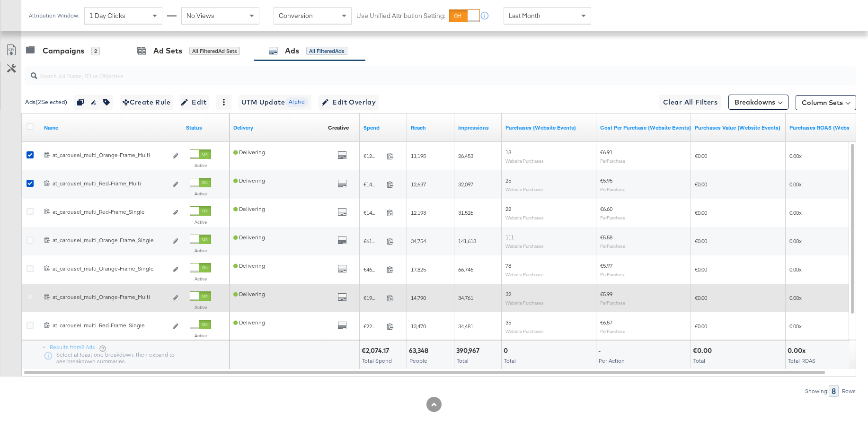
click at [28, 298] on icon at bounding box center [30, 297] width 7 height 7
click at [0, 0] on input "checkbox" at bounding box center [0, 0] width 0 height 0
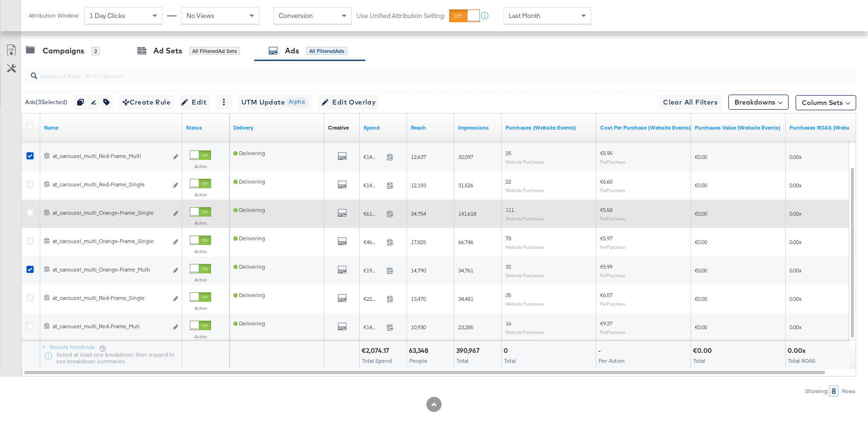
scroll to position [470, 0]
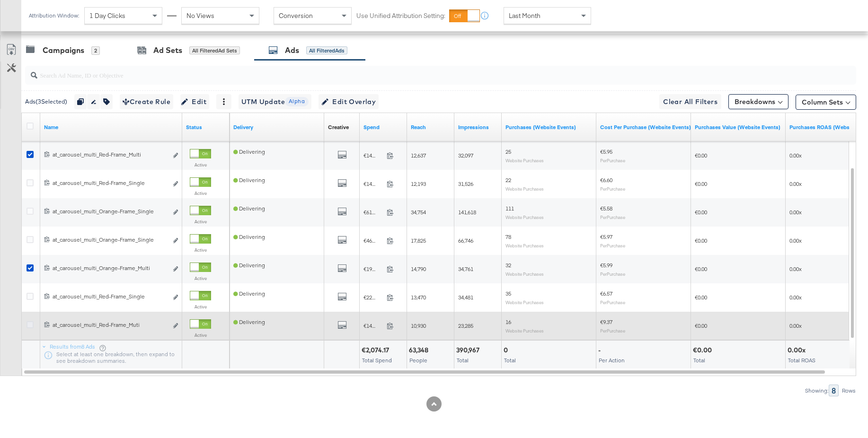
click at [31, 325] on icon at bounding box center [30, 324] width 7 height 7
click at [0, 0] on input "checkbox" at bounding box center [0, 0] width 0 height 0
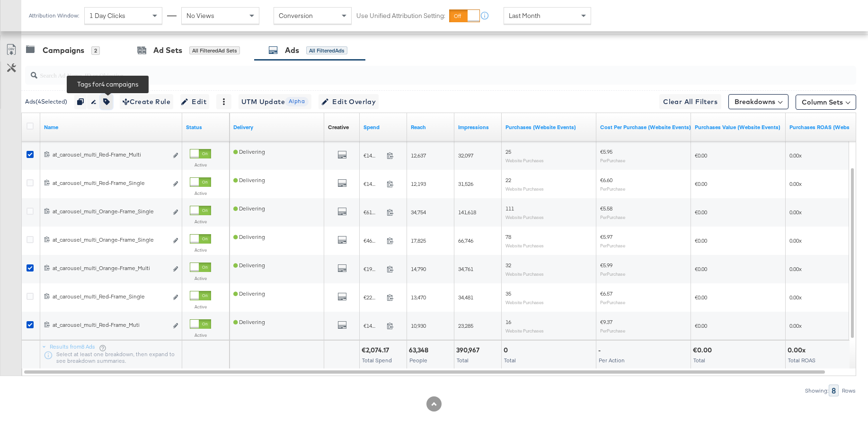
click at [108, 102] on icon "button" at bounding box center [106, 101] width 7 height 7
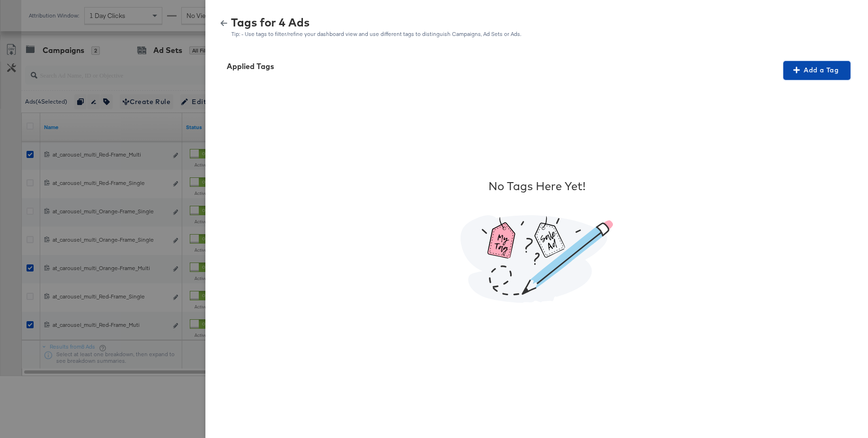
click at [816, 64] on span "Add a Tag" at bounding box center [817, 70] width 60 height 12
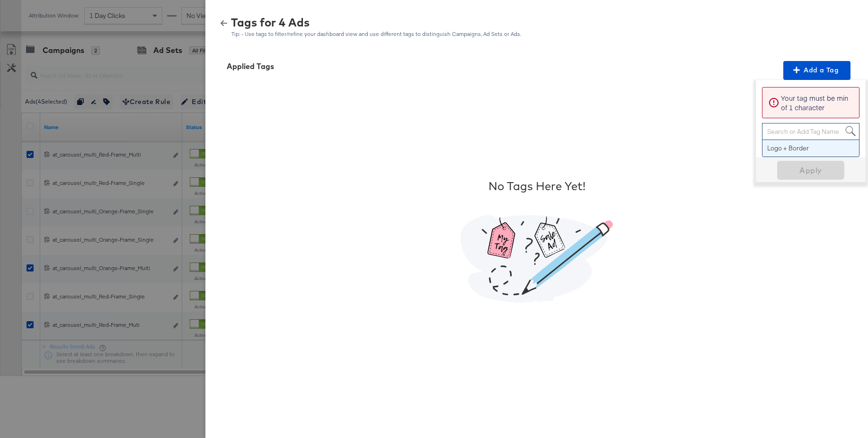
click at [779, 133] on div "Search or Add Tag Name" at bounding box center [811, 132] width 97 height 16
paste input "Multi-Image"
type input "Multi-Image"
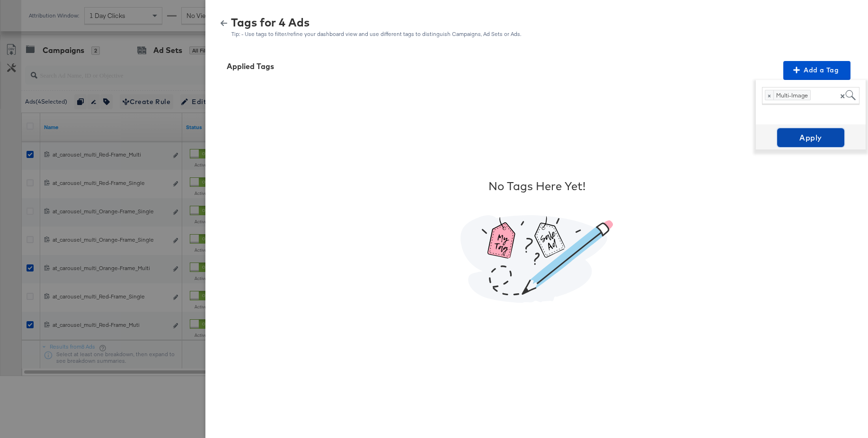
click at [811, 140] on span "Apply" at bounding box center [811, 137] width 60 height 13
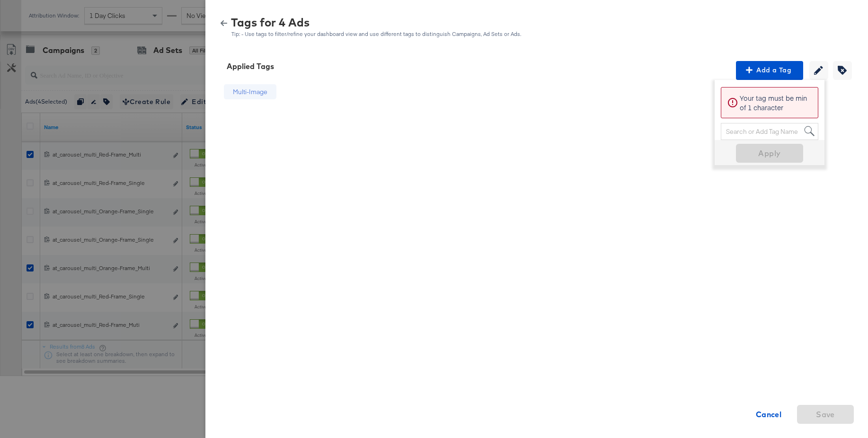
click at [224, 23] on icon "button" at bounding box center [224, 23] width 7 height 6
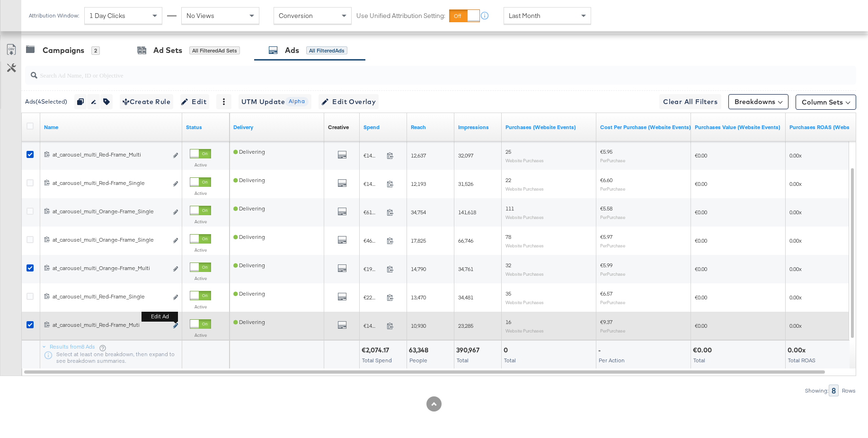
click at [176, 327] on icon "link" at bounding box center [175, 325] width 5 height 5
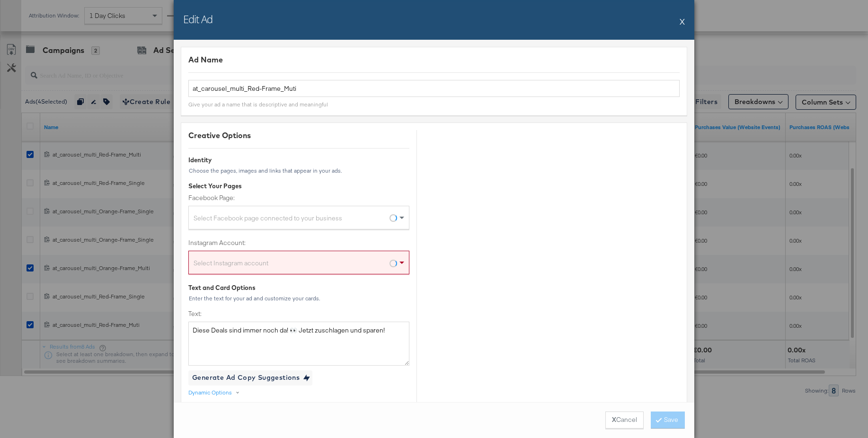
click at [685, 22] on button "X" at bounding box center [682, 21] width 5 height 19
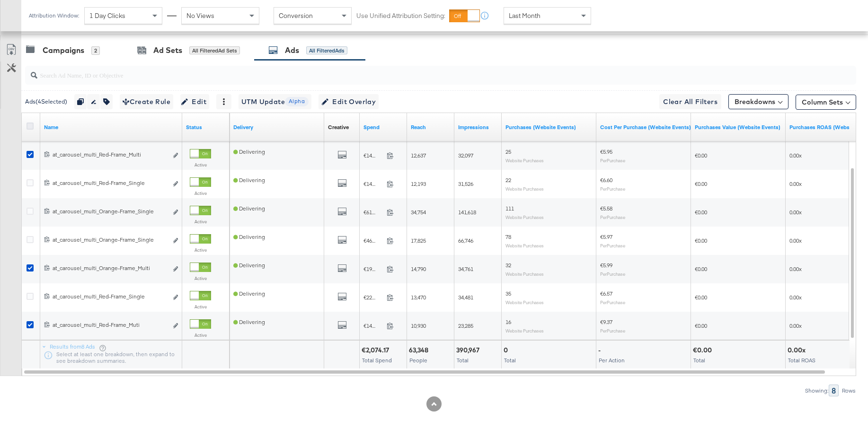
click at [25, 126] on div at bounding box center [32, 127] width 18 height 17
click at [29, 126] on icon at bounding box center [30, 126] width 7 height 7
click at [0, 0] on input "checkbox" at bounding box center [0, 0] width 0 height 0
click at [29, 126] on icon at bounding box center [30, 126] width 7 height 7
click at [0, 0] on input "checkbox" at bounding box center [0, 0] width 0 height 0
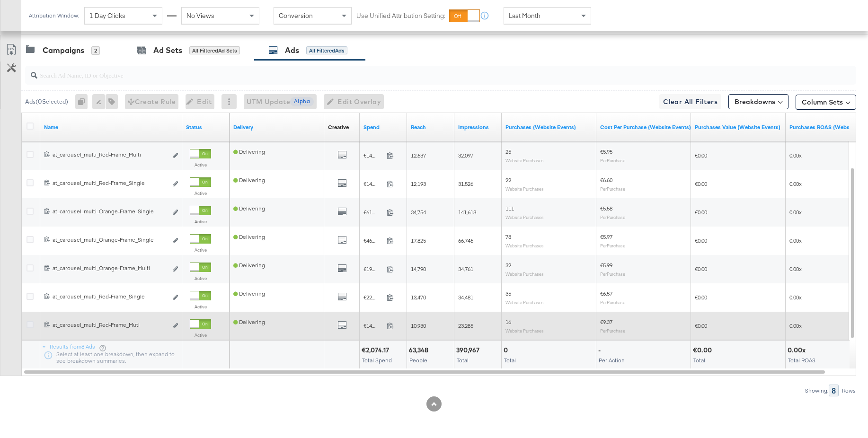
click at [28, 323] on icon at bounding box center [30, 324] width 7 height 7
click at [0, 0] on input "checkbox" at bounding box center [0, 0] width 0 height 0
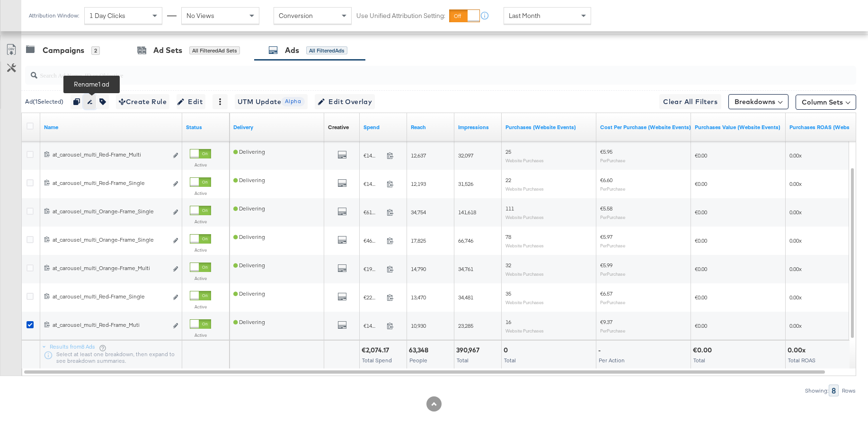
click at [93, 105] on icon "button" at bounding box center [89, 101] width 7 height 7
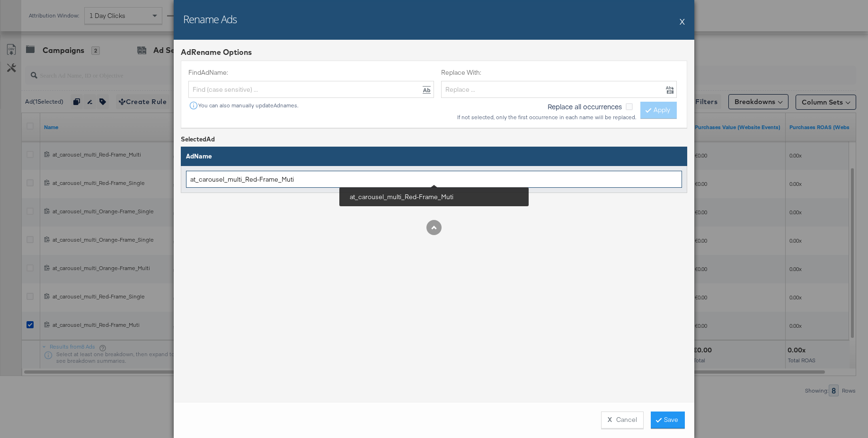
click at [289, 181] on input "at_carousel_multi_Red-Frame_Muti" at bounding box center [434, 180] width 496 height 18
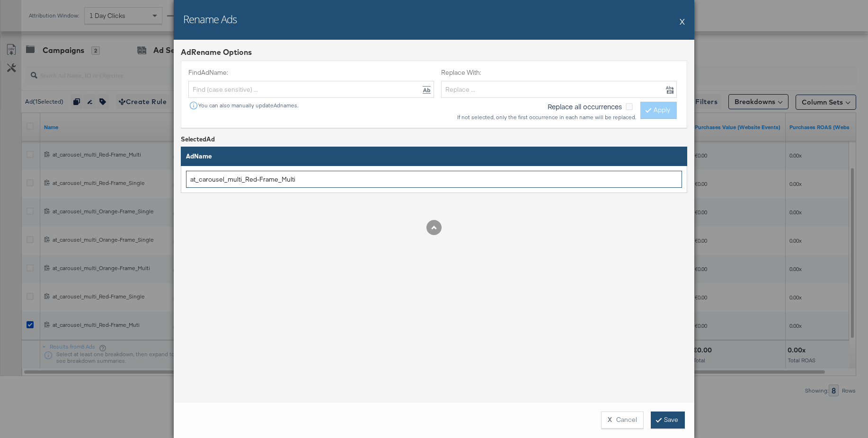
type input "at_carousel_multi_Red-Frame_Multi"
click at [659, 415] on button "Save" at bounding box center [668, 420] width 34 height 17
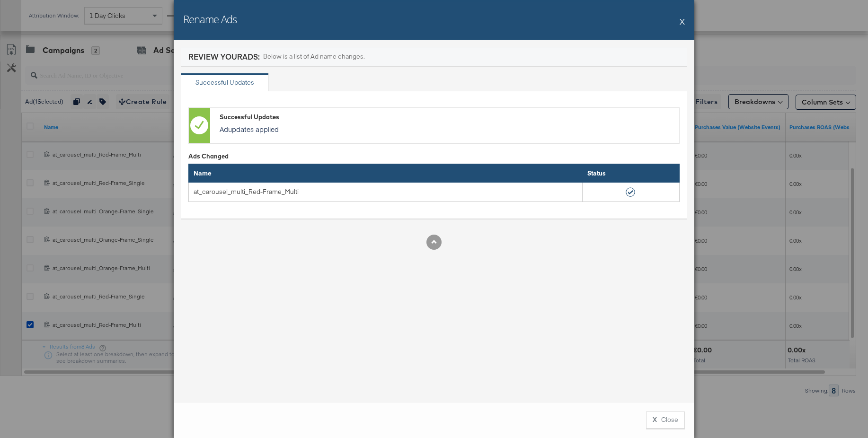
click at [681, 22] on button "X" at bounding box center [682, 21] width 5 height 19
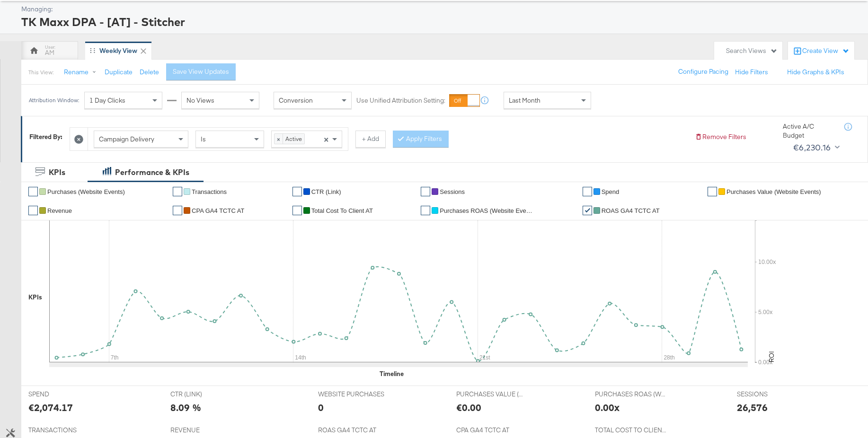
scroll to position [0, 0]
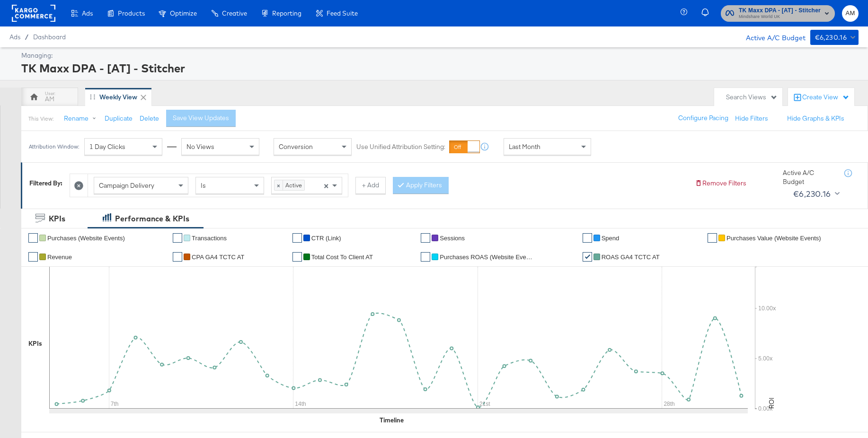
click at [786, 11] on span "TK Maxx DPA - [AT] - Stitcher" at bounding box center [780, 11] width 82 height 10
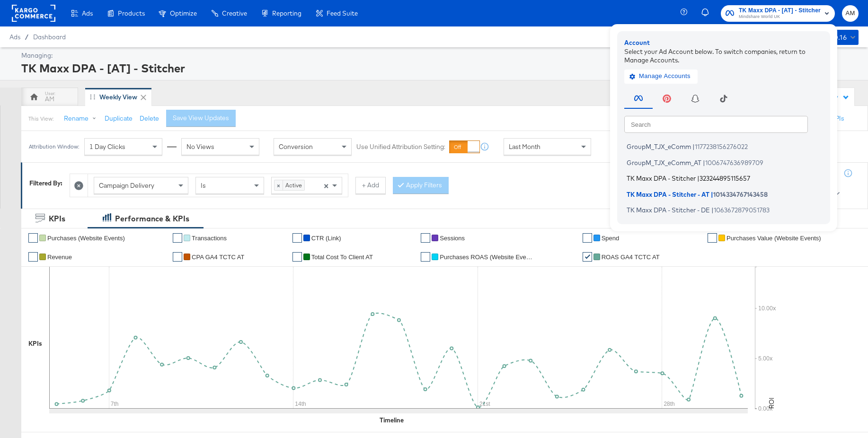
click at [651, 175] on span "TK Maxx DPA - Stitcher" at bounding box center [661, 179] width 69 height 8
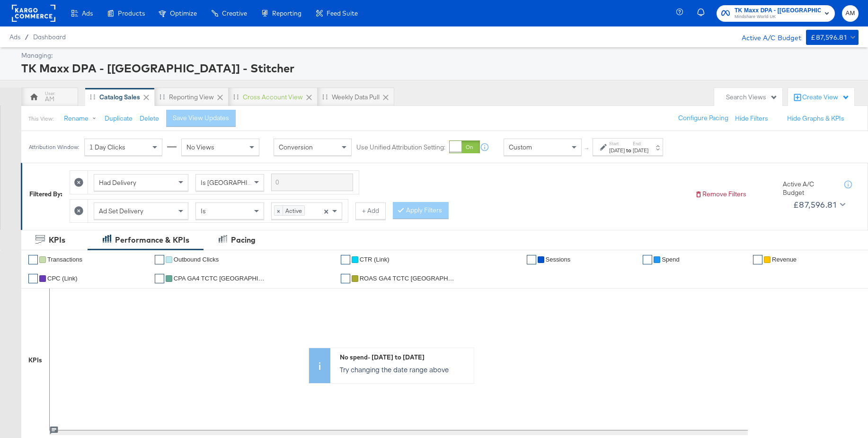
click at [539, 152] on div "Custom" at bounding box center [542, 147] width 77 height 16
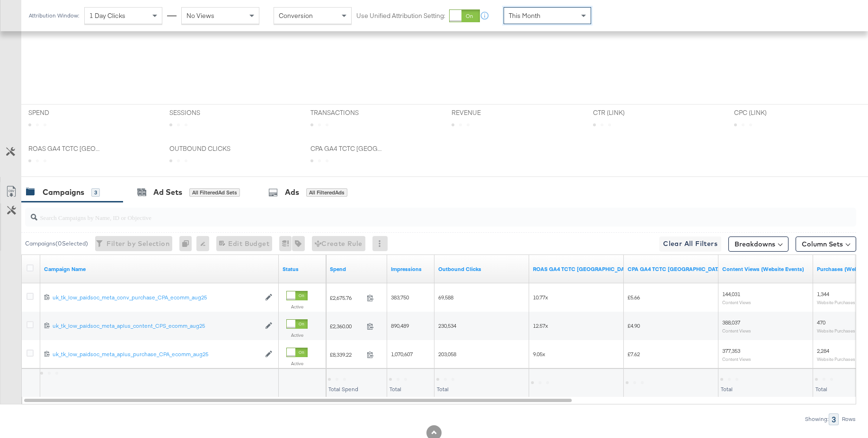
scroll to position [339, 0]
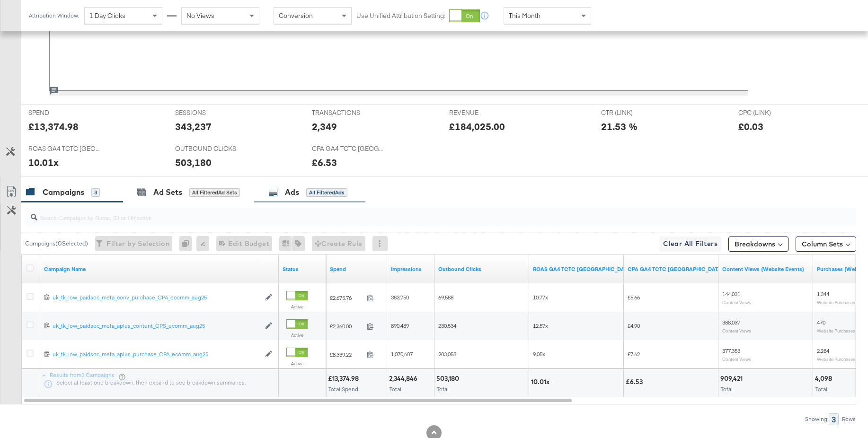
click at [291, 193] on div "Ads" at bounding box center [292, 192] width 14 height 11
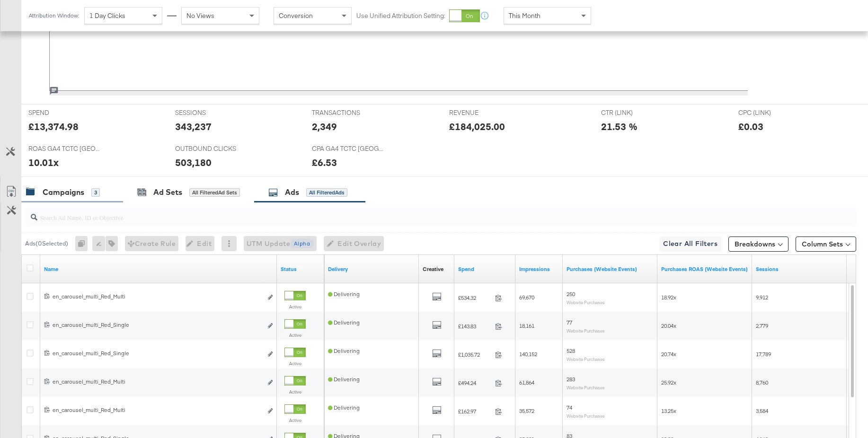
click at [55, 193] on div "Campaigns" at bounding box center [64, 192] width 42 height 11
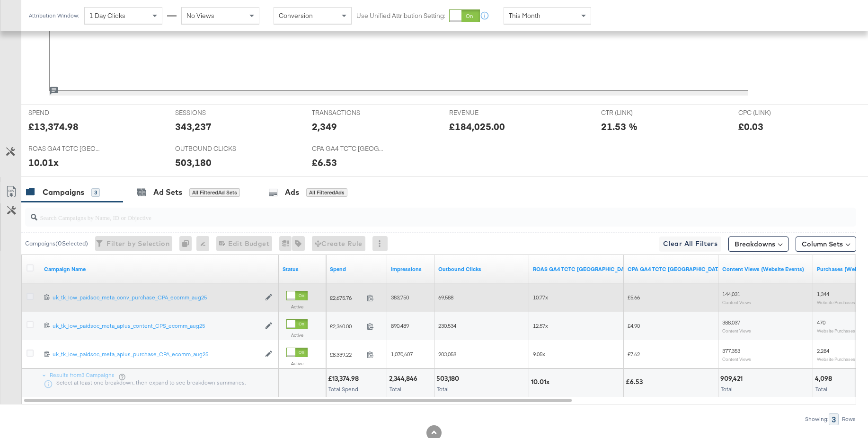
click at [31, 297] on icon at bounding box center [30, 296] width 7 height 7
click at [0, 0] on input "checkbox" at bounding box center [0, 0] width 0 height 0
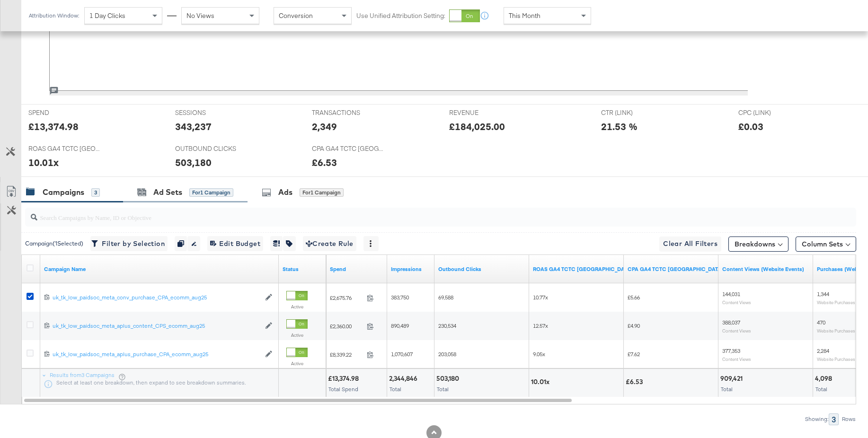
click at [176, 201] on div "Ad Sets for 1 Campaign" at bounding box center [185, 192] width 125 height 20
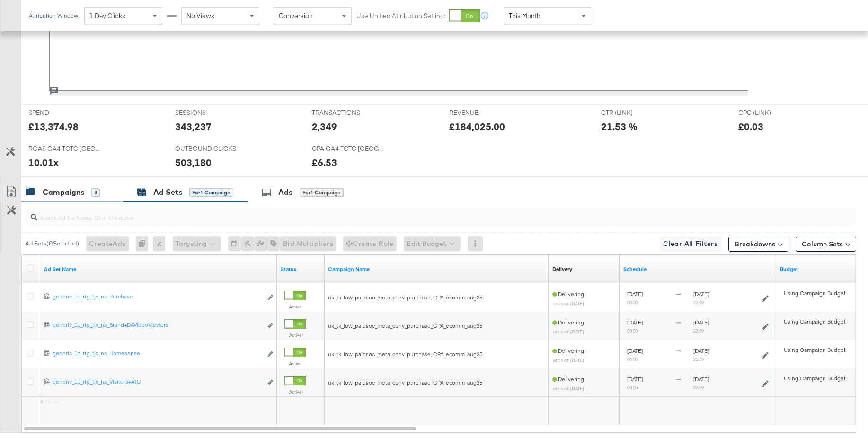
click at [82, 190] on div "Campaigns" at bounding box center [64, 192] width 42 height 11
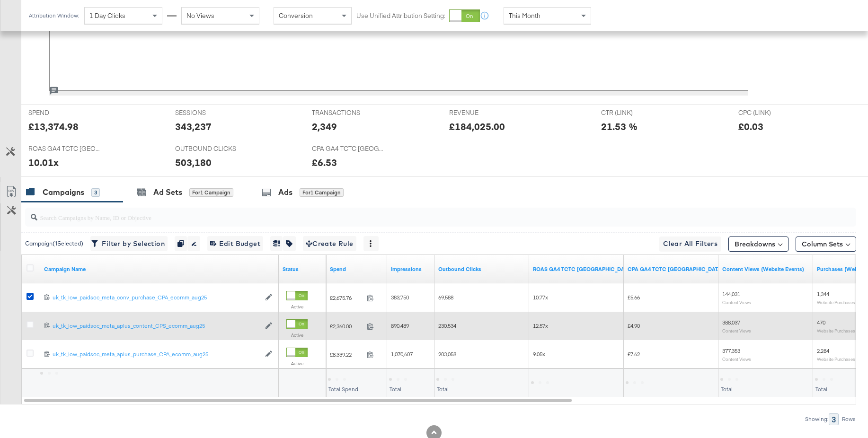
click at [34, 324] on div at bounding box center [32, 325] width 10 height 9
drag, startPoint x: 31, startPoint y: 323, endPoint x: 30, endPoint y: 317, distance: 6.2
click at [31, 323] on icon at bounding box center [30, 324] width 7 height 7
click at [0, 0] on input "checkbox" at bounding box center [0, 0] width 0 height 0
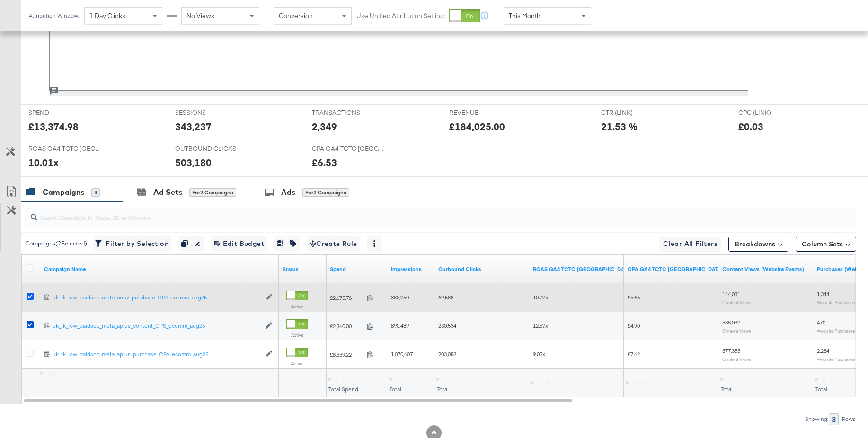
click at [29, 293] on icon at bounding box center [30, 296] width 7 height 7
click at [0, 0] on input "checkbox" at bounding box center [0, 0] width 0 height 0
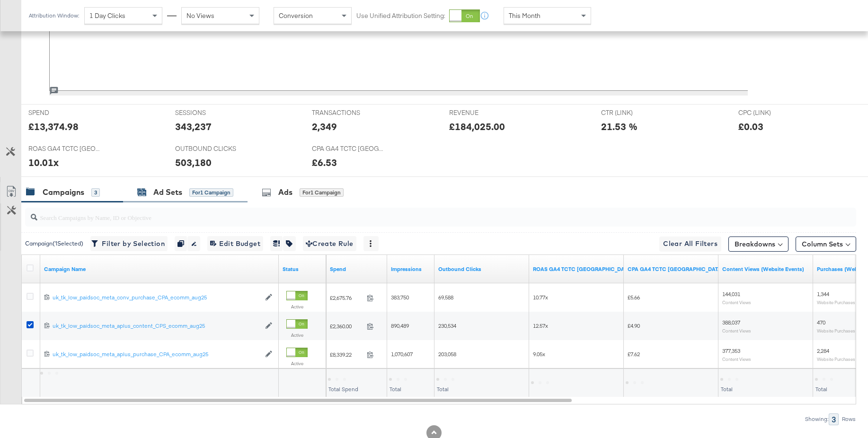
click at [153, 196] on div "Ad Sets" at bounding box center [167, 192] width 29 height 11
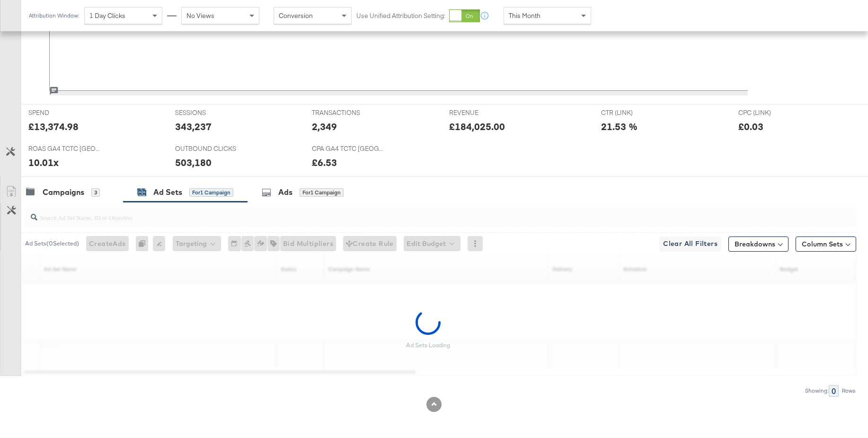
scroll to position [311, 0]
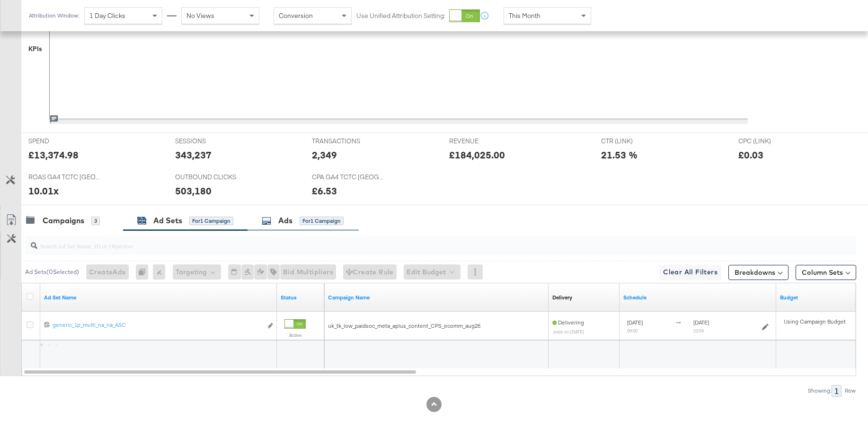
click at [277, 218] on div "Ads for 1 Campaign" at bounding box center [303, 220] width 82 height 11
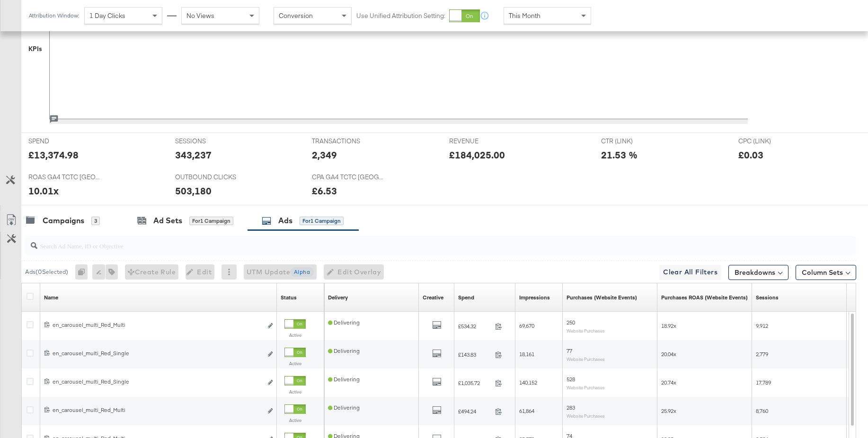
scroll to position [339, 0]
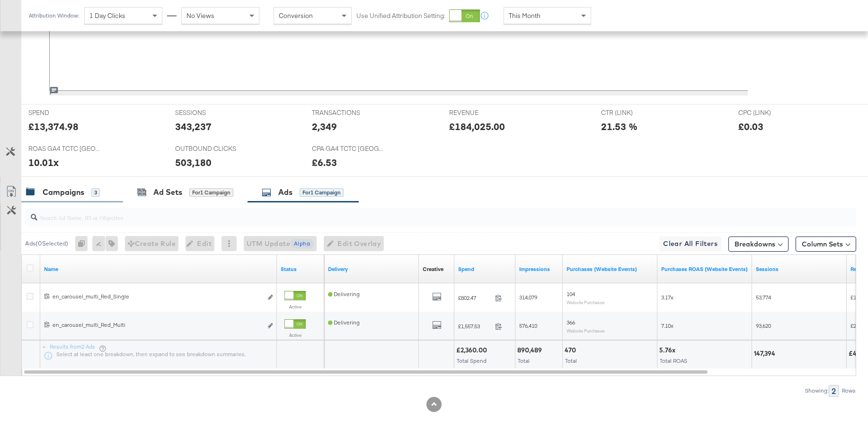
click at [62, 197] on div "Campaigns" at bounding box center [64, 192] width 42 height 11
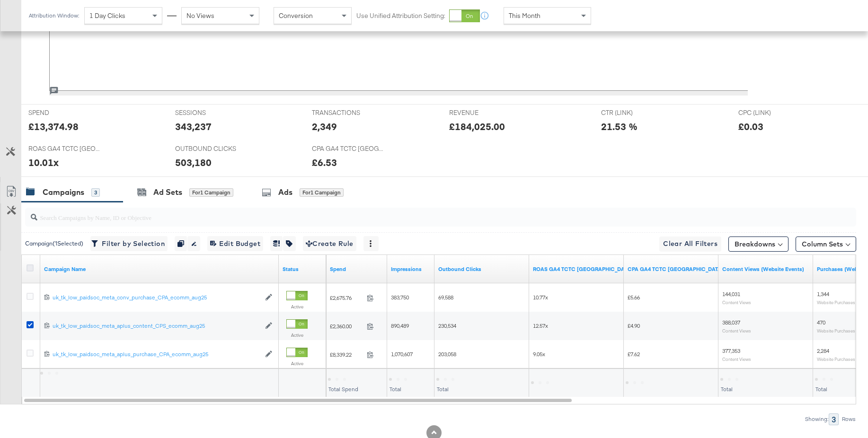
click at [30, 268] on icon at bounding box center [30, 268] width 7 height 7
click at [0, 0] on input "checkbox" at bounding box center [0, 0] width 0 height 0
click at [294, 195] on div "Ads" at bounding box center [288, 192] width 14 height 11
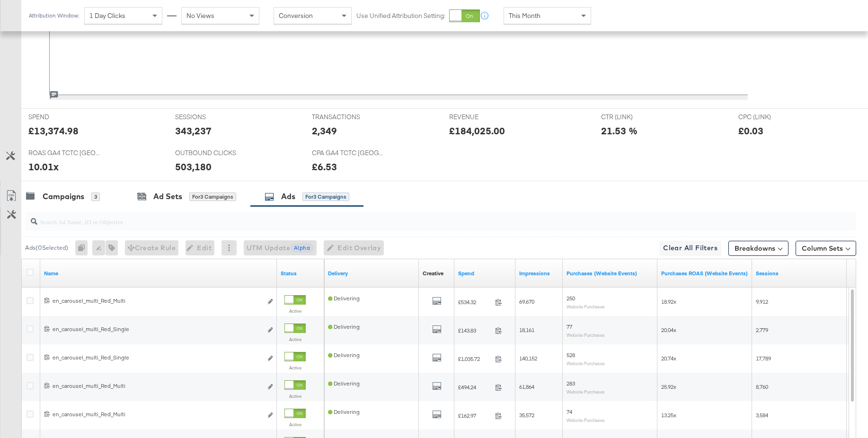
scroll to position [482, 0]
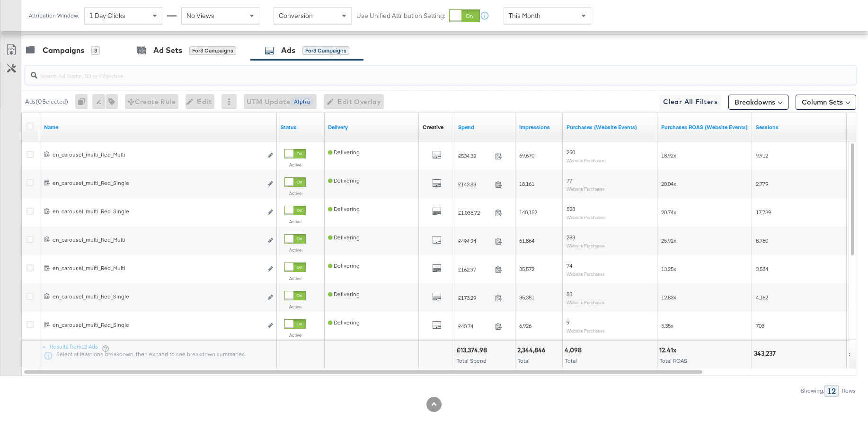
click at [93, 75] on input "search" at bounding box center [408, 71] width 743 height 18
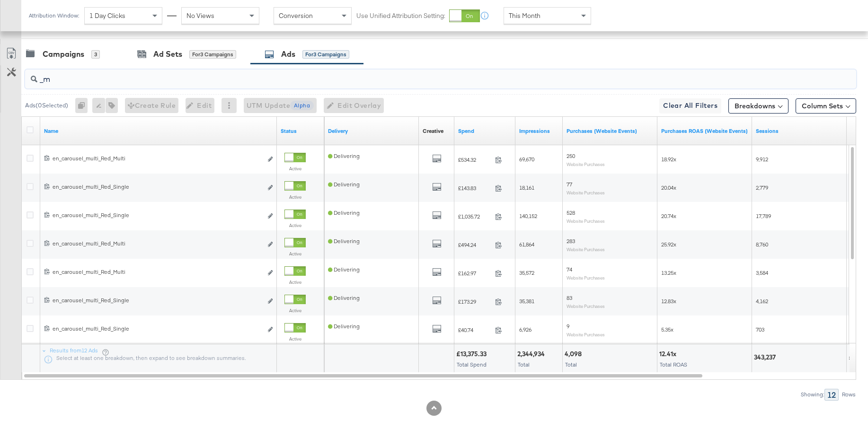
type input "_"
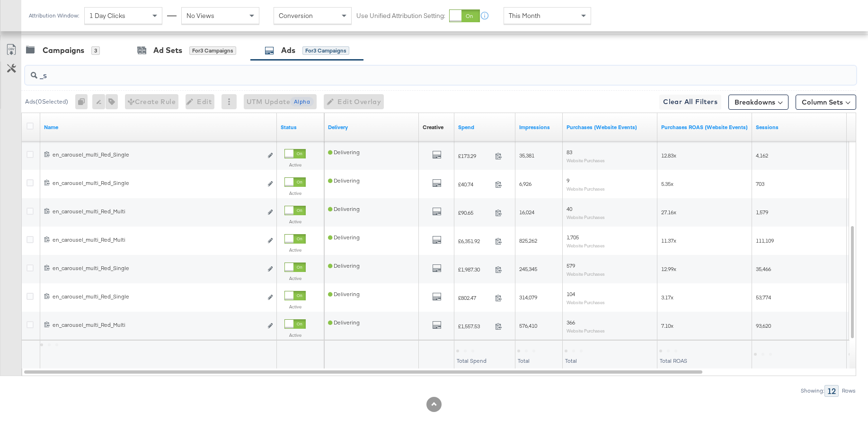
scroll to position [453, 0]
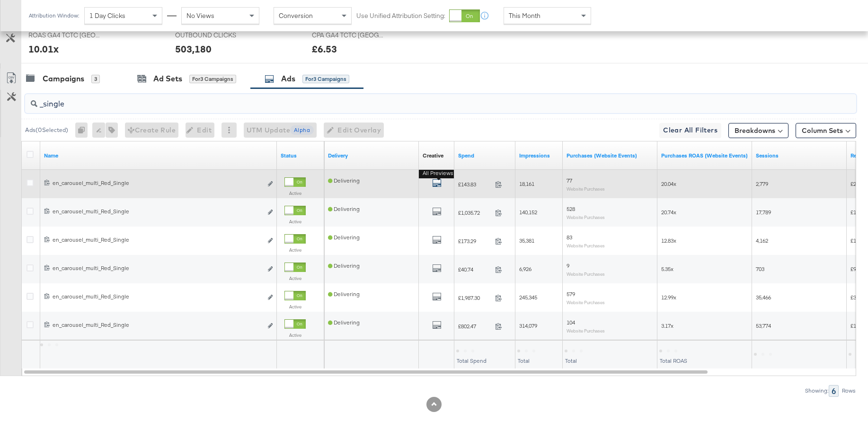
type input "_single"
click at [440, 182] on icon "default" at bounding box center [436, 182] width 9 height 9
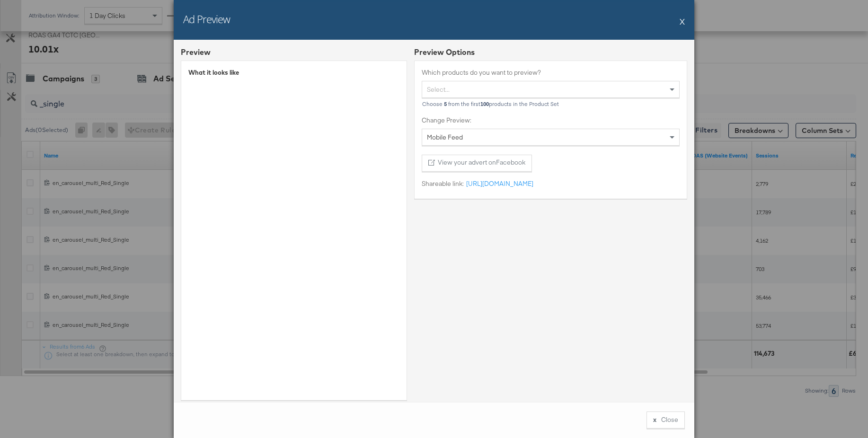
click at [682, 22] on button "X" at bounding box center [682, 21] width 5 height 19
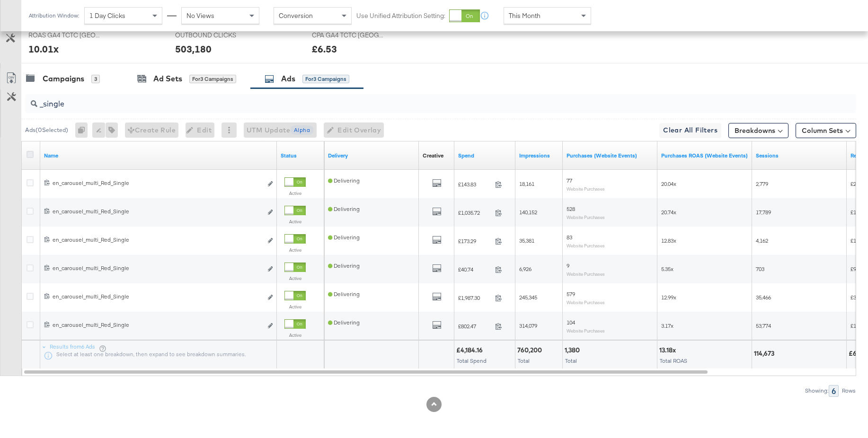
click at [30, 154] on icon at bounding box center [30, 154] width 7 height 7
click at [0, 0] on input "checkbox" at bounding box center [0, 0] width 0 height 0
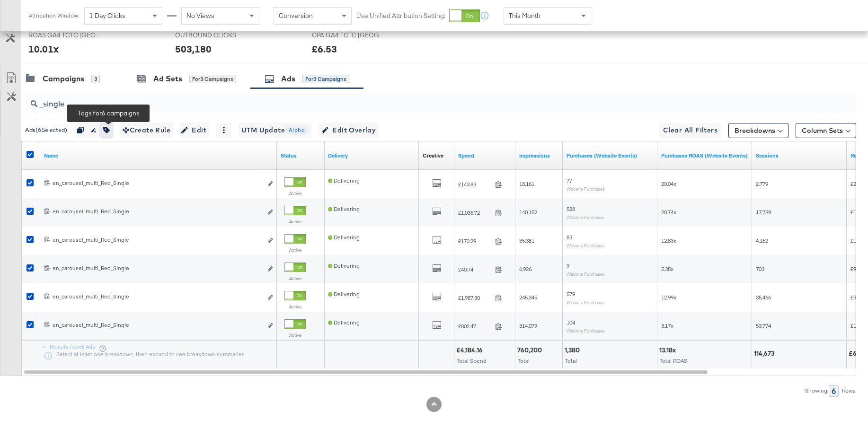
click at [110, 132] on icon "button" at bounding box center [106, 130] width 7 height 7
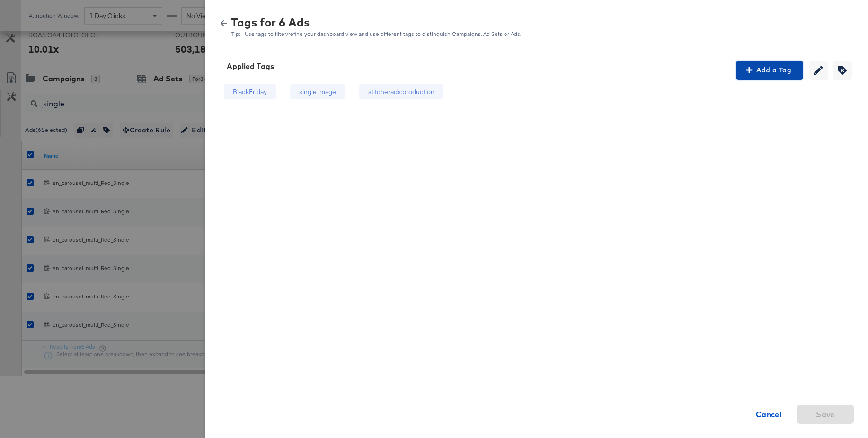
click at [774, 71] on span "Add a Tag" at bounding box center [770, 70] width 60 height 12
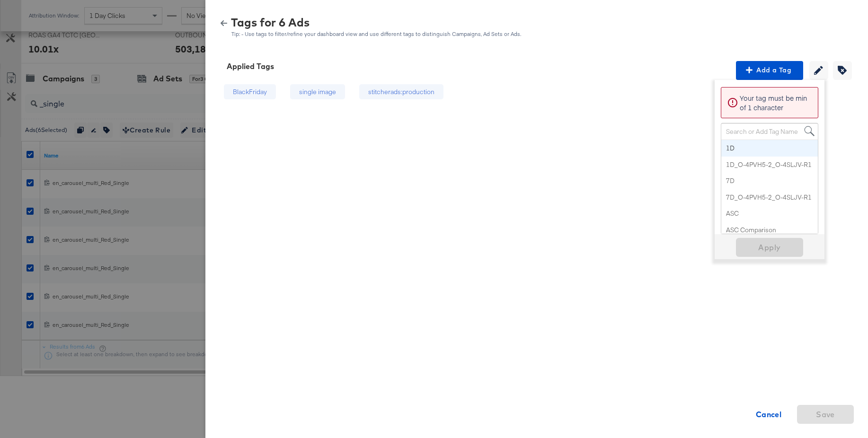
click at [736, 130] on div "Search or Add Tag Name" at bounding box center [770, 132] width 97 height 16
paste input "Logo + Border"
type input "Logo + Border"
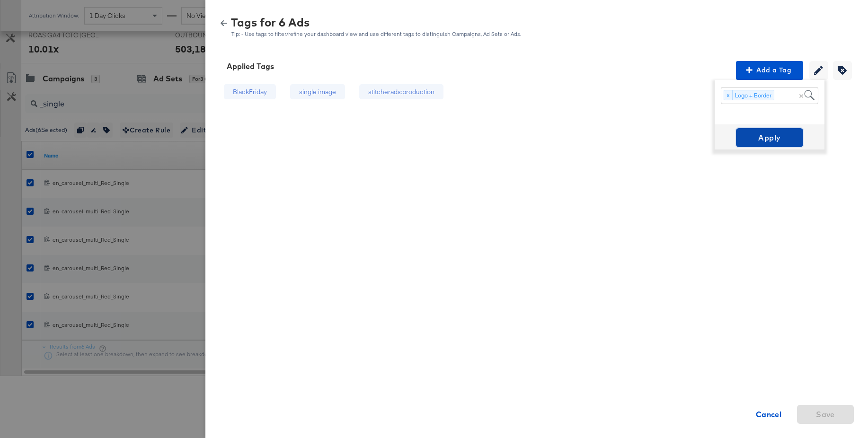
click at [769, 138] on span "Apply" at bounding box center [770, 137] width 60 height 13
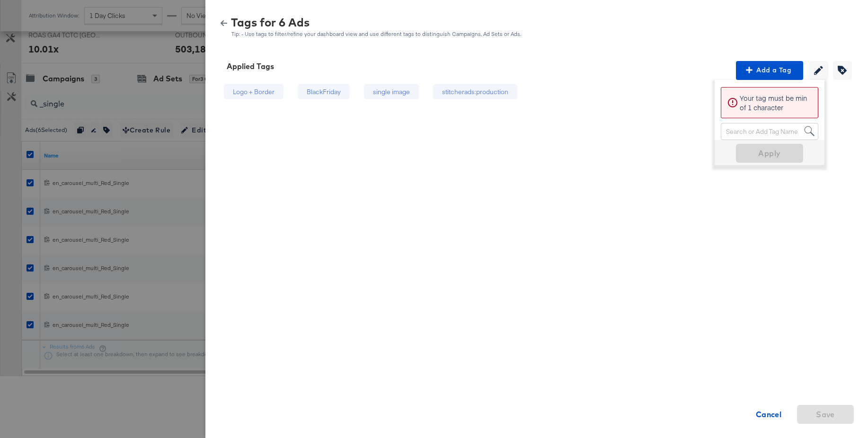
click at [224, 25] on icon "button" at bounding box center [224, 23] width 7 height 7
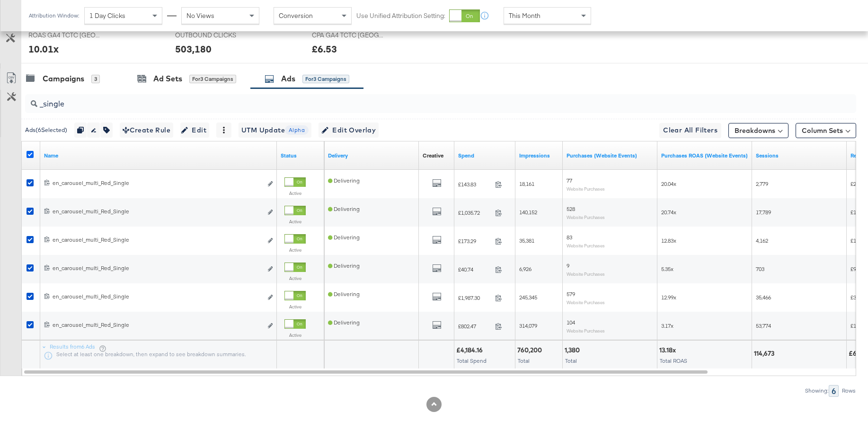
click at [28, 153] on icon at bounding box center [30, 154] width 7 height 7
click at [0, 0] on input "checkbox" at bounding box center [0, 0] width 0 height 0
click at [78, 107] on input "_single" at bounding box center [408, 100] width 743 height 18
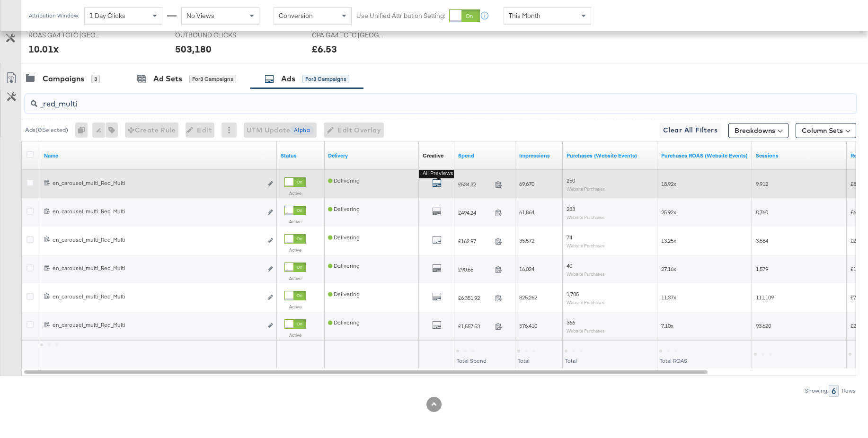
type input "_red_multi"
click at [440, 181] on icon "default" at bounding box center [436, 182] width 9 height 9
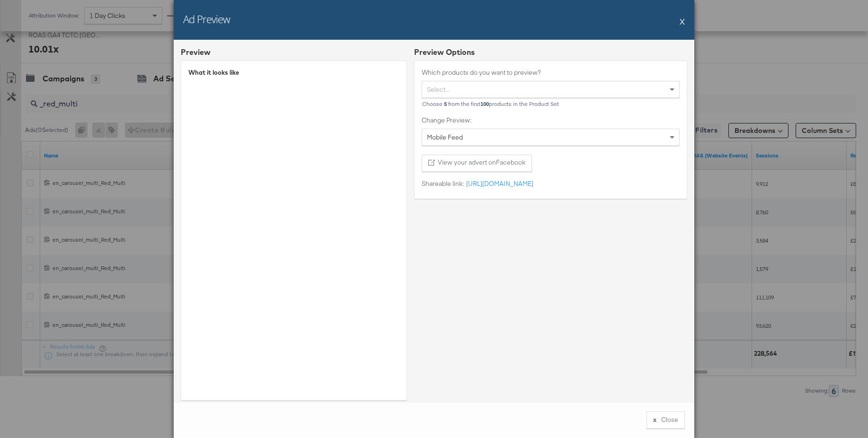
drag, startPoint x: 683, startPoint y: 22, endPoint x: 675, endPoint y: 31, distance: 12.1
click at [683, 22] on button "X" at bounding box center [682, 21] width 5 height 19
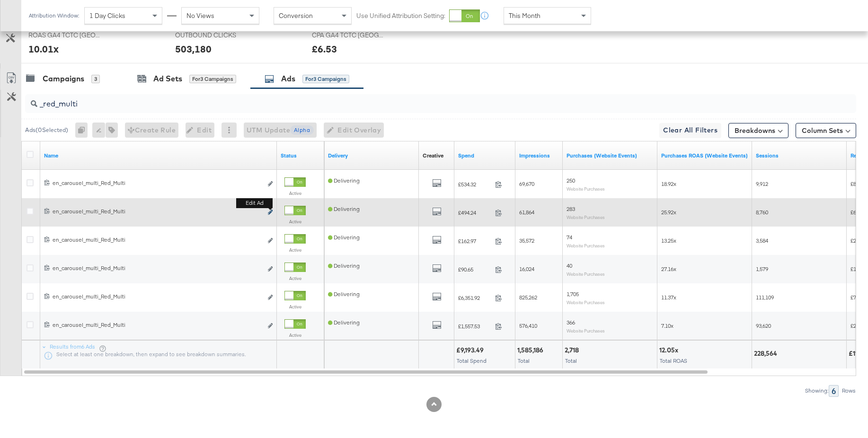
click at [270, 211] on icon "link" at bounding box center [270, 212] width 5 height 5
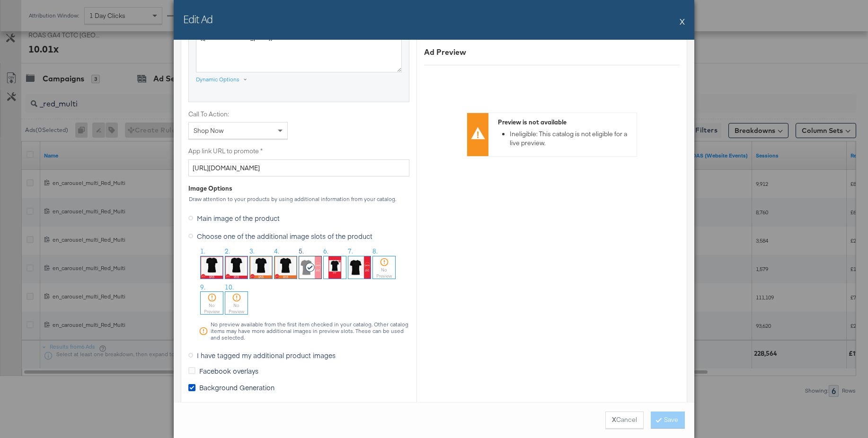
scroll to position [711, 0]
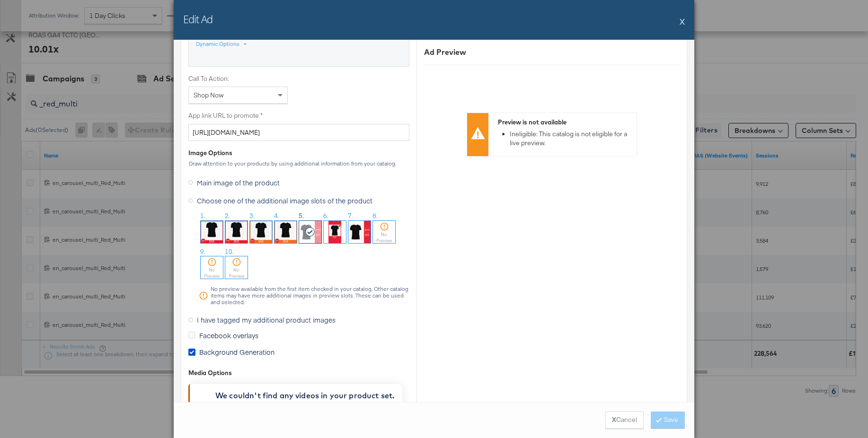
click at [681, 22] on button "X" at bounding box center [682, 21] width 5 height 19
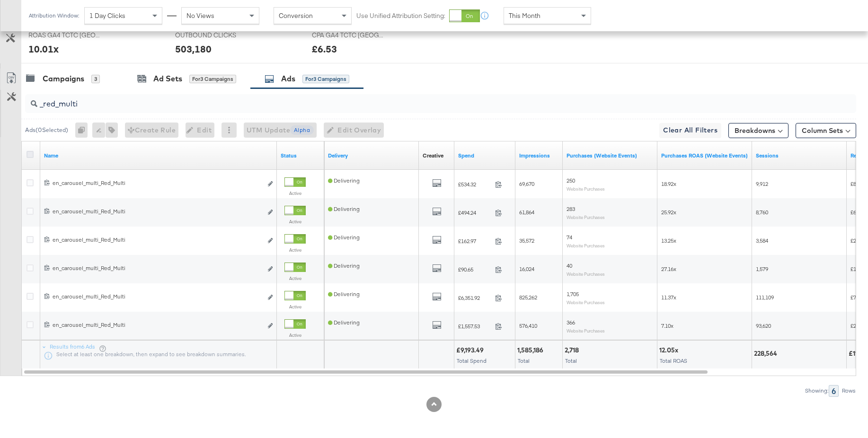
click at [29, 152] on icon at bounding box center [30, 154] width 7 height 7
click at [0, 0] on input "checkbox" at bounding box center [0, 0] width 0 height 0
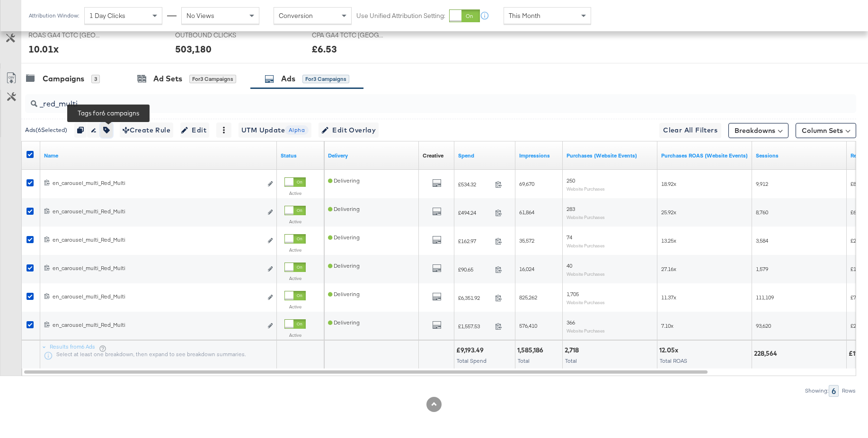
click at [110, 131] on icon "button" at bounding box center [106, 130] width 7 height 7
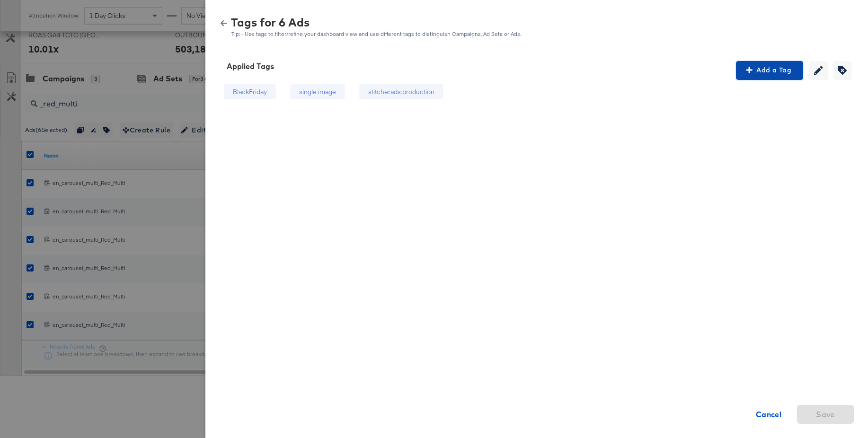
click at [770, 74] on span "Add a Tag" at bounding box center [770, 70] width 60 height 12
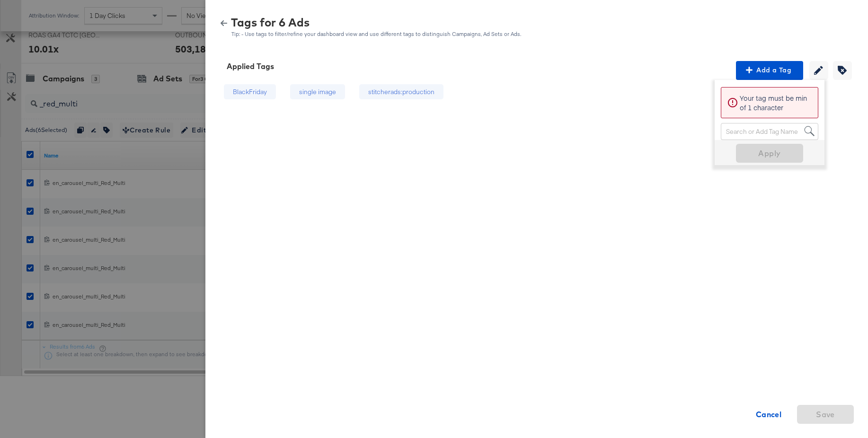
click at [741, 134] on div "Search or Add Tag Name" at bounding box center [770, 132] width 97 height 16
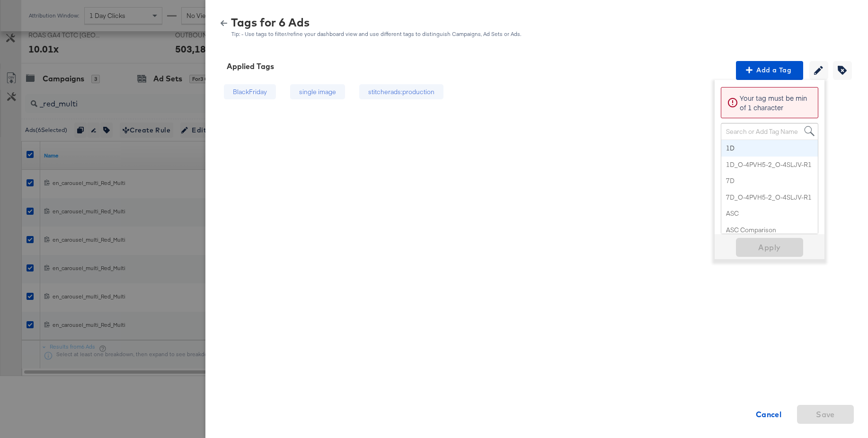
paste input "Multi-Image"
type input "Multi-Image"
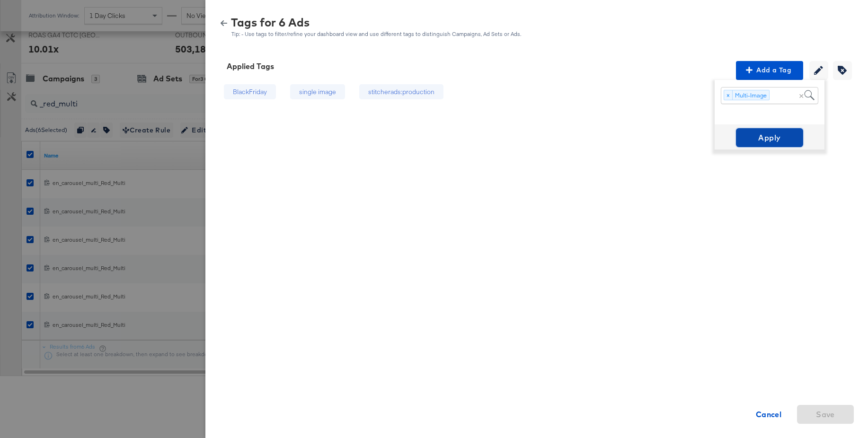
click at [758, 140] on span "Apply" at bounding box center [770, 137] width 60 height 13
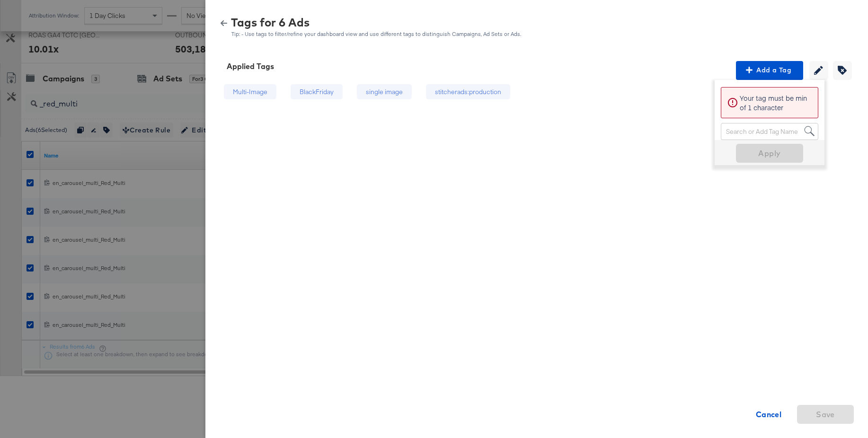
click at [224, 24] on icon "button" at bounding box center [224, 23] width 7 height 7
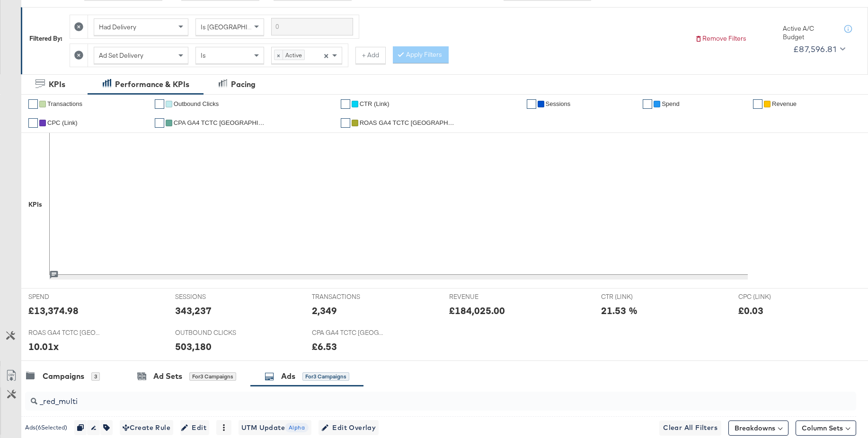
scroll to position [0, 0]
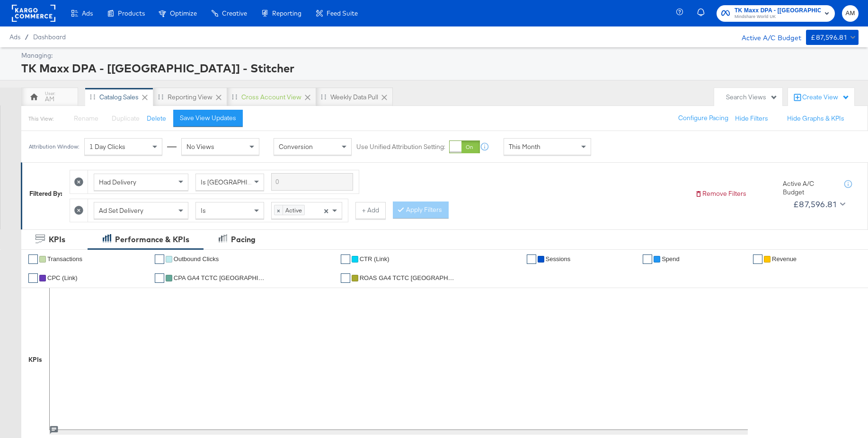
click at [23, 16] on rect at bounding box center [34, 13] width 44 height 17
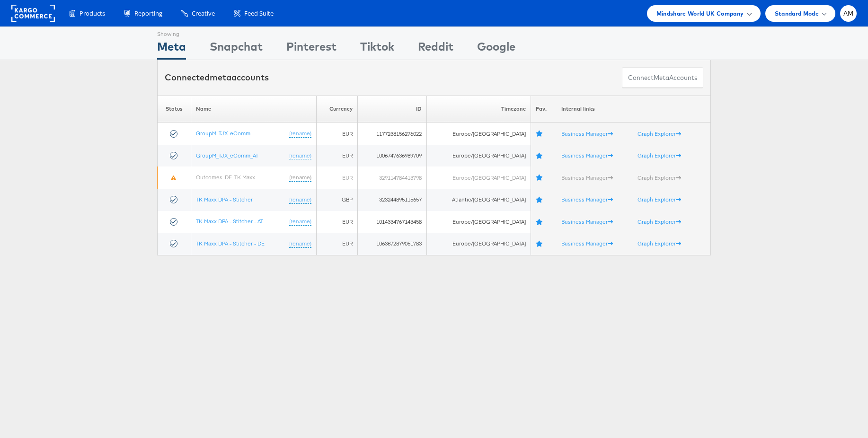
click at [730, 12] on span "Mindshare World UK Company" at bounding box center [701, 14] width 88 height 10
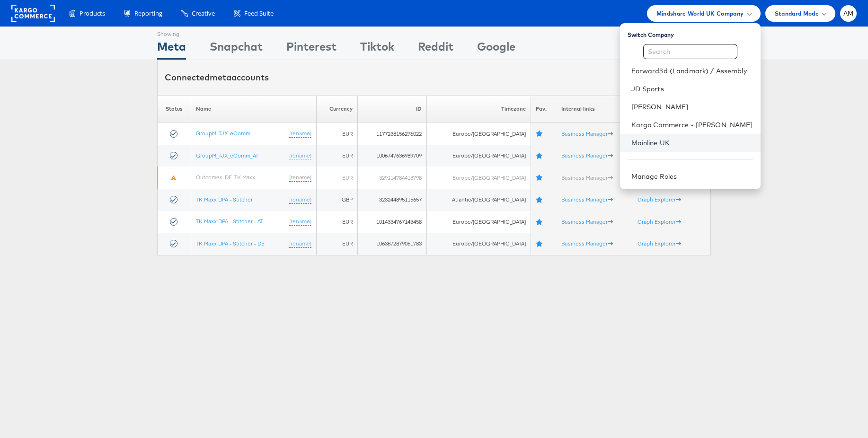
click at [661, 144] on link "Mainline UK" at bounding box center [693, 142] width 122 height 9
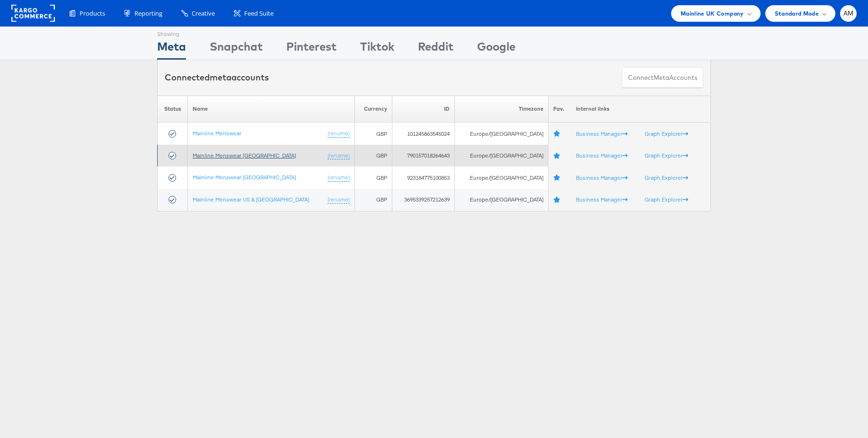
click at [243, 158] on link "Mainline Menswear [GEOGRAPHIC_DATA]" at bounding box center [244, 155] width 103 height 7
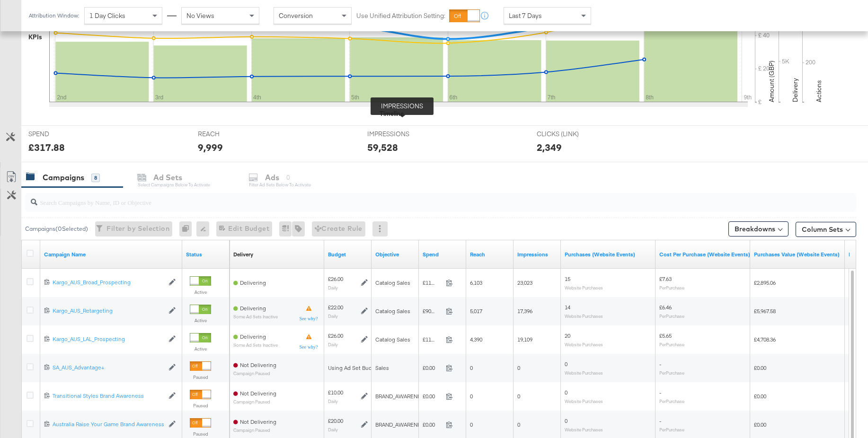
scroll to position [279, 0]
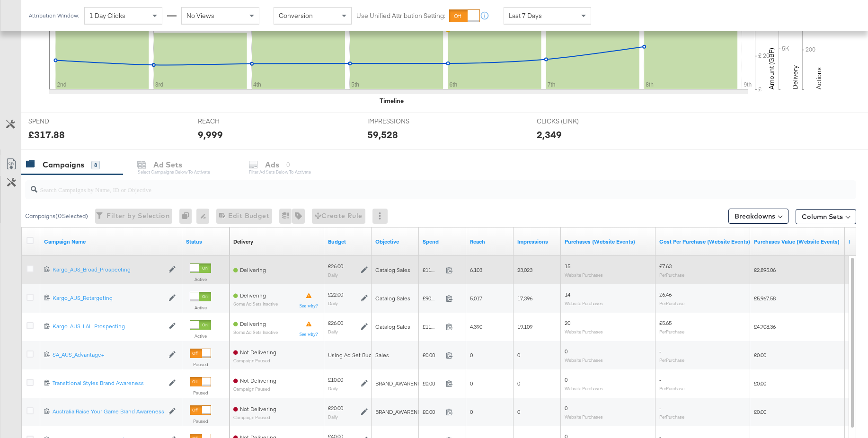
drag, startPoint x: 29, startPoint y: 271, endPoint x: 83, endPoint y: 261, distance: 54.8
click at [30, 271] on icon at bounding box center [30, 269] width 7 height 7
click at [0, 0] on input "checkbox" at bounding box center [0, 0] width 0 height 0
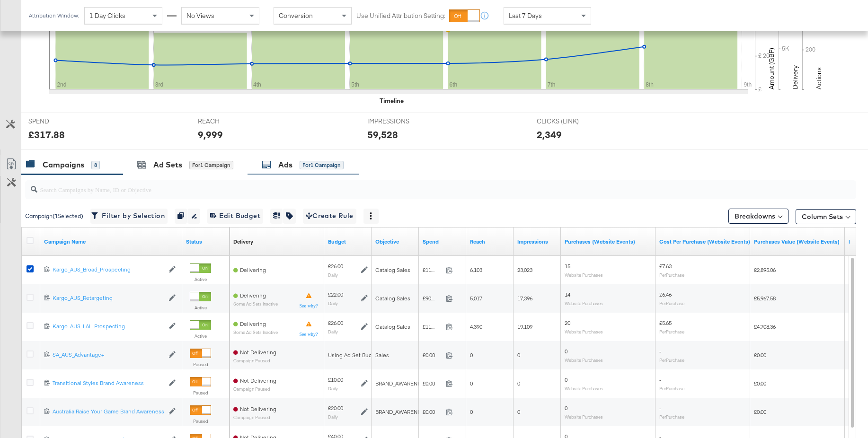
click at [290, 163] on div "Ads" at bounding box center [285, 165] width 14 height 11
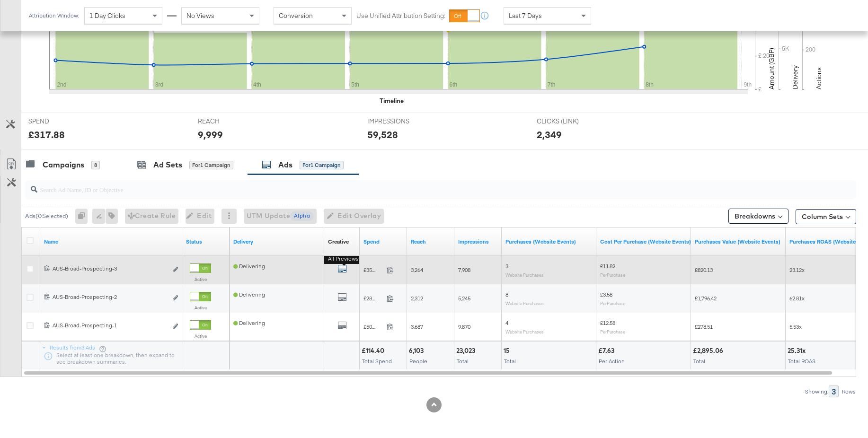
click at [342, 268] on icon "default" at bounding box center [342, 268] width 9 height 9
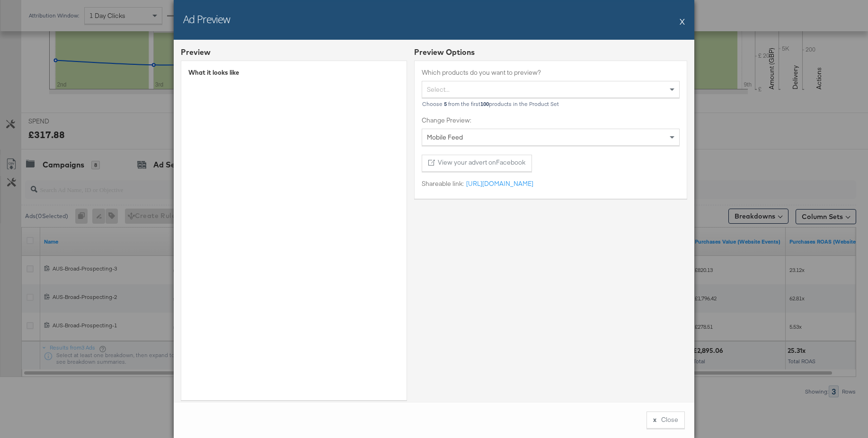
click at [683, 22] on button "X" at bounding box center [682, 21] width 5 height 19
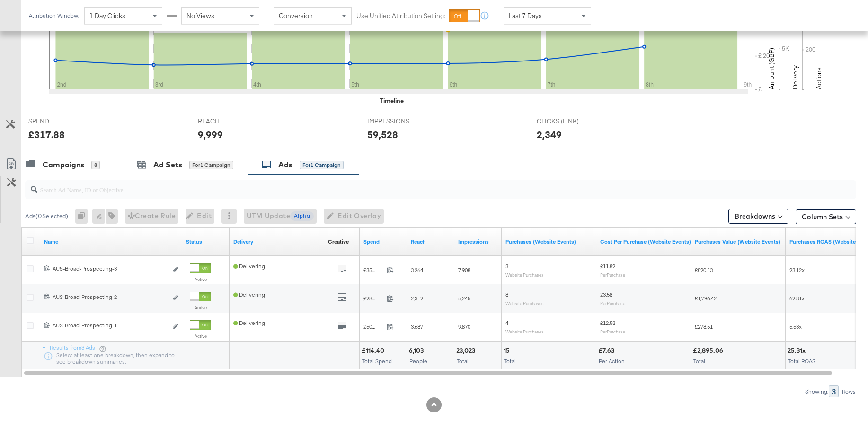
scroll to position [0, 0]
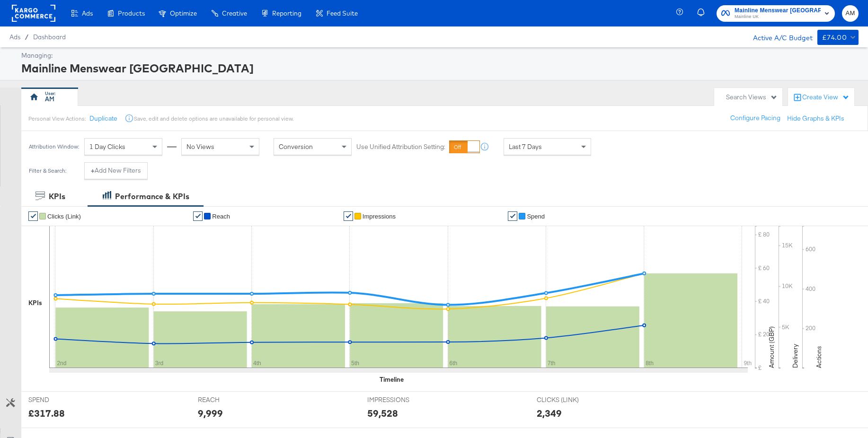
click at [37, 15] on rect at bounding box center [34, 13] width 44 height 17
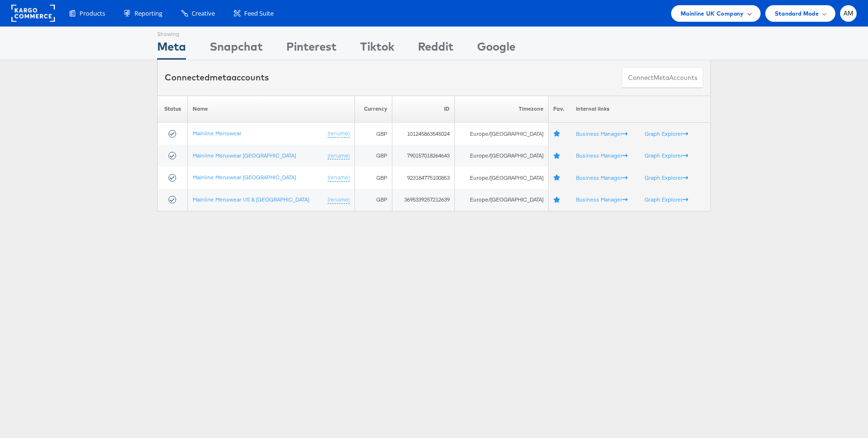
click at [701, 18] on div "Mainline UK Company" at bounding box center [715, 13] width 89 height 17
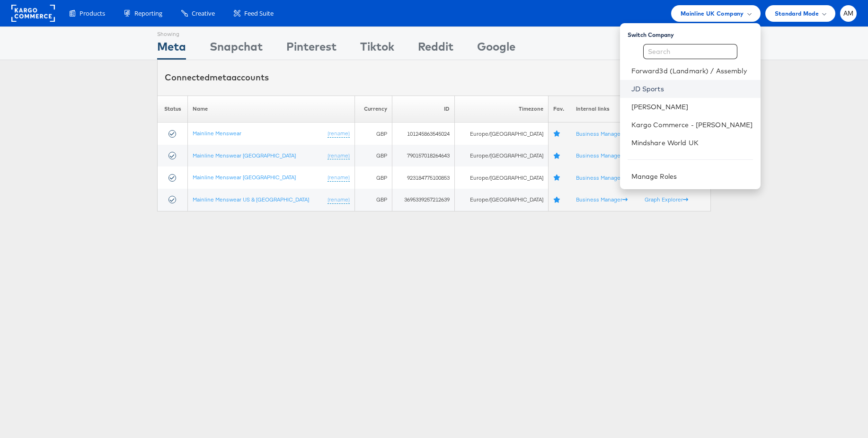
click at [651, 87] on link "JD Sports" at bounding box center [693, 88] width 122 height 9
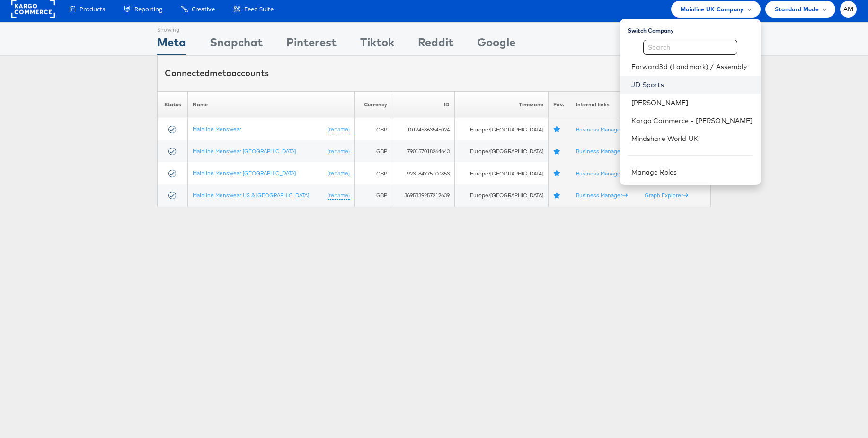
scroll to position [6, 0]
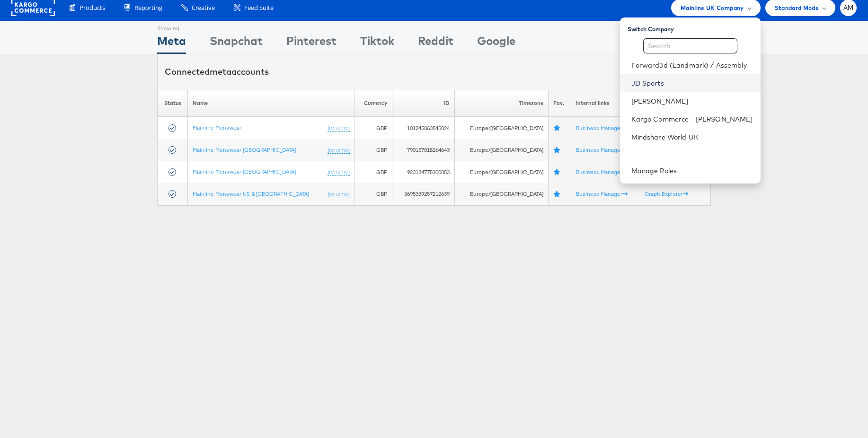
click at [648, 81] on link "JD Sports" at bounding box center [693, 83] width 122 height 9
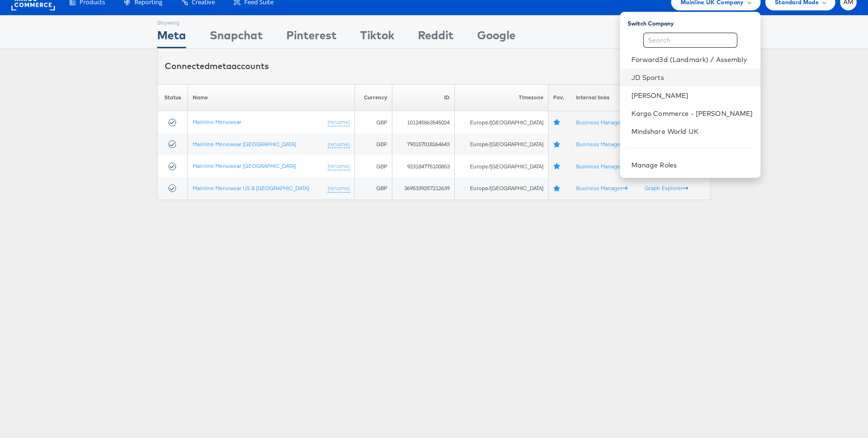
scroll to position [12, 0]
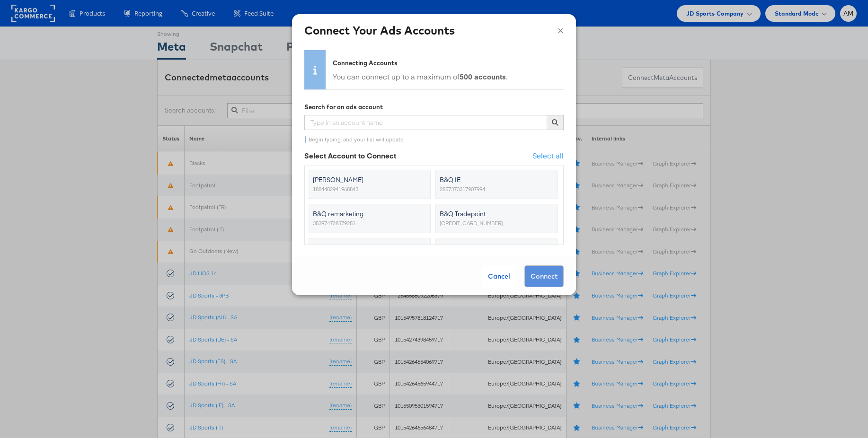
click at [559, 29] on button "×" at bounding box center [561, 29] width 6 height 14
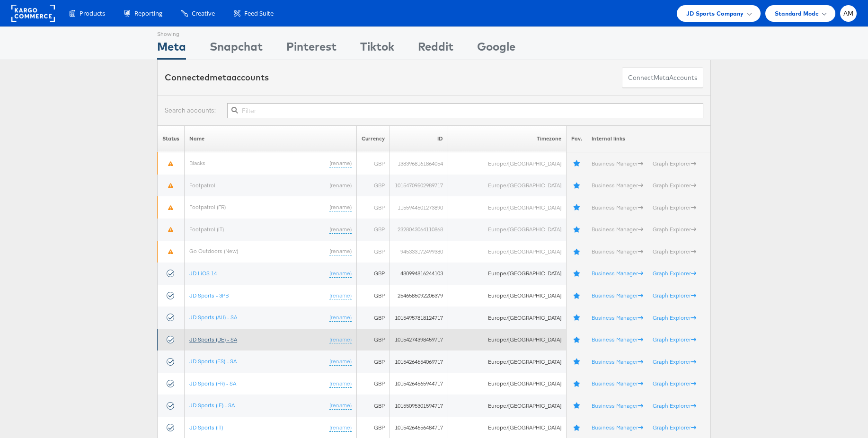
click at [221, 339] on link "JD Sports (DE) - SA" at bounding box center [213, 339] width 48 height 7
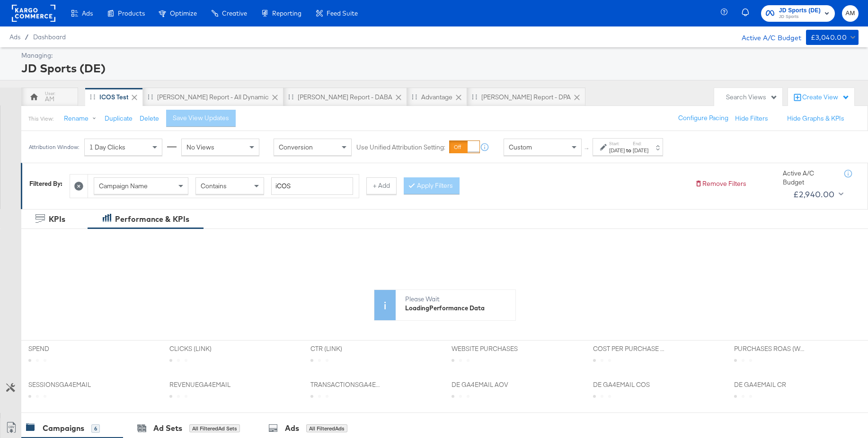
click at [539, 150] on div "Custom" at bounding box center [542, 147] width 77 height 16
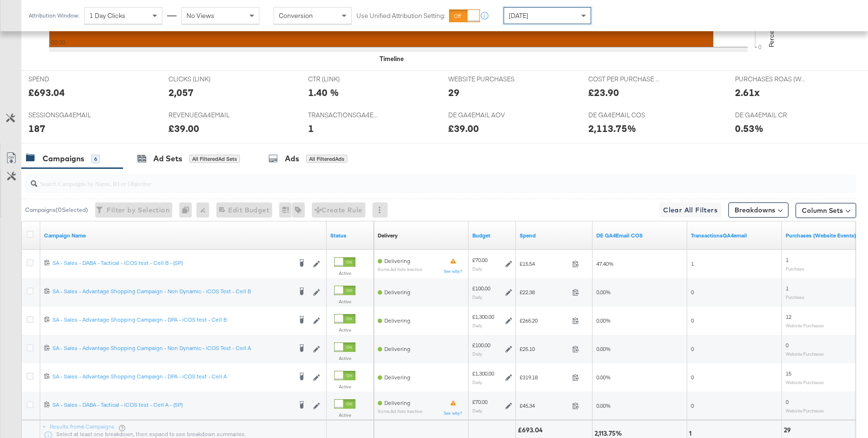
scroll to position [442, 0]
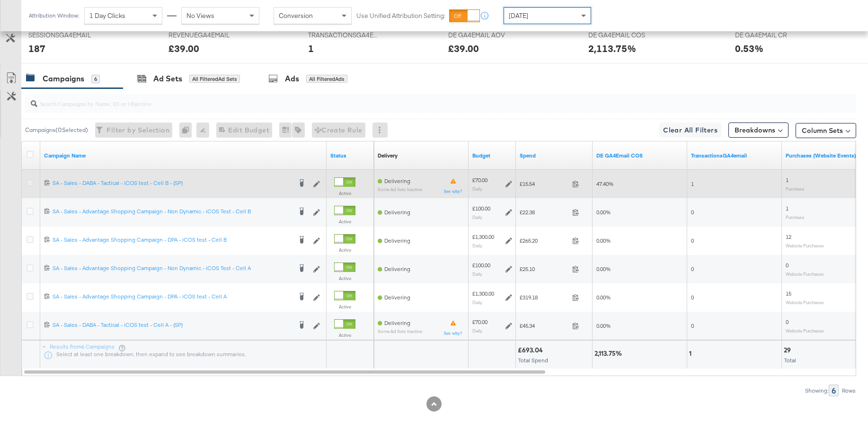
click at [29, 183] on icon at bounding box center [30, 182] width 7 height 7
click at [0, 0] on input "checkbox" at bounding box center [0, 0] width 0 height 0
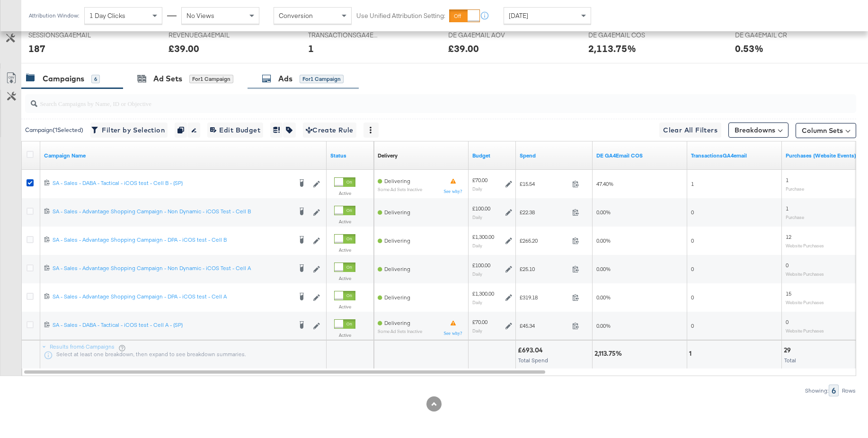
click at [271, 80] on icon at bounding box center [266, 78] width 9 height 9
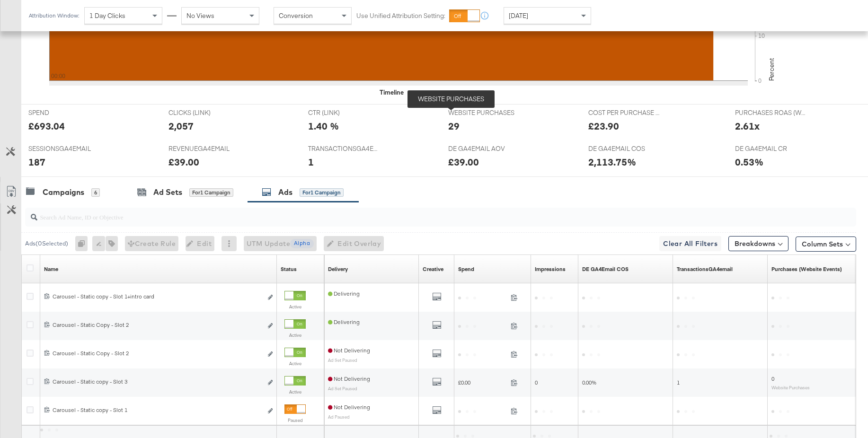
scroll to position [413, 0]
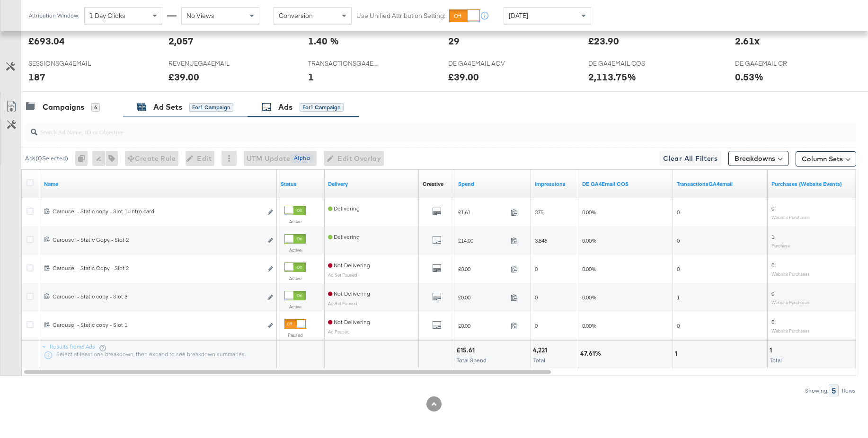
click at [170, 110] on div "Ad Sets" at bounding box center [167, 107] width 29 height 11
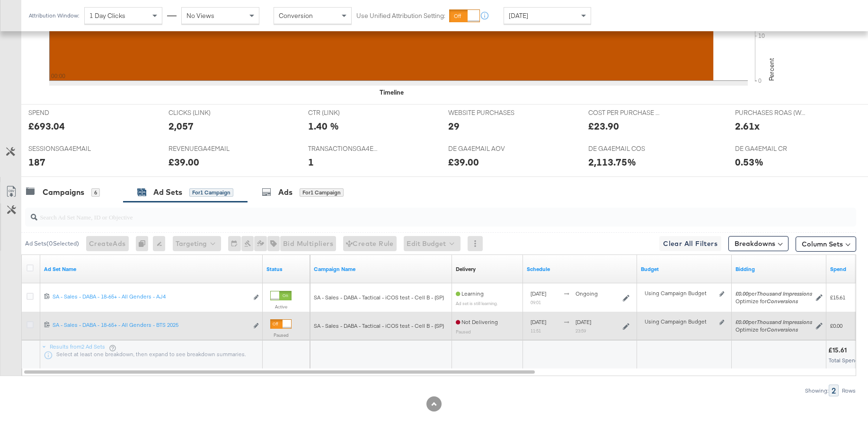
click at [29, 326] on icon at bounding box center [30, 324] width 7 height 7
click at [0, 0] on input "checkbox" at bounding box center [0, 0] width 0 height 0
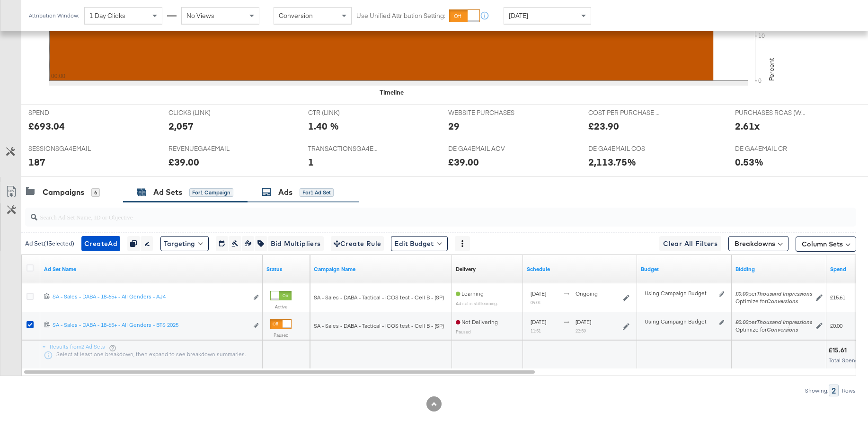
click at [289, 193] on div "Ads" at bounding box center [285, 192] width 14 height 11
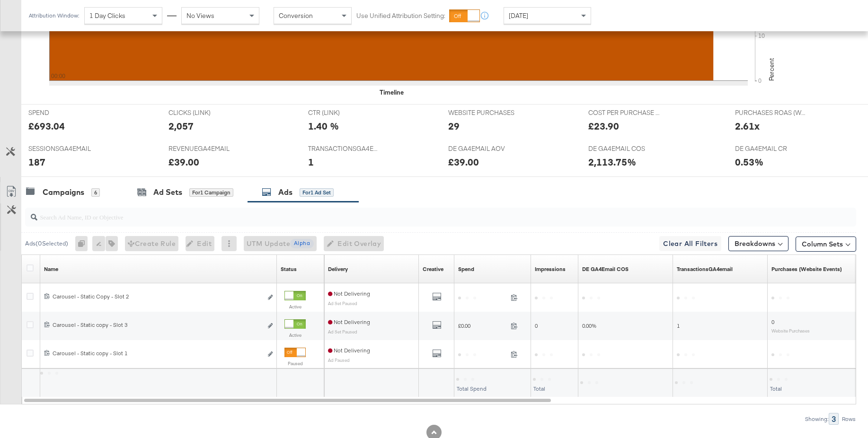
scroll to position [357, 0]
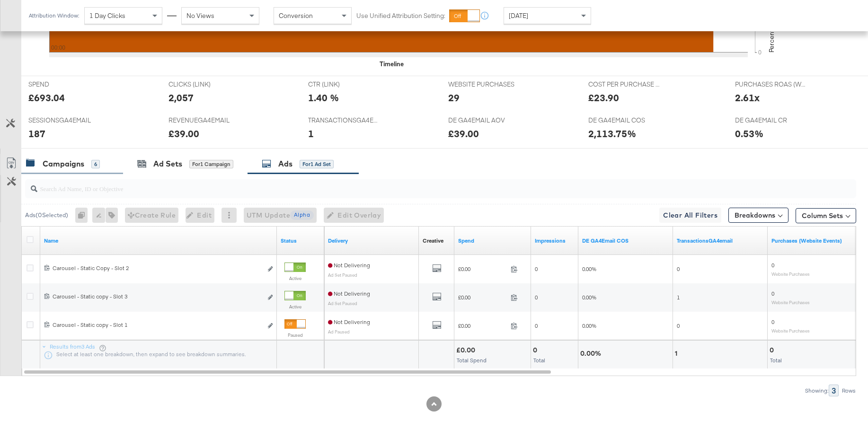
click at [52, 169] on div "Campaigns" at bounding box center [64, 164] width 42 height 11
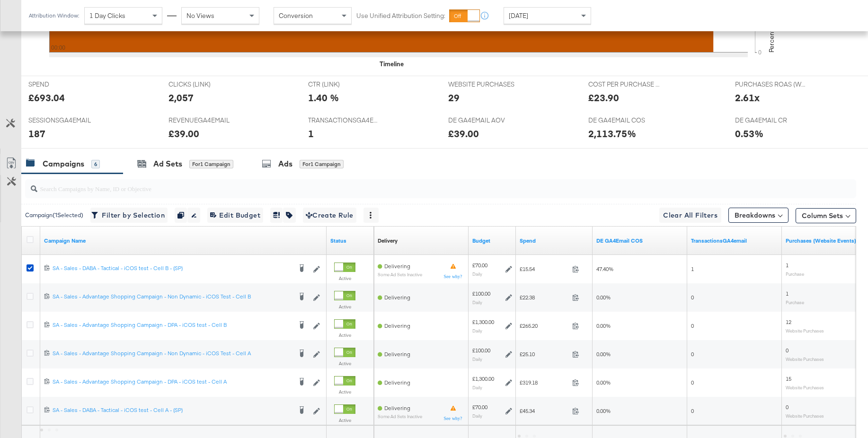
scroll to position [442, 0]
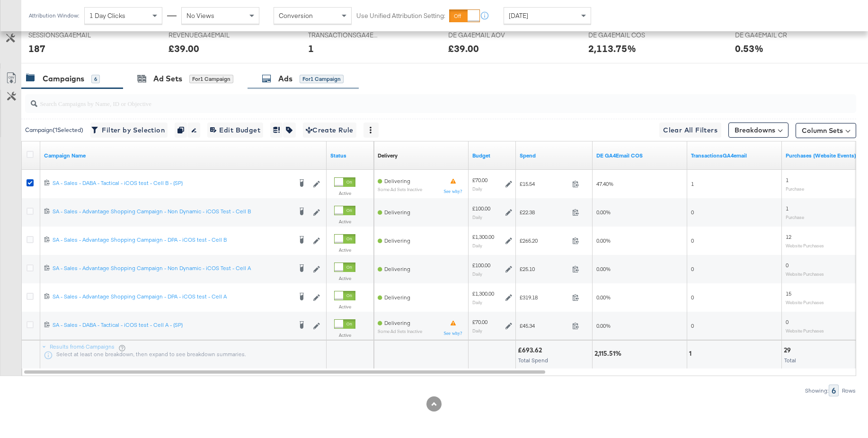
click at [280, 76] on div "Ads" at bounding box center [285, 78] width 14 height 11
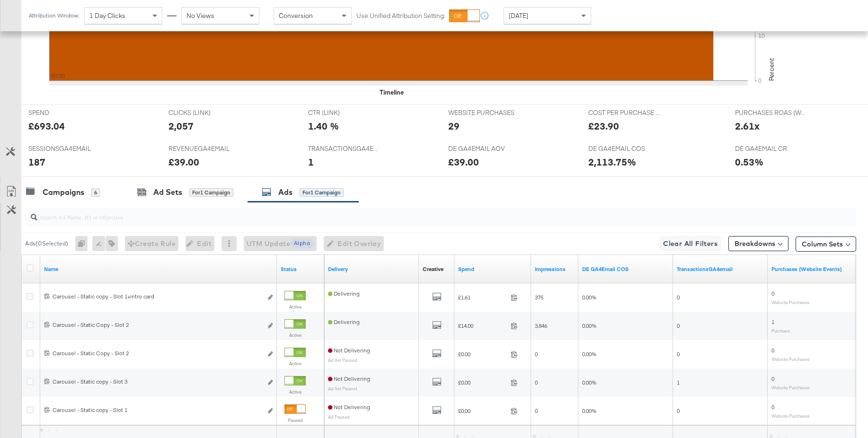
scroll to position [413, 0]
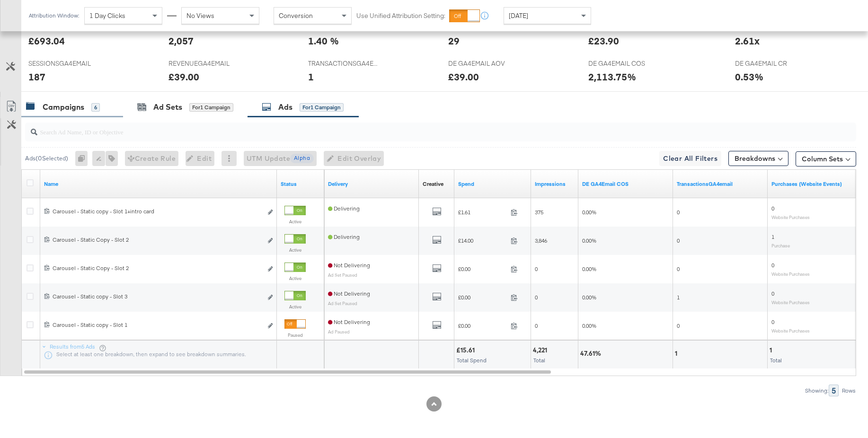
click at [57, 107] on div "Campaigns" at bounding box center [64, 107] width 42 height 11
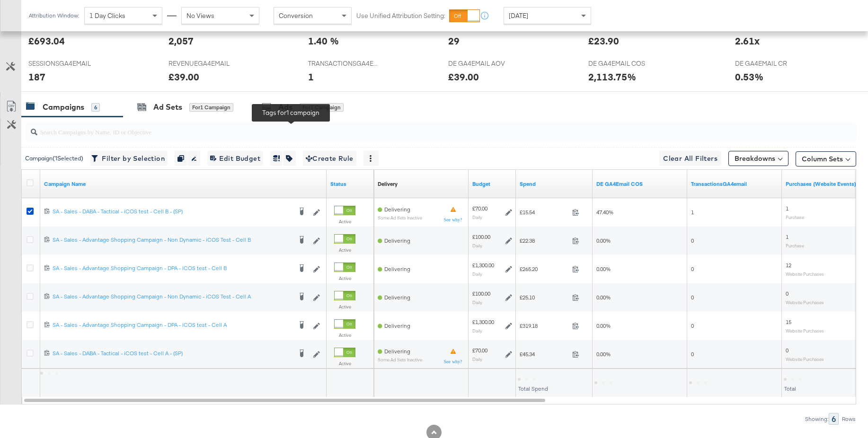
scroll to position [442, 0]
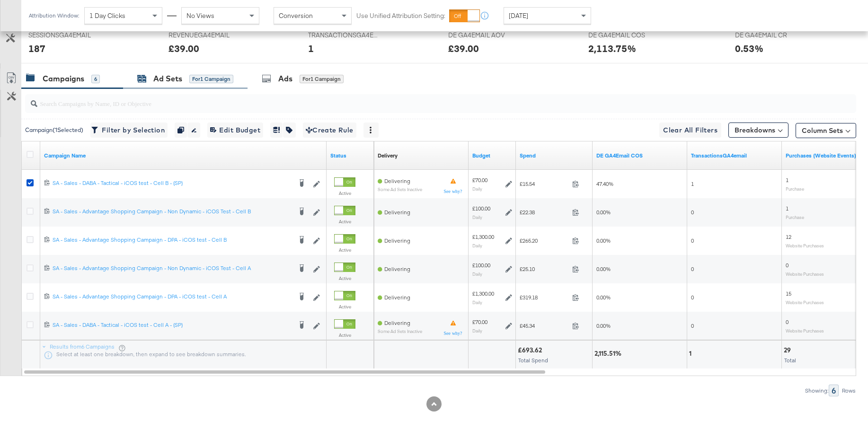
click at [171, 83] on div "Ad Sets" at bounding box center [167, 78] width 29 height 11
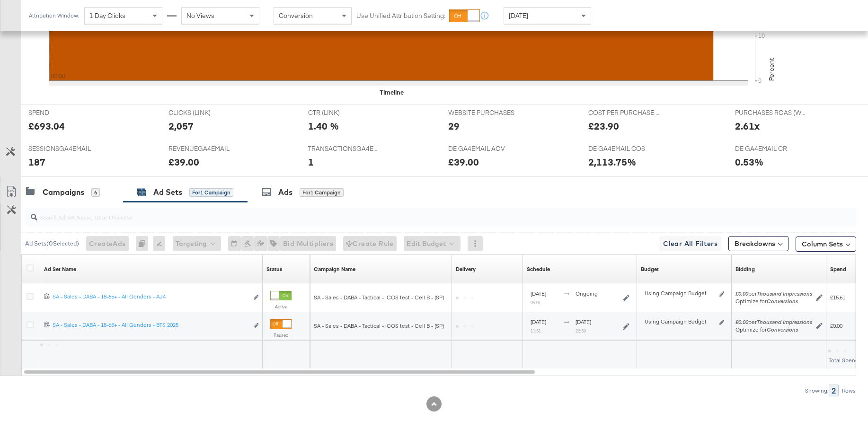
scroll to position [328, 0]
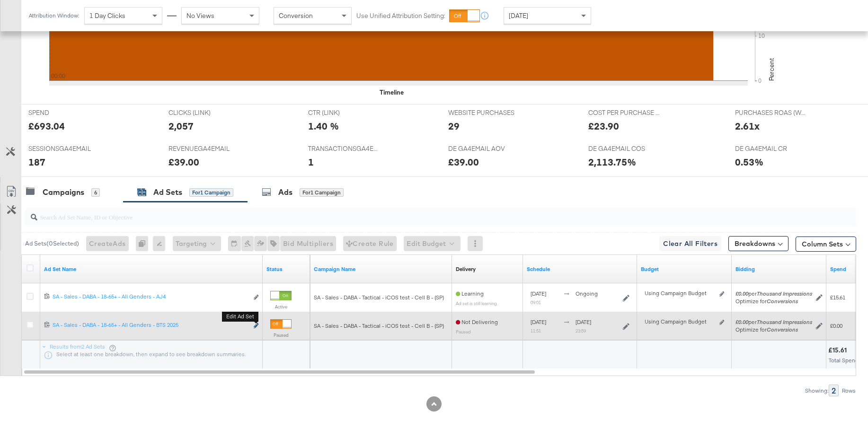
click at [258, 326] on icon "link" at bounding box center [256, 325] width 5 height 5
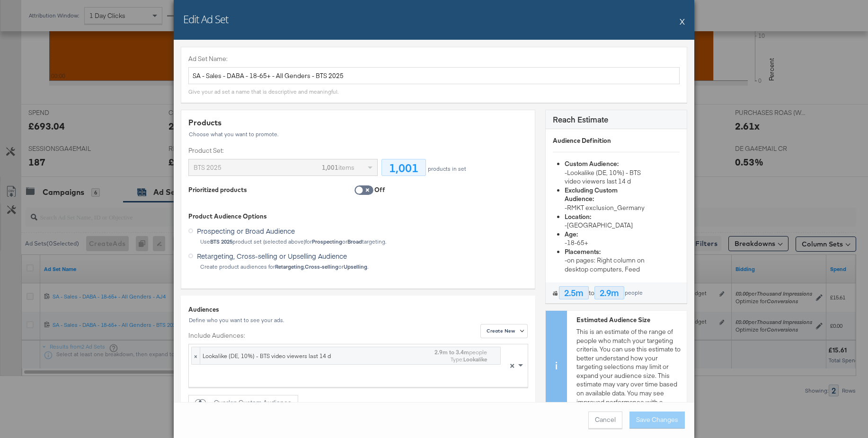
click at [683, 19] on button "X" at bounding box center [682, 21] width 5 height 19
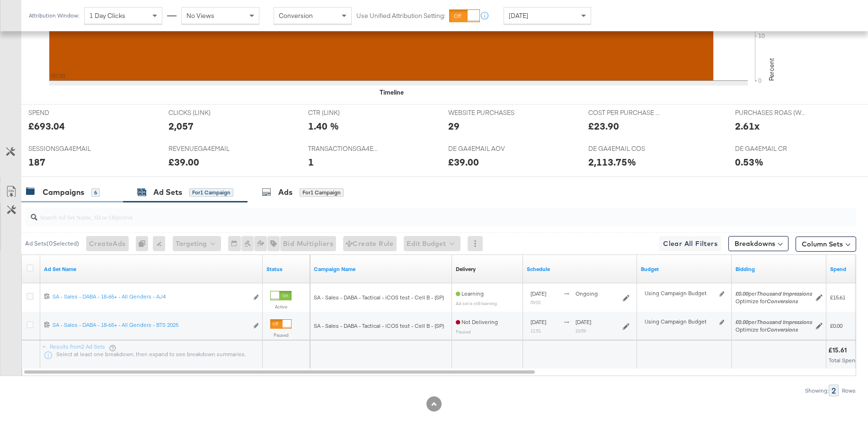
click at [67, 194] on div "Campaigns" at bounding box center [64, 192] width 42 height 11
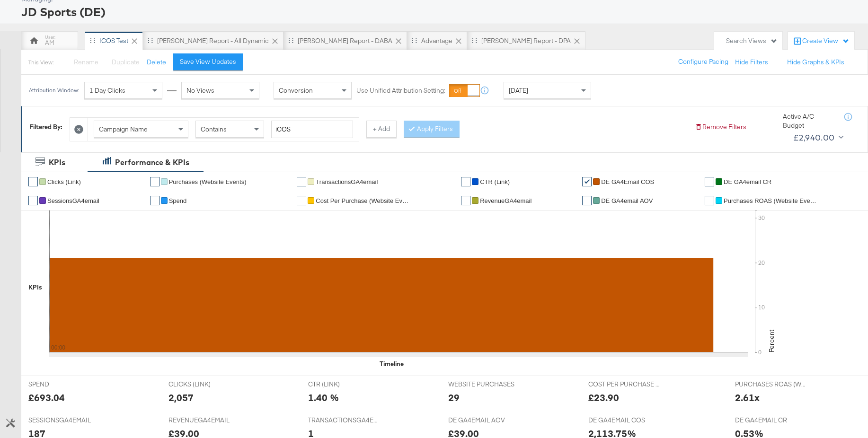
scroll to position [0, 0]
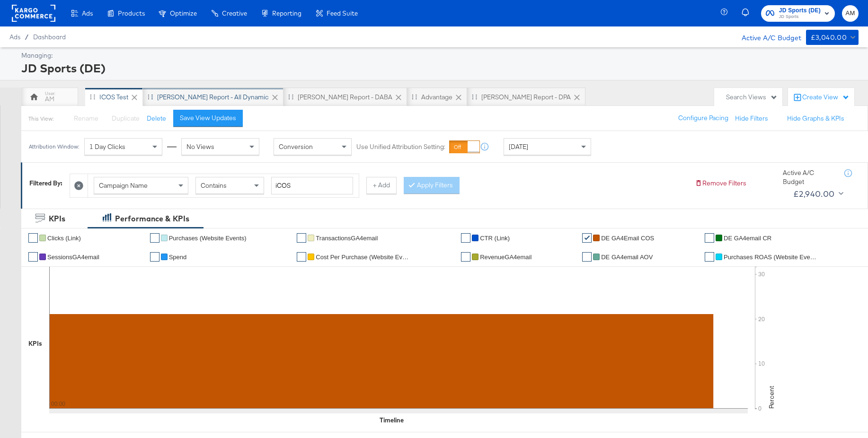
click at [198, 96] on div "[PERSON_NAME] Report - All Dynamic" at bounding box center [213, 97] width 112 height 9
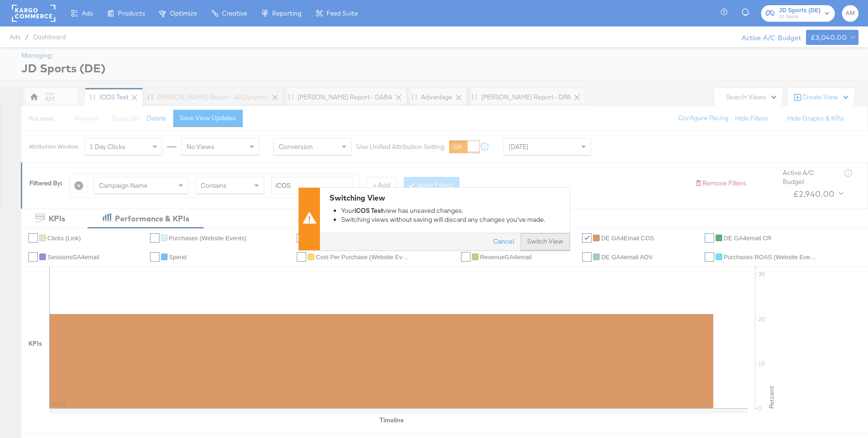
click at [541, 246] on button "Switch View" at bounding box center [545, 242] width 49 height 17
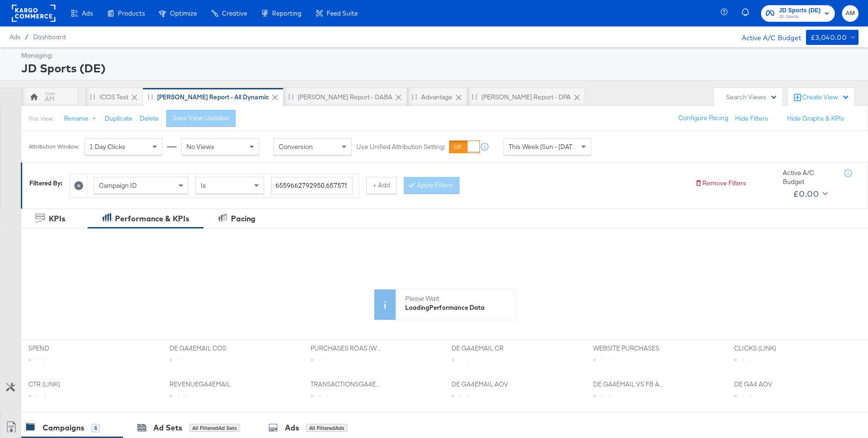
click at [110, 99] on div "iCOS Test" at bounding box center [113, 97] width 29 height 9
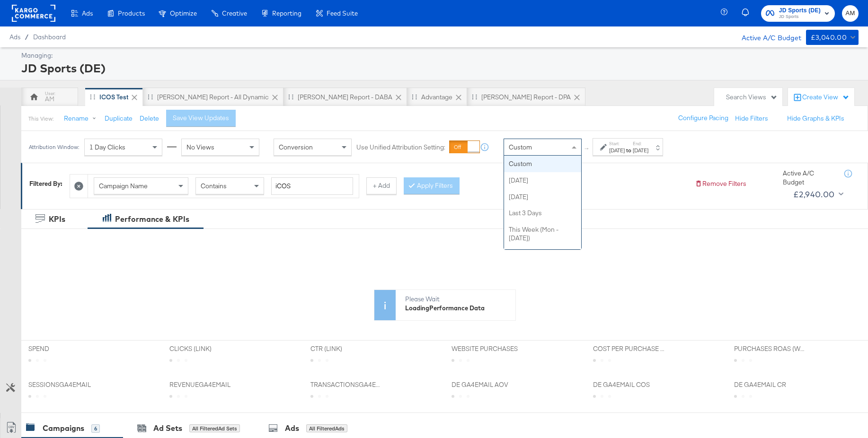
click at [538, 154] on div "Custom" at bounding box center [542, 147] width 77 height 16
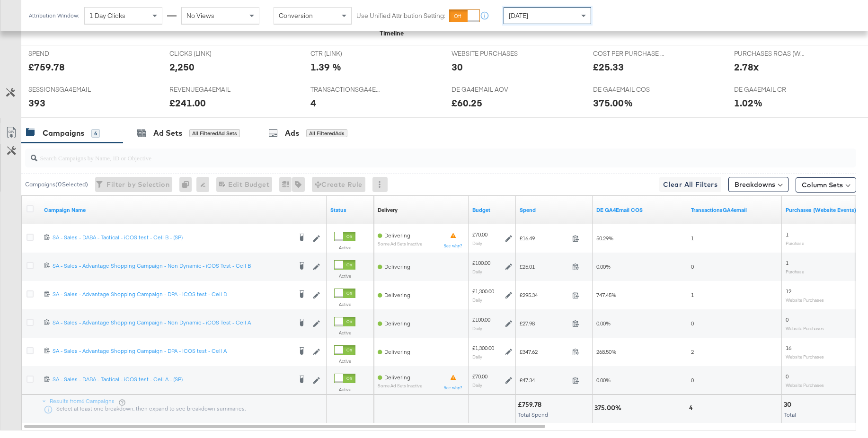
scroll to position [401, 0]
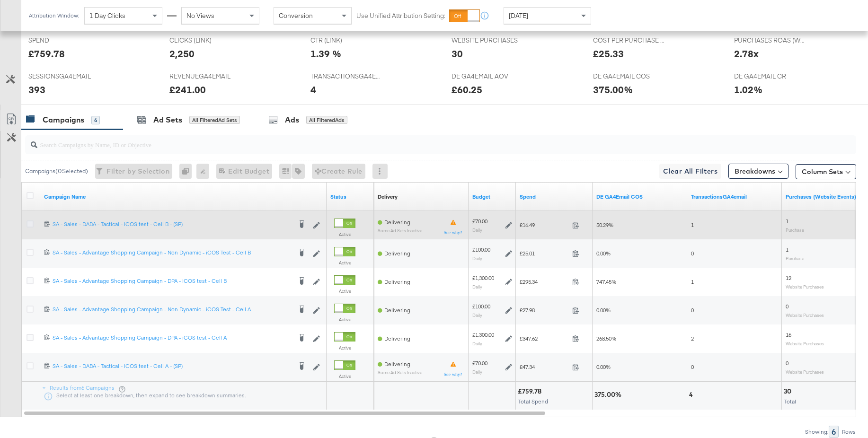
click at [31, 224] on icon at bounding box center [30, 224] width 7 height 7
click at [0, 0] on input "checkbox" at bounding box center [0, 0] width 0 height 0
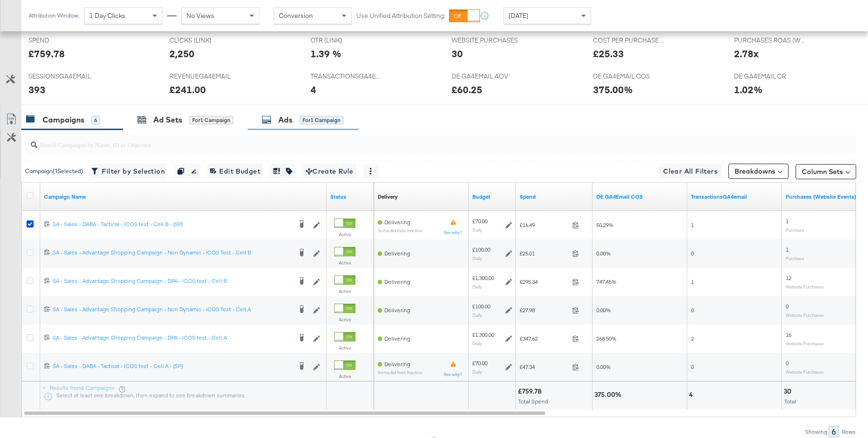
click at [291, 121] on div "Ads" at bounding box center [285, 120] width 14 height 11
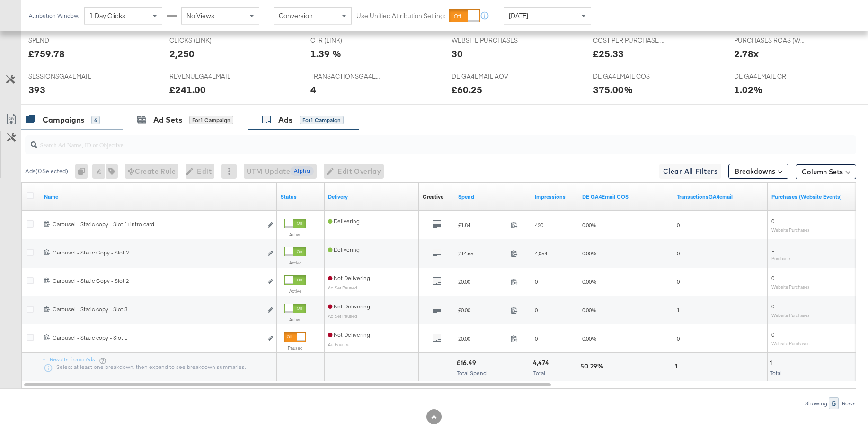
click at [49, 124] on div "Campaigns" at bounding box center [64, 120] width 42 height 11
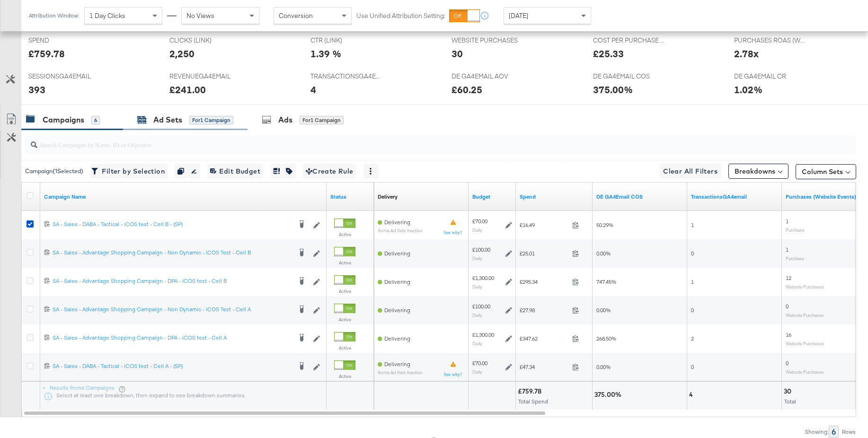
click at [167, 120] on div "Ad Sets" at bounding box center [167, 120] width 29 height 11
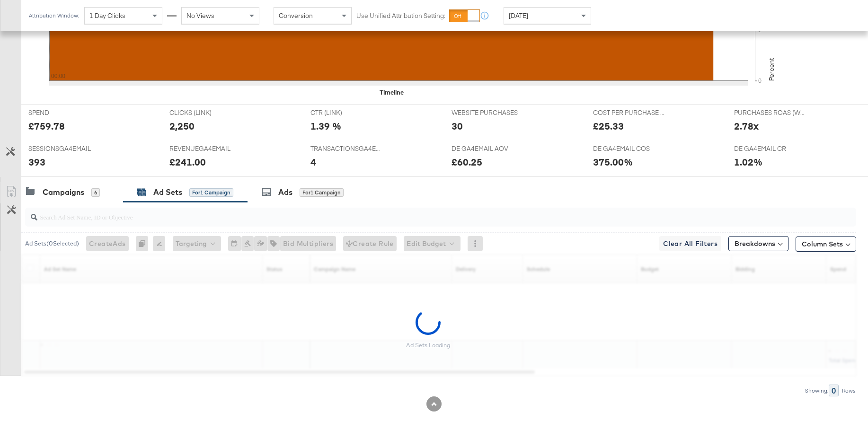
scroll to position [328, 0]
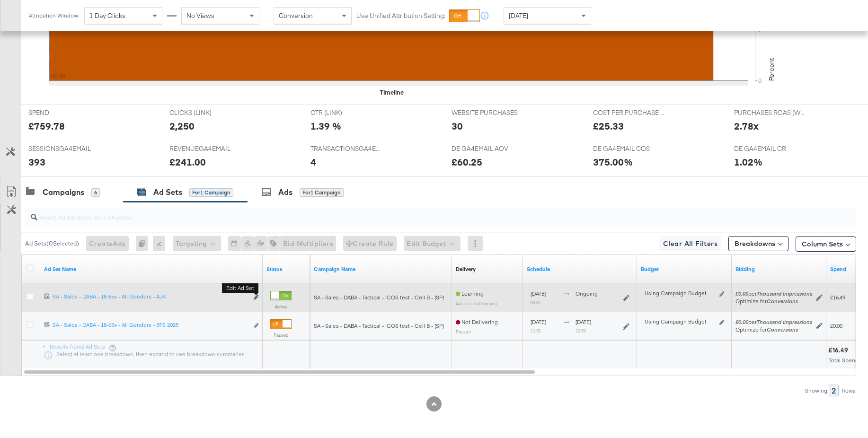
click at [256, 295] on button "Edit ad set" at bounding box center [256, 298] width 6 height 10
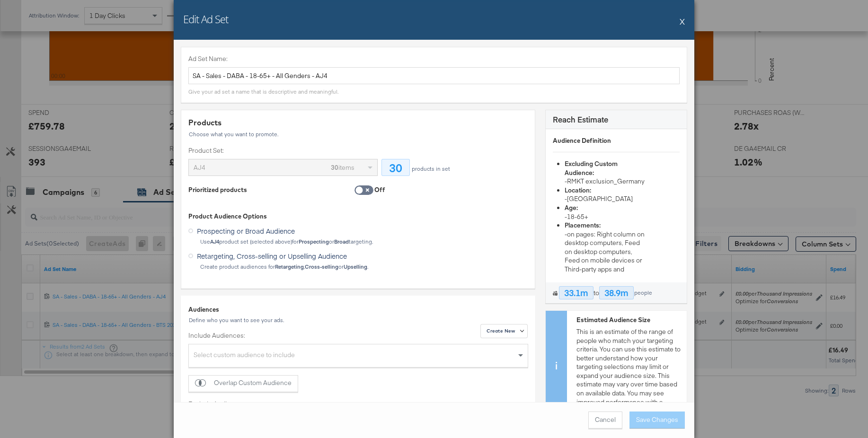
click at [682, 22] on button "X" at bounding box center [682, 21] width 5 height 19
click at [682, 22] on div "Attribution Window: 1 Day Clicks No Views Conversion Use Unified Attribution Se…" at bounding box center [434, 15] width 868 height 31
